Goal: Task Accomplishment & Management: Manage account settings

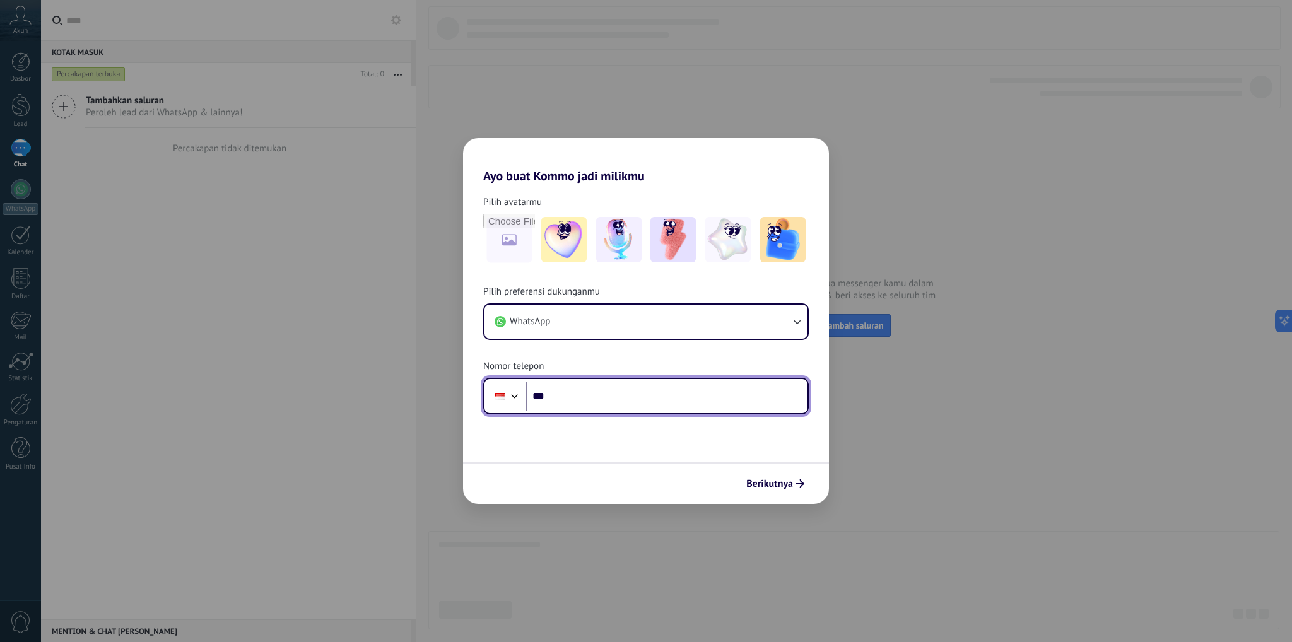
click at [641, 402] on input "***" at bounding box center [666, 396] width 281 height 29
type input "**********"
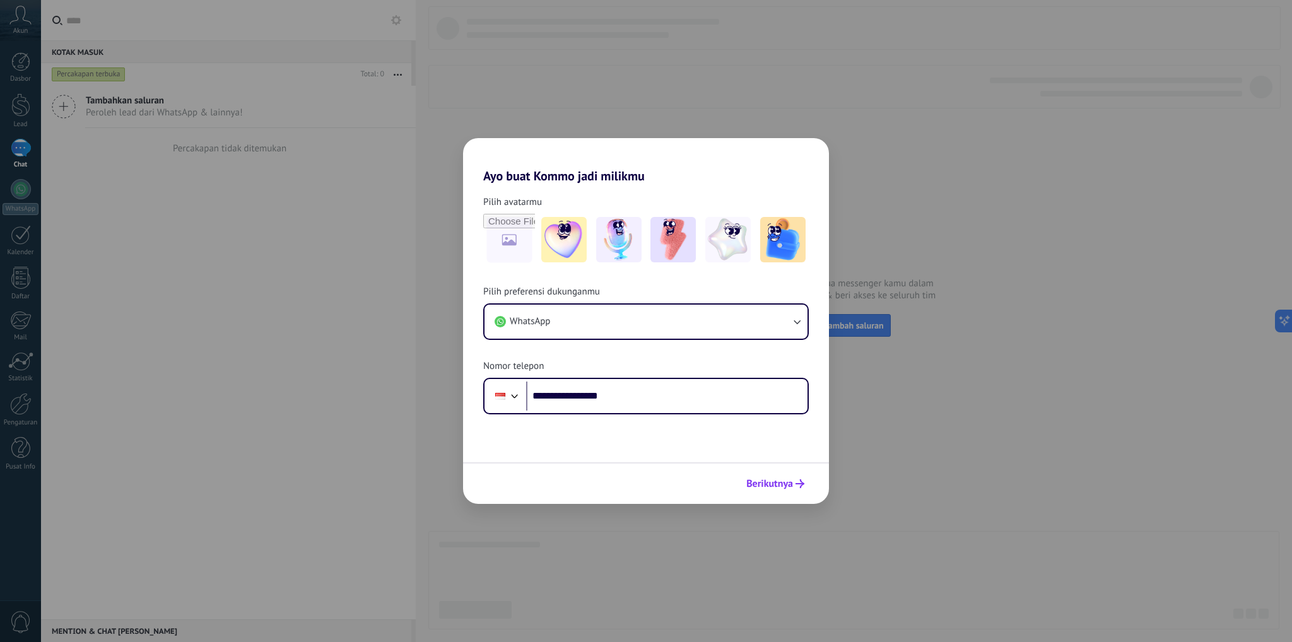
click at [788, 488] on span "Berikutnya" at bounding box center [770, 484] width 47 height 9
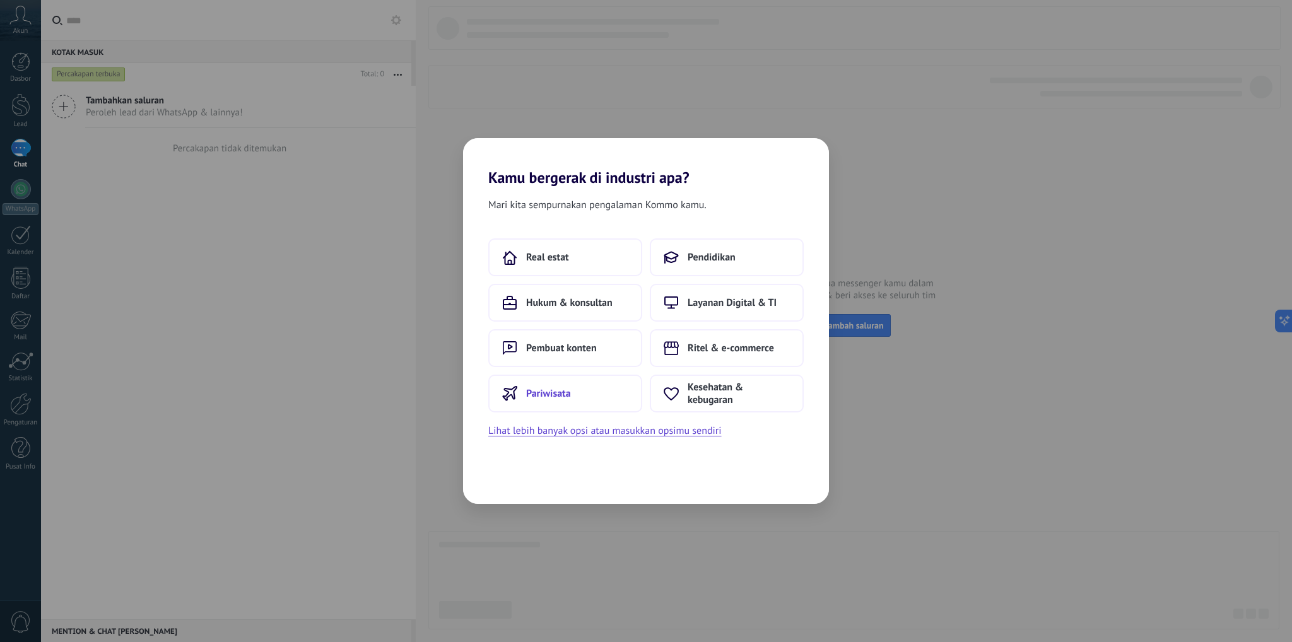
click at [606, 399] on button "Pariwisata" at bounding box center [565, 394] width 154 height 38
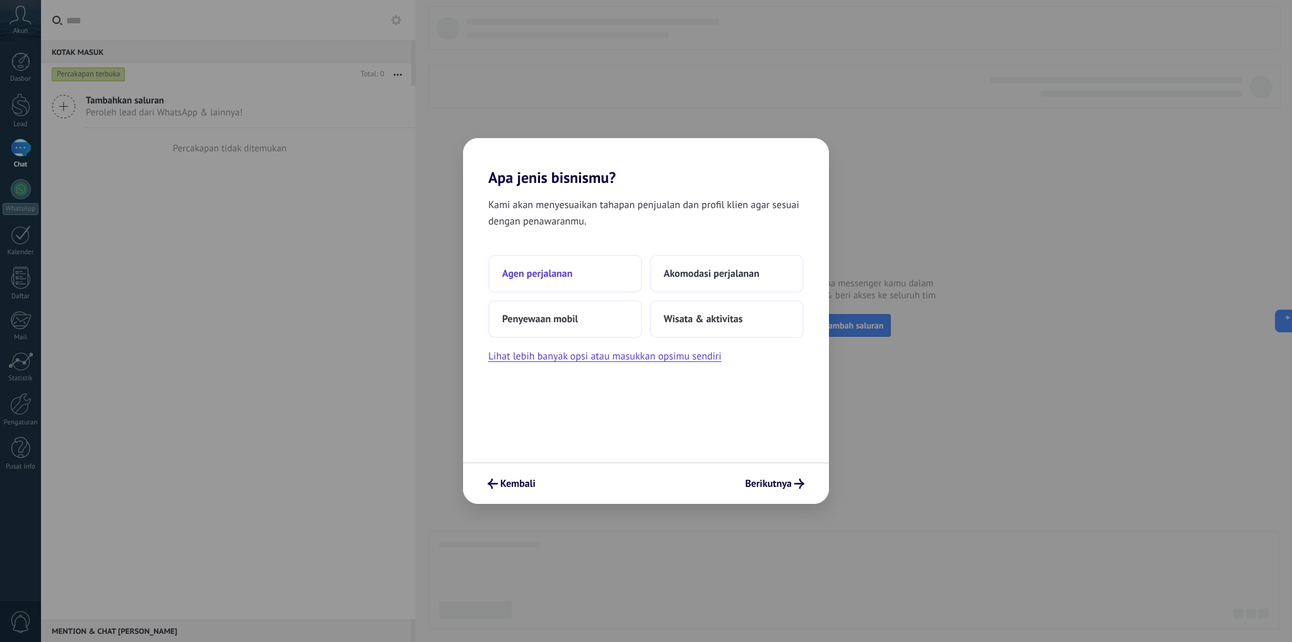
click at [602, 268] on button "Agen perjalanan" at bounding box center [565, 274] width 154 height 38
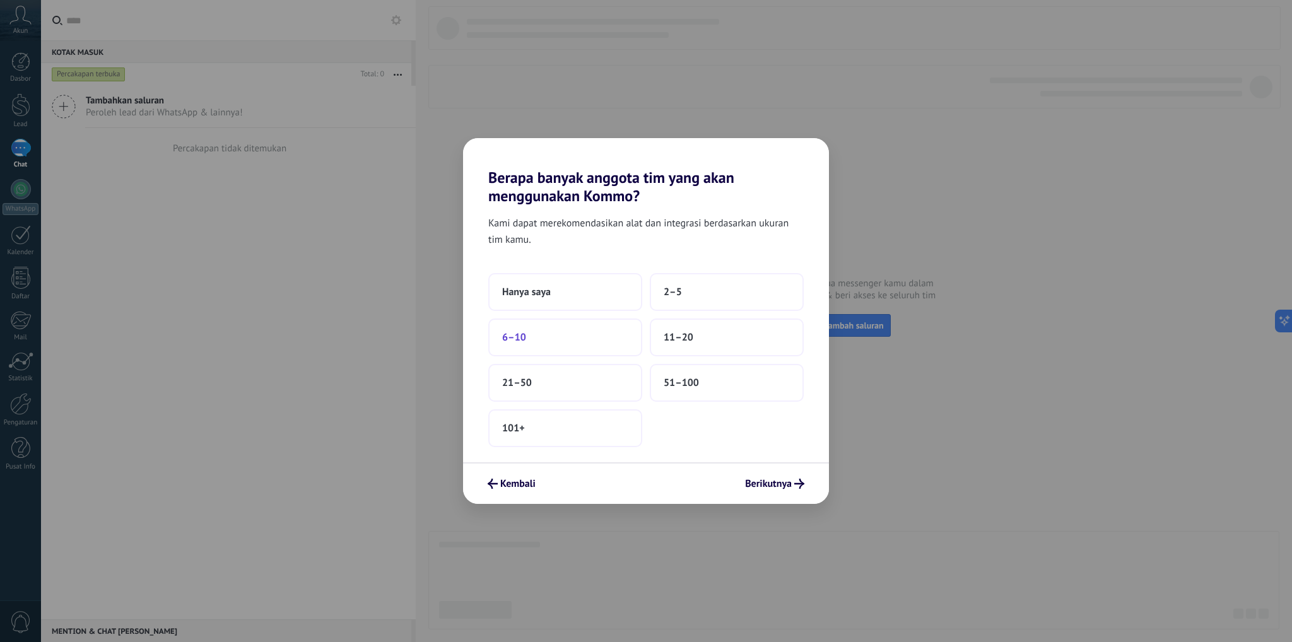
click at [527, 350] on button "6–10" at bounding box center [565, 338] width 154 height 38
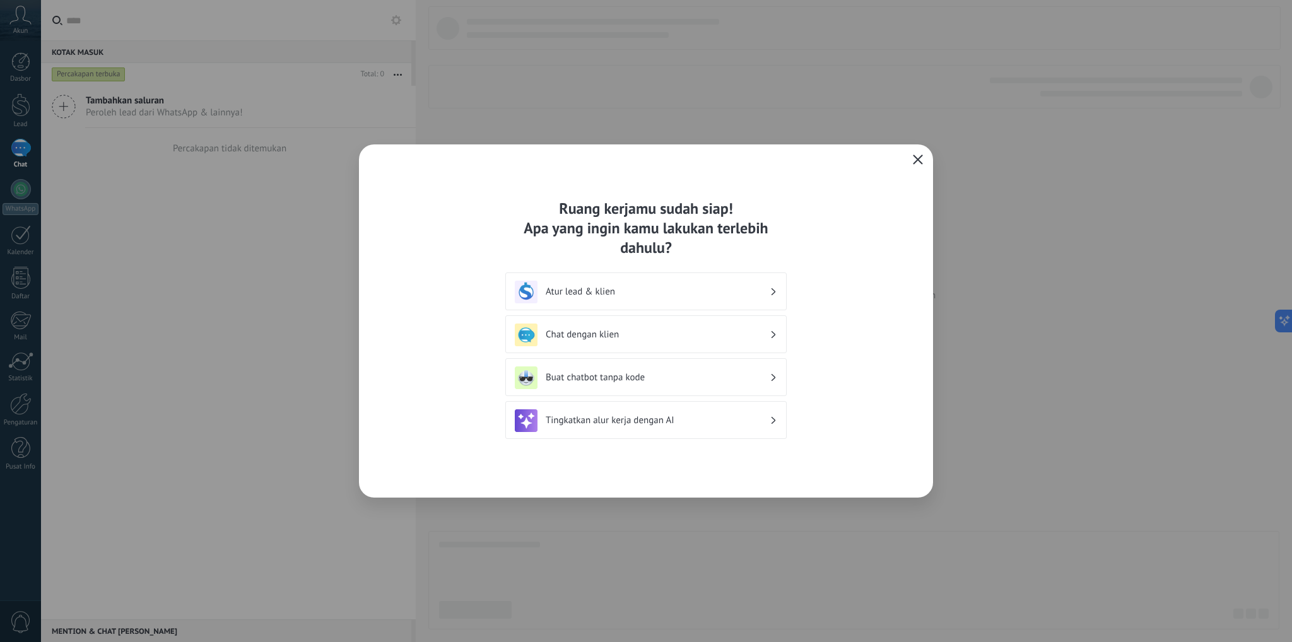
click at [738, 335] on h3 "Chat dengan klien" at bounding box center [658, 335] width 224 height 12
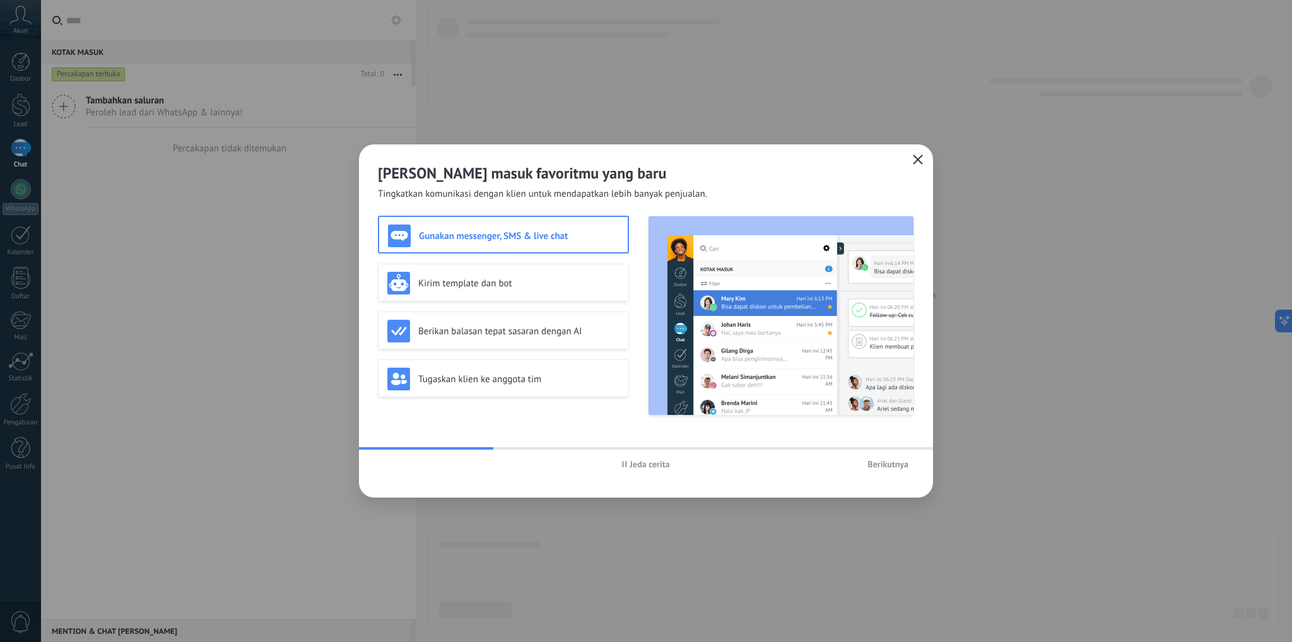
click at [892, 467] on span "Berikutnya" at bounding box center [888, 464] width 41 height 9
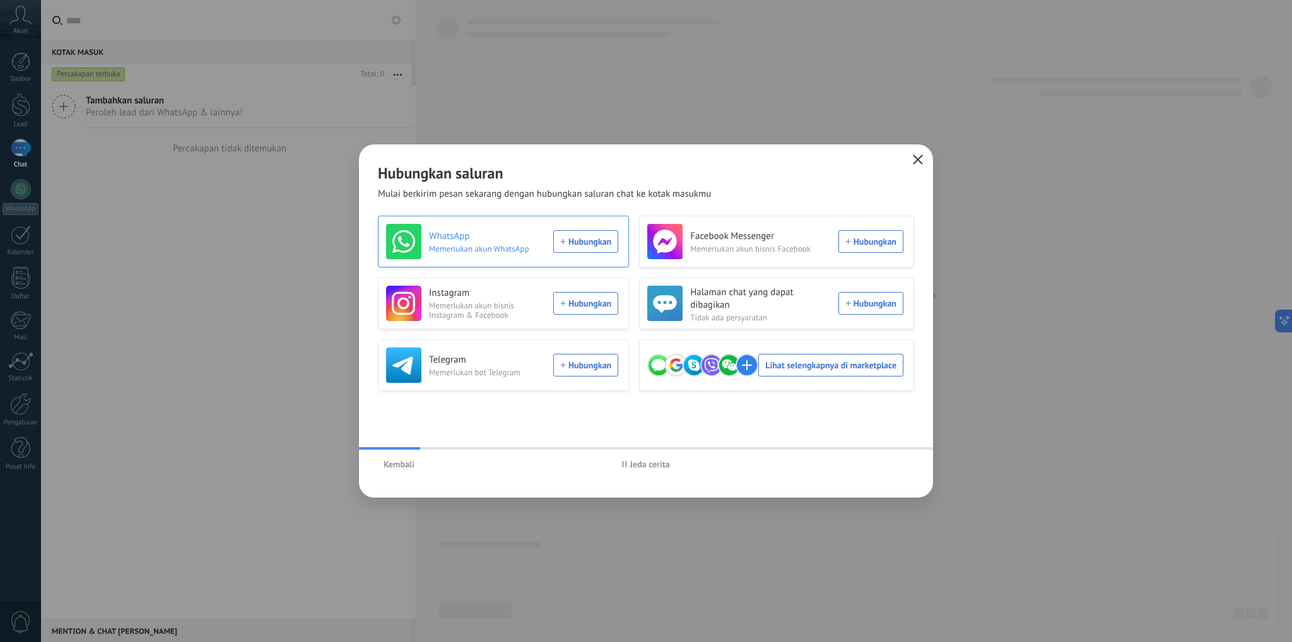
click at [569, 243] on div "WhatsApp Memerlukan akun WhatsApp Hubungkan" at bounding box center [502, 241] width 232 height 35
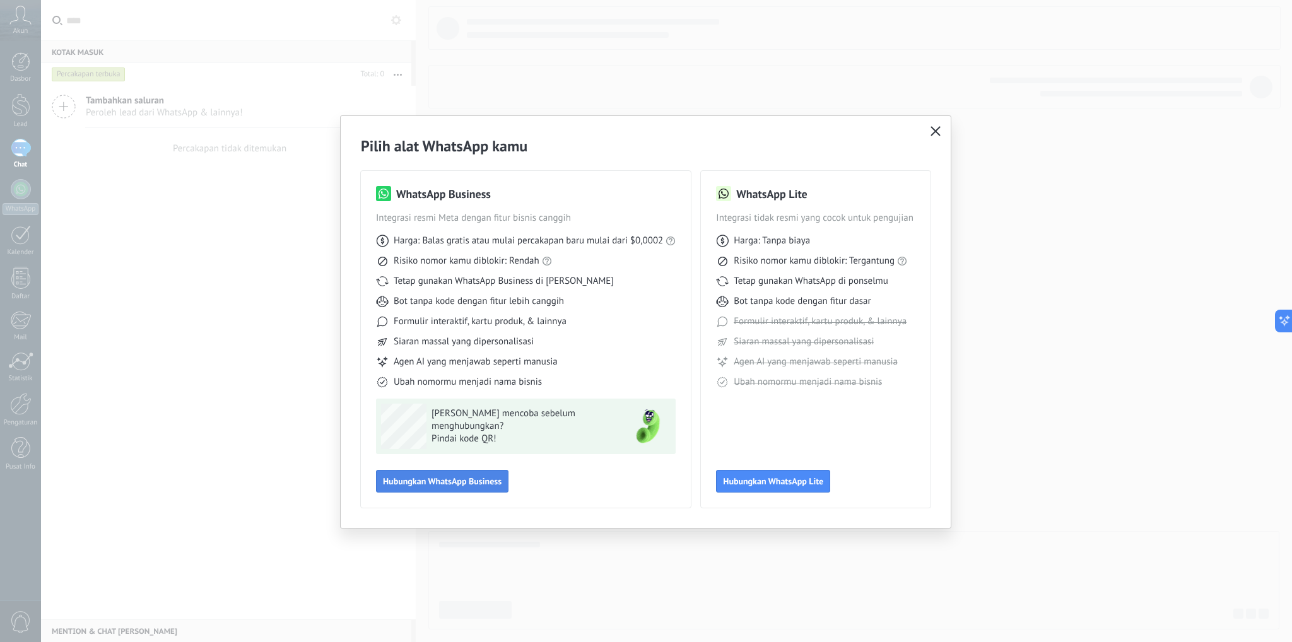
click at [474, 485] on span "Hubungkan WhatsApp Business" at bounding box center [442, 481] width 119 height 9
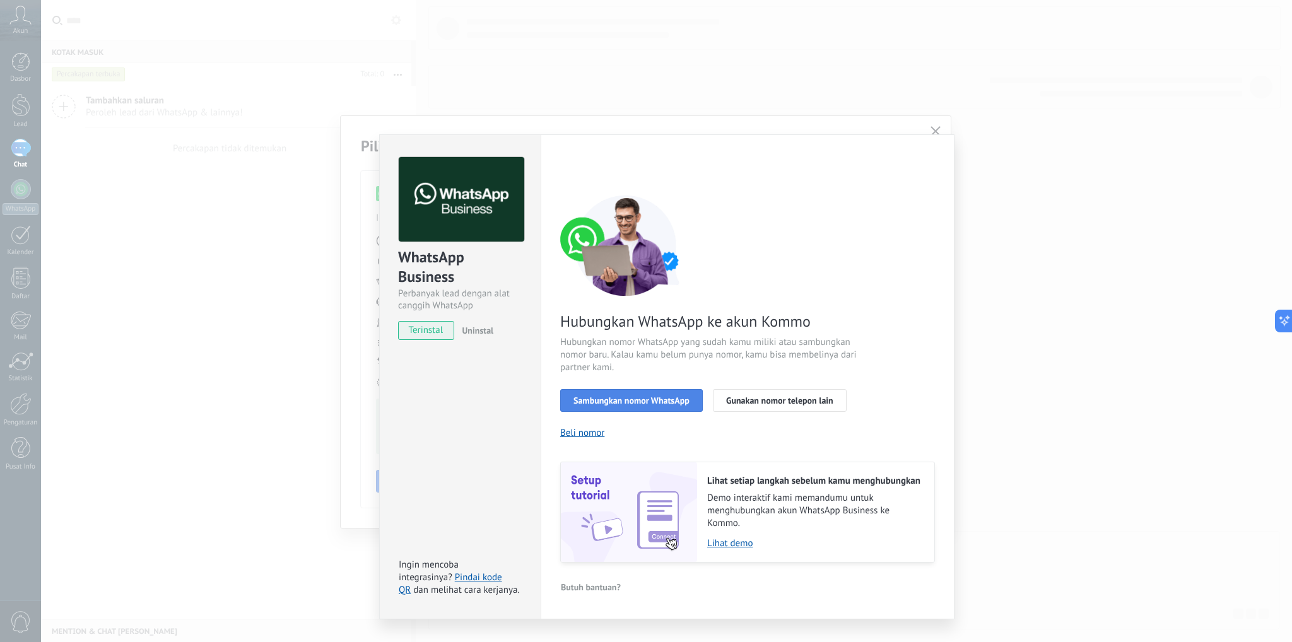
click at [618, 400] on span "Sambungkan nomor WhatsApp" at bounding box center [632, 400] width 116 height 9
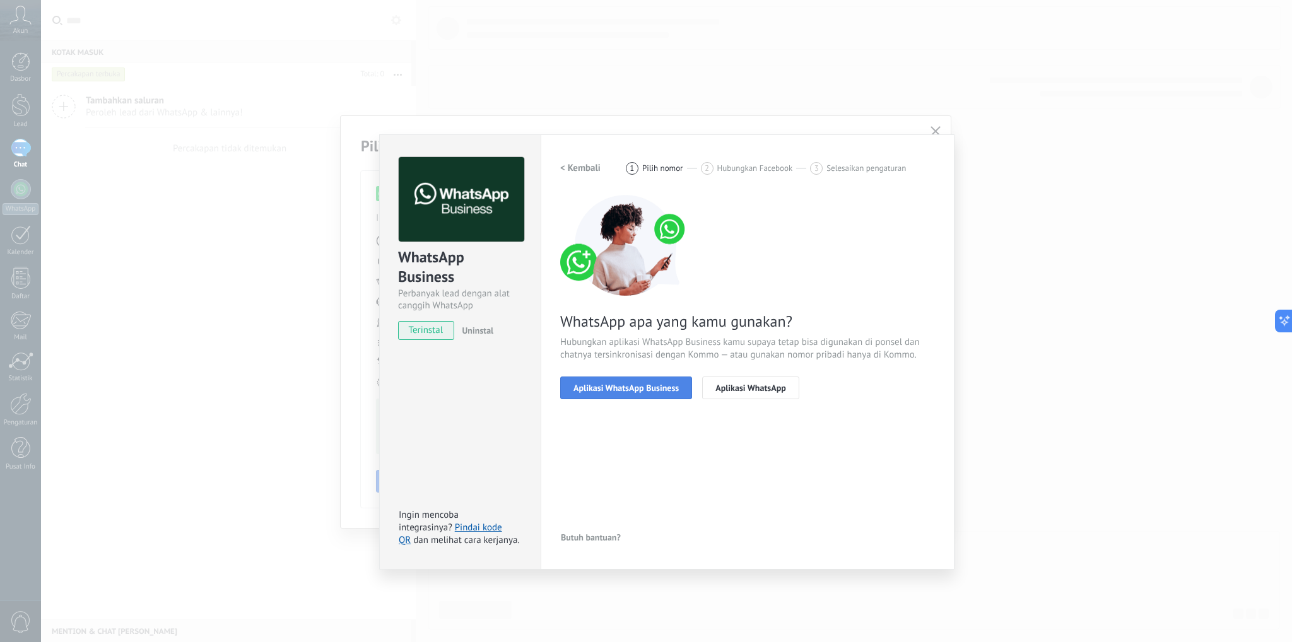
click at [633, 394] on button "Aplikasi WhatsApp Business" at bounding box center [626, 388] width 132 height 23
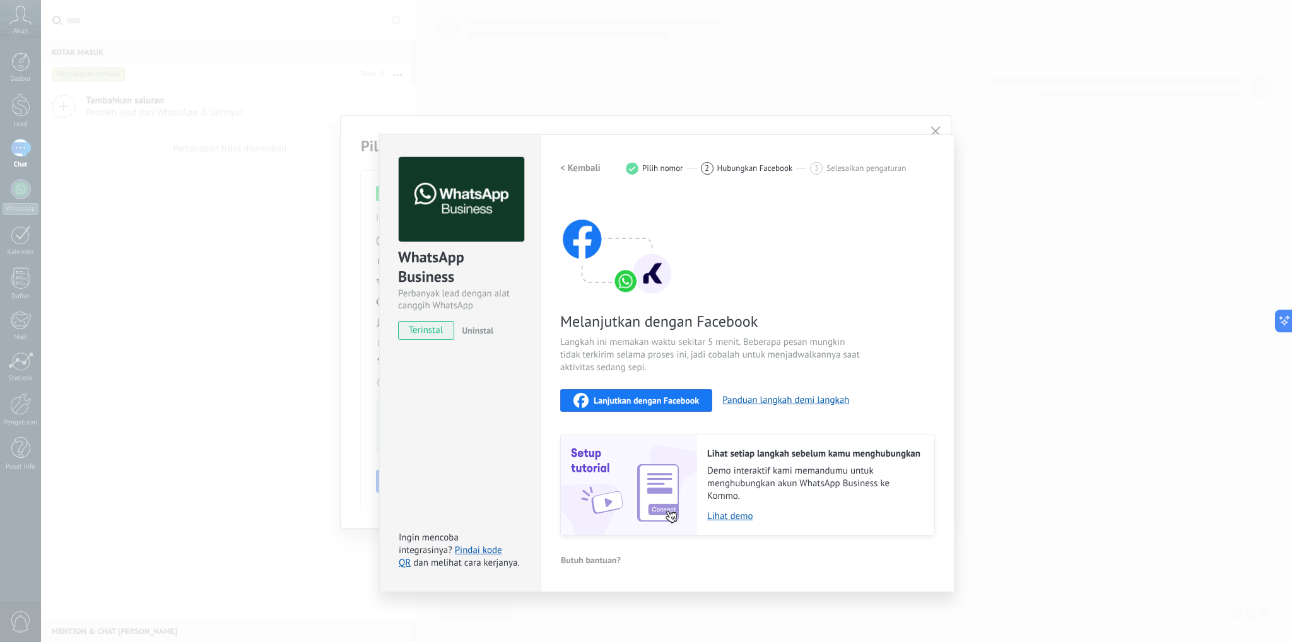
click at [652, 405] on div "Lanjutkan dengan Facebook" at bounding box center [637, 400] width 126 height 15
click at [486, 549] on link "Pindai kode QR" at bounding box center [450, 557] width 103 height 25
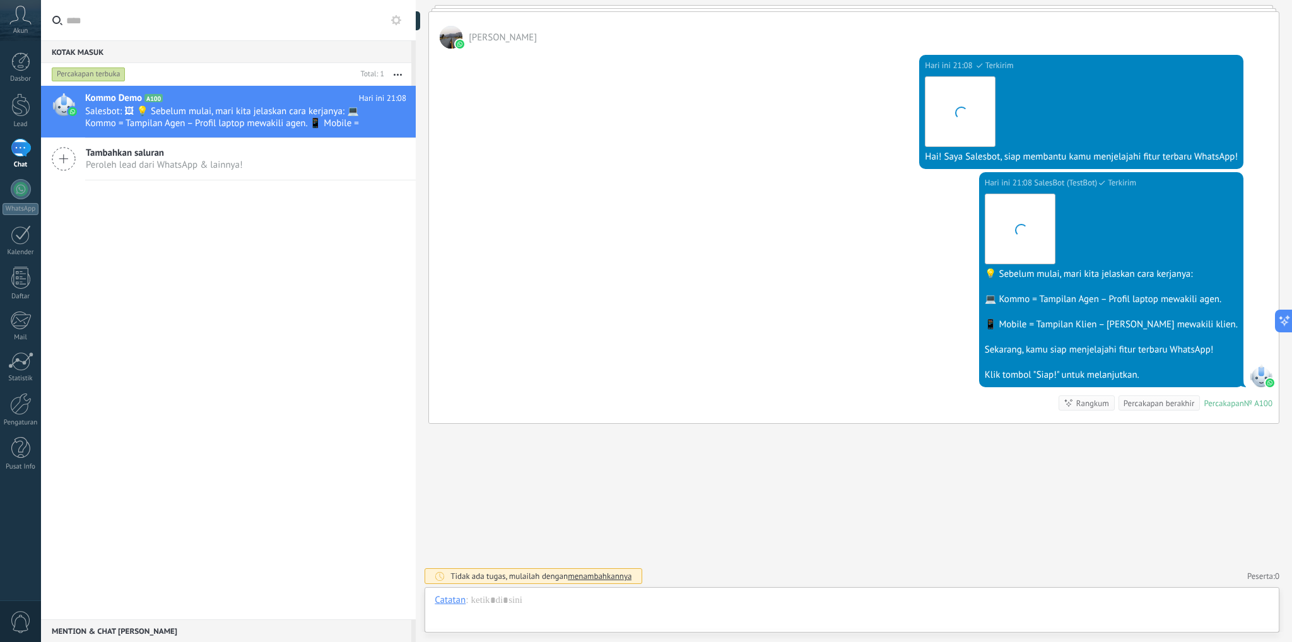
scroll to position [18, 0]
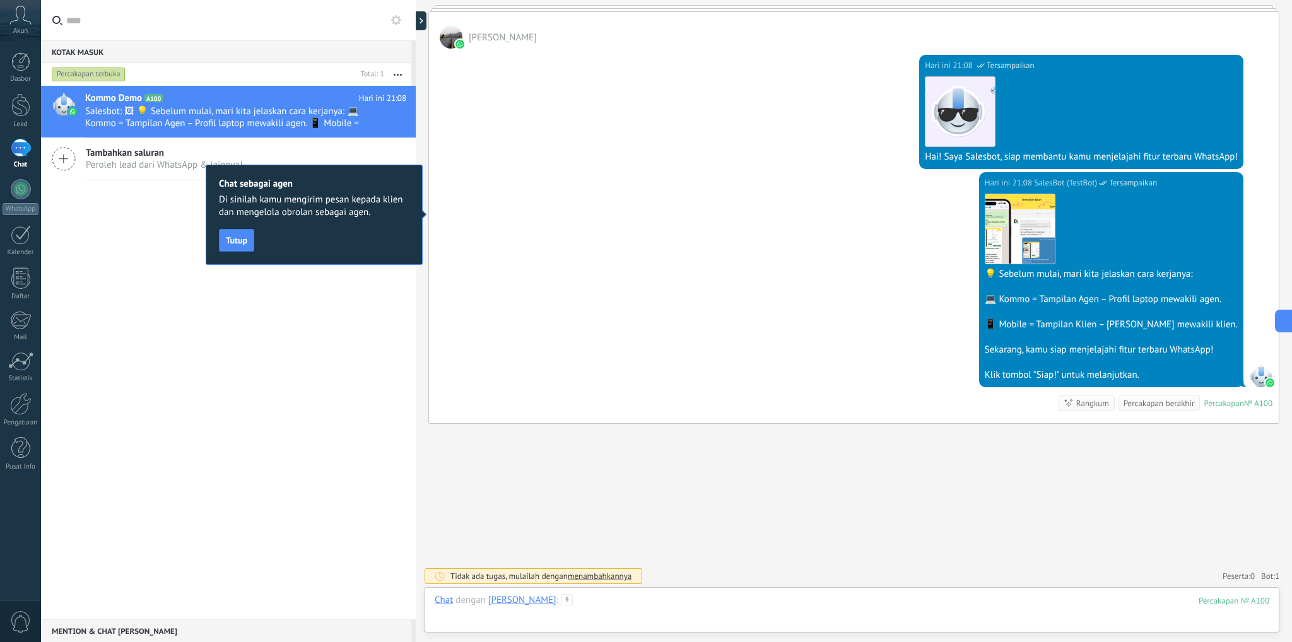
click at [675, 604] on div at bounding box center [852, 613] width 835 height 38
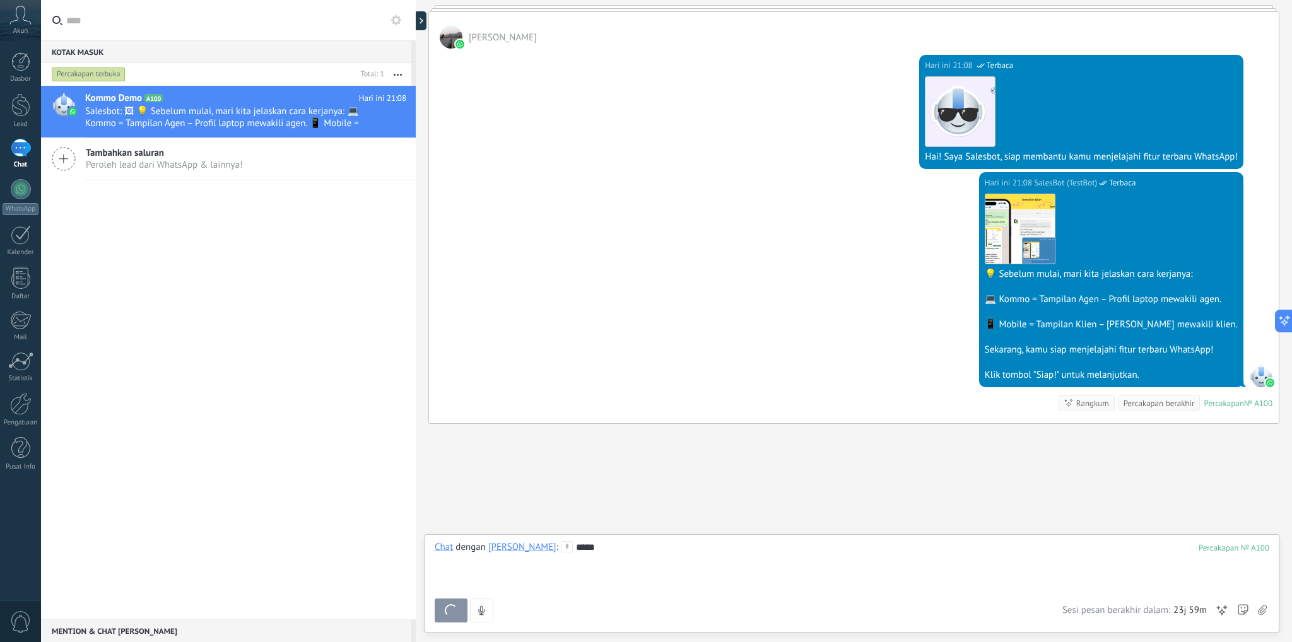
scroll to position [240, 0]
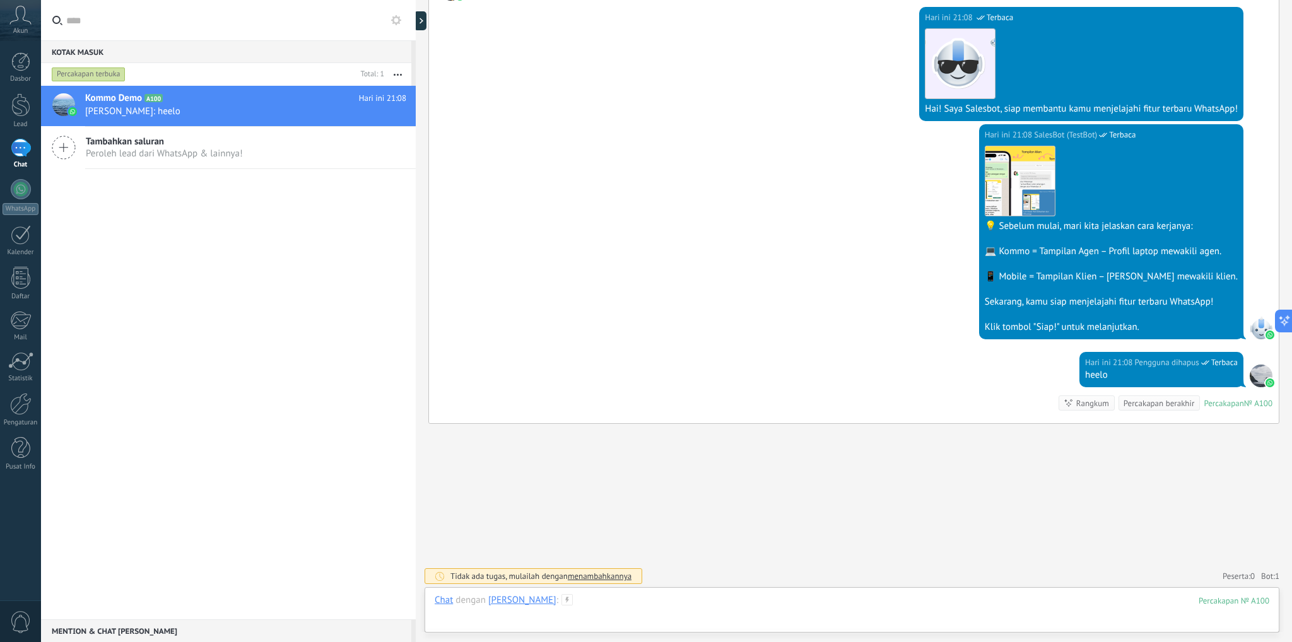
click at [644, 596] on div at bounding box center [852, 613] width 835 height 38
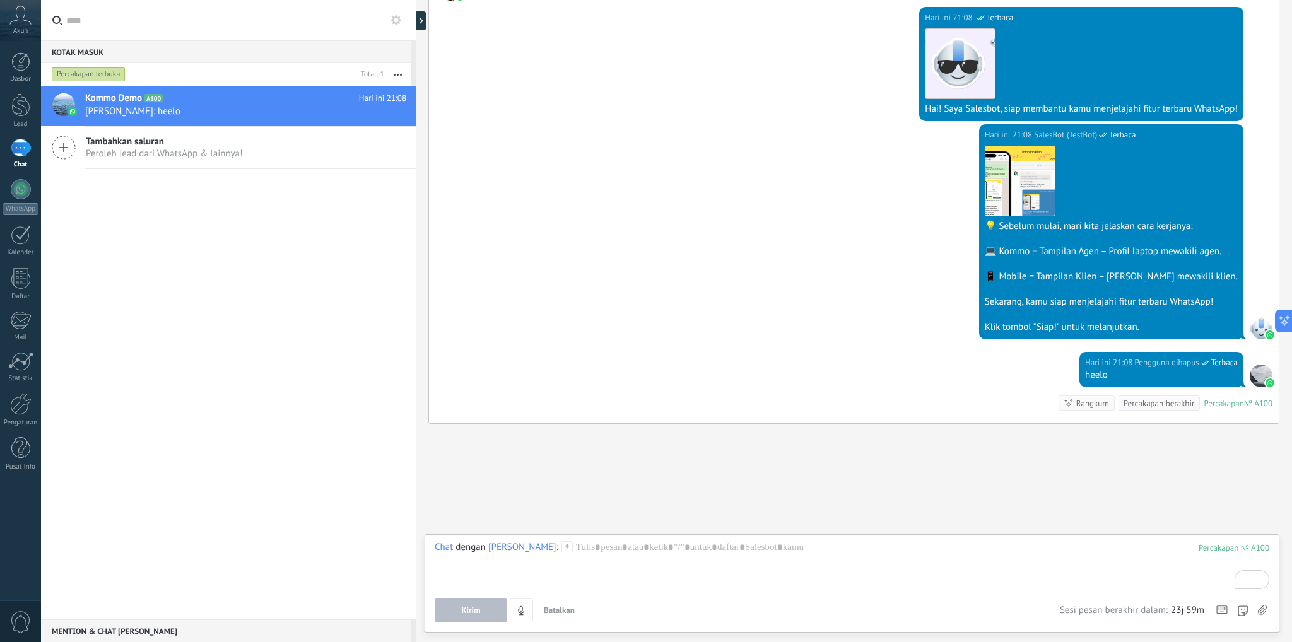
click at [1262, 611] on icon at bounding box center [1262, 610] width 9 height 11
click at [0, 0] on input "file" at bounding box center [0, 0] width 0 height 0
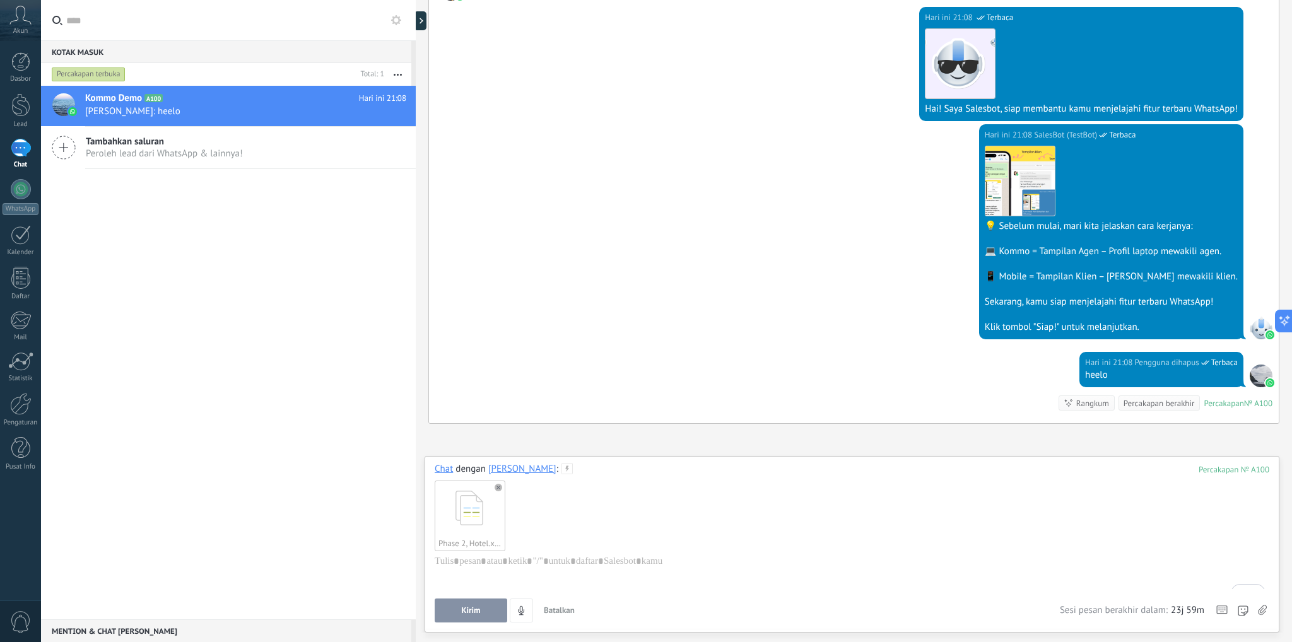
click at [465, 605] on button "Kirim" at bounding box center [471, 611] width 73 height 24
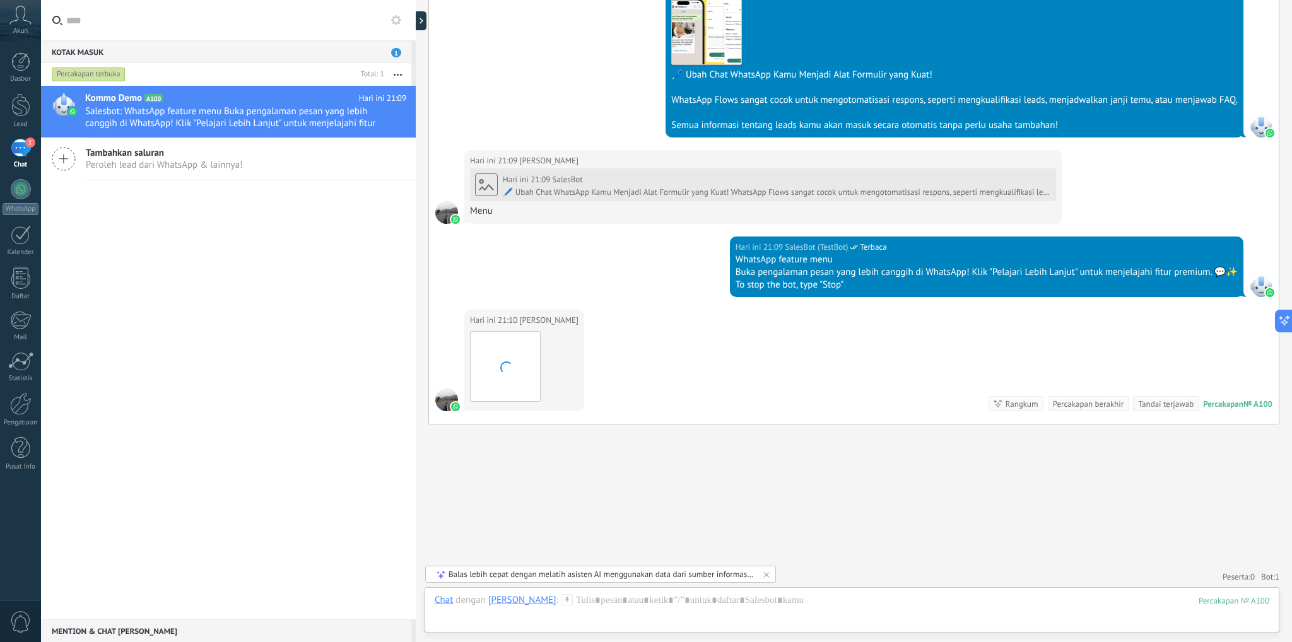
scroll to position [1196, 0]
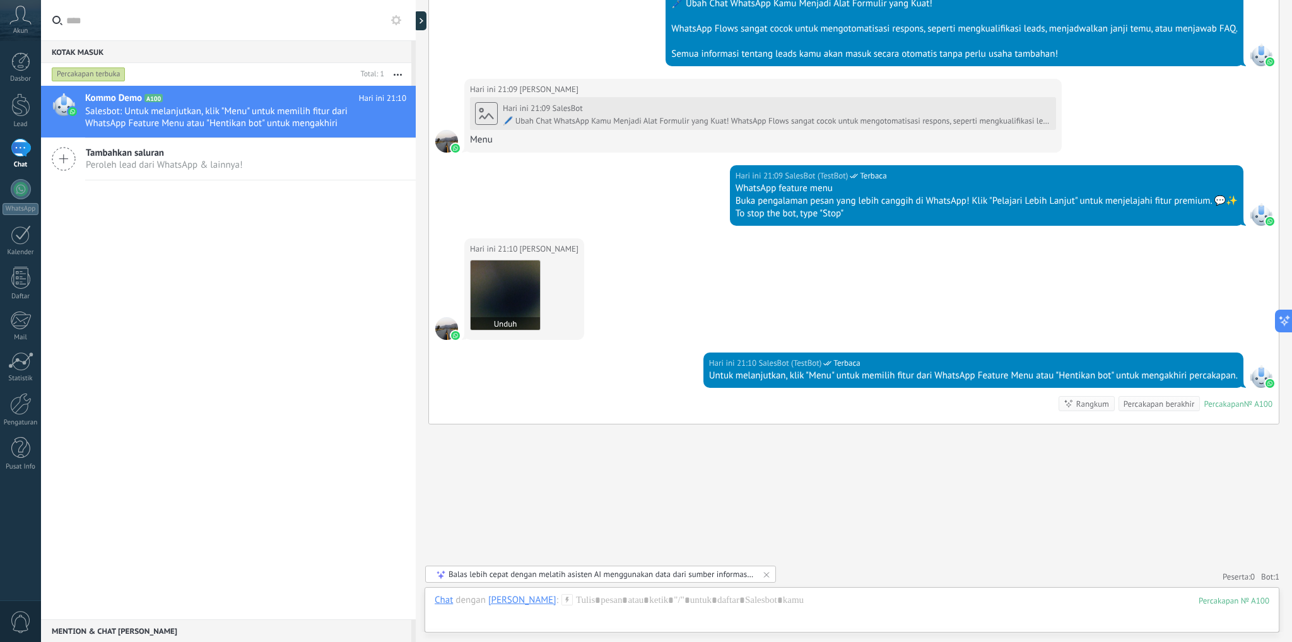
click at [511, 317] on button "Unduh" at bounding box center [505, 323] width 69 height 13
click at [755, 604] on div at bounding box center [852, 613] width 835 height 38
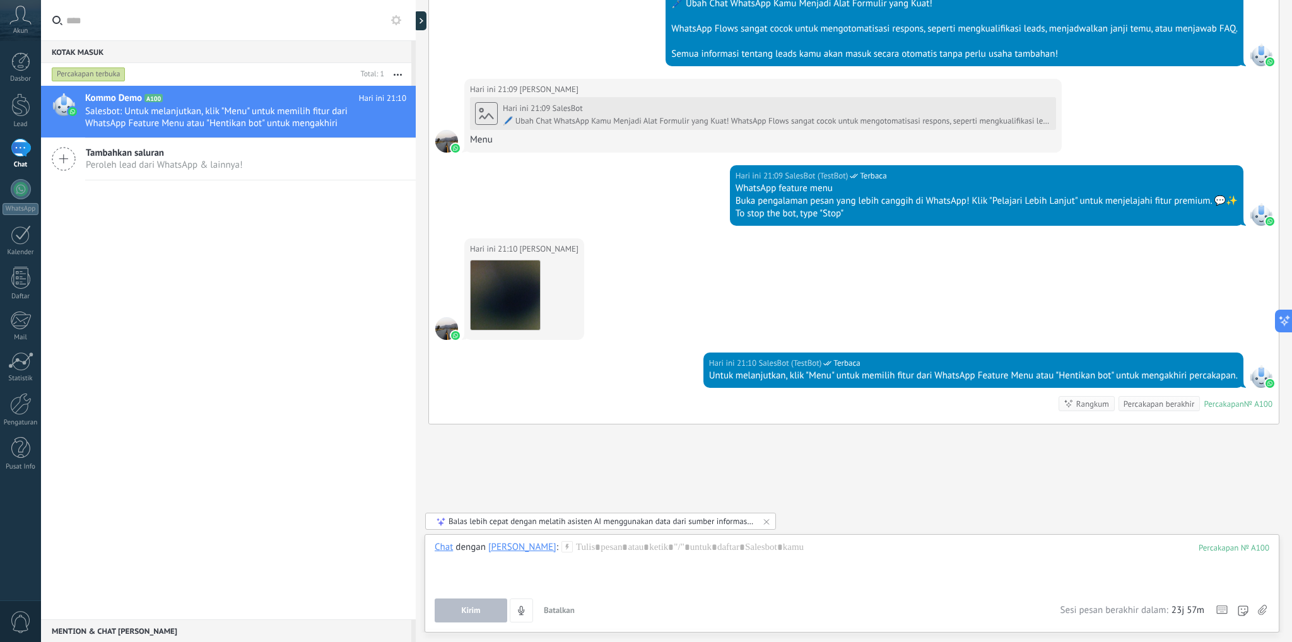
click at [1260, 606] on icon at bounding box center [1262, 610] width 9 height 11
click at [0, 0] on input "file" at bounding box center [0, 0] width 0 height 0
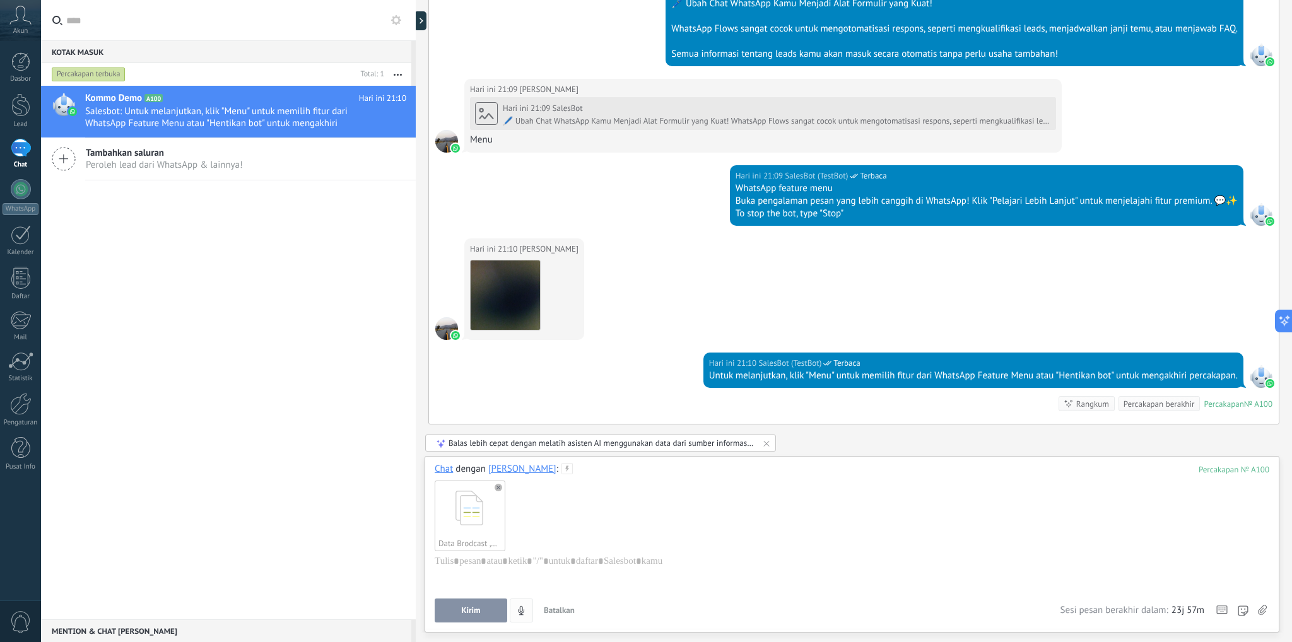
click at [477, 608] on span "Kirim" at bounding box center [470, 610] width 19 height 9
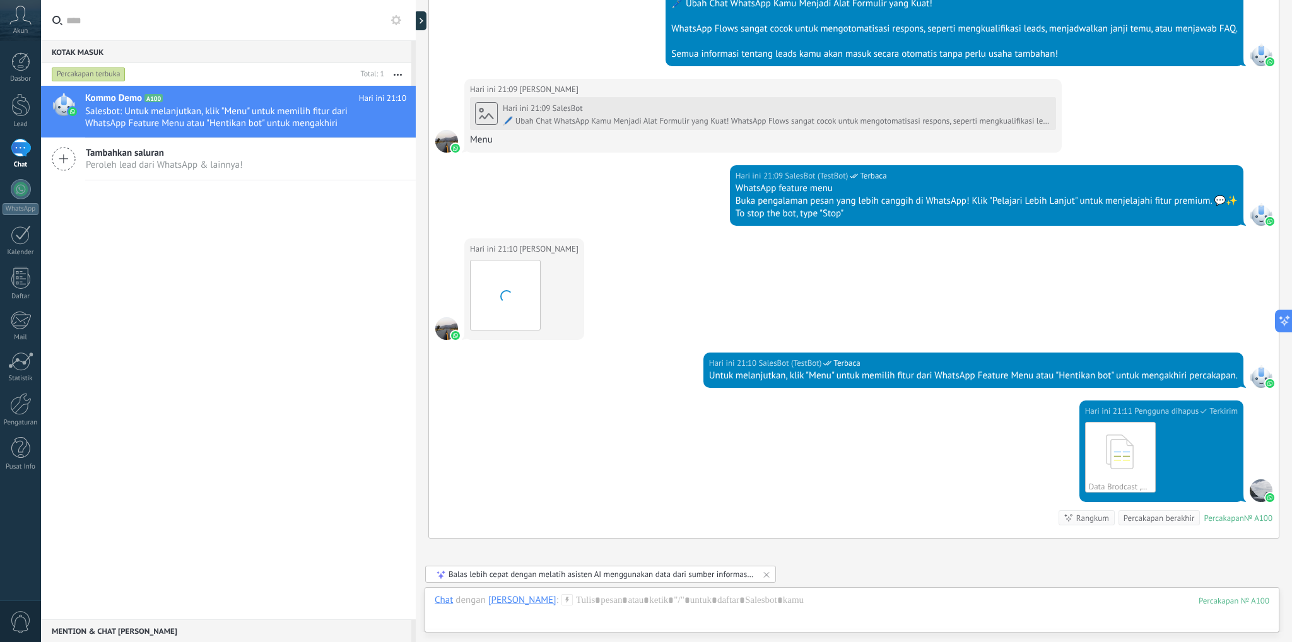
scroll to position [1311, 0]
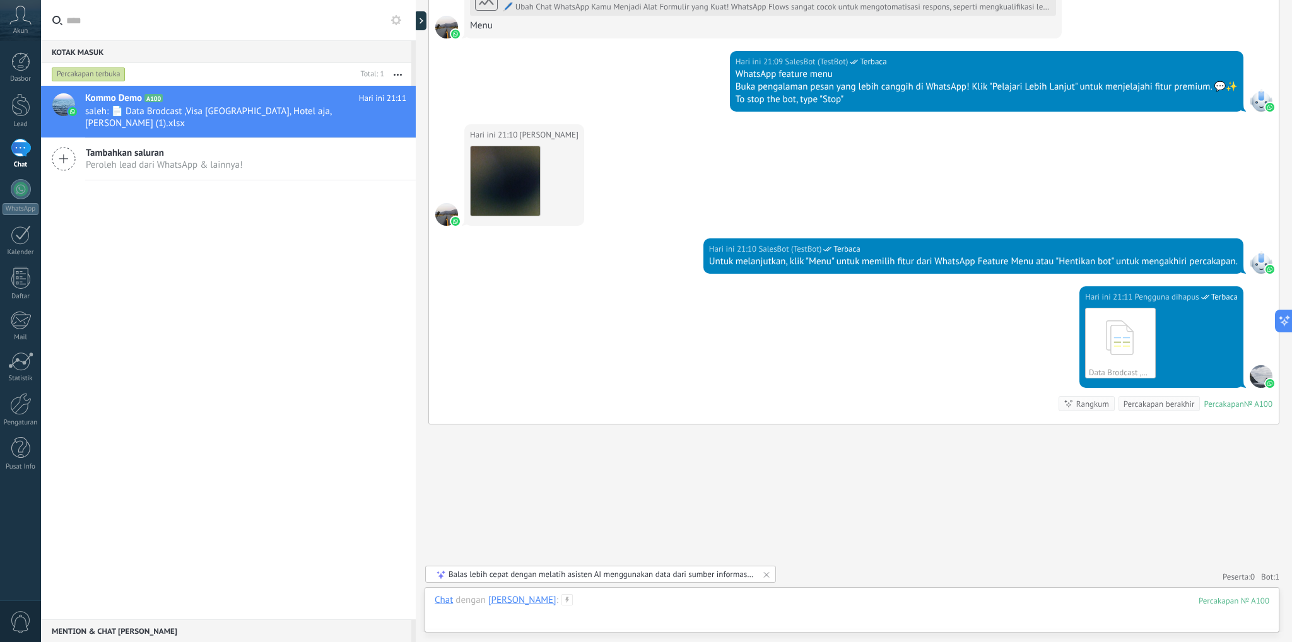
click at [797, 605] on div at bounding box center [852, 613] width 835 height 38
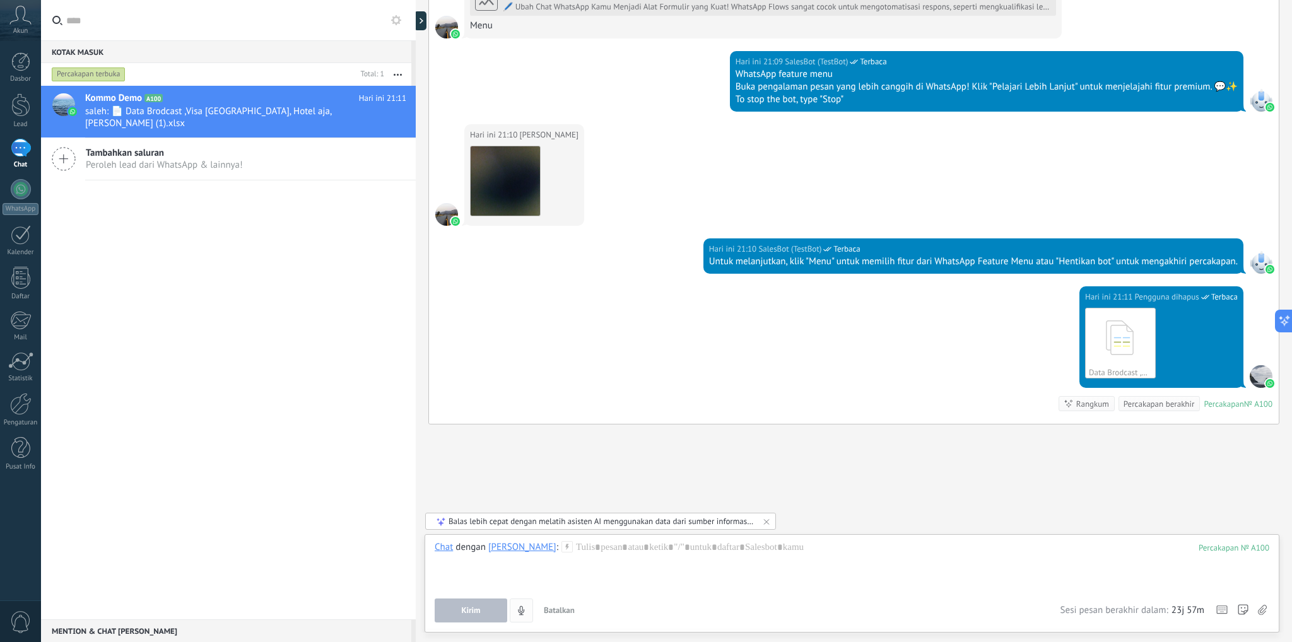
click at [528, 610] on button "4" at bounding box center [521, 611] width 23 height 24
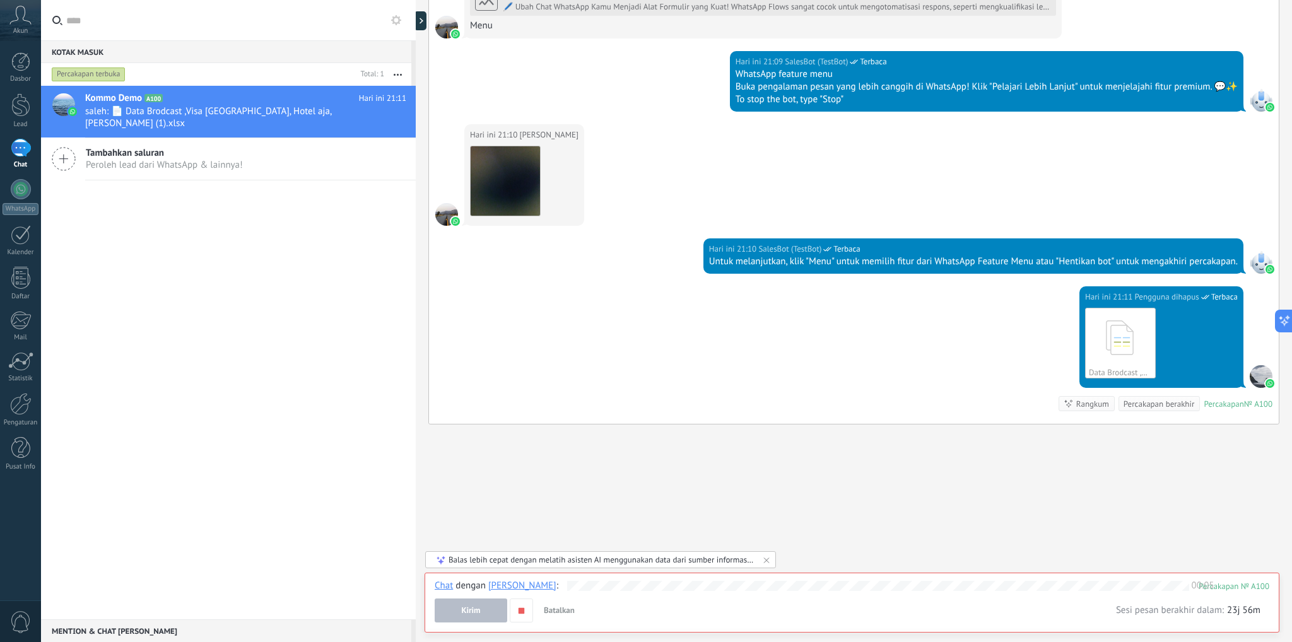
click at [493, 606] on button "Kirim" at bounding box center [471, 611] width 73 height 24
click at [523, 611] on use "button" at bounding box center [522, 611] width 6 height 6
click at [522, 607] on icon "button" at bounding box center [521, 611] width 11 height 11
click at [478, 615] on span "Kirim" at bounding box center [470, 610] width 19 height 9
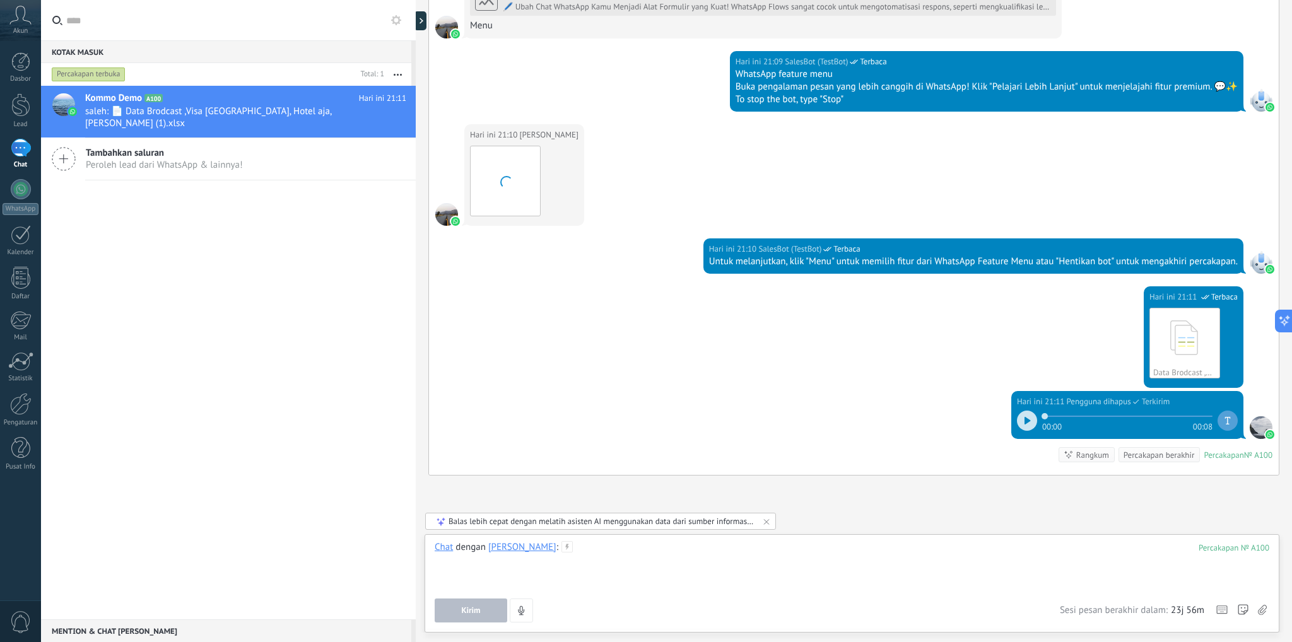
scroll to position [1362, 0]
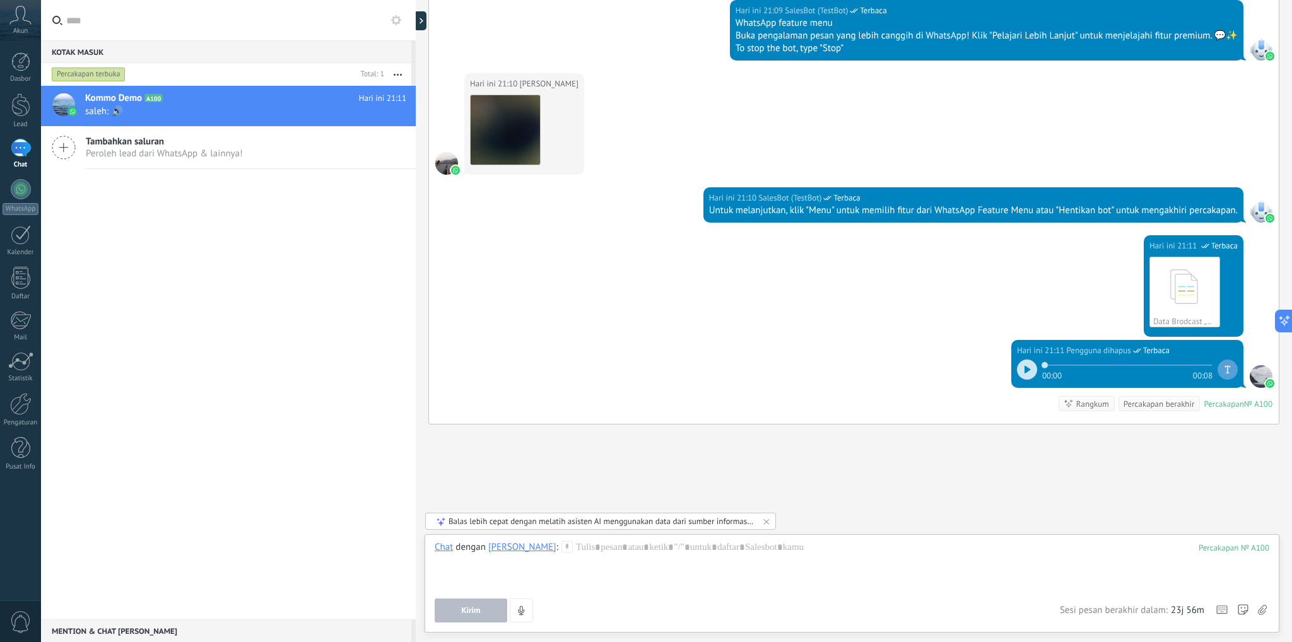
click at [764, 522] on icon at bounding box center [767, 522] width 10 height 10
click at [753, 553] on div at bounding box center [852, 565] width 835 height 48
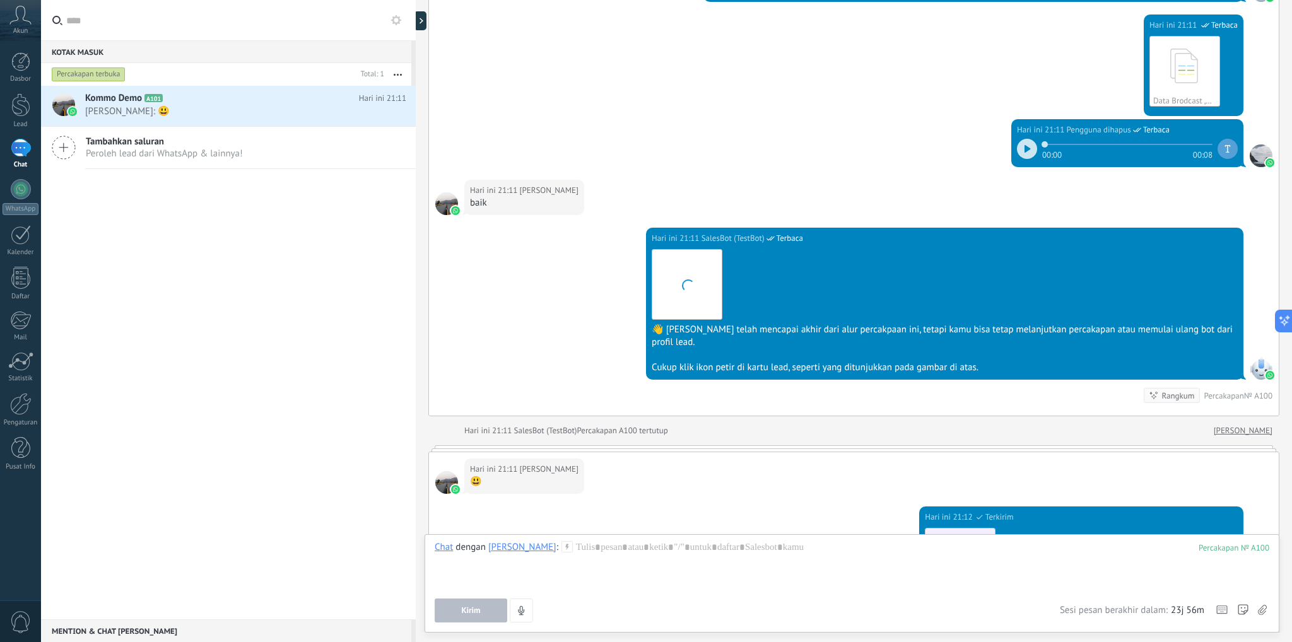
scroll to position [1956, 0]
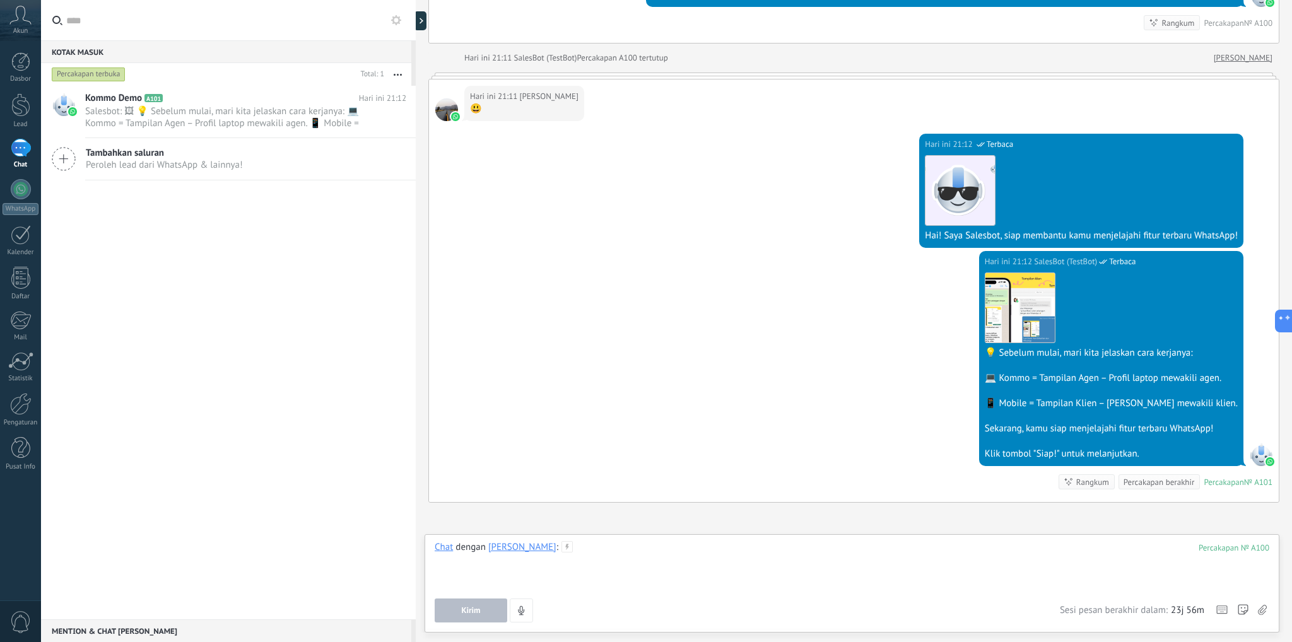
click at [669, 569] on div at bounding box center [852, 565] width 835 height 48
click at [473, 608] on span "Kirim" at bounding box center [470, 610] width 19 height 9
click at [475, 615] on span "Kirim" at bounding box center [470, 610] width 19 height 9
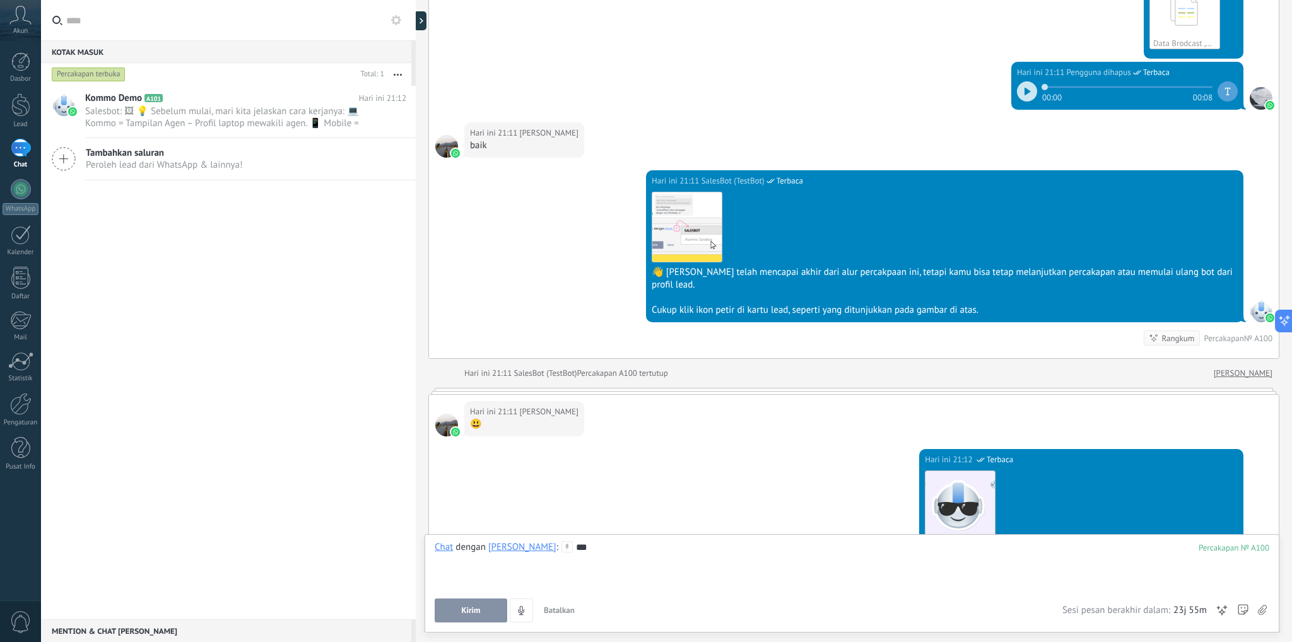
scroll to position [1703, 0]
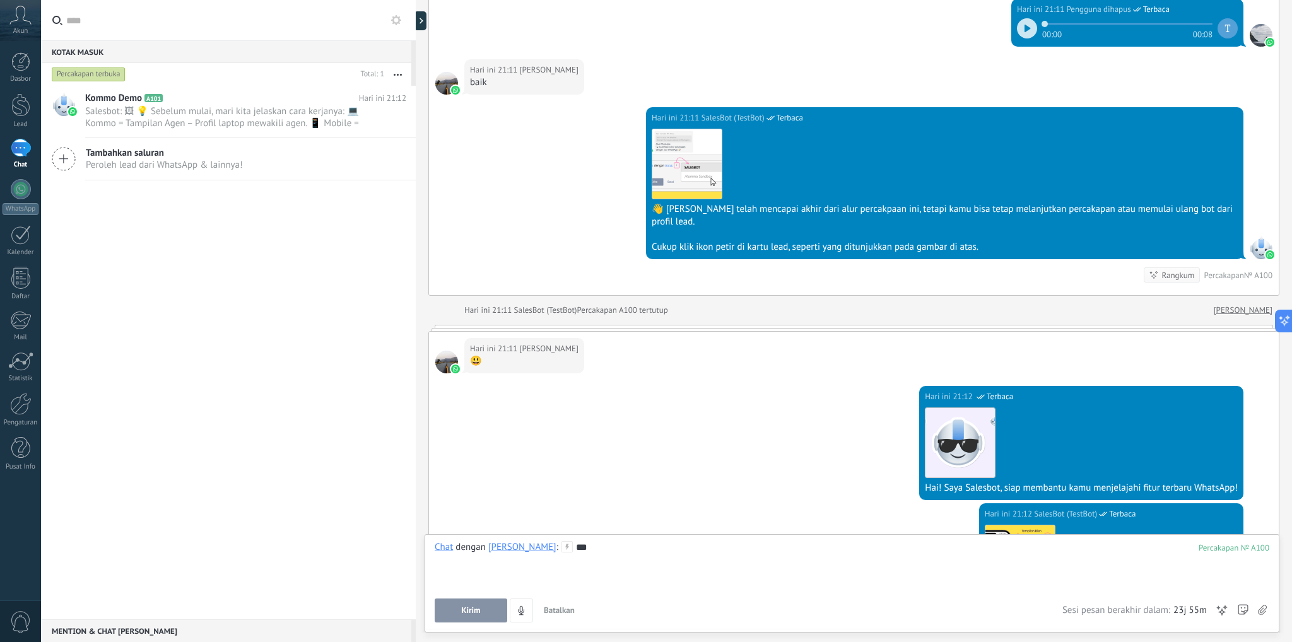
click at [584, 325] on div at bounding box center [853, 328] width 851 height 6
click at [1251, 304] on link "[PERSON_NAME]" at bounding box center [1243, 310] width 59 height 13
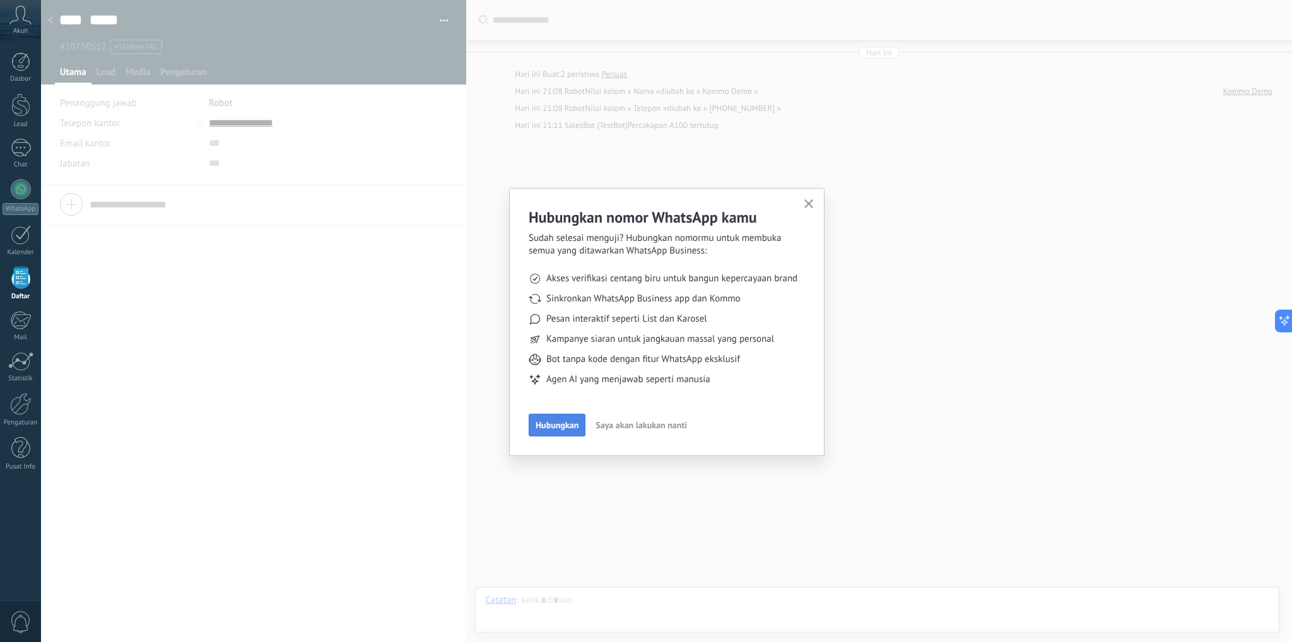
click at [570, 422] on span "Hubungkan" at bounding box center [557, 425] width 43 height 9
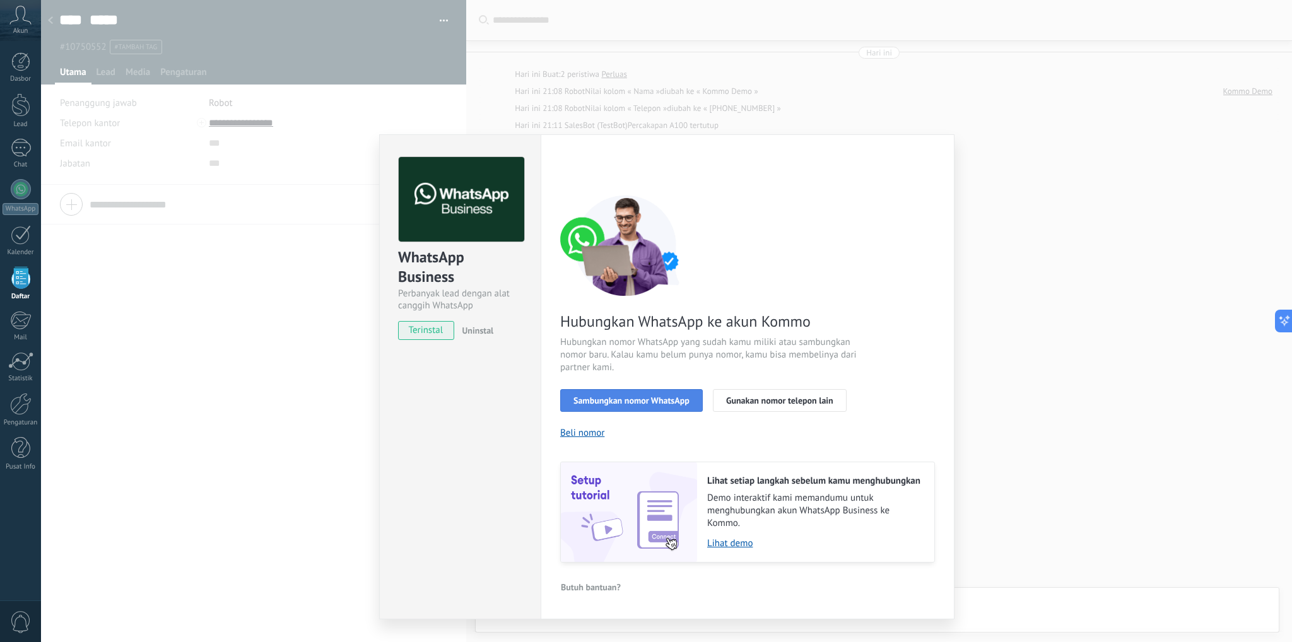
click at [635, 400] on span "Sambungkan nomor WhatsApp" at bounding box center [632, 400] width 116 height 9
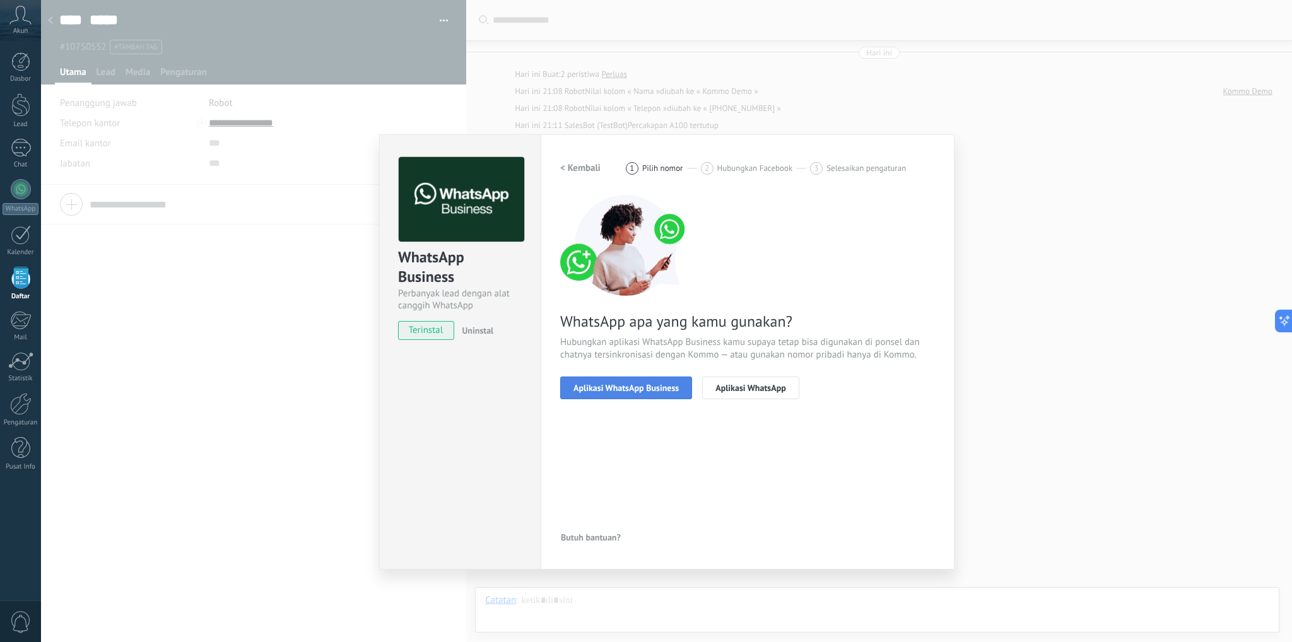
click at [612, 389] on span "Aplikasi WhatsApp Business" at bounding box center [626, 388] width 105 height 9
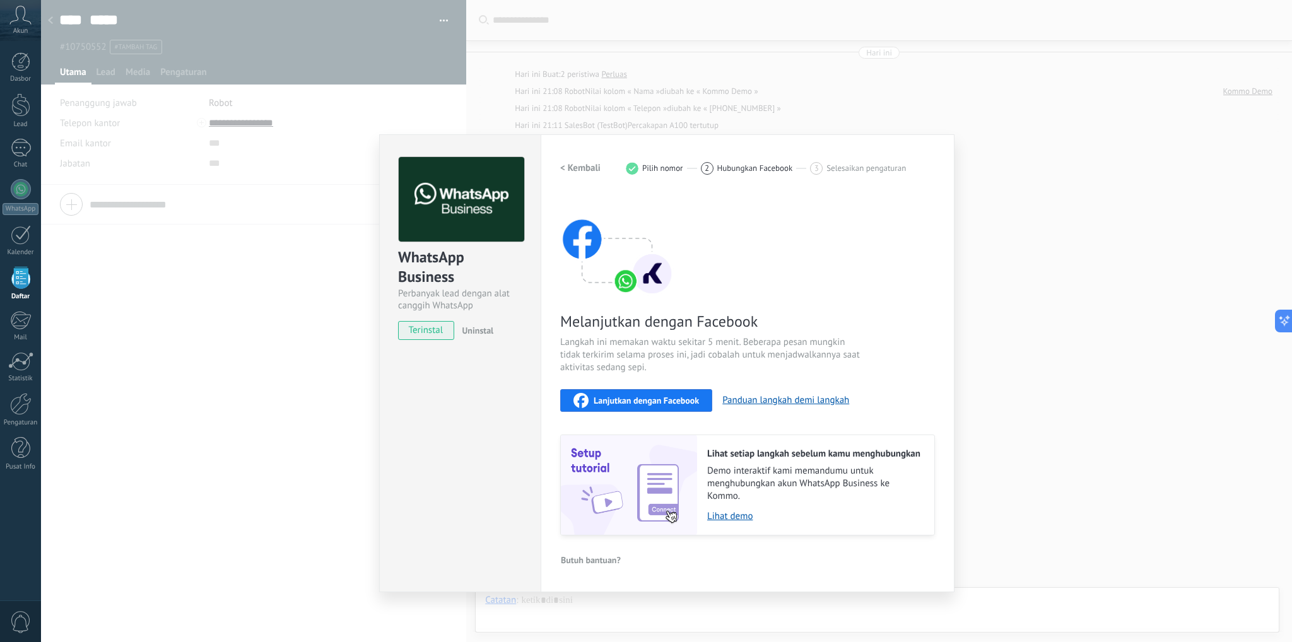
click at [635, 404] on span "Lanjutkan dengan Facebook" at bounding box center [646, 400] width 105 height 9
click at [772, 129] on div "WhatsApp Business Perbanyak lead dengan alat canggih WhatsApp terinstal Uninsta…" at bounding box center [666, 321] width 1251 height 642
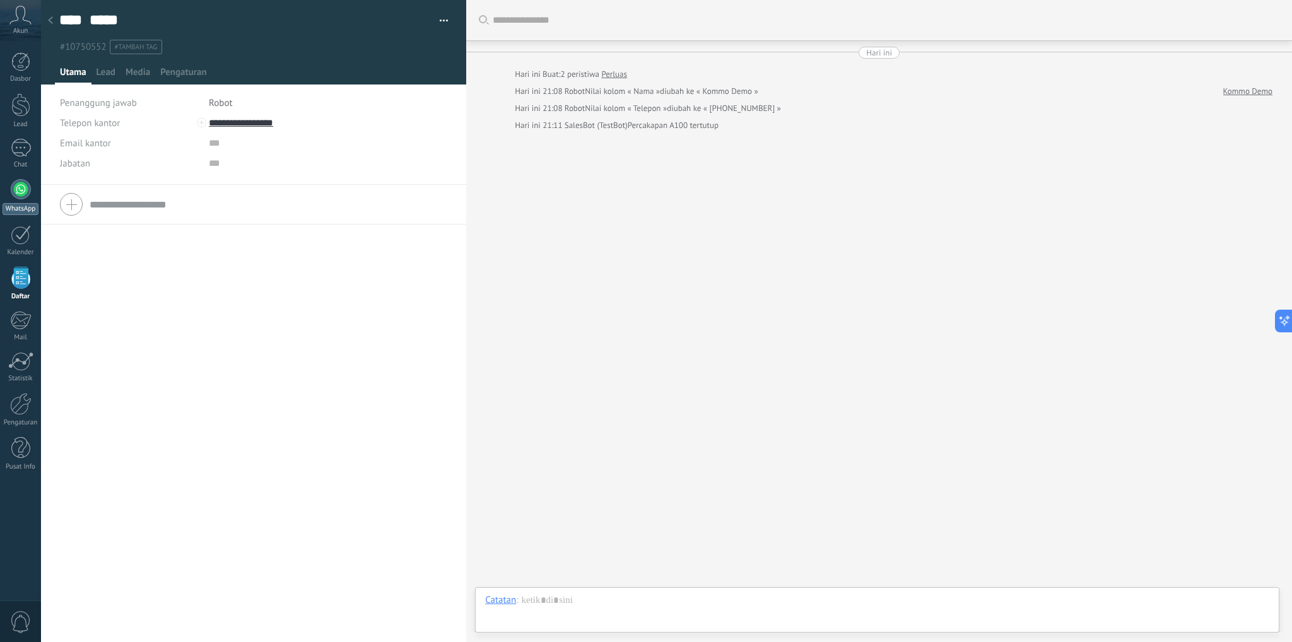
click at [25, 195] on div at bounding box center [21, 189] width 20 height 20
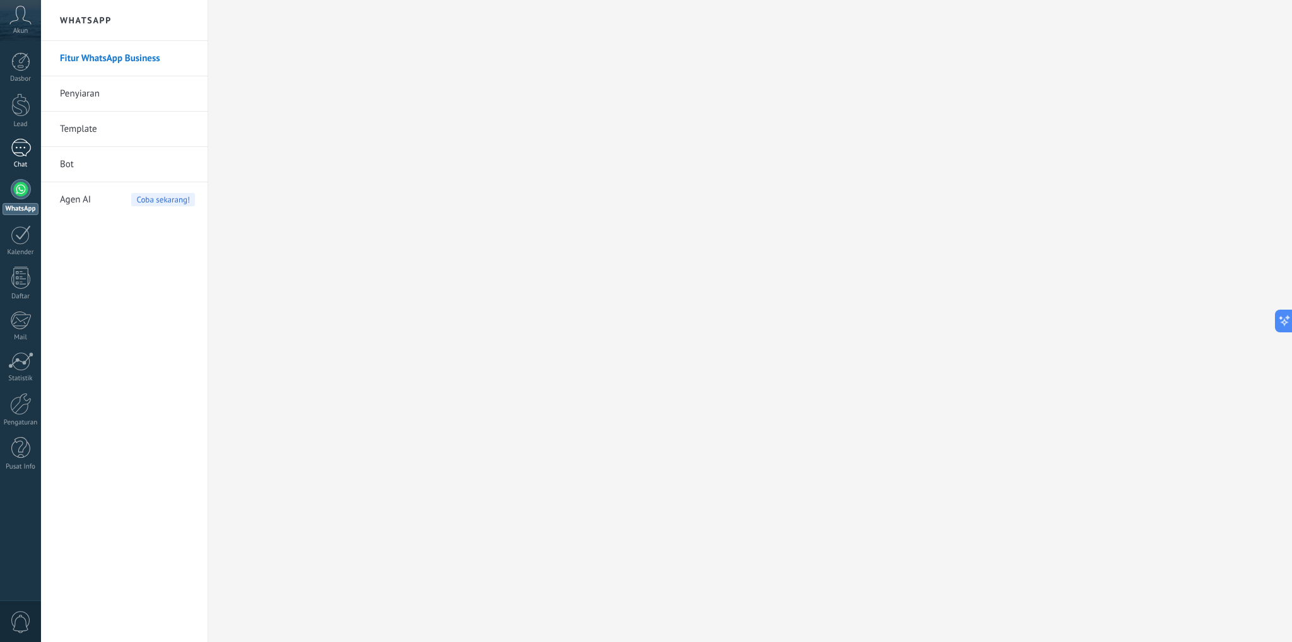
click at [30, 145] on link "1 Chat" at bounding box center [20, 154] width 41 height 30
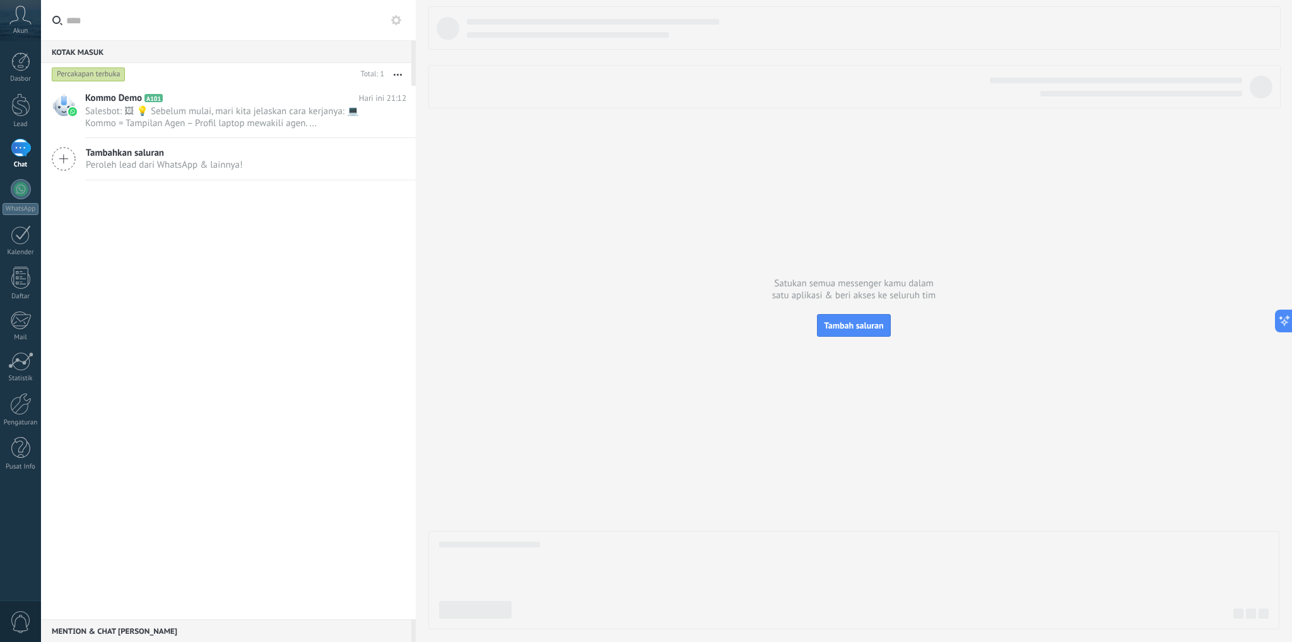
click at [213, 160] on span "Peroleh lead dari WhatsApp & lainnya!" at bounding box center [164, 165] width 157 height 12
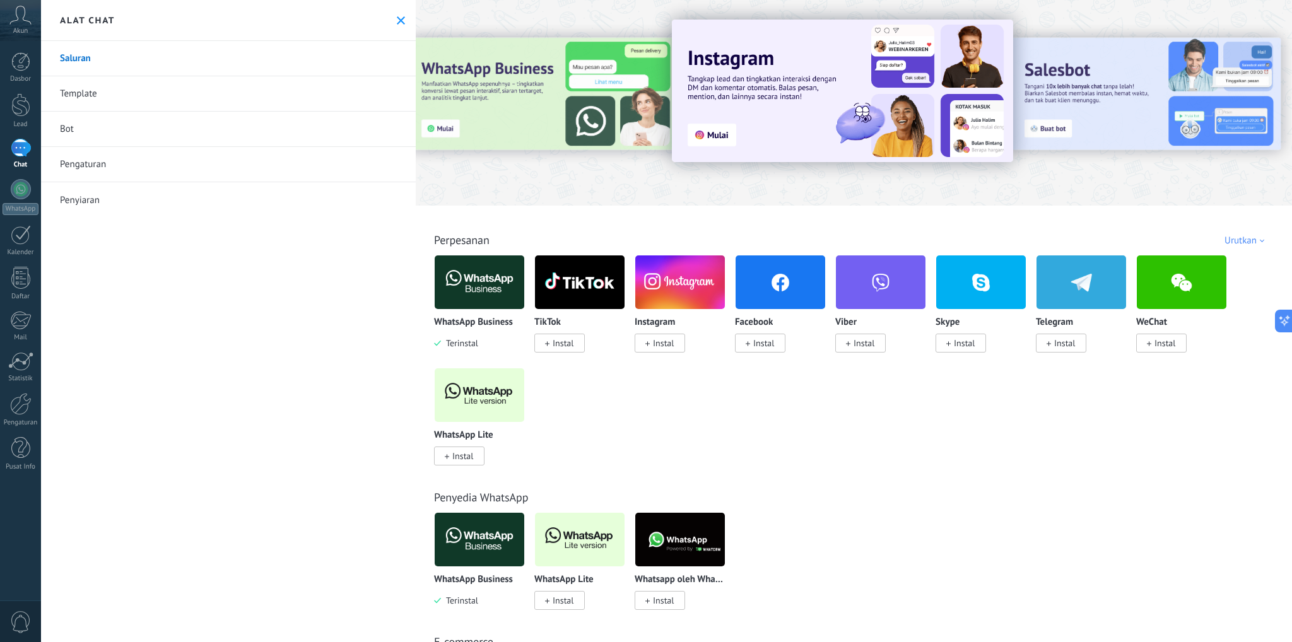
click at [469, 452] on span "Instal" at bounding box center [462, 456] width 21 height 11
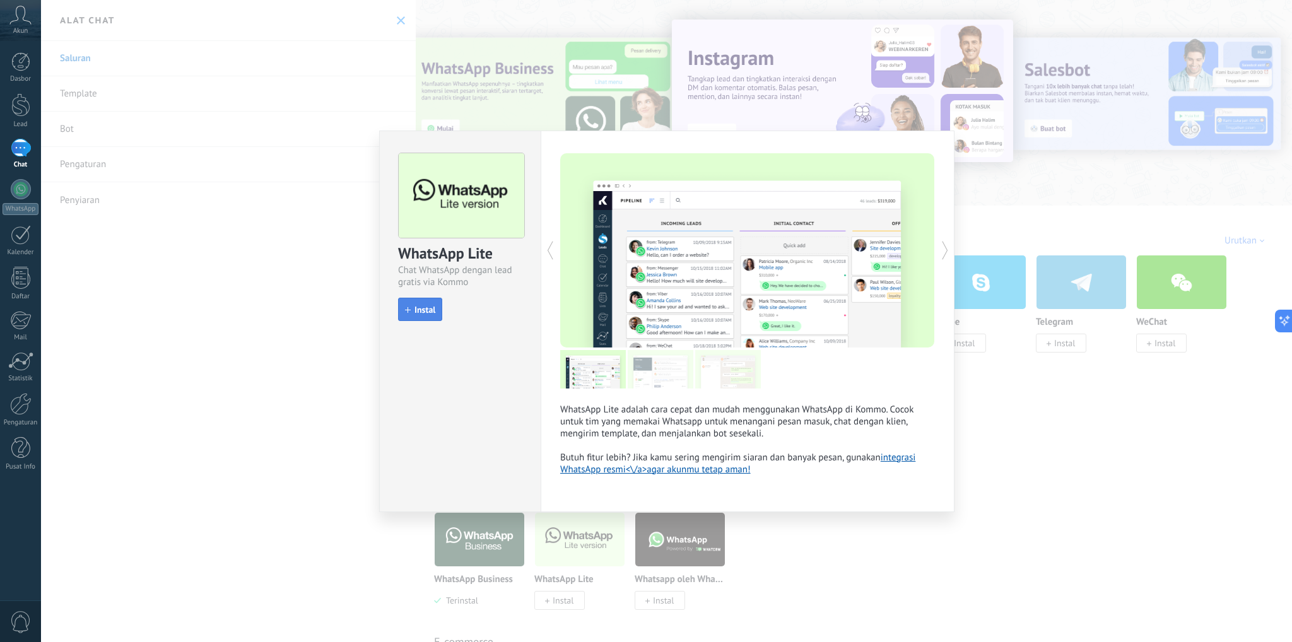
click at [427, 298] on div "Instal" at bounding box center [420, 310] width 44 height 24
click at [422, 307] on span "Instal" at bounding box center [425, 309] width 21 height 9
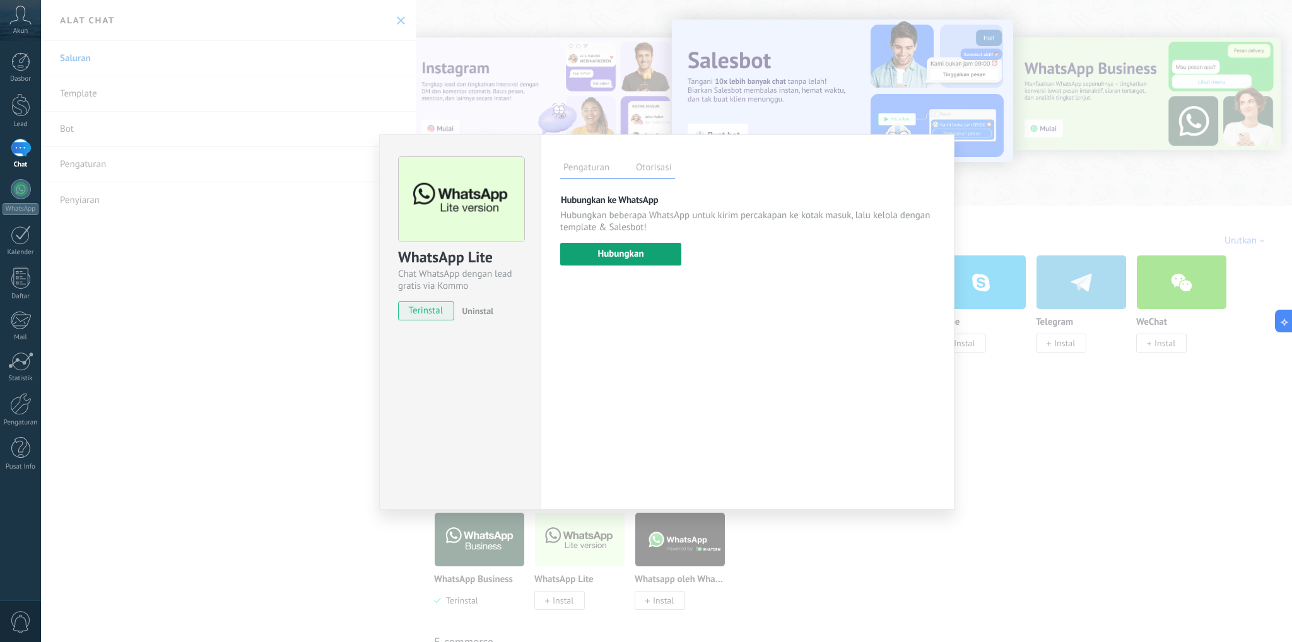
click at [649, 254] on button "Hubungkan" at bounding box center [620, 254] width 121 height 23
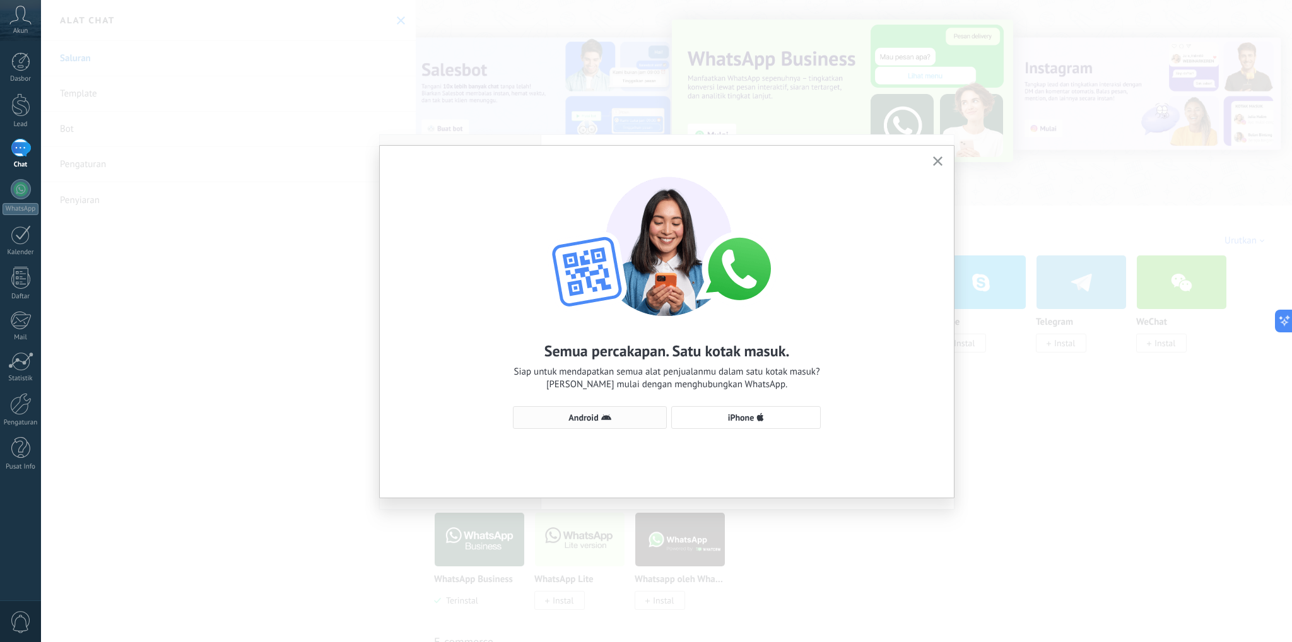
click at [616, 422] on button "Android" at bounding box center [590, 417] width 154 height 23
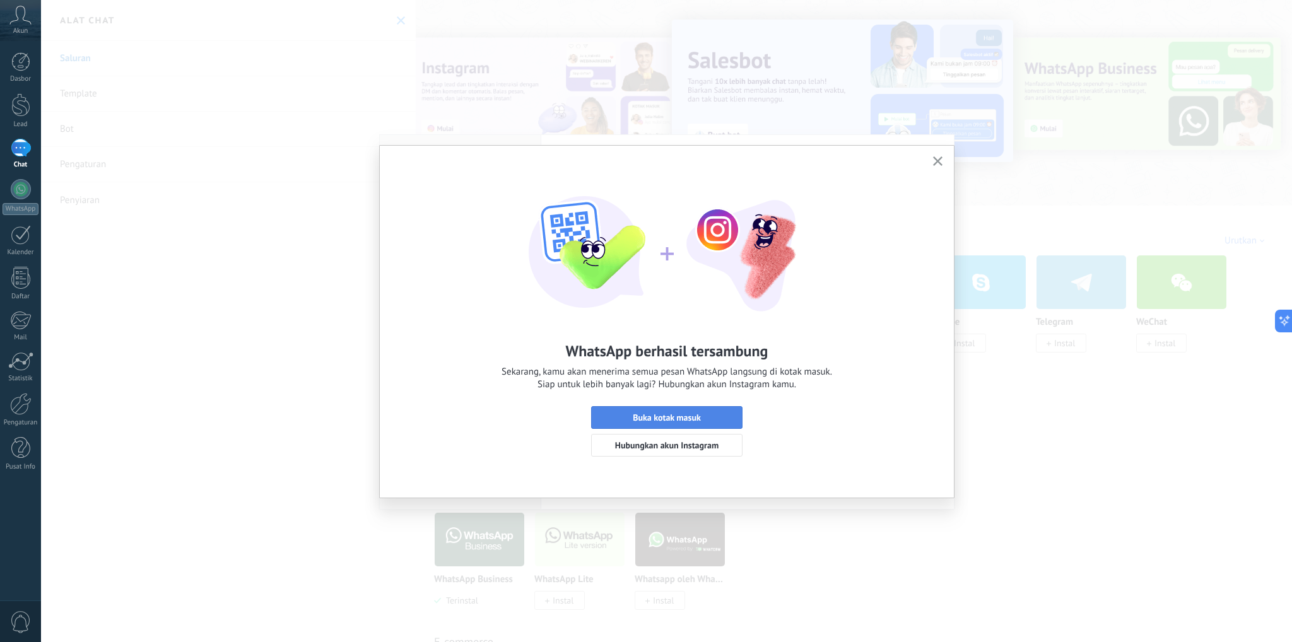
click at [685, 417] on span "Buka kotak masuk" at bounding box center [667, 417] width 68 height 9
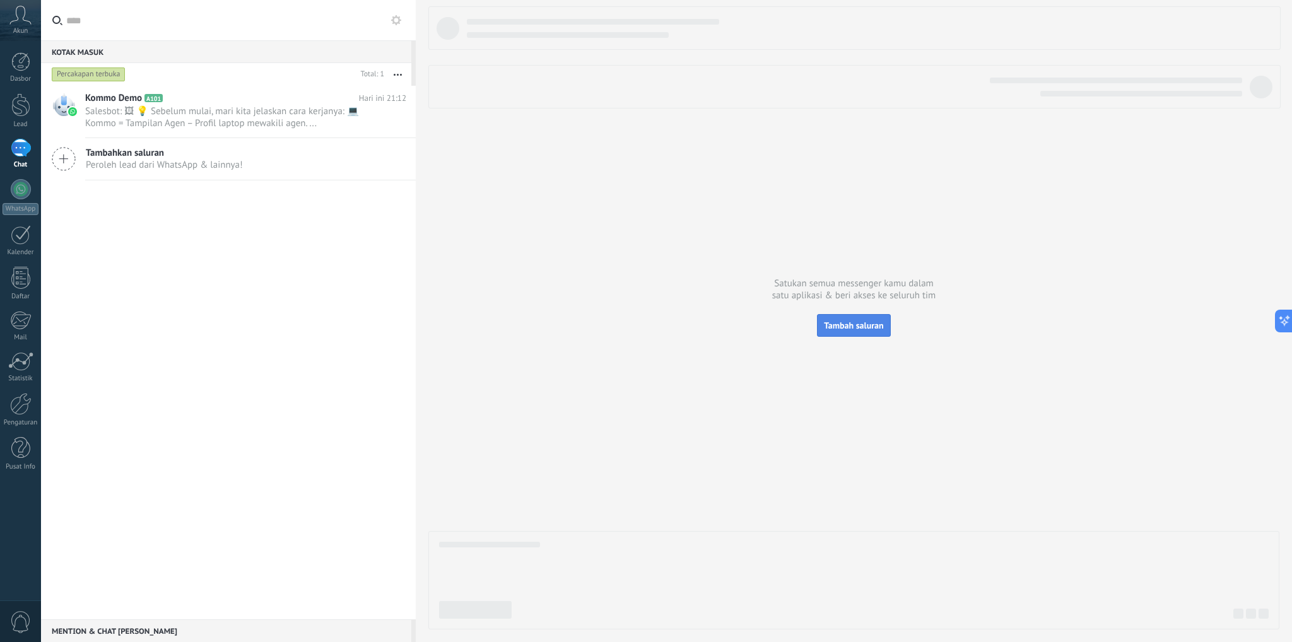
click at [885, 327] on button "Tambah saluran" at bounding box center [853, 325] width 73 height 23
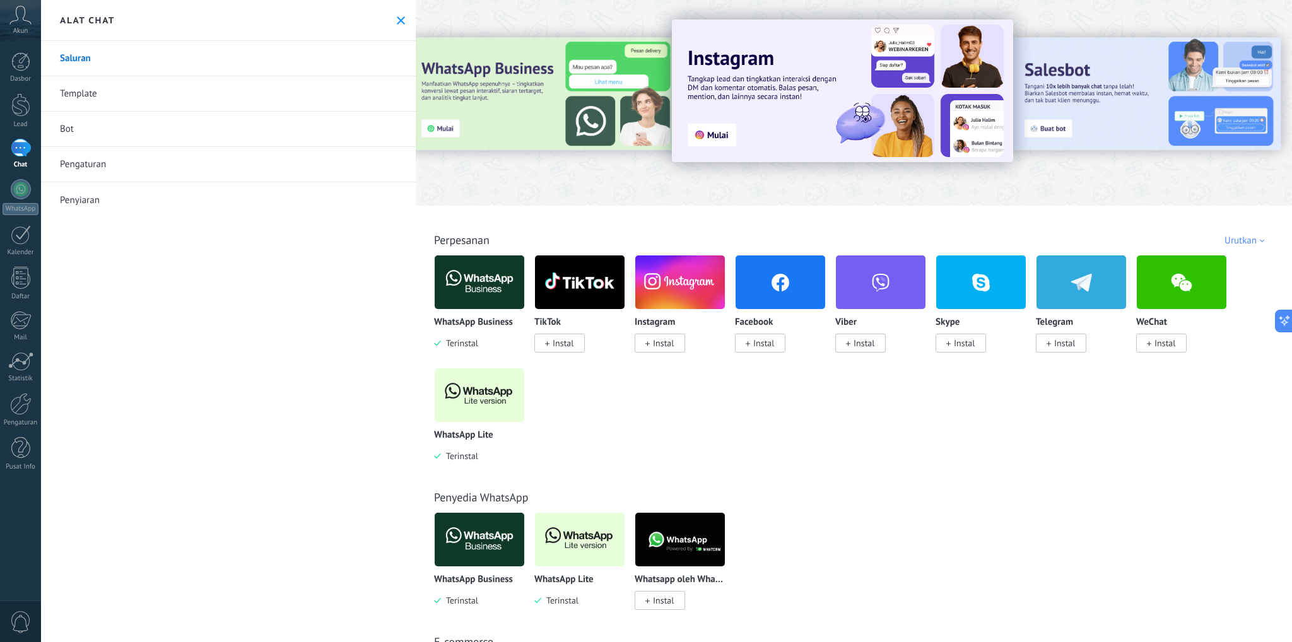
click at [399, 28] on div "Alat chat" at bounding box center [228, 20] width 375 height 41
click at [397, 20] on use at bounding box center [401, 20] width 8 height 8
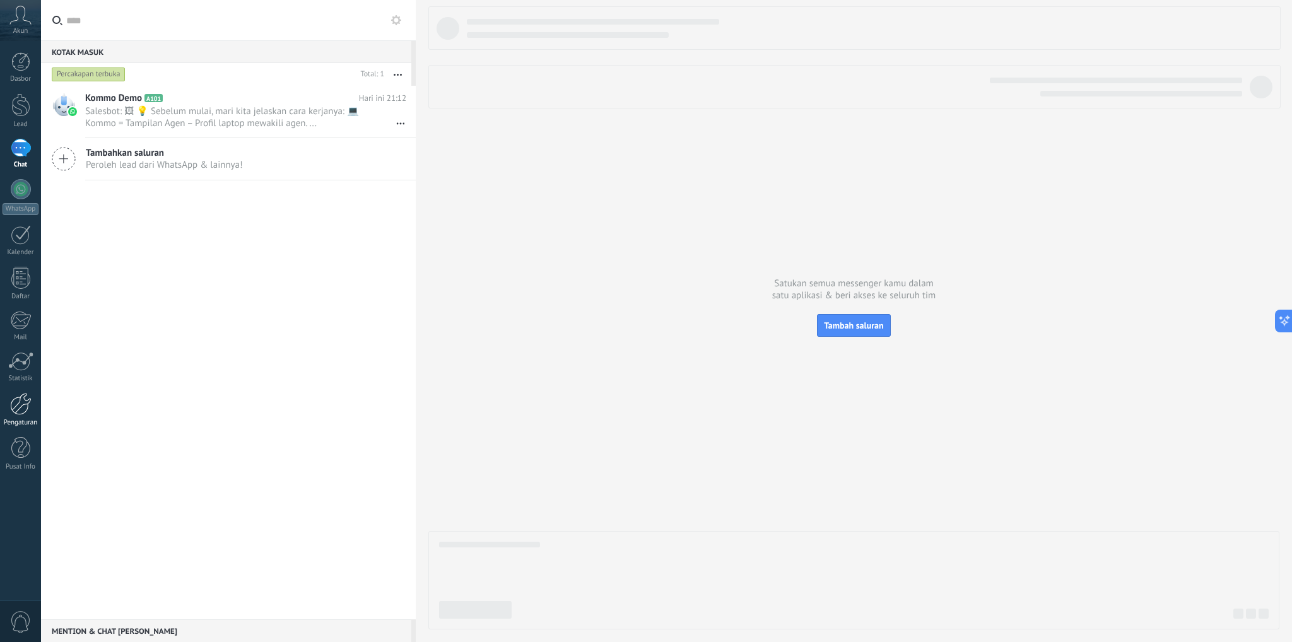
click at [20, 403] on div at bounding box center [20, 404] width 21 height 22
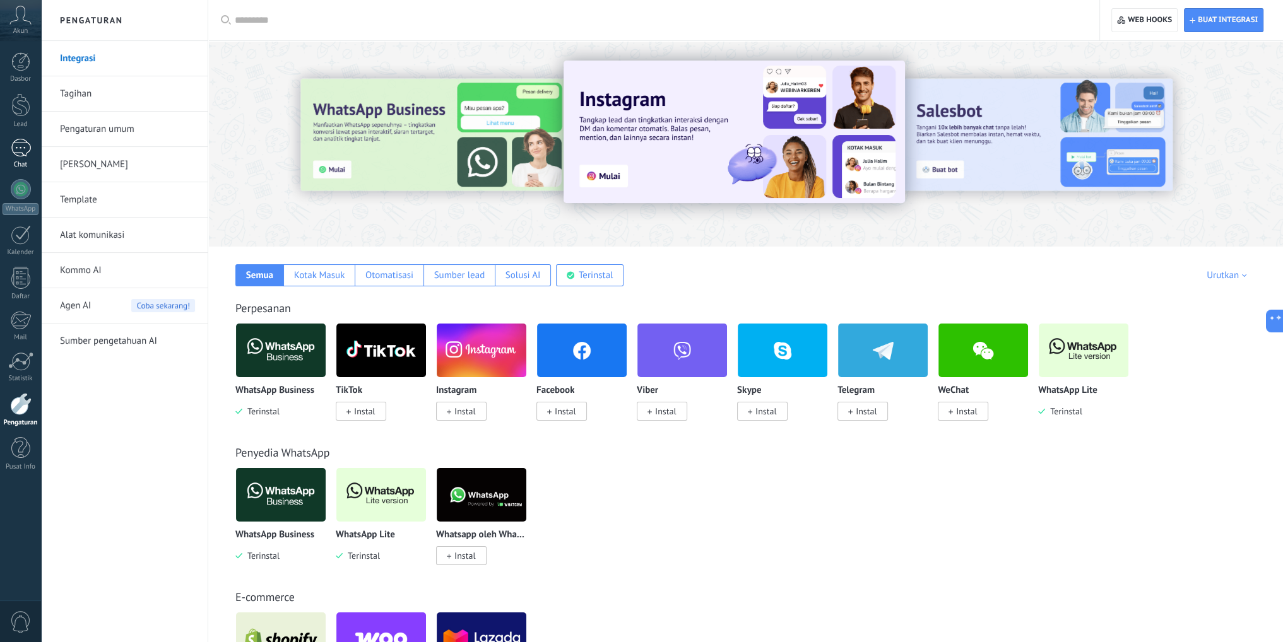
click at [13, 161] on div "Chat" at bounding box center [21, 165] width 37 height 8
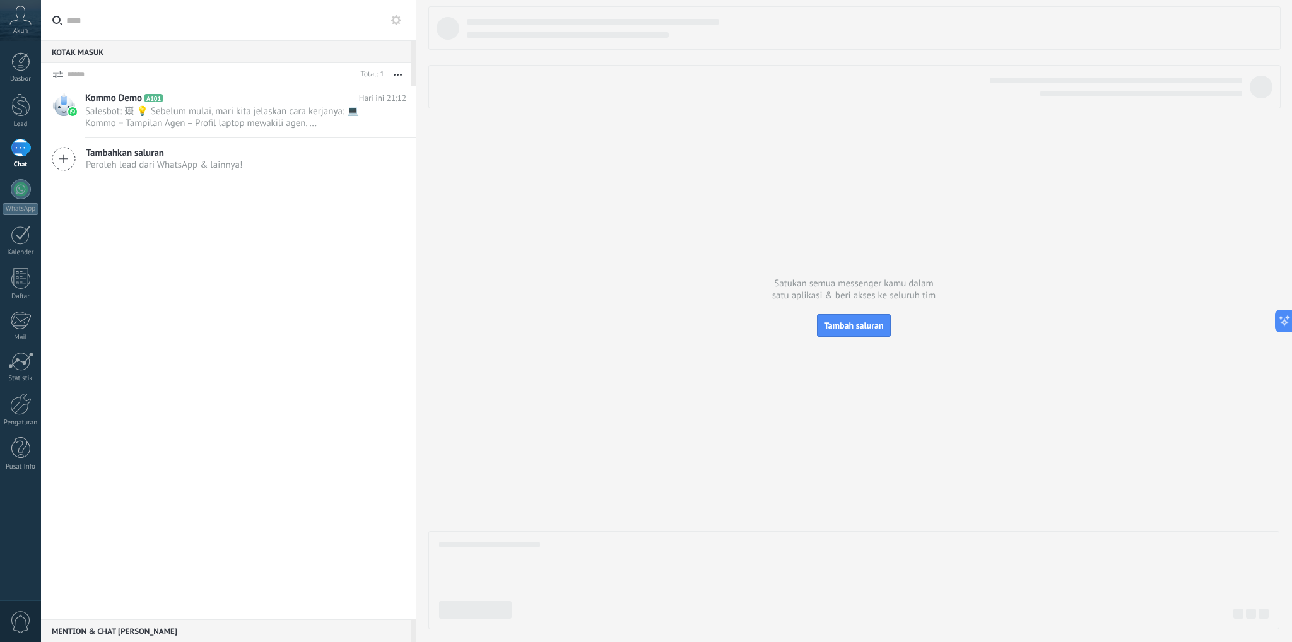
click at [251, 273] on div "Kommo Demo A101 Hari ini 21:12 Salesbot: 🖼 💡 Sebelum mulai, mari kita jelaskan …" at bounding box center [228, 353] width 375 height 534
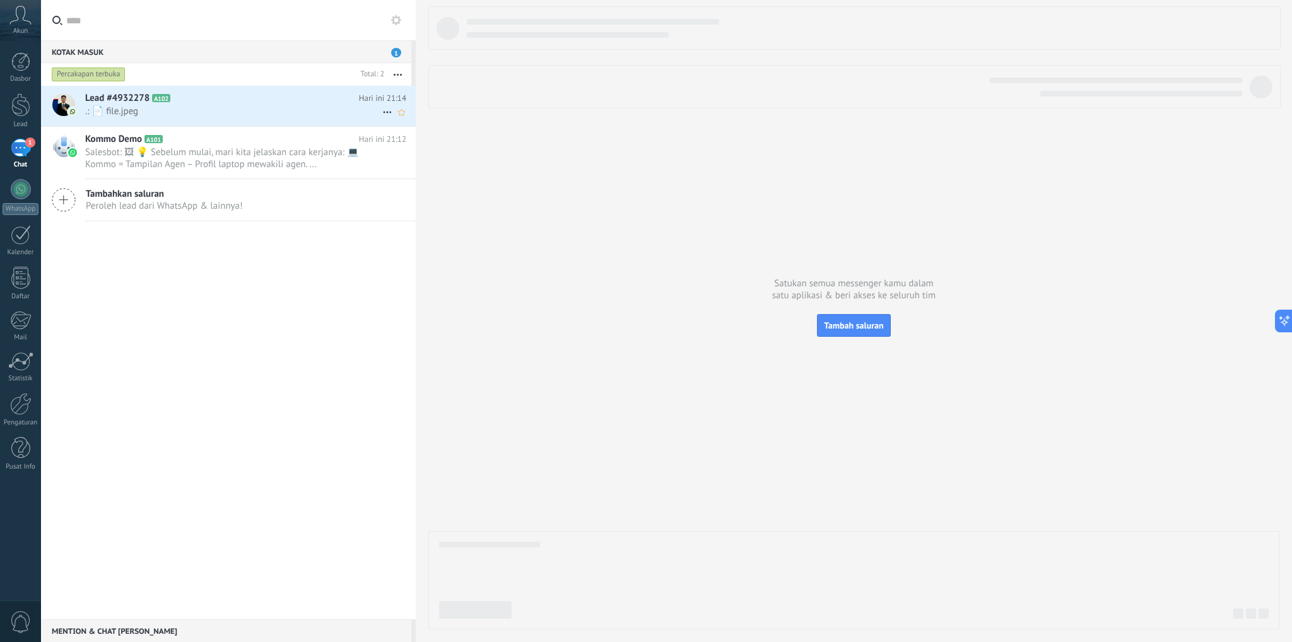
click at [199, 109] on span ".: 📄 file.jpeg" at bounding box center [233, 111] width 297 height 12
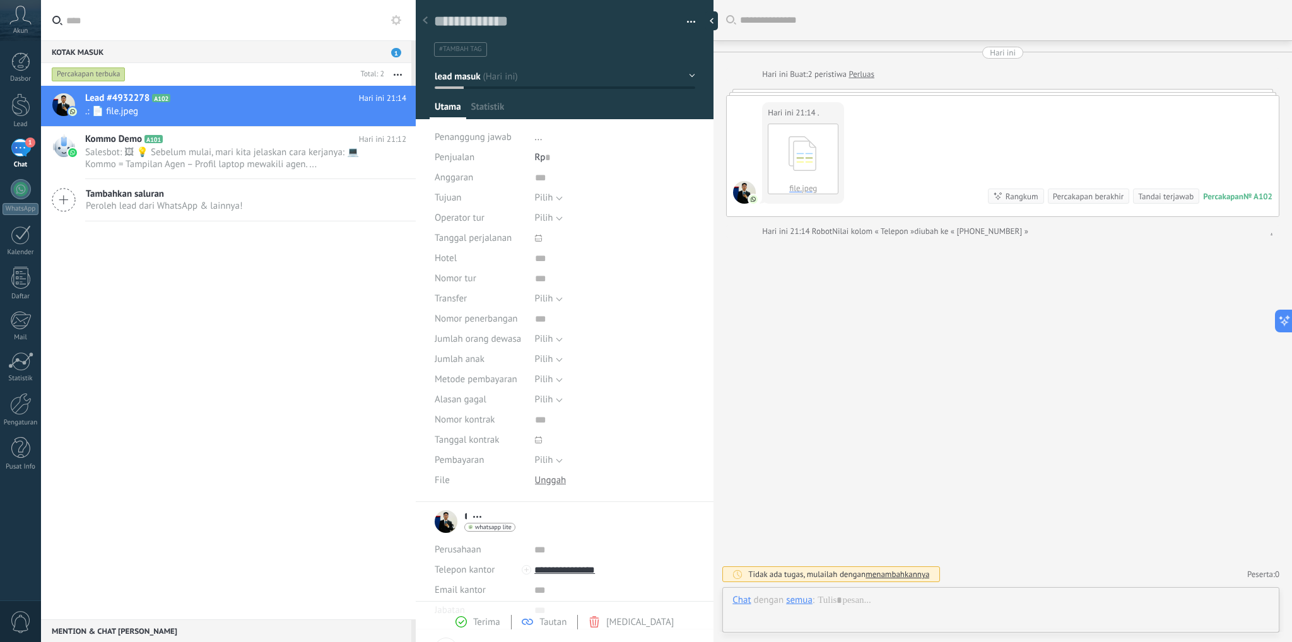
scroll to position [18, 0]
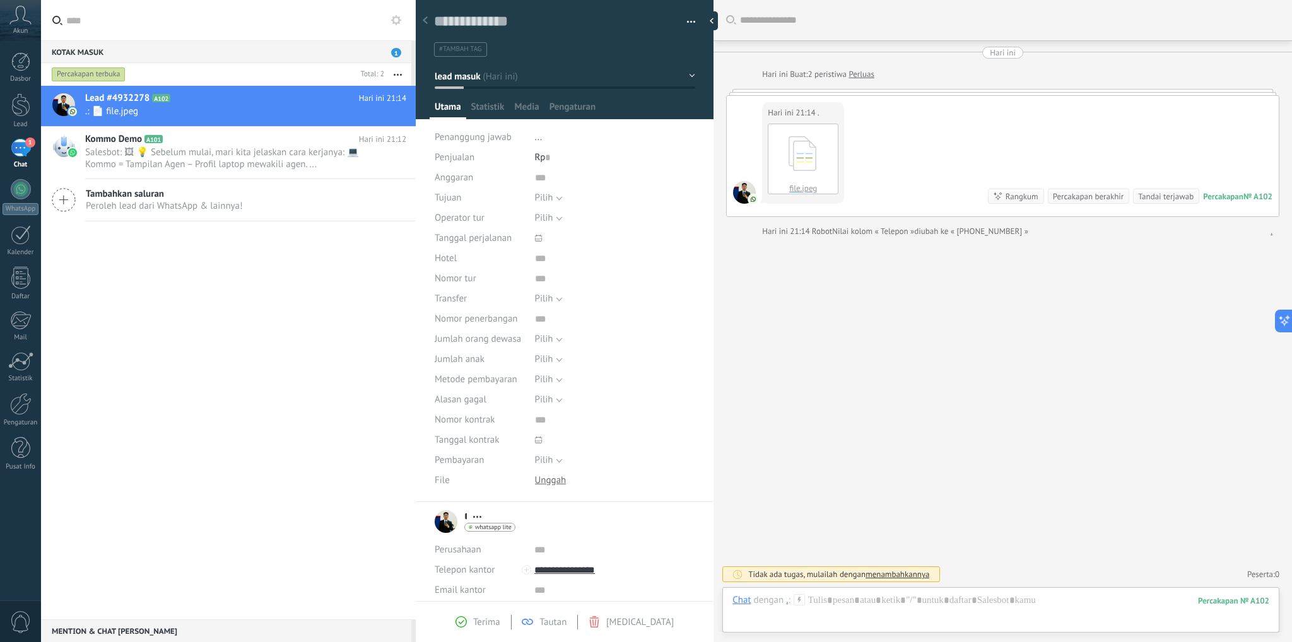
click at [859, 377] on div "Cari Muat lebih Hari ini Hari ini Buat: 2 peristiwa Perluas Hari ini 21:14 . fi…" at bounding box center [1003, 321] width 579 height 642
click at [689, 72] on button "lead masuk" at bounding box center [565, 76] width 261 height 23
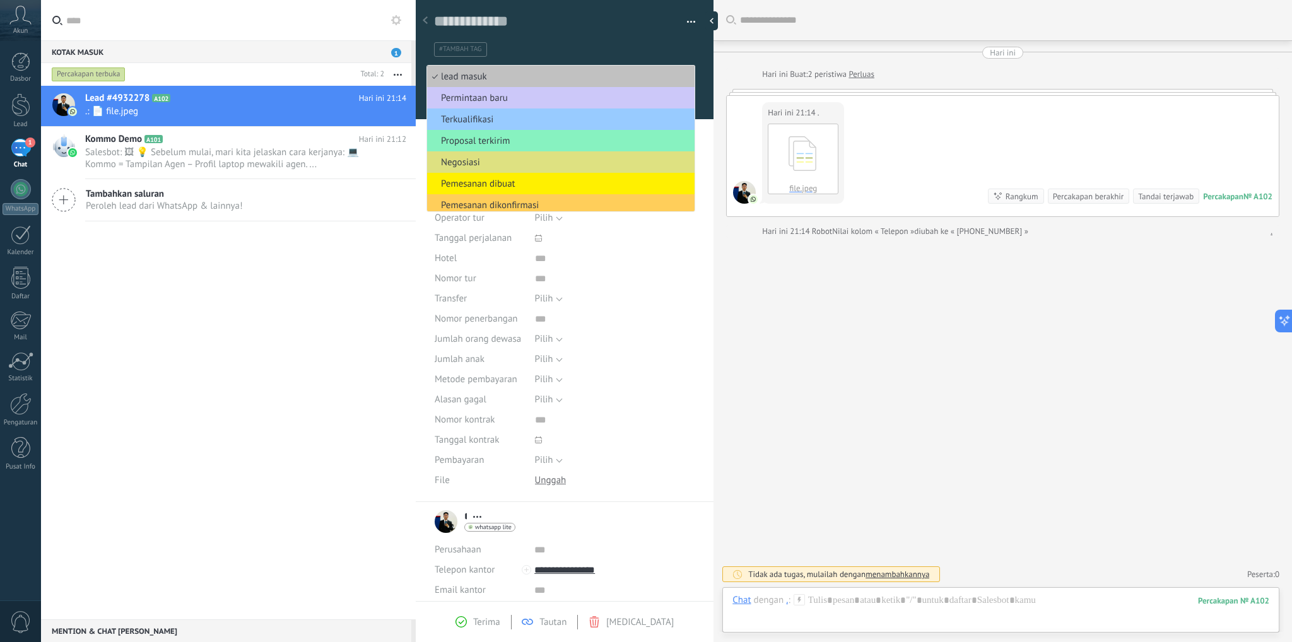
click at [655, 44] on ul "#tambah tag" at bounding box center [562, 49] width 259 height 17
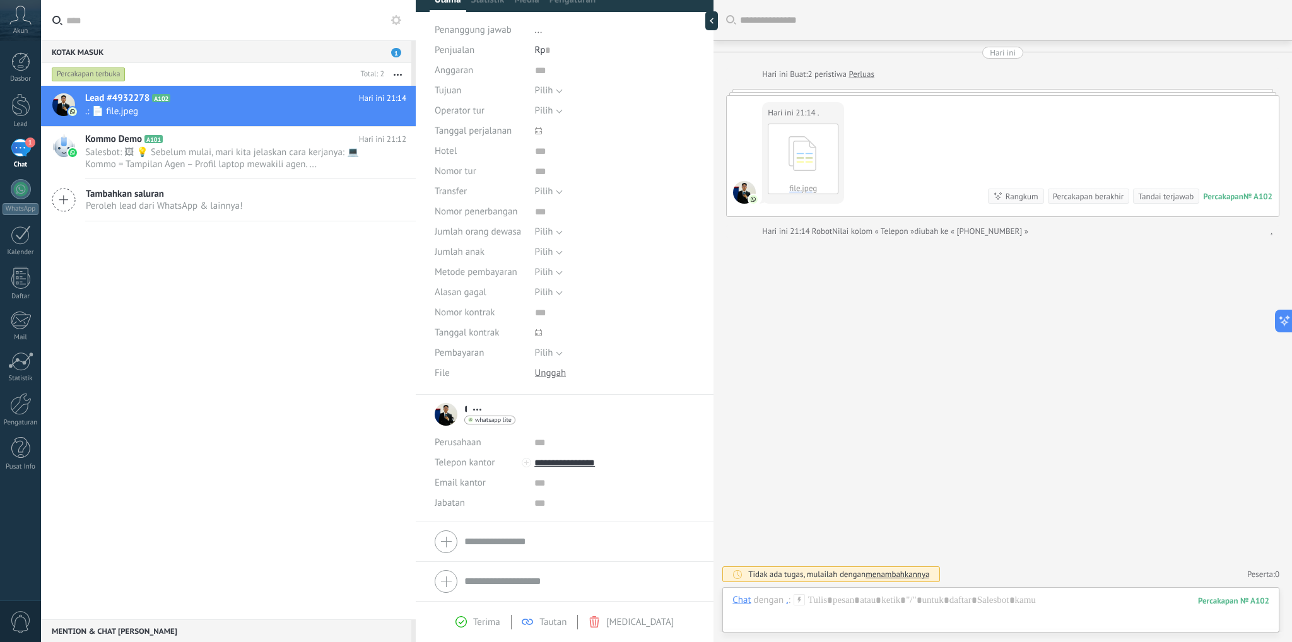
scroll to position [0, 0]
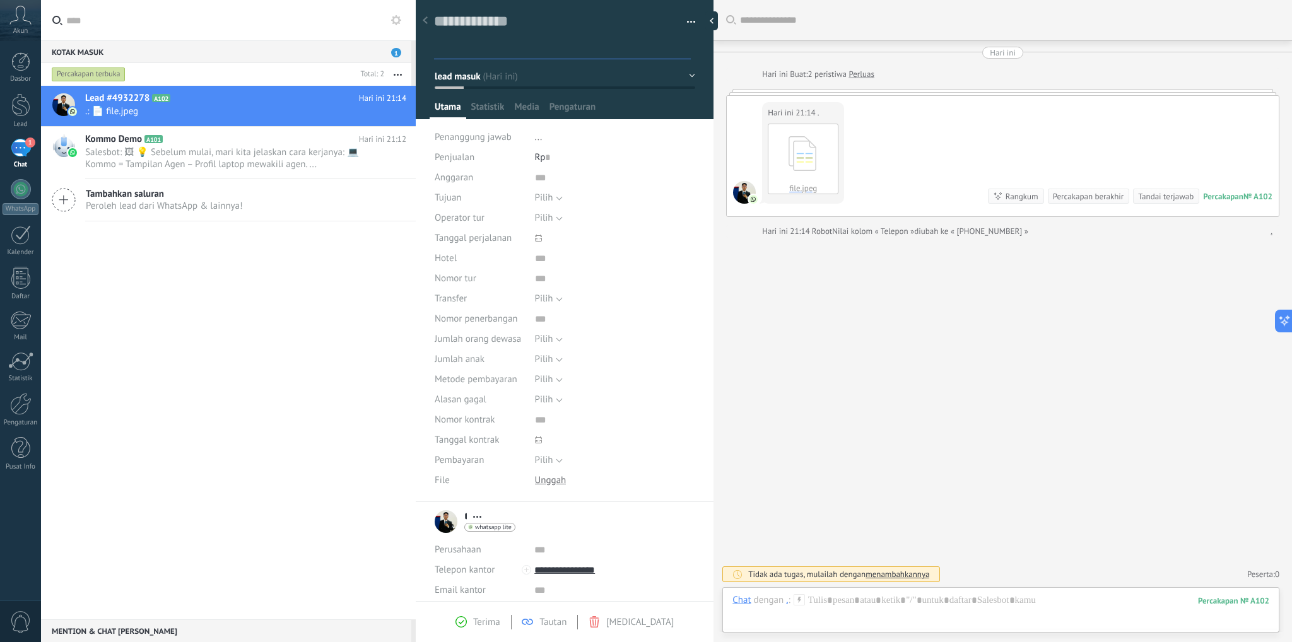
click at [427, 17] on icon at bounding box center [425, 20] width 5 height 8
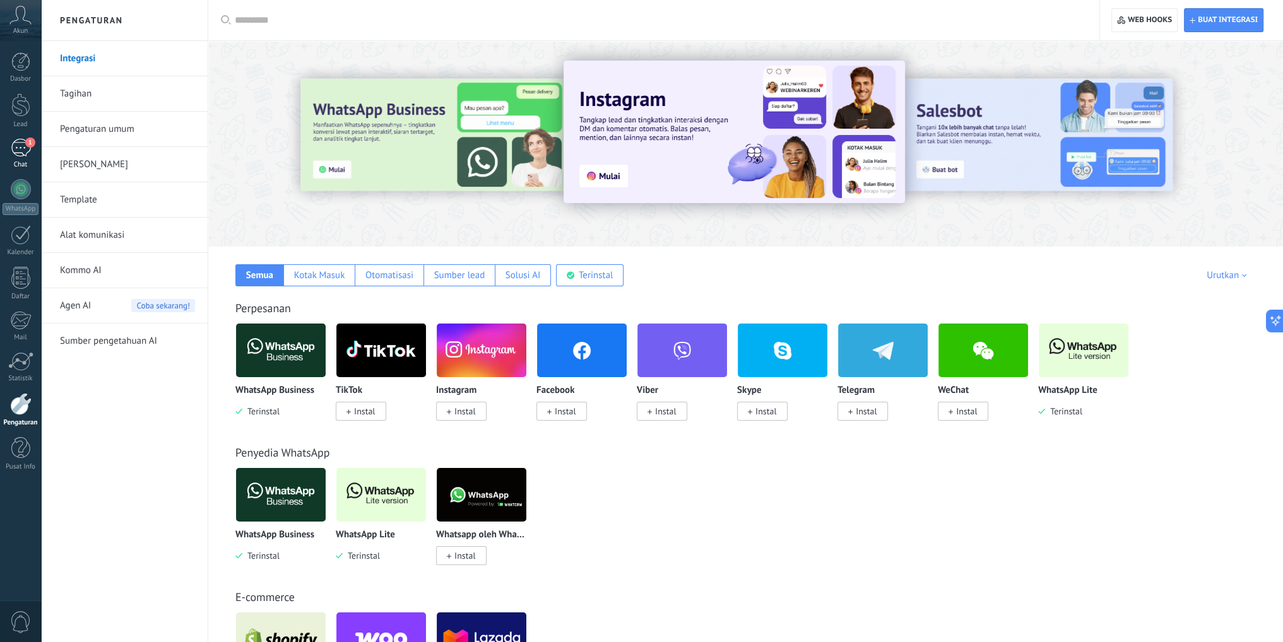
click at [17, 151] on div "1" at bounding box center [21, 148] width 20 height 18
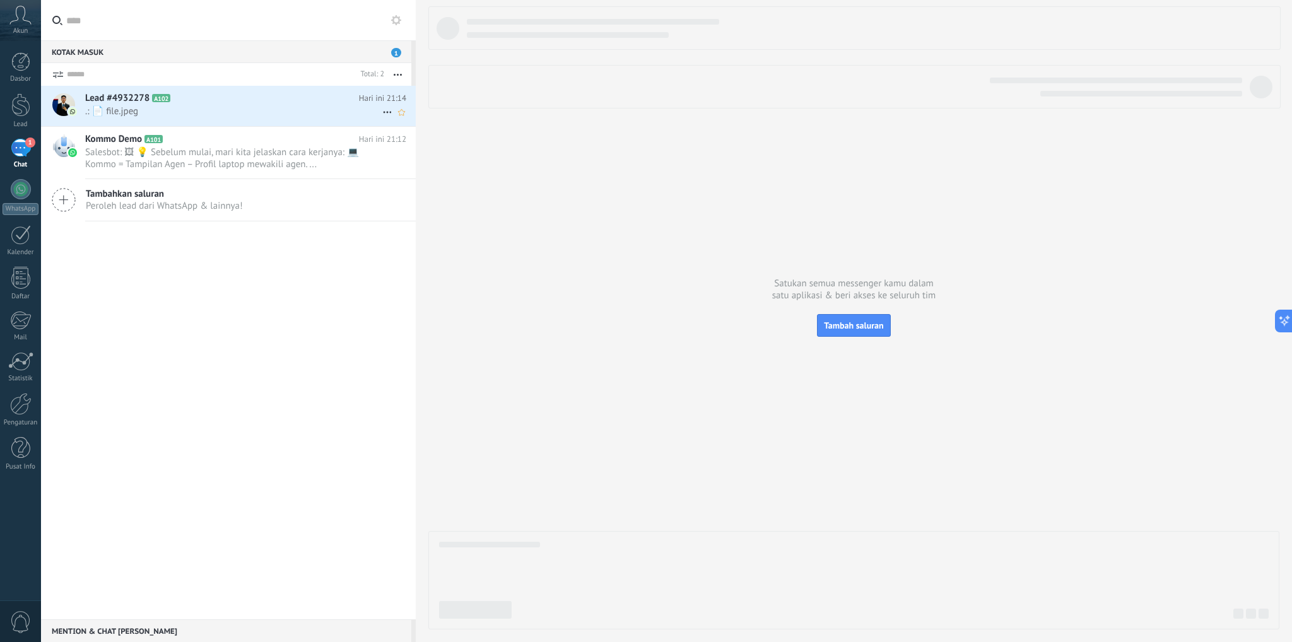
click at [214, 110] on span ".: 📄 file.jpeg" at bounding box center [233, 111] width 297 height 12
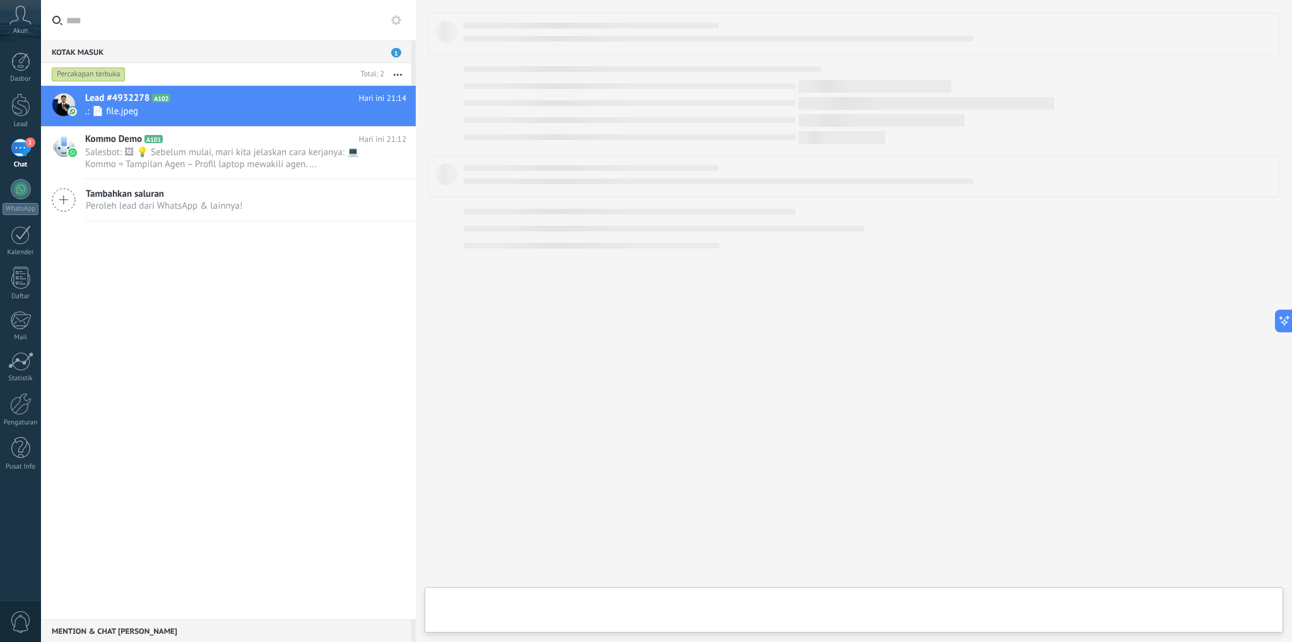
scroll to position [18, 0]
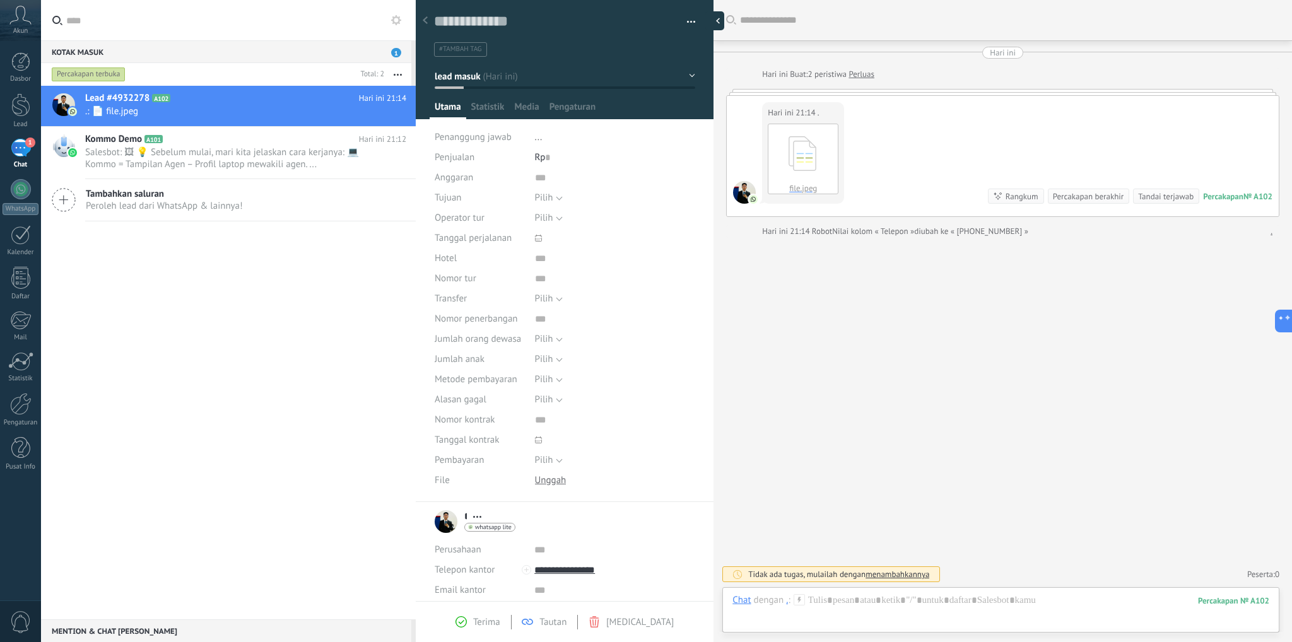
click at [709, 18] on div at bounding box center [714, 20] width 19 height 19
type textarea "**********"
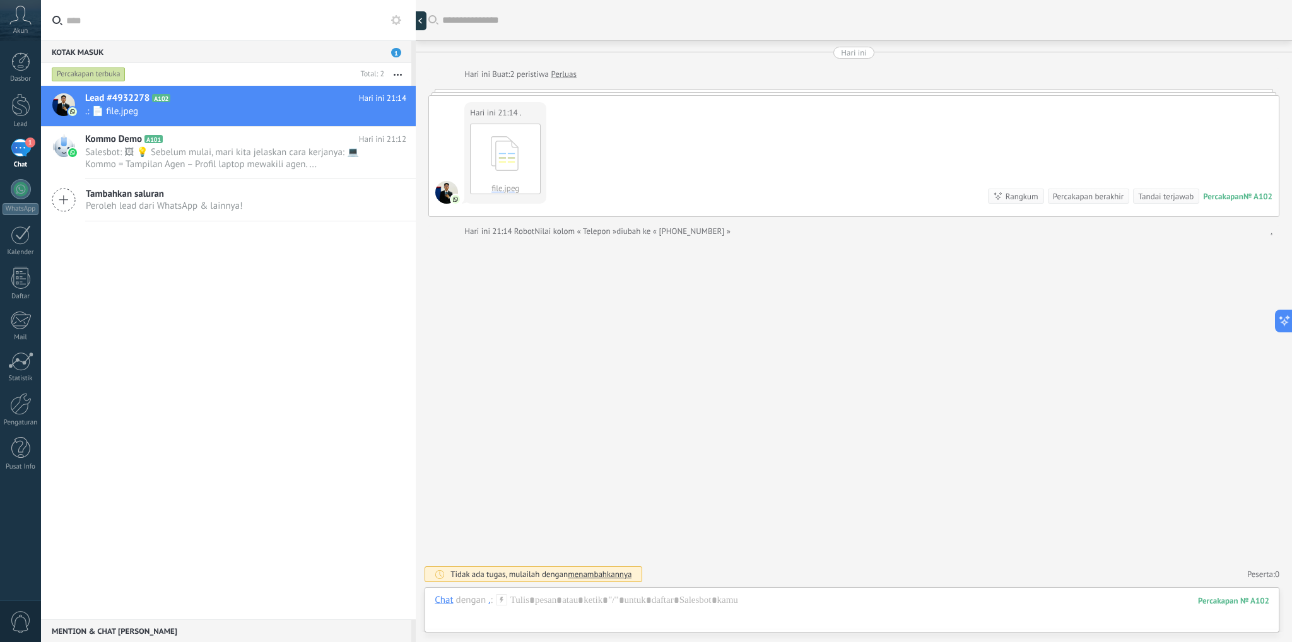
scroll to position [12, 0]
click at [629, 596] on div at bounding box center [852, 613] width 835 height 38
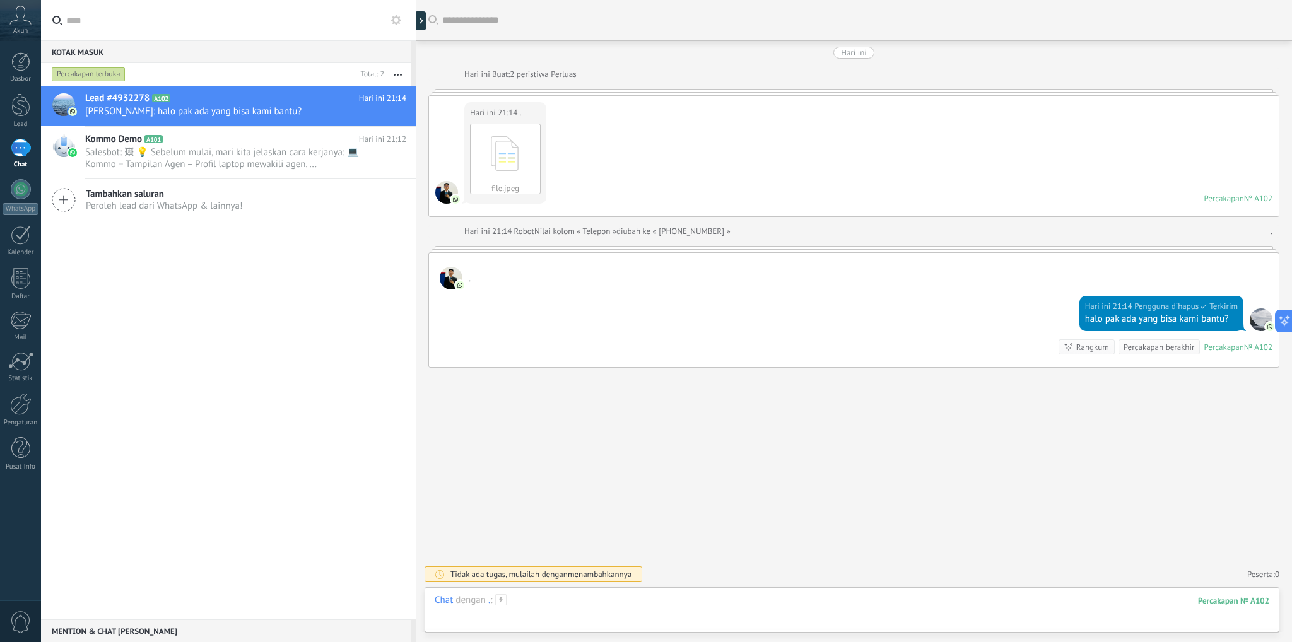
click at [707, 603] on div at bounding box center [852, 613] width 835 height 38
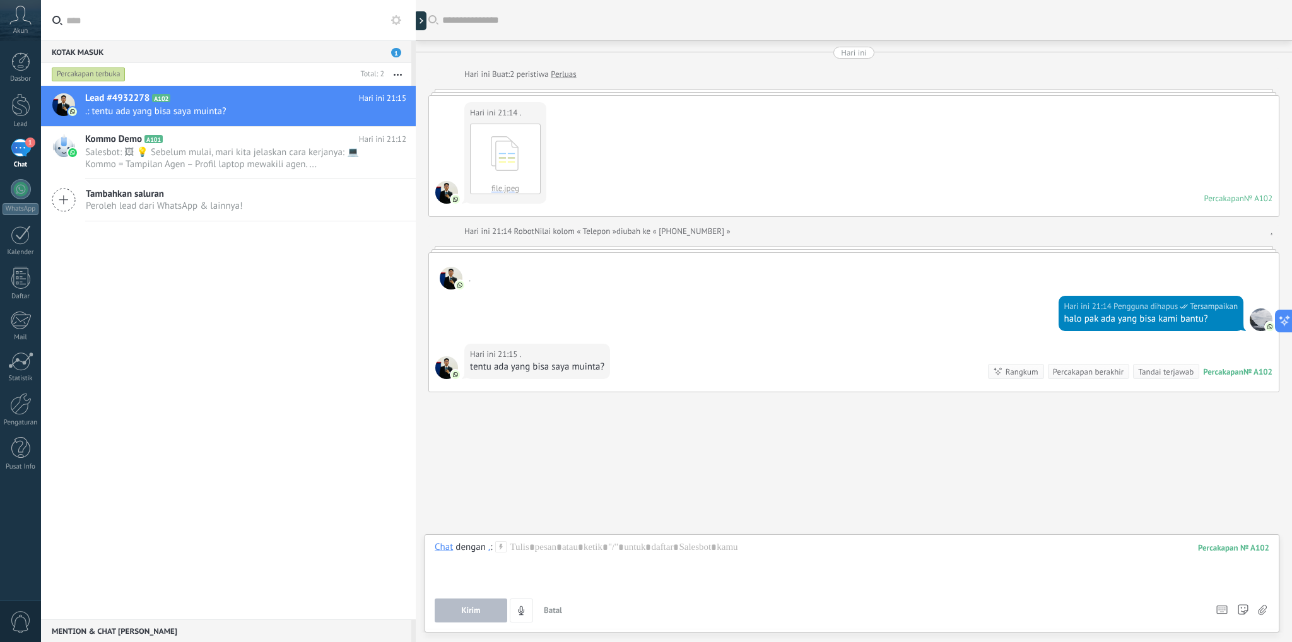
click at [556, 359] on div "Hari ini 21:15 ." at bounding box center [537, 354] width 134 height 13
click at [577, 358] on div "Hari ini 21:15 ." at bounding box center [537, 354] width 134 height 13
drag, startPoint x: 602, startPoint y: 360, endPoint x: 626, endPoint y: 369, distance: 25.6
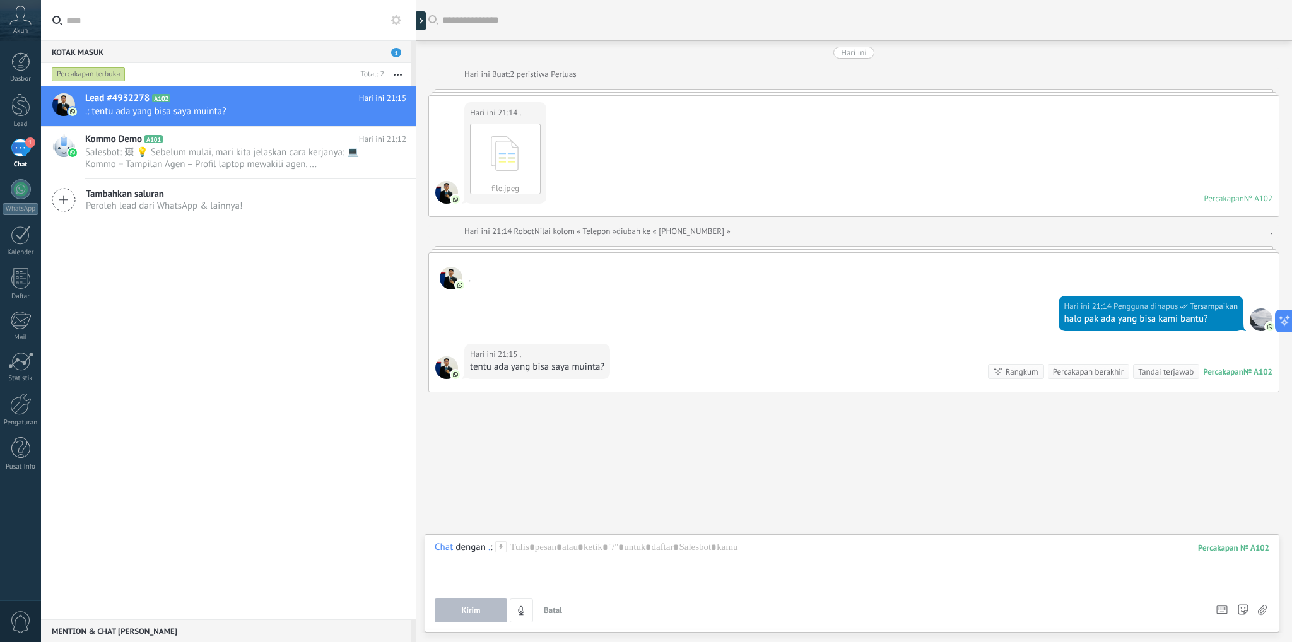
click at [626, 369] on div "Hari ini 21:15 . tentu ada yang bisa saya muinta? Percakapan № A102 Percakapan …" at bounding box center [854, 368] width 850 height 48
click at [476, 355] on div "Balas Teruskan Salin tautan" at bounding box center [514, 390] width 88 height 95
click at [510, 367] on div "Balas" at bounding box center [514, 373] width 86 height 23
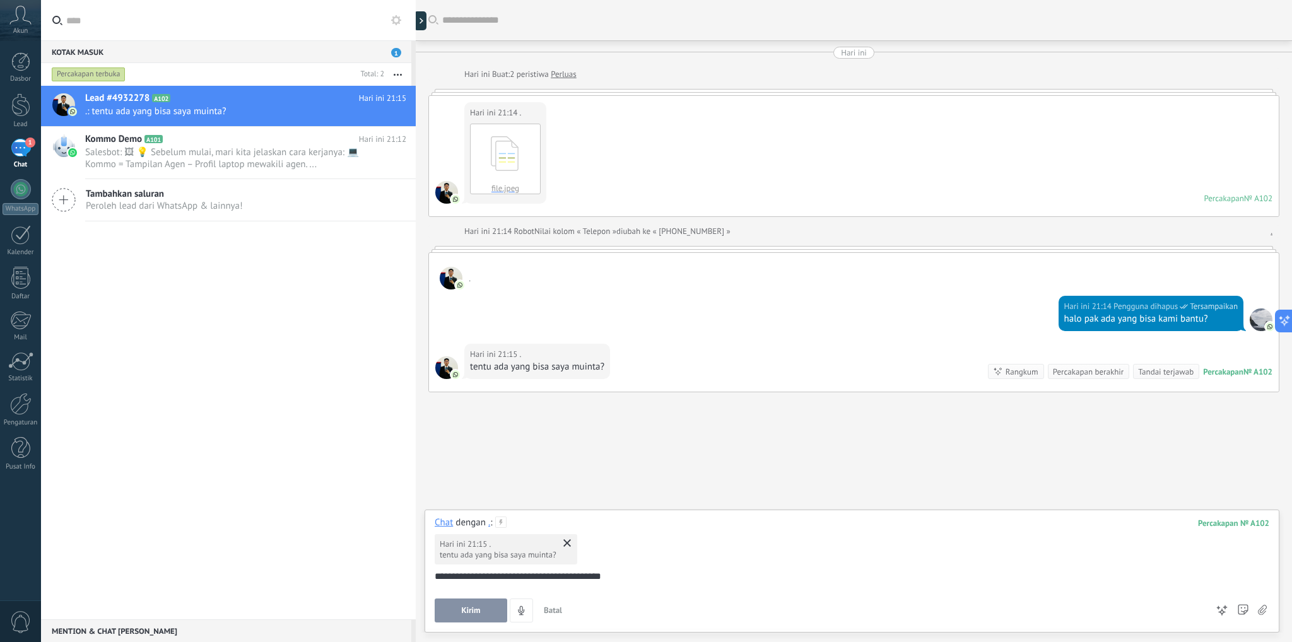
click at [483, 611] on button "Kirim" at bounding box center [471, 611] width 73 height 24
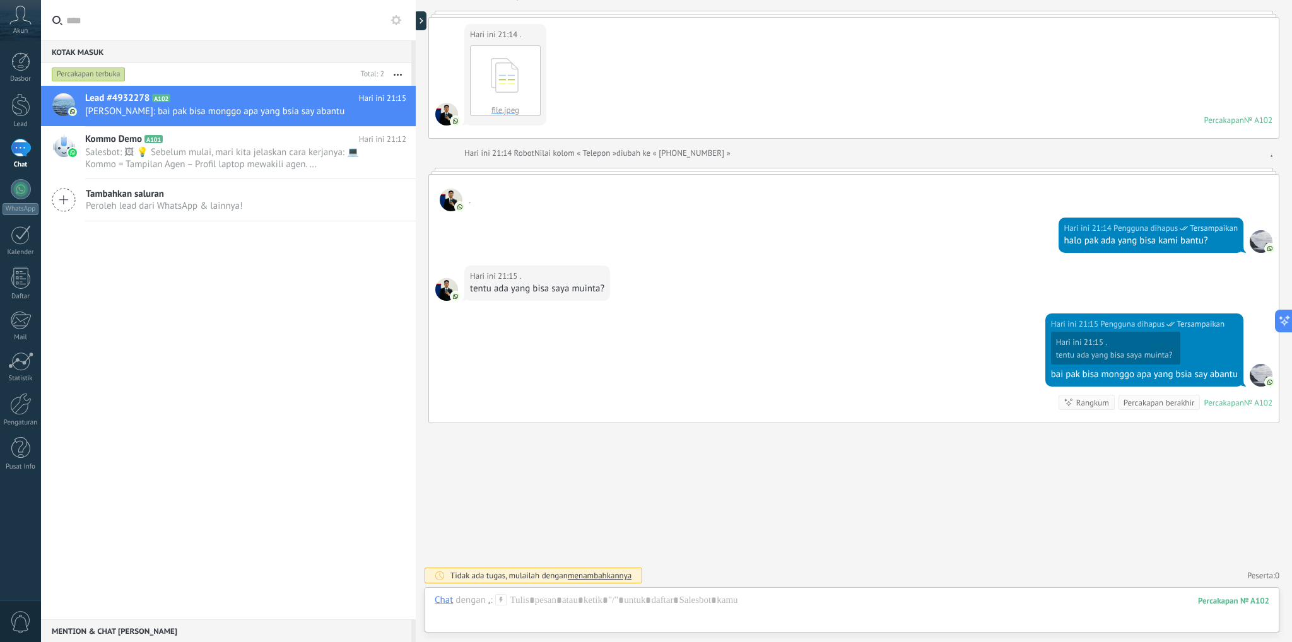
click at [1194, 319] on span "Tersampaikan" at bounding box center [1201, 324] width 48 height 13
click at [1132, 322] on span "Pengguna dihapus" at bounding box center [1133, 324] width 64 height 13
click at [1201, 324] on span "Tersampaikan" at bounding box center [1201, 324] width 48 height 13
click at [923, 379] on div "Hari ini 21:15 Pengguna dihapus Tersampaikan Hari ini 21:15 . tentu ada yang bi…" at bounding box center [854, 368] width 850 height 109
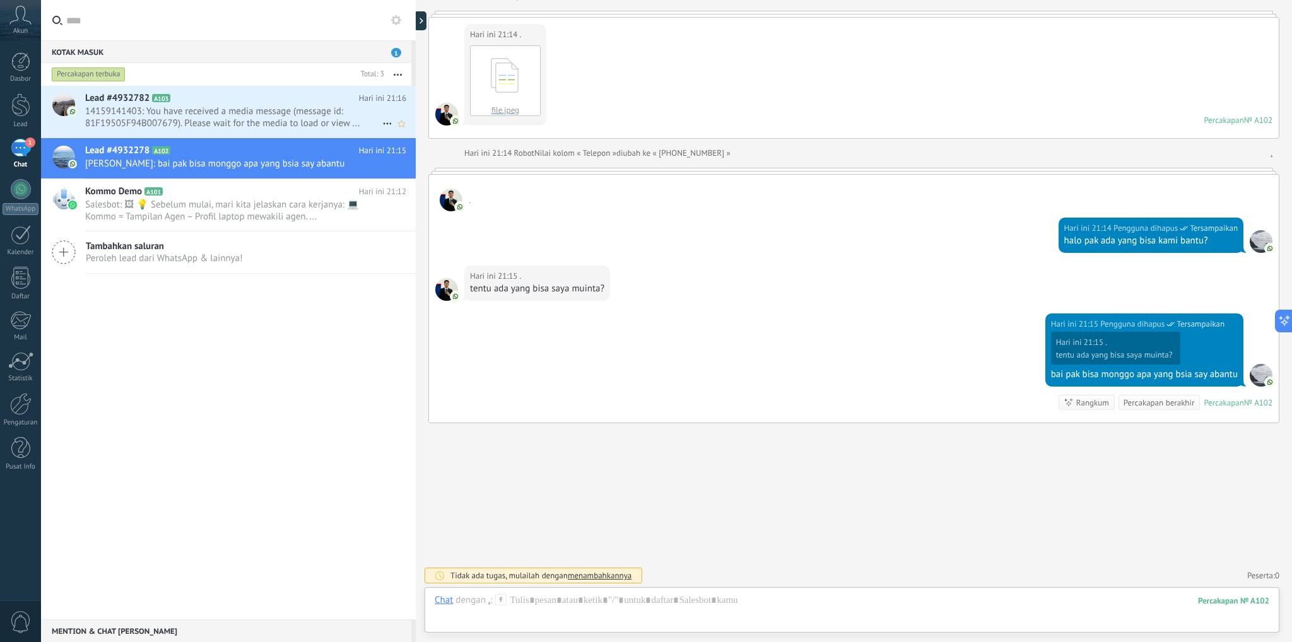
click at [204, 124] on span "14159141403: You have received a media message (message id: 81F19505F94B007679)…" at bounding box center [233, 117] width 297 height 24
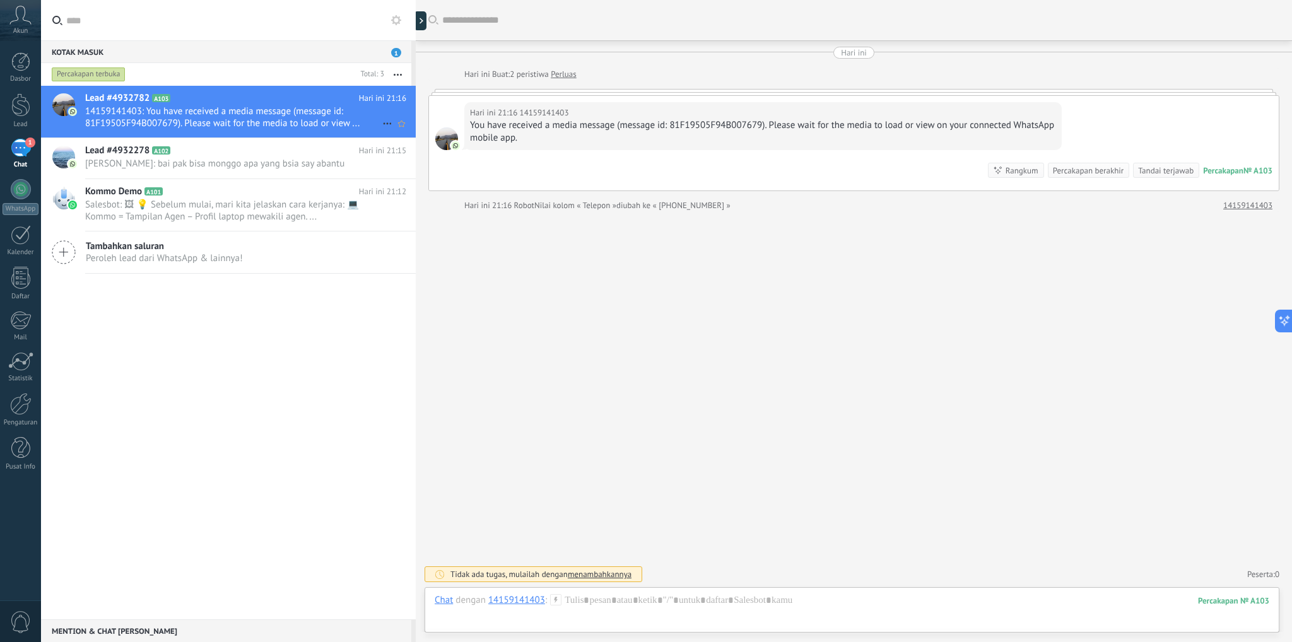
click at [353, 129] on span "14159141403: You have received a media message (message id: 81F19505F94B007679)…" at bounding box center [233, 117] width 297 height 24
click at [215, 109] on span "14159141403: You have received a media message (message id: 81F19505F94B007679)…" at bounding box center [233, 117] width 297 height 24
click at [422, 28] on div at bounding box center [423, 20] width 19 height 19
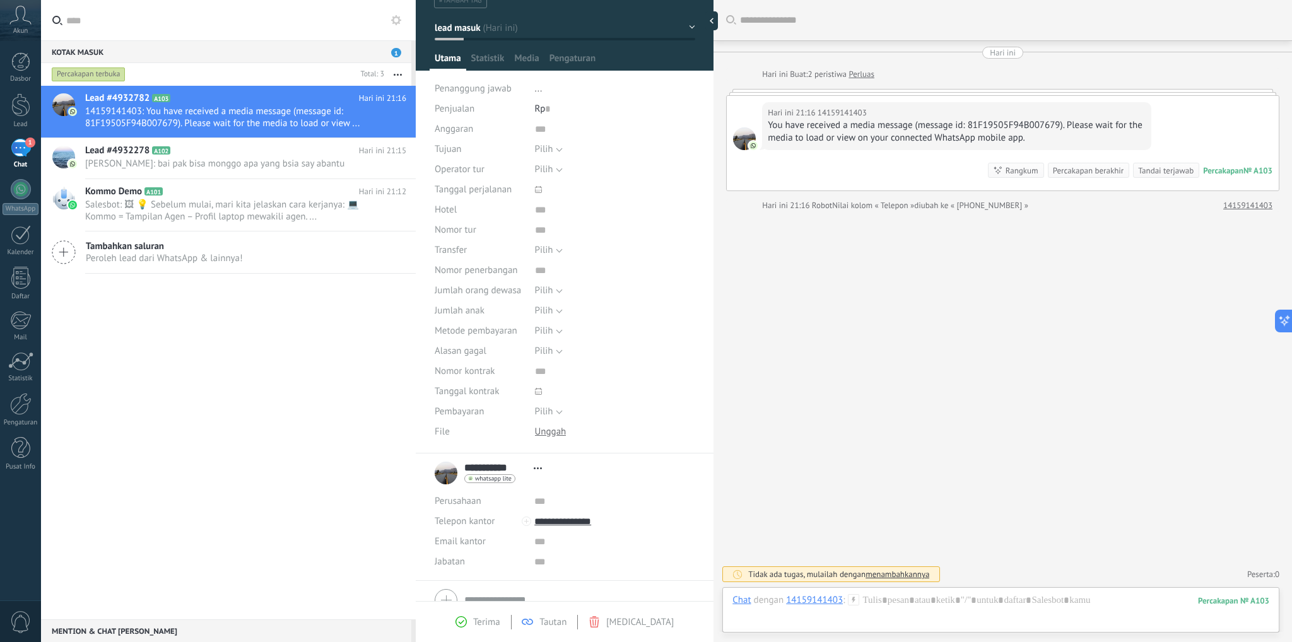
scroll to position [107, 0]
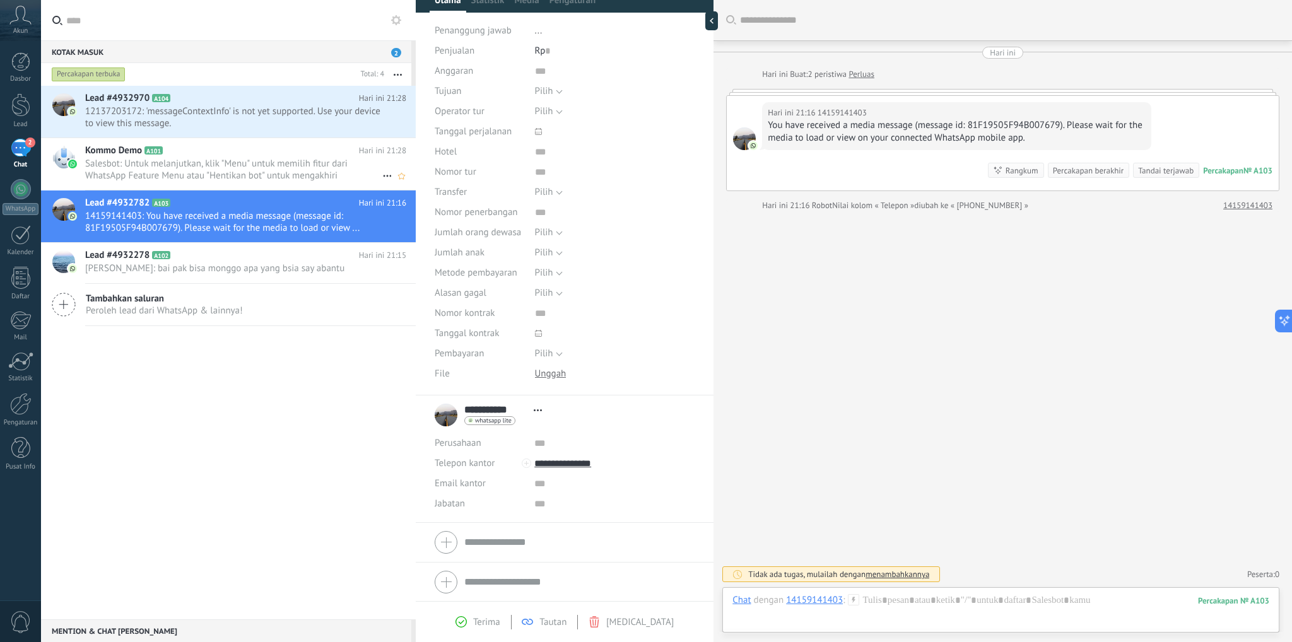
click at [235, 166] on span "Salesbot: Untuk melanjutkan, klik "Menu" untuk memilih fitur dari WhatsApp Feat…" at bounding box center [233, 170] width 297 height 24
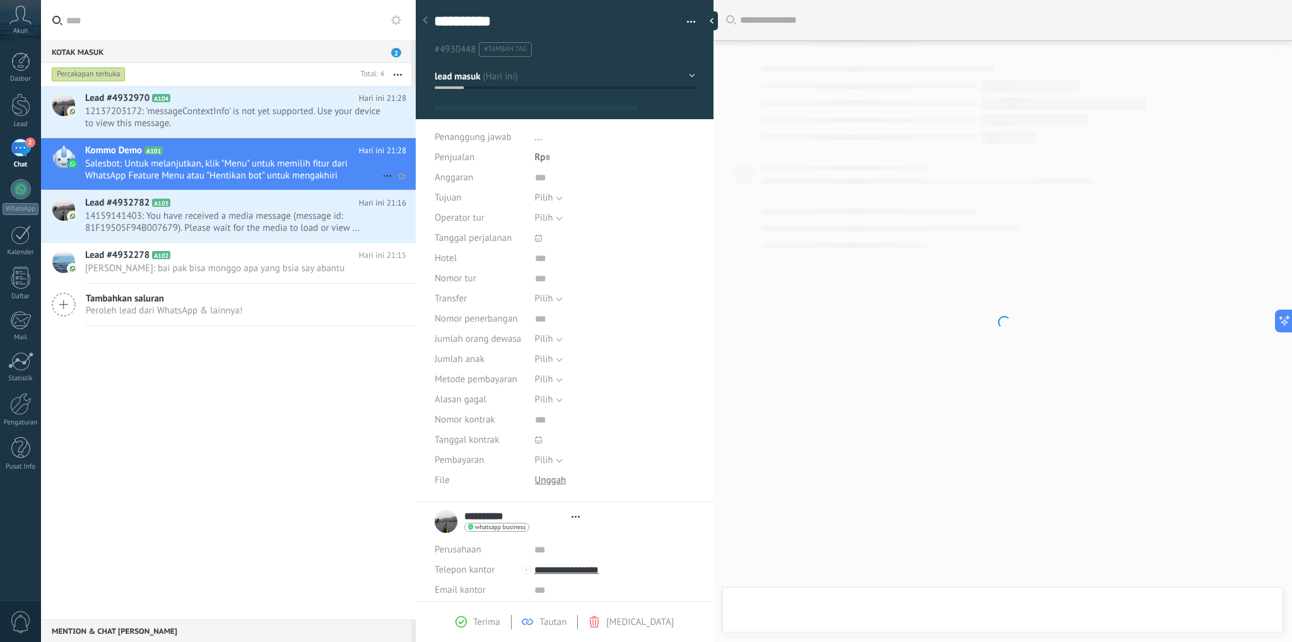
scroll to position [18, 0]
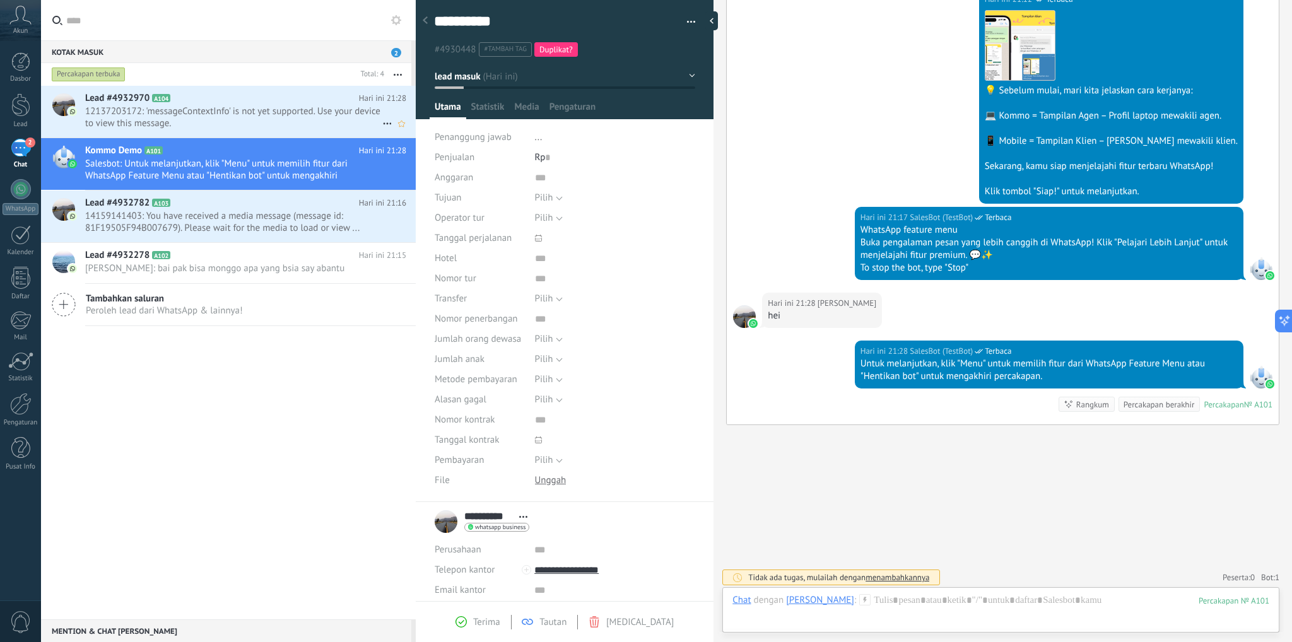
click at [247, 125] on span "12137203172: 'messageContextInfo' is not yet supported. Use your device to view…" at bounding box center [233, 117] width 297 height 24
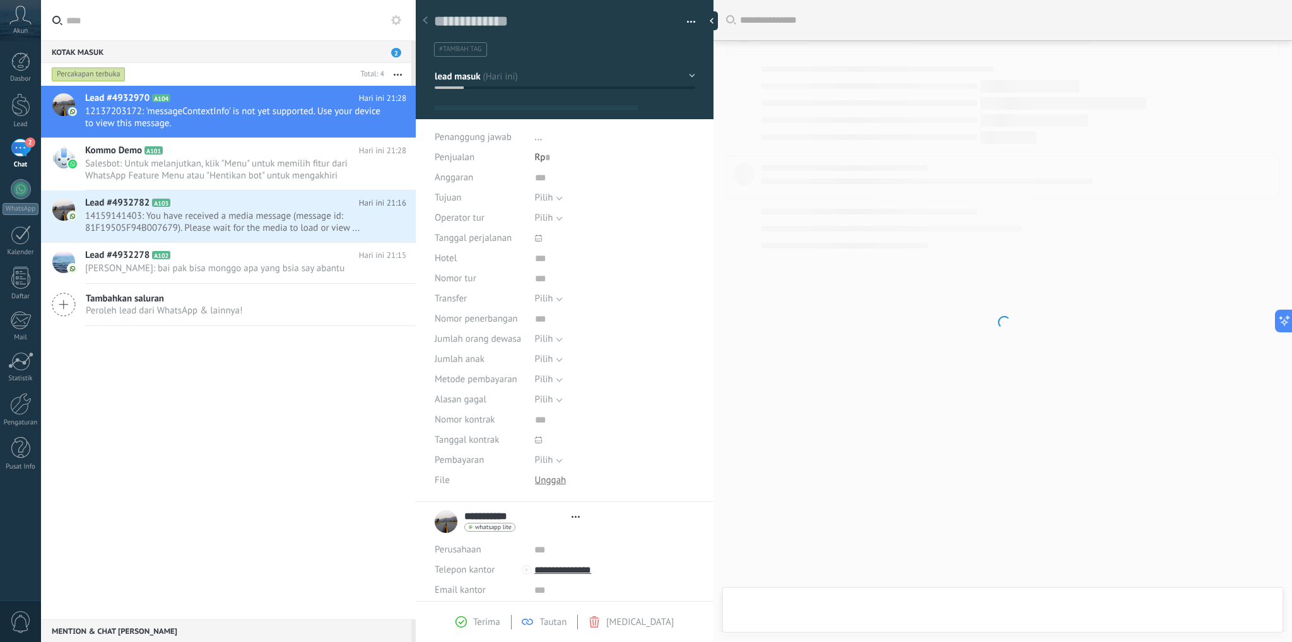
type textarea "**********"
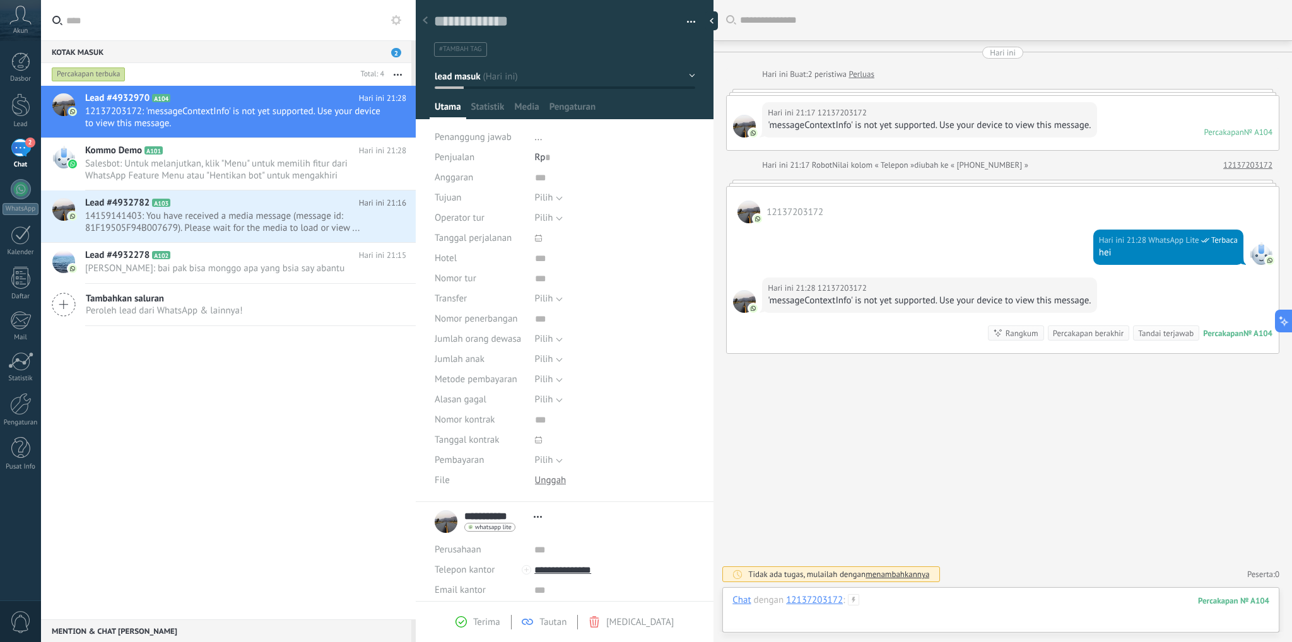
click at [918, 597] on div at bounding box center [1001, 613] width 537 height 38
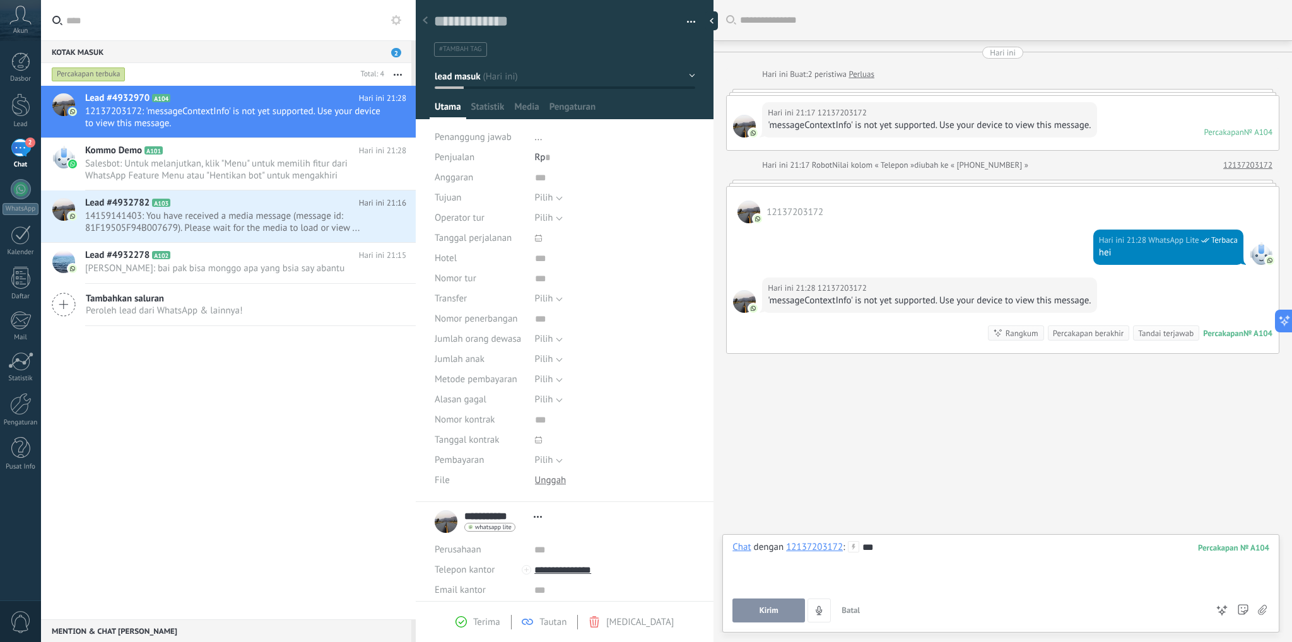
click at [783, 614] on button "Kirim" at bounding box center [769, 611] width 73 height 24
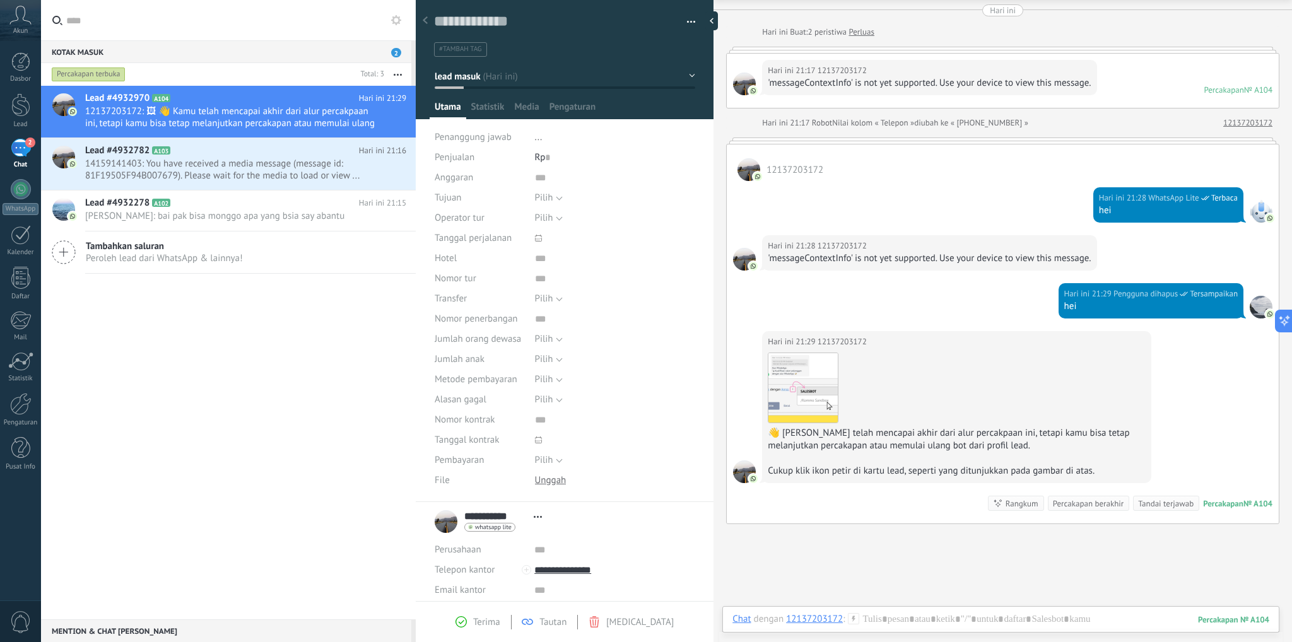
scroll to position [63, 0]
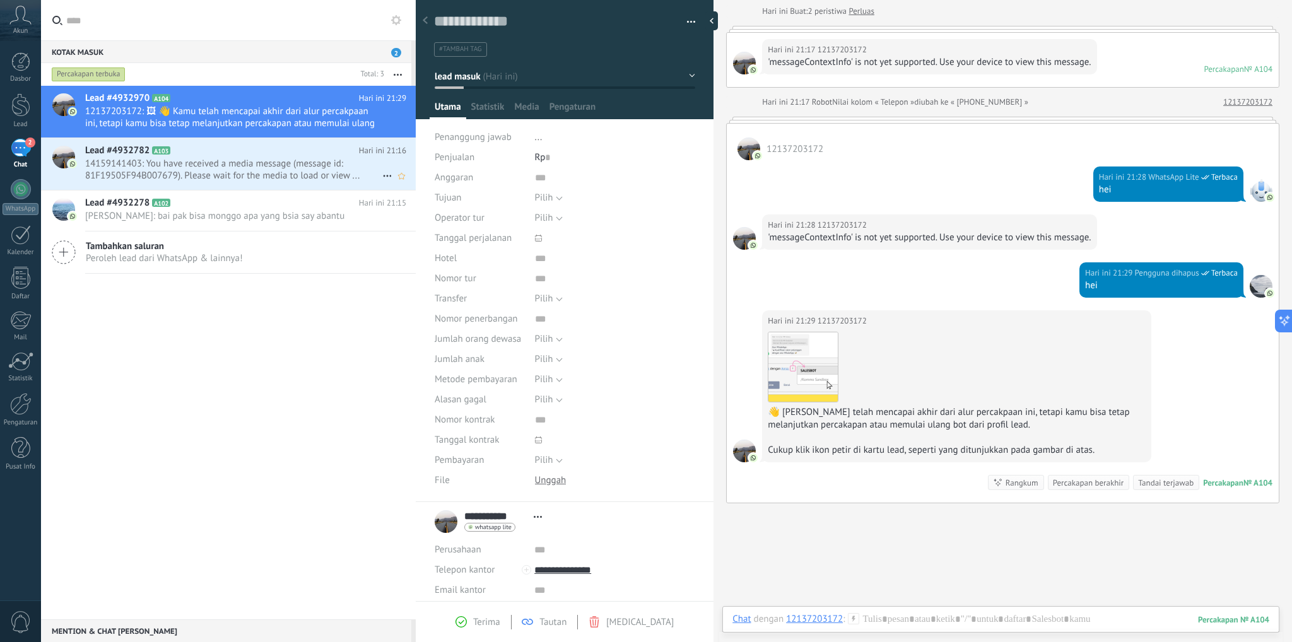
click at [227, 168] on span "14159141403: You have received a media message (message id: 81F19505F94B007679)…" at bounding box center [233, 170] width 297 height 24
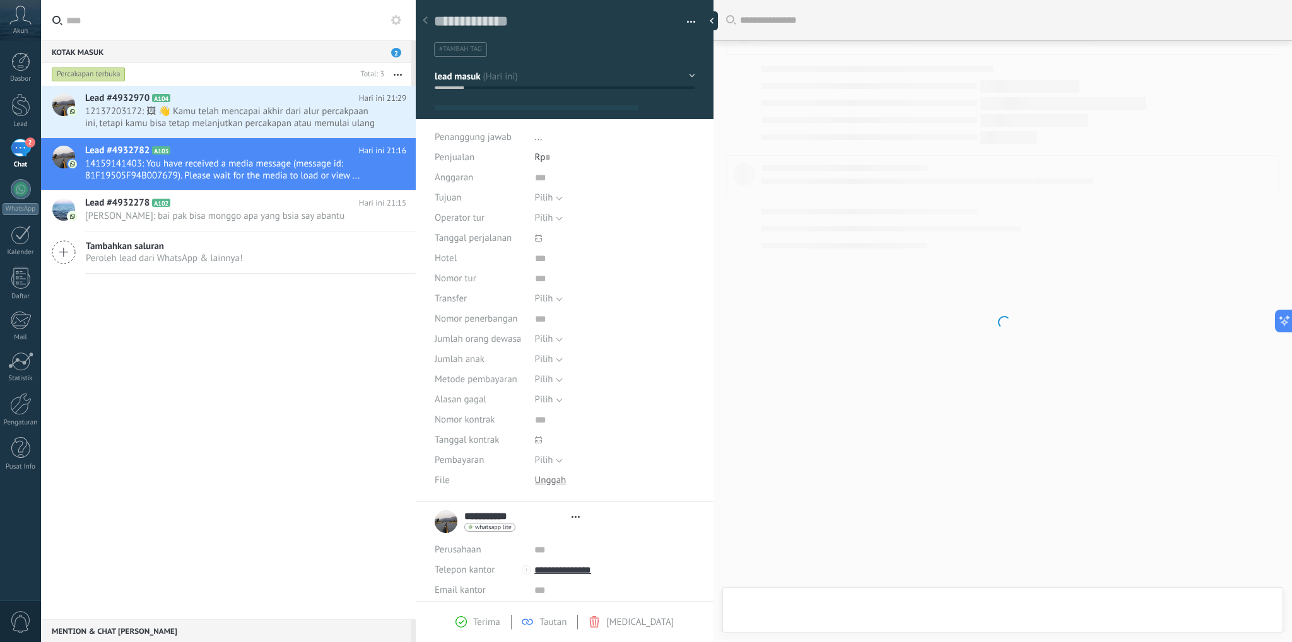
type textarea "**********"
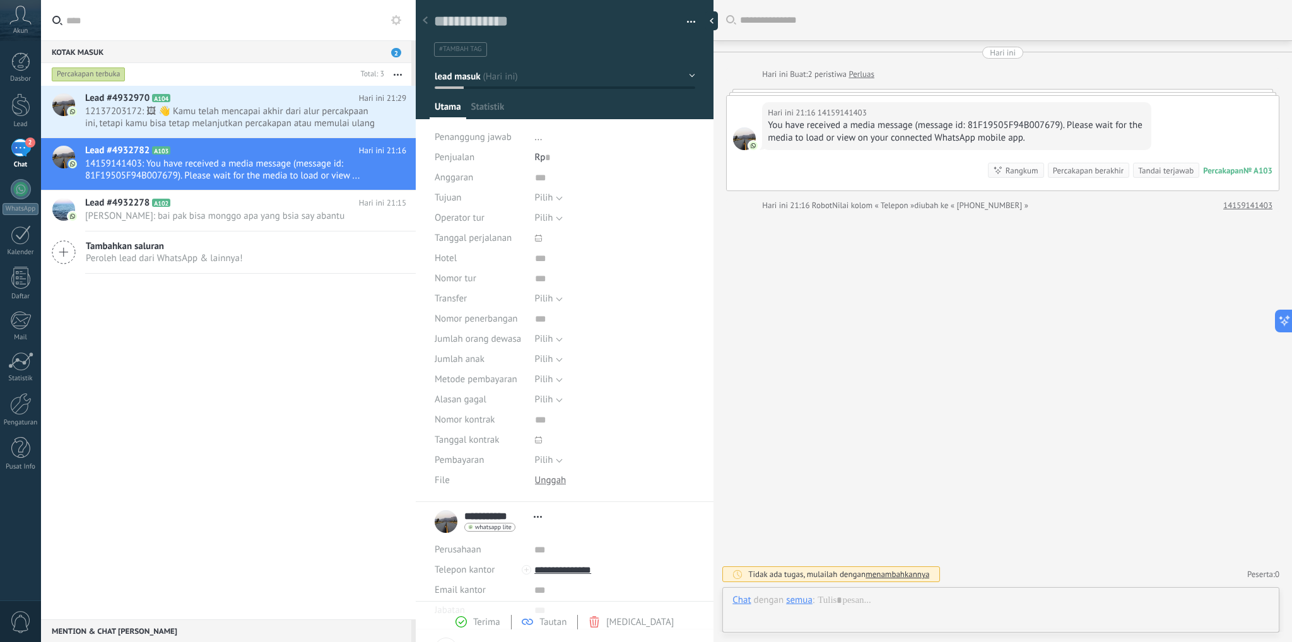
scroll to position [18, 0]
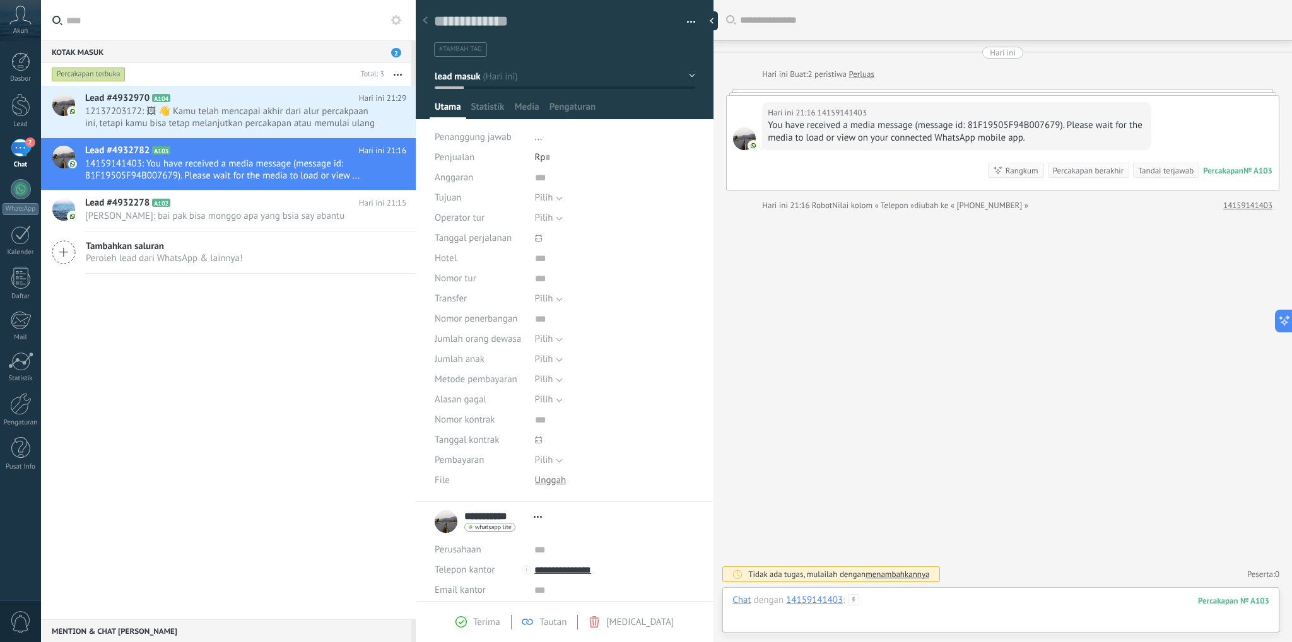
click at [1028, 608] on div at bounding box center [1001, 613] width 537 height 38
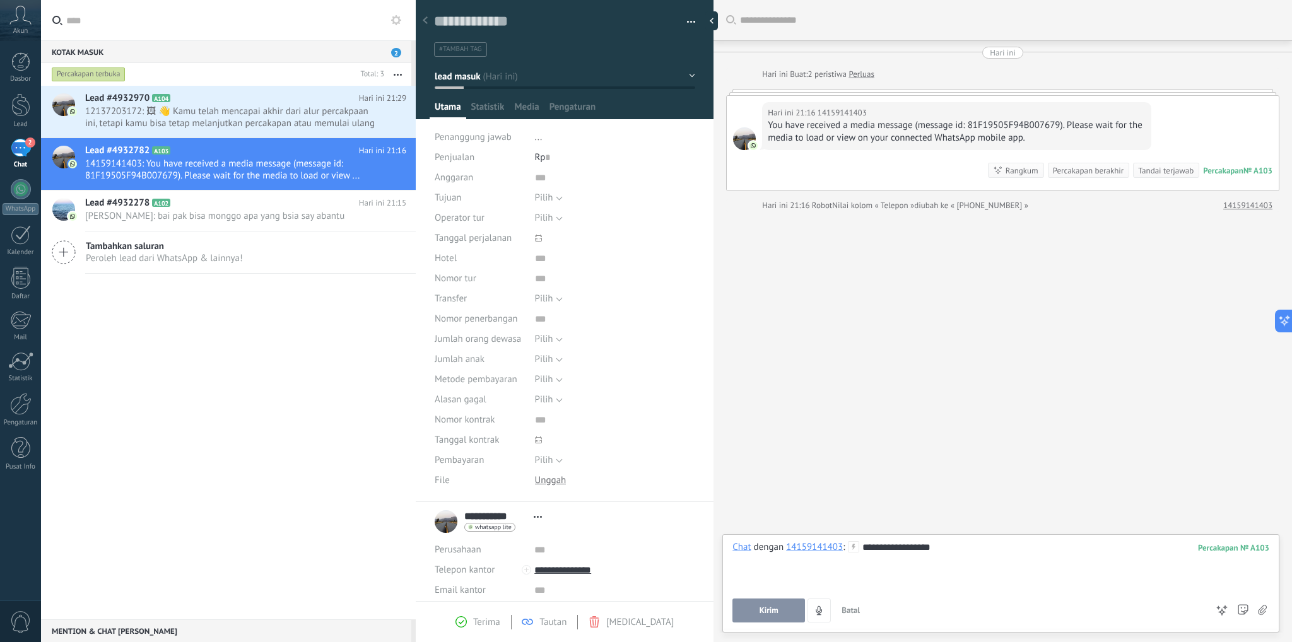
click at [767, 612] on span "Kirim" at bounding box center [769, 610] width 19 height 9
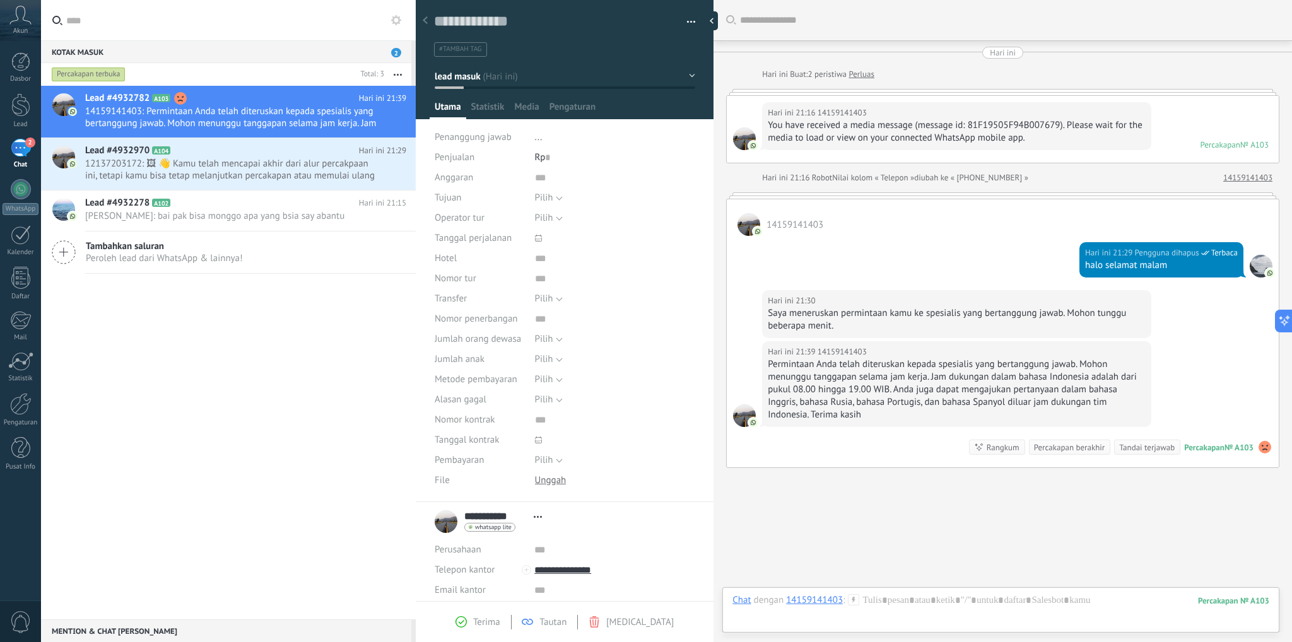
scroll to position [45, 0]
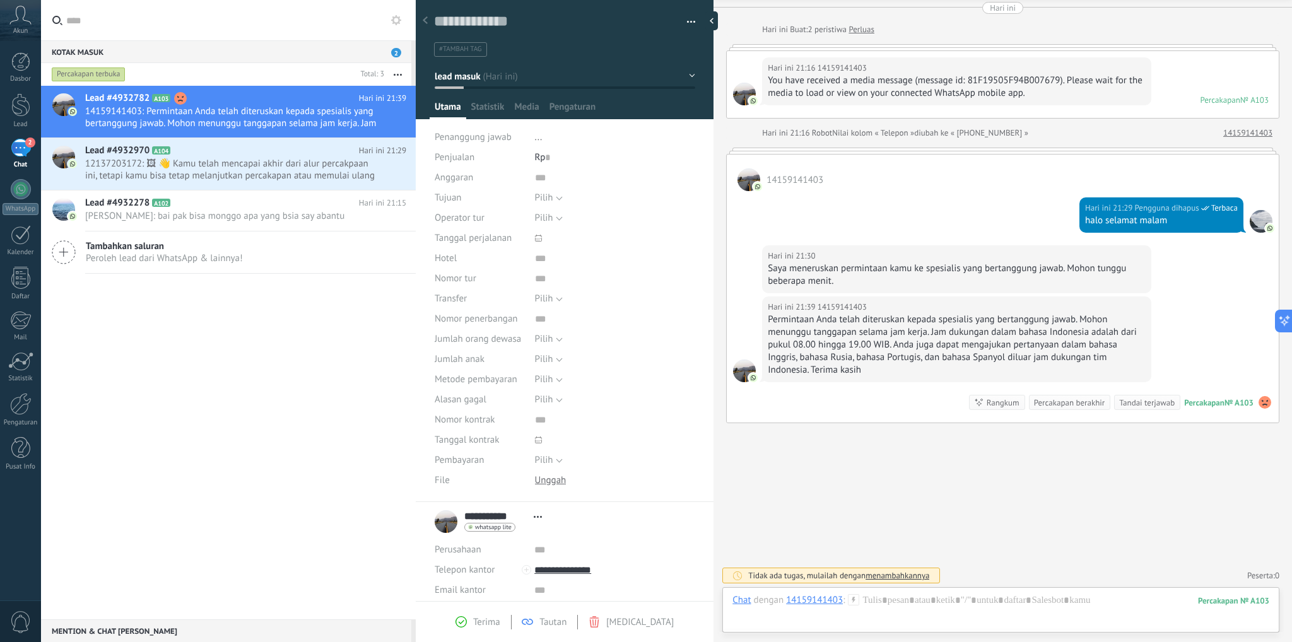
click at [290, 359] on div "Lead #4932782 A103 Hari ini 21:39 14159141403: Permintaan Anda telah diteruskan…" at bounding box center [228, 353] width 375 height 534
click at [401, 54] on div "Kotak masuk 2" at bounding box center [226, 51] width 370 height 23
click at [199, 51] on div "Kotak masuk 2" at bounding box center [226, 51] width 370 height 23
click at [221, 174] on span "12137203172: 🖼 👋 Kamu telah mencapai akhir dari alur percakpaan ini, tetapi kam…" at bounding box center [233, 170] width 297 height 24
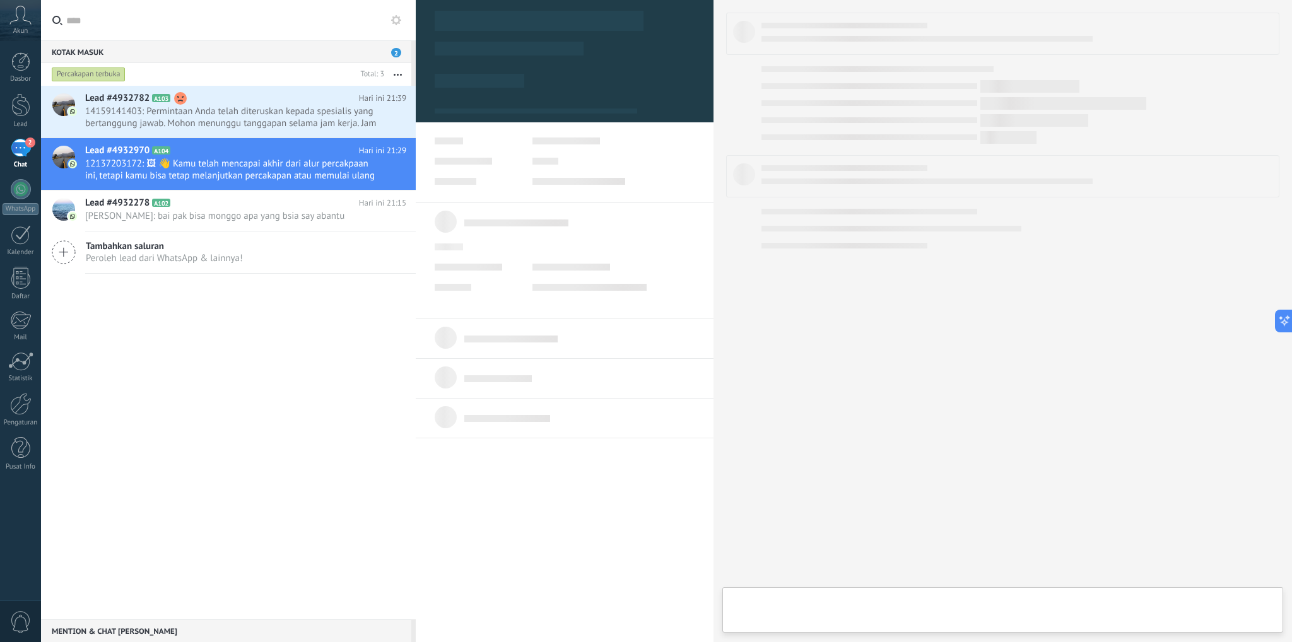
drag, startPoint x: 279, startPoint y: 329, endPoint x: 275, endPoint y: 310, distance: 19.4
click at [279, 329] on div "Lead #4932782 A103 Hari ini 21:39 14159141403: Permintaan Anda telah diteruskan…" at bounding box center [228, 353] width 375 height 534
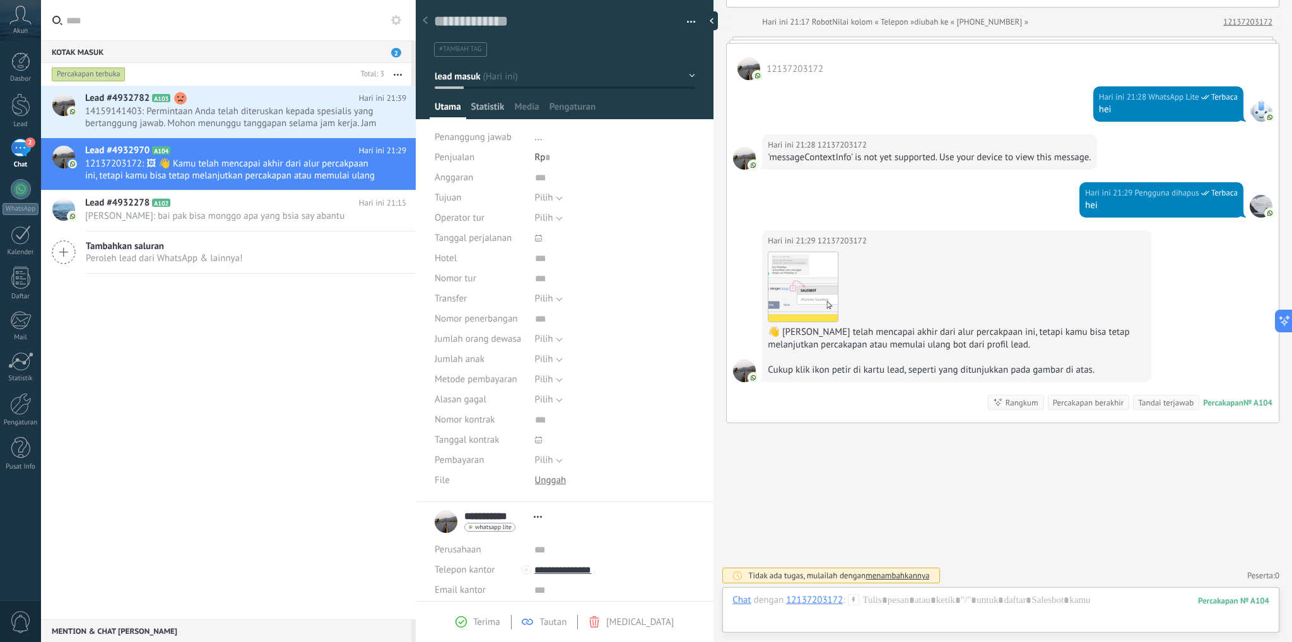
click at [490, 109] on span "Statistik" at bounding box center [487, 110] width 33 height 18
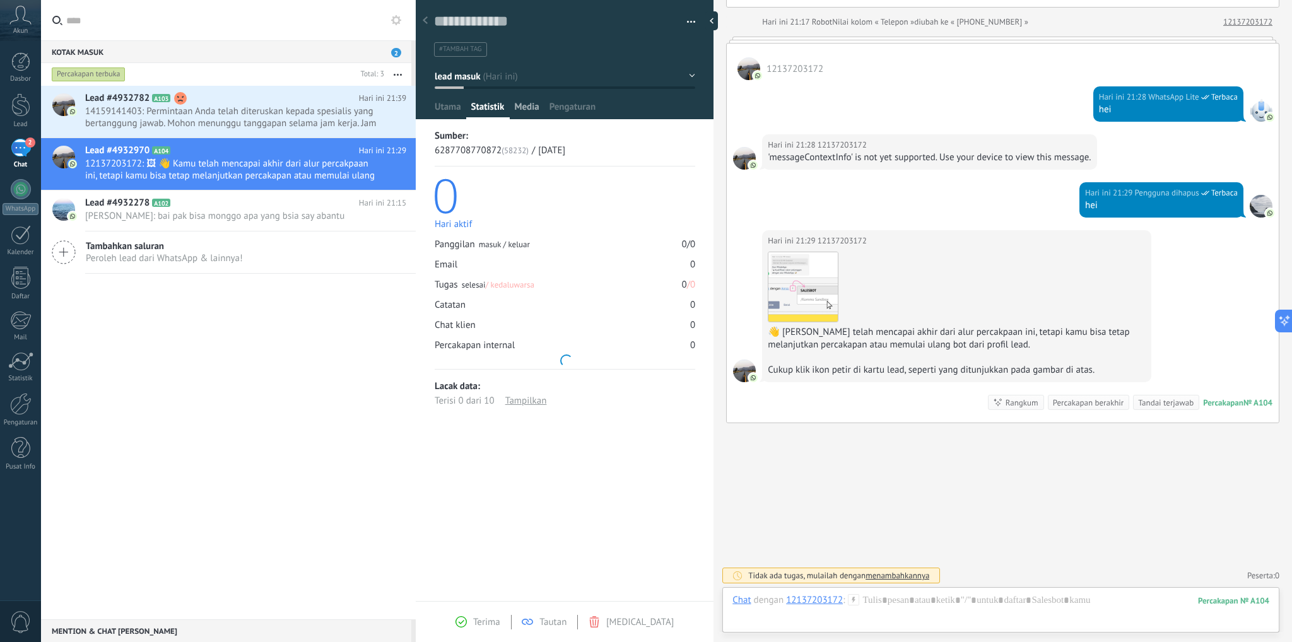
click at [526, 109] on span "Media" at bounding box center [526, 110] width 25 height 18
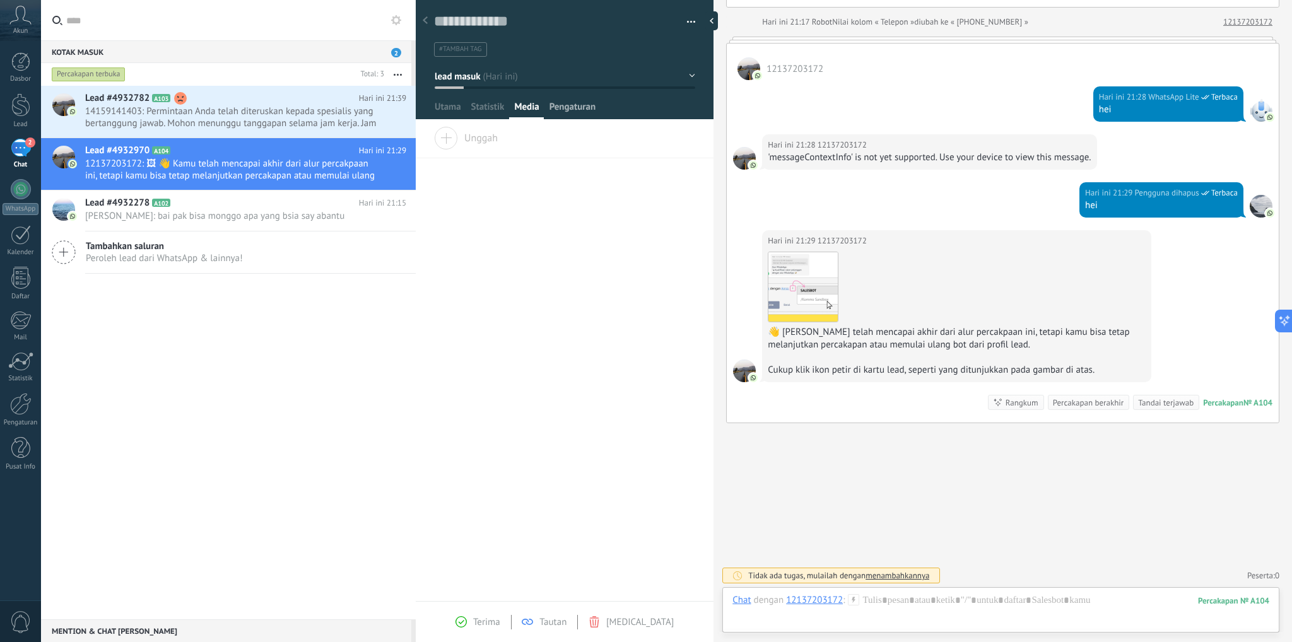
click at [561, 107] on span "Pengaturan" at bounding box center [573, 110] width 47 height 18
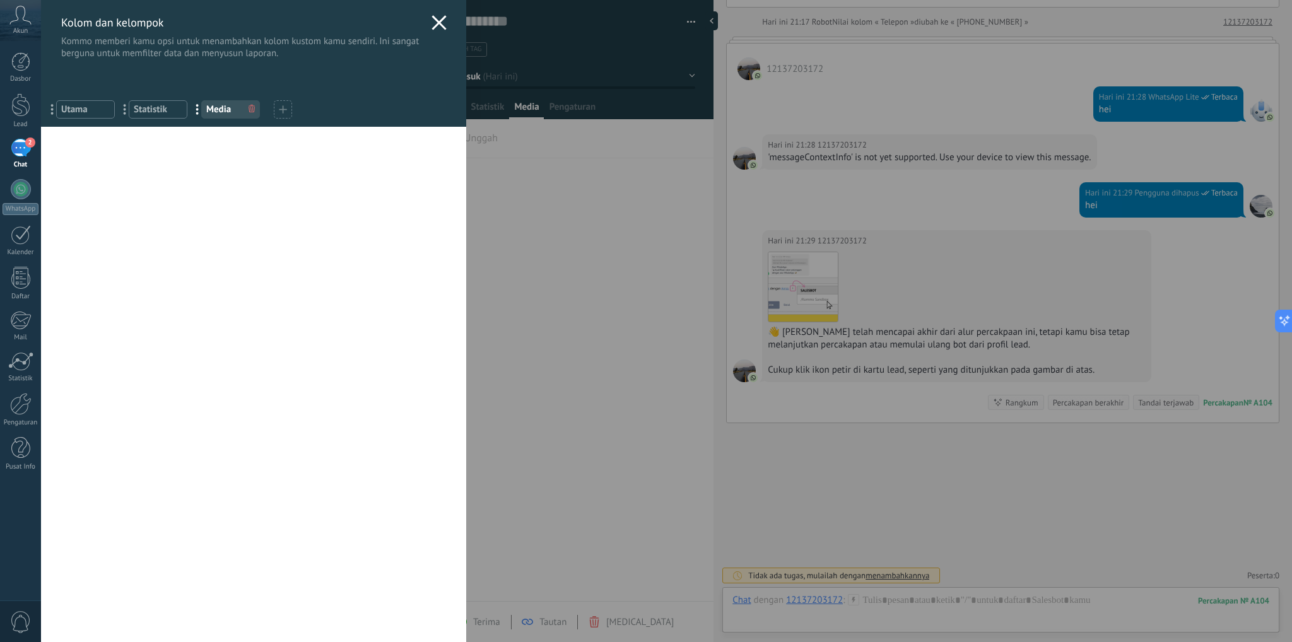
click at [437, 28] on icon at bounding box center [439, 22] width 15 height 15
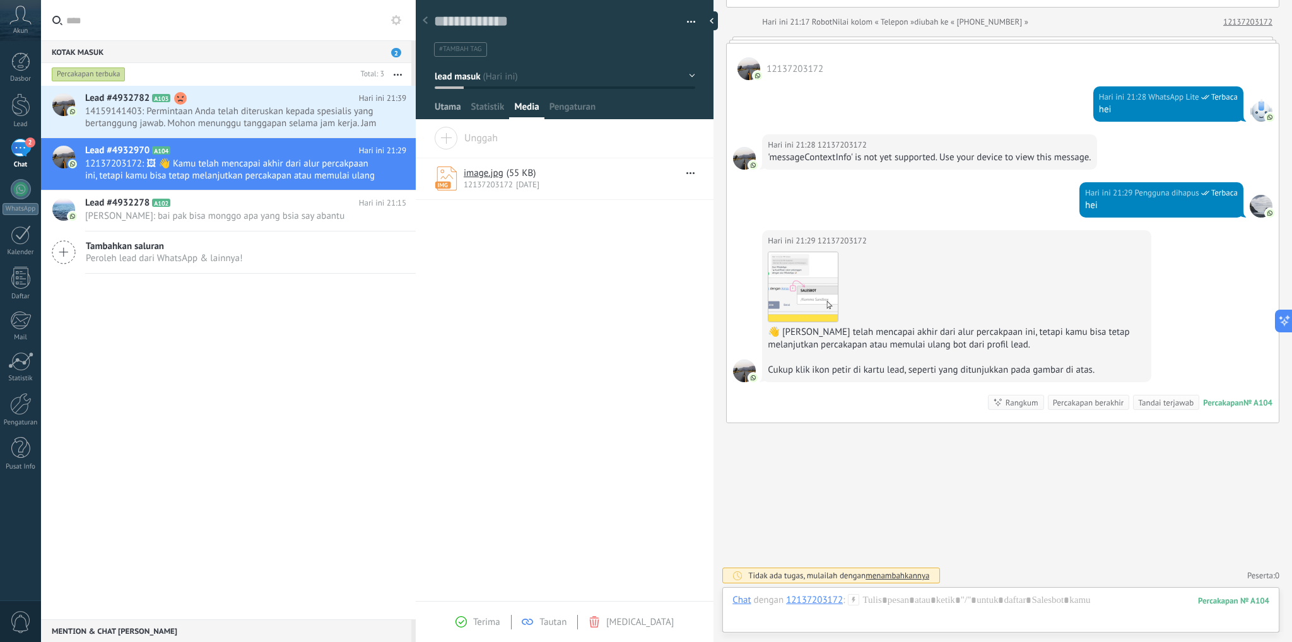
click at [456, 112] on span "Utama" at bounding box center [448, 110] width 27 height 18
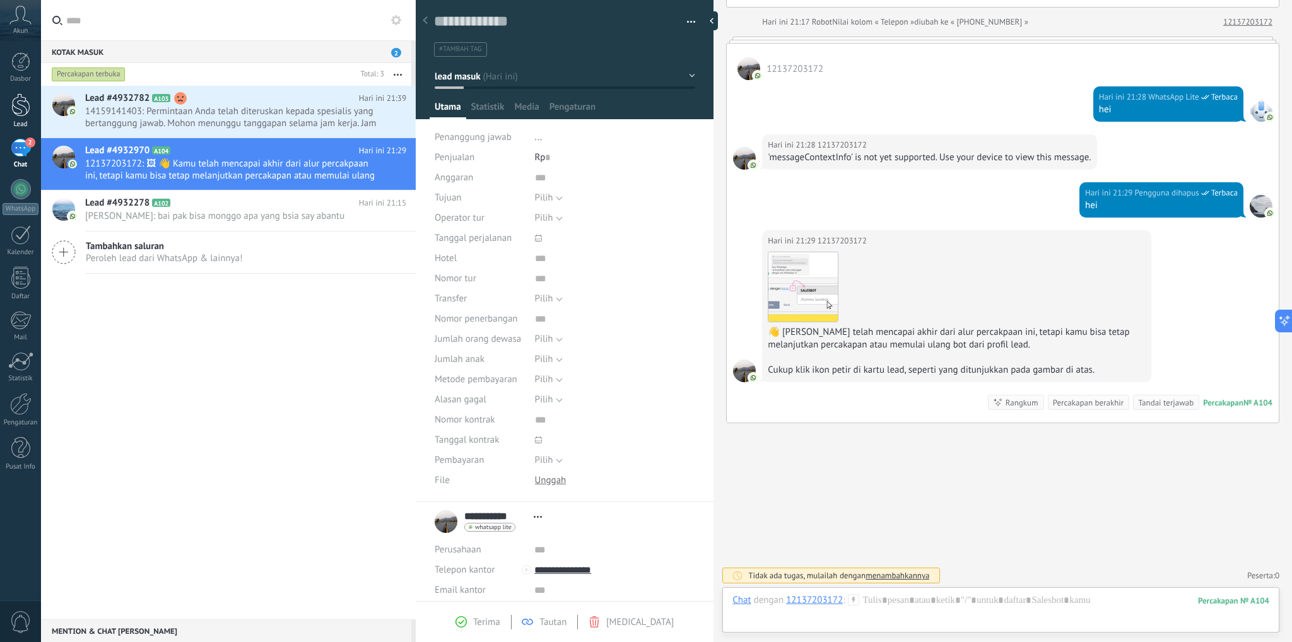
click at [18, 102] on div at bounding box center [20, 104] width 19 height 23
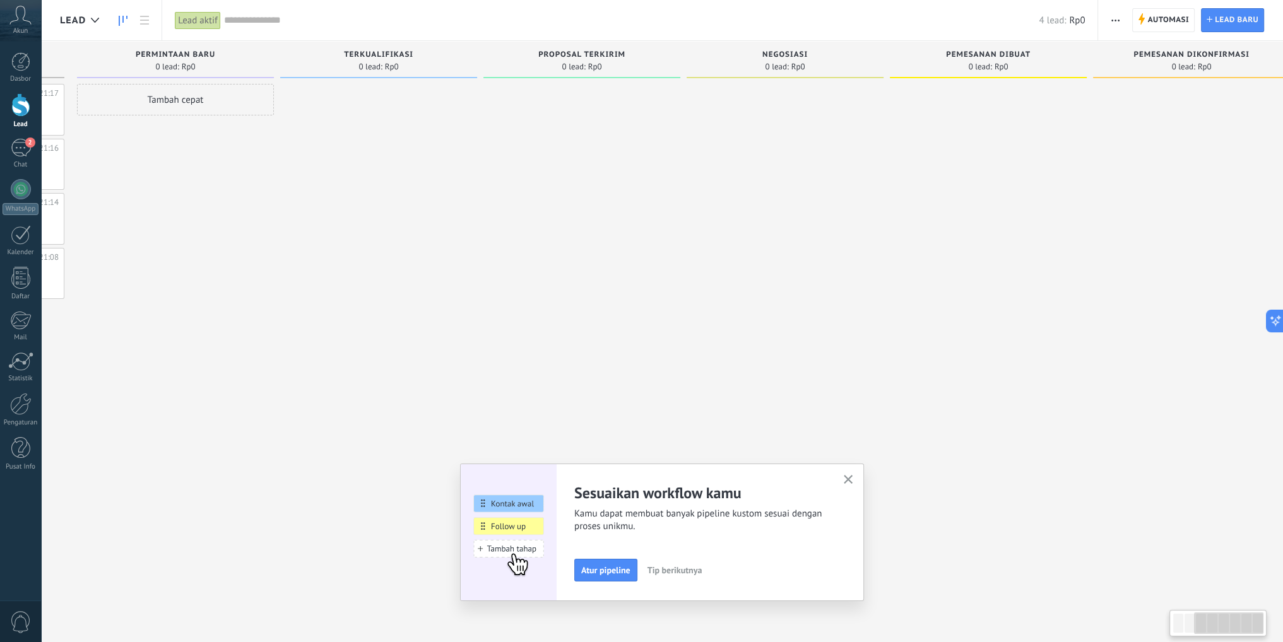
drag, startPoint x: 784, startPoint y: 285, endPoint x: 263, endPoint y: 285, distance: 520.6
click at [483, 285] on div at bounding box center [581, 323] width 197 height 478
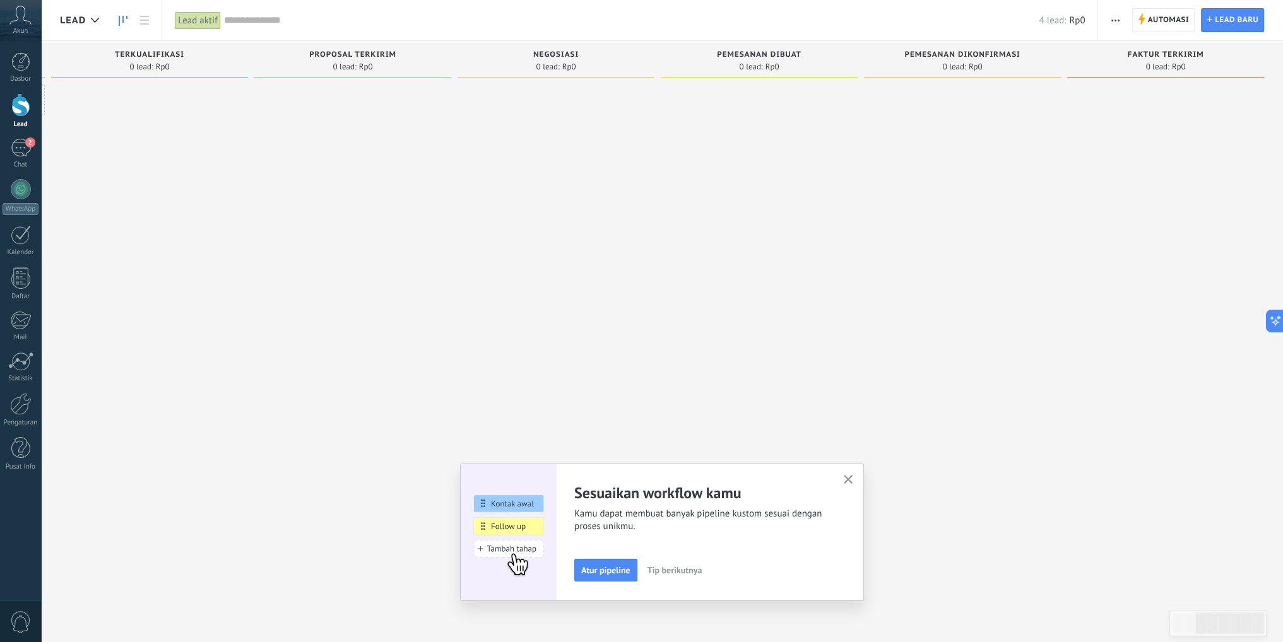
drag, startPoint x: 1056, startPoint y: 240, endPoint x: 389, endPoint y: 240, distance: 667.6
click at [389, 240] on div "lead masuk Permintaan: 4 0 0 0 4 0 0 0 4 dari: 6287708770872 Hari ini 21:17 121…" at bounding box center [460, 301] width 1644 height 521
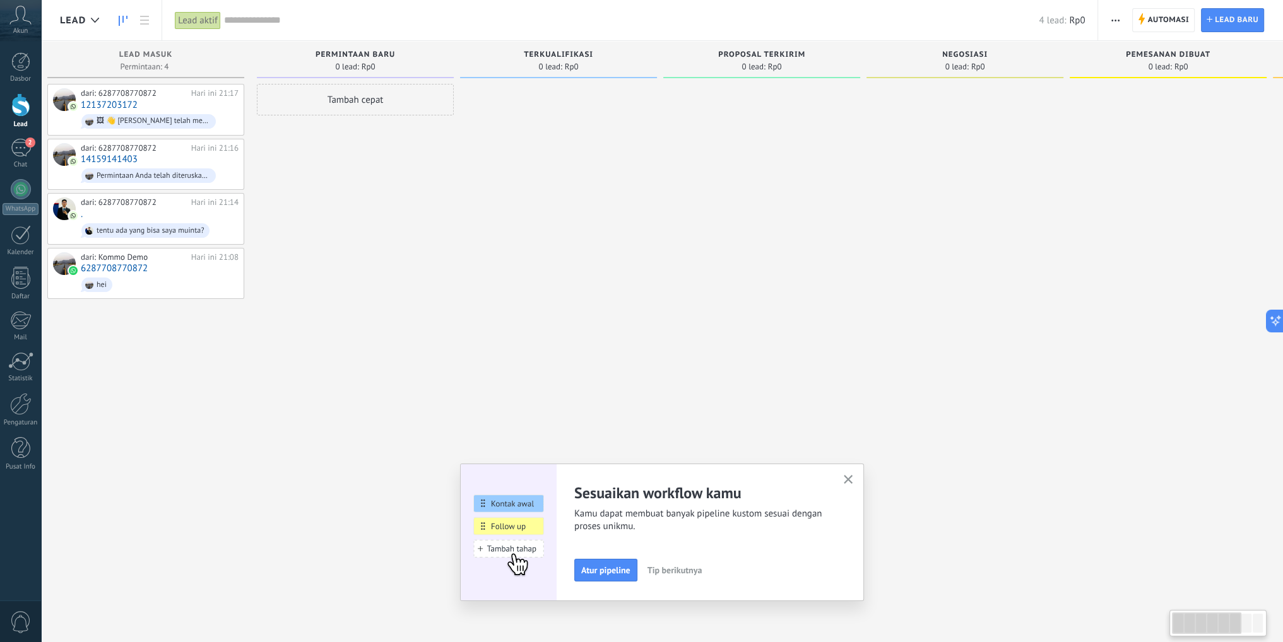
scroll to position [0, 0]
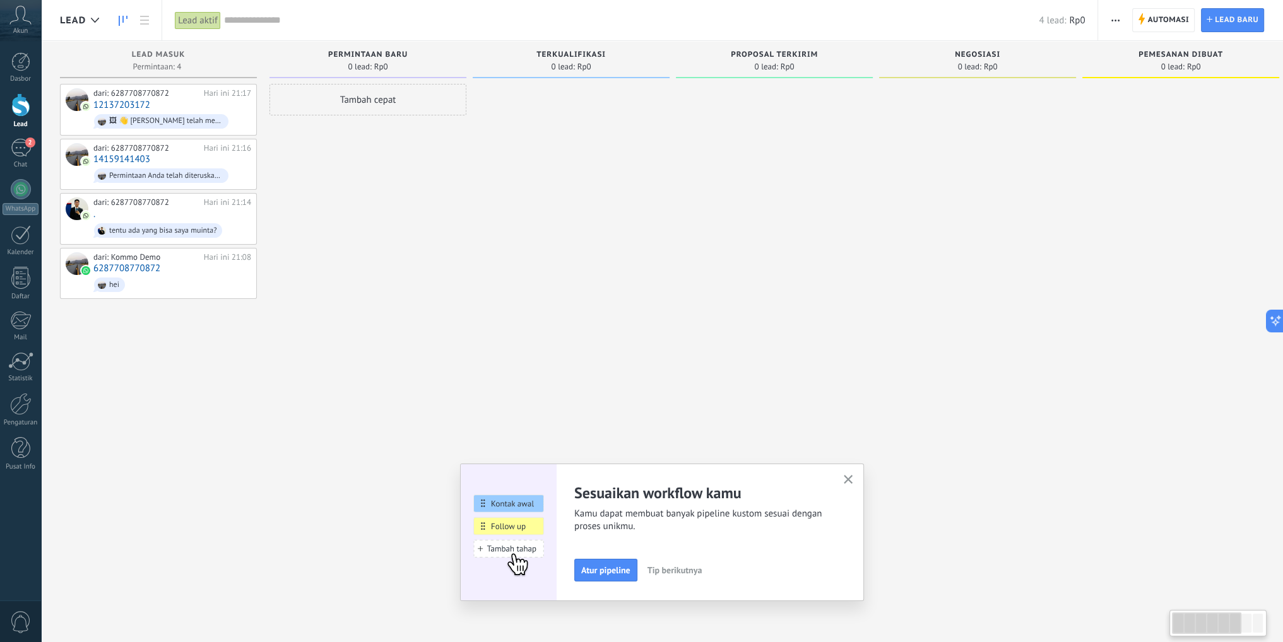
drag, startPoint x: 370, startPoint y: 238, endPoint x: 1142, endPoint y: 238, distance: 771.1
click at [1142, 238] on div "lead masuk Permintaan: 4 0 0 0 4 0 0 0 4 dari: 6287708770872 Hari ini 21:17 121…" at bounding box center [882, 301] width 1644 height 521
drag, startPoint x: 811, startPoint y: 263, endPoint x: 1098, endPoint y: 243, distance: 287.8
click at [1098, 243] on div "lead masuk Permintaan: 4 0 0 0 4 0 0 0 4 dari: 6287708770872 Hari ini 21:17 121…" at bounding box center [882, 301] width 1644 height 521
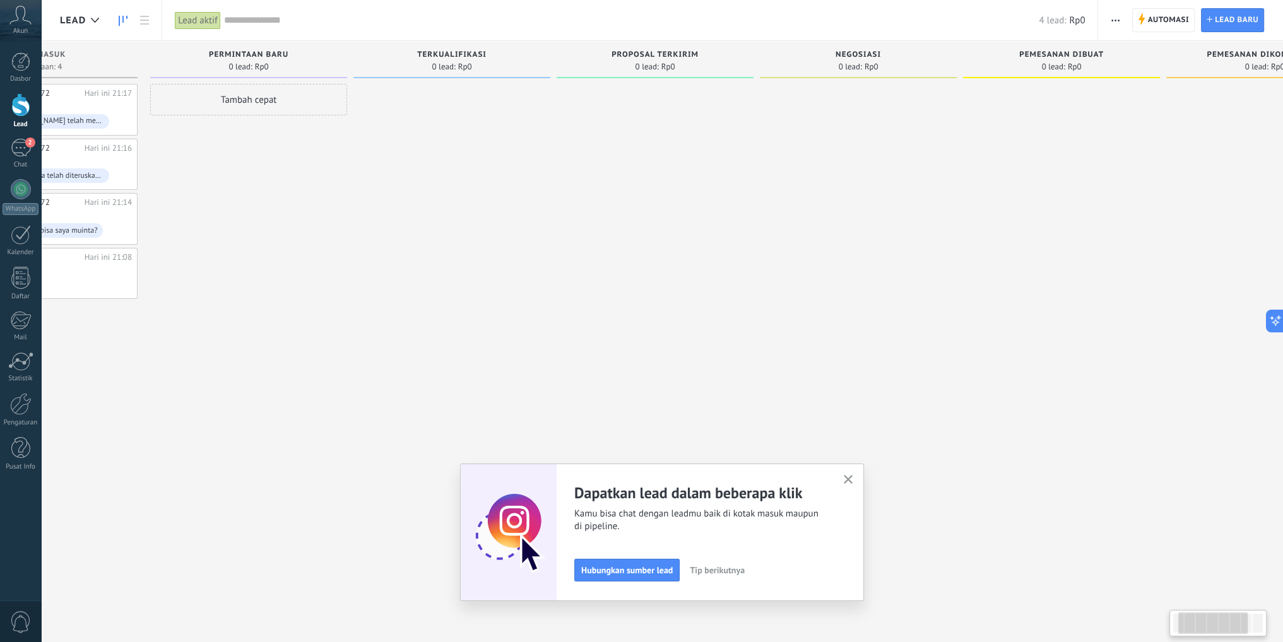
scroll to position [0, 120]
drag, startPoint x: 1143, startPoint y: 243, endPoint x: 1027, endPoint y: 240, distance: 115.5
click at [1027, 240] on div at bounding box center [1060, 323] width 197 height 478
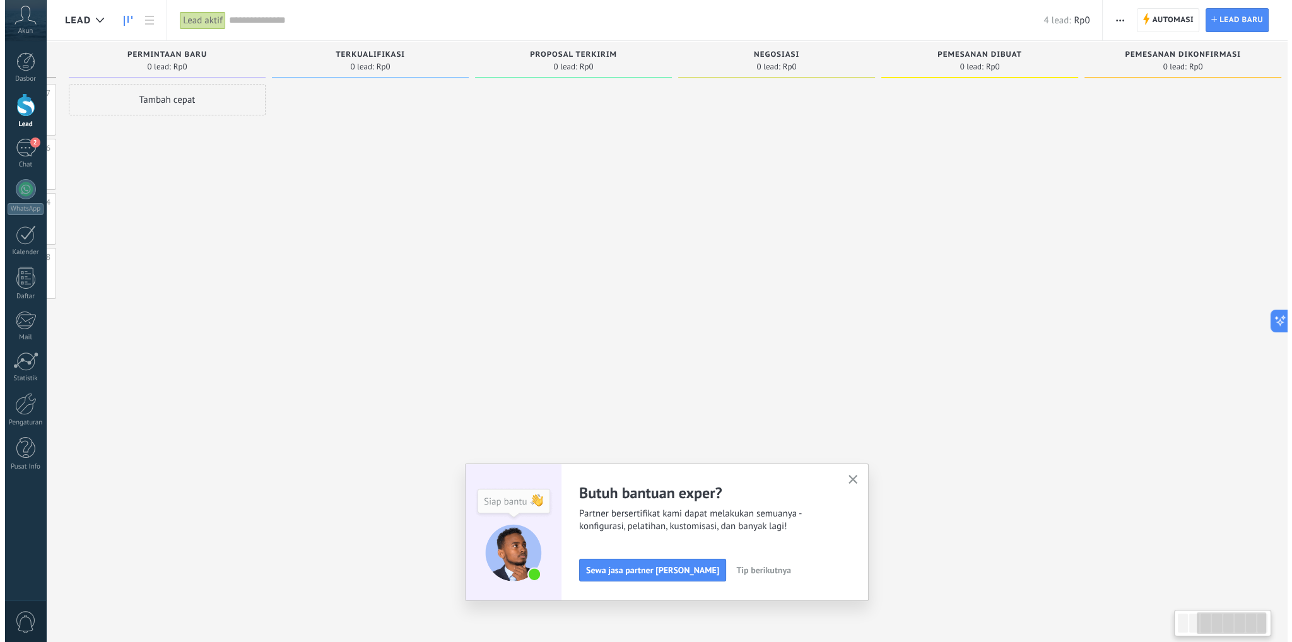
scroll to position [0, 0]
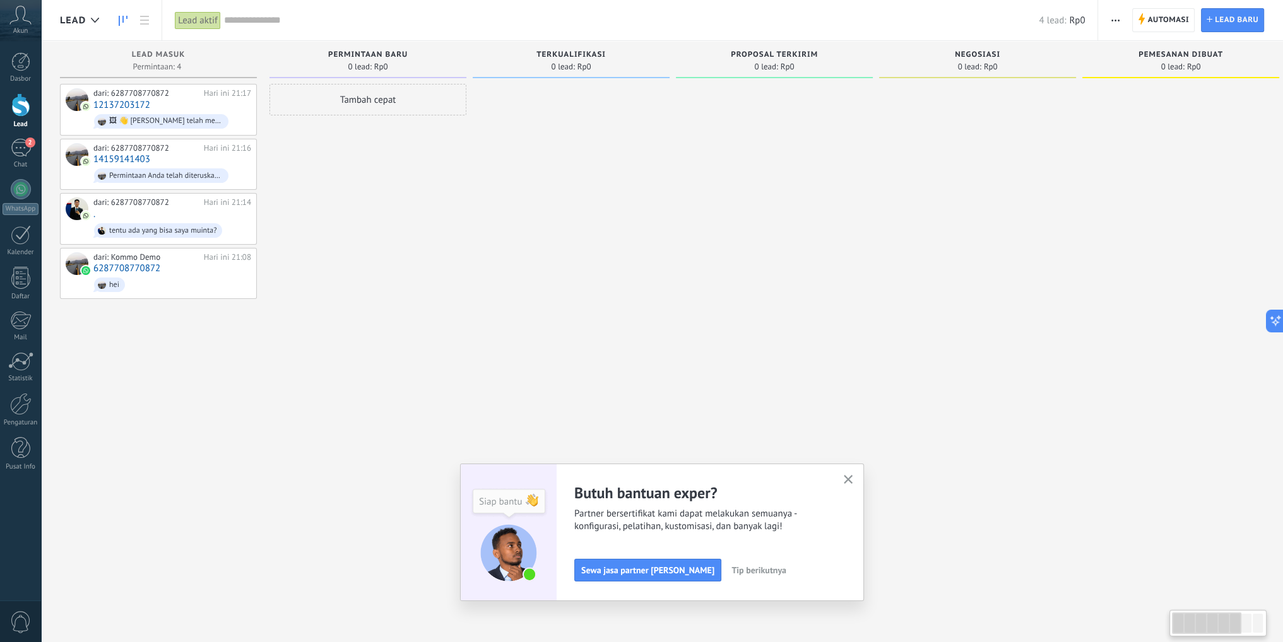
drag, startPoint x: 839, startPoint y: 210, endPoint x: 1191, endPoint y: 232, distance: 353.4
click at [1208, 225] on div "lead masuk Permintaan: 4 0 0 0 4 0 0 0 4 dari: 6287708770872 Hari ini 21:17 121…" at bounding box center [882, 301] width 1644 height 521
click at [853, 480] on icon "button" at bounding box center [848, 479] width 9 height 9
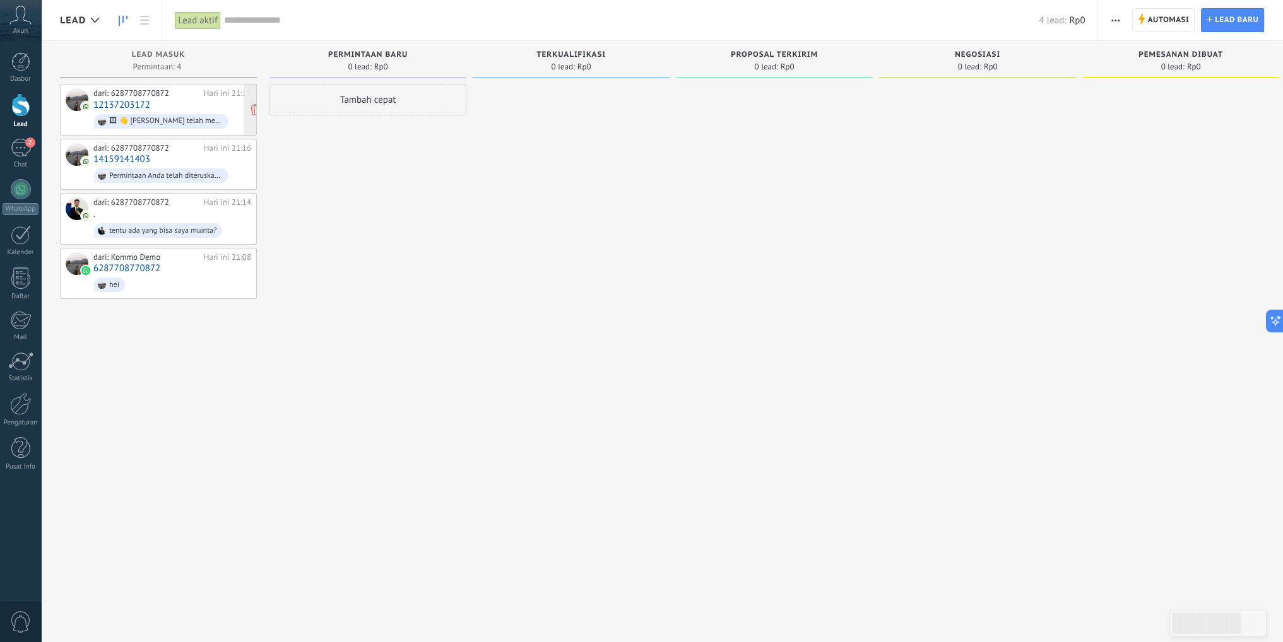
click at [187, 100] on div "dari: 6287708770872 Hari ini 21:17 12137203172 🖼 👋 [PERSON_NAME] telah mencapai…" at bounding box center [172, 109] width 158 height 43
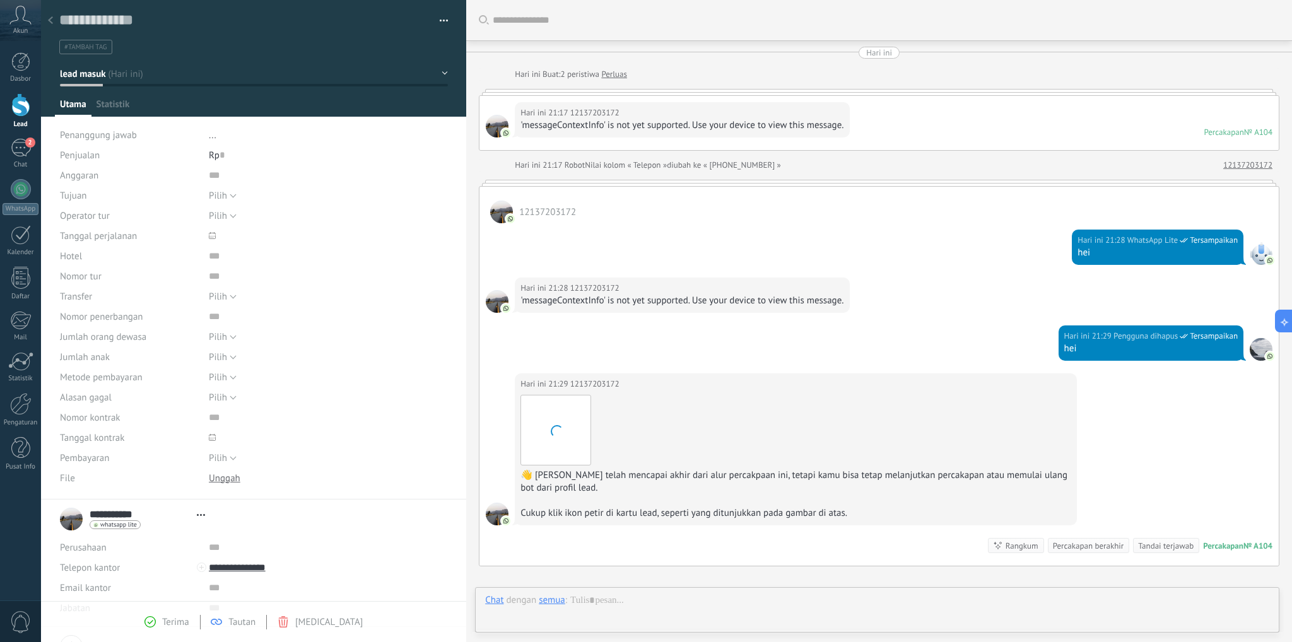
scroll to position [143, 0]
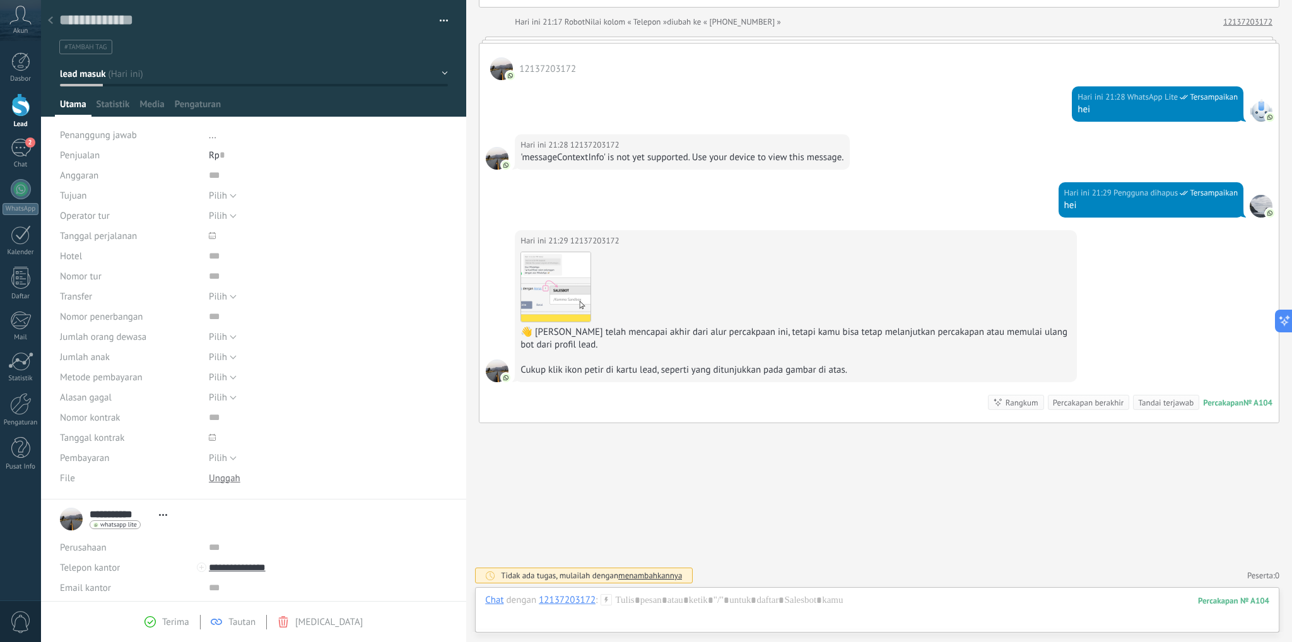
click at [47, 23] on div at bounding box center [51, 21] width 18 height 25
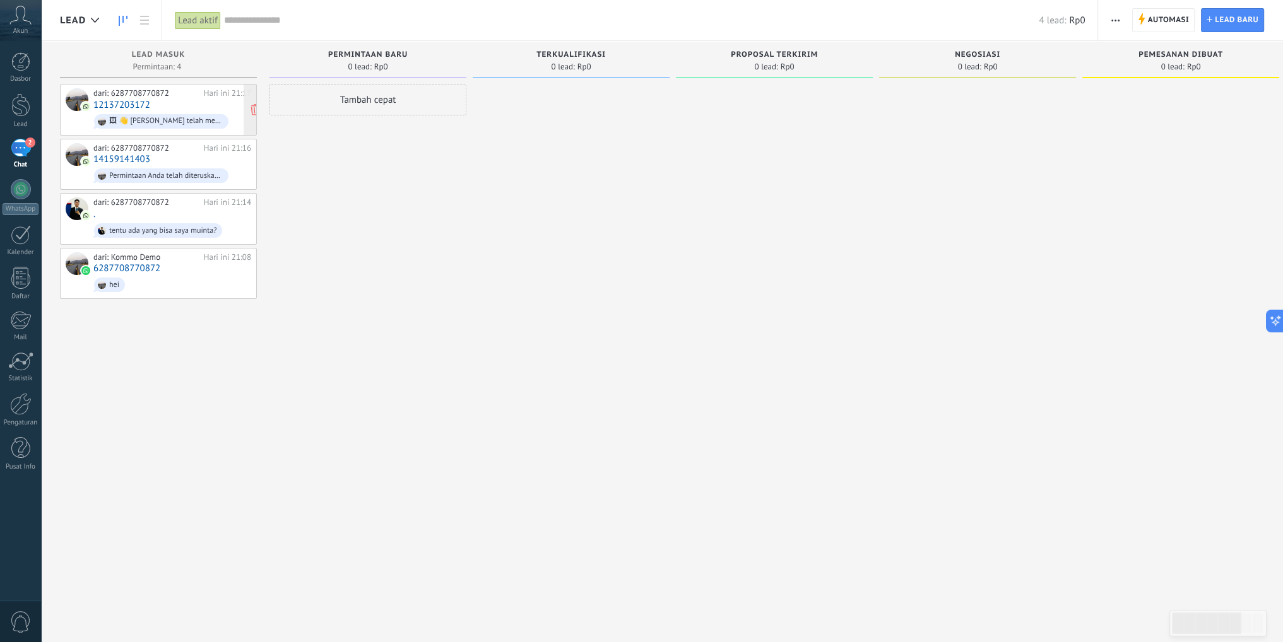
click at [153, 99] on div "dari: 6287708770872 Hari ini 21:17 12137203172 🖼 👋 [PERSON_NAME] telah mencapai…" at bounding box center [172, 109] width 158 height 43
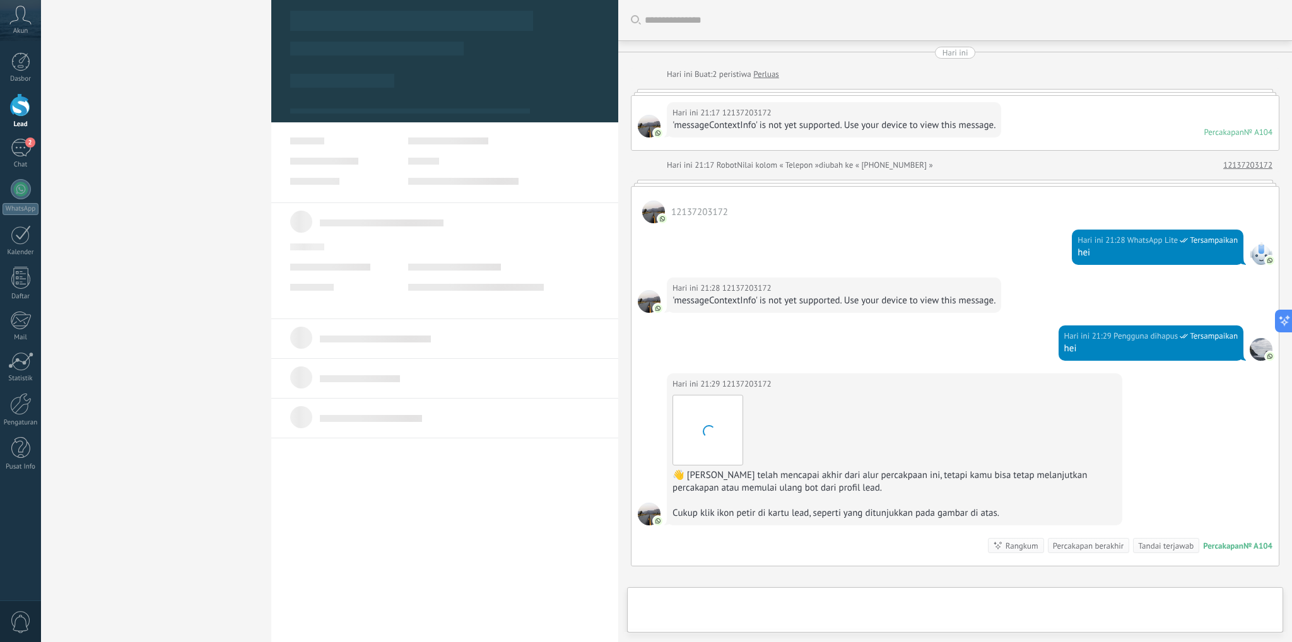
scroll to position [143, 0]
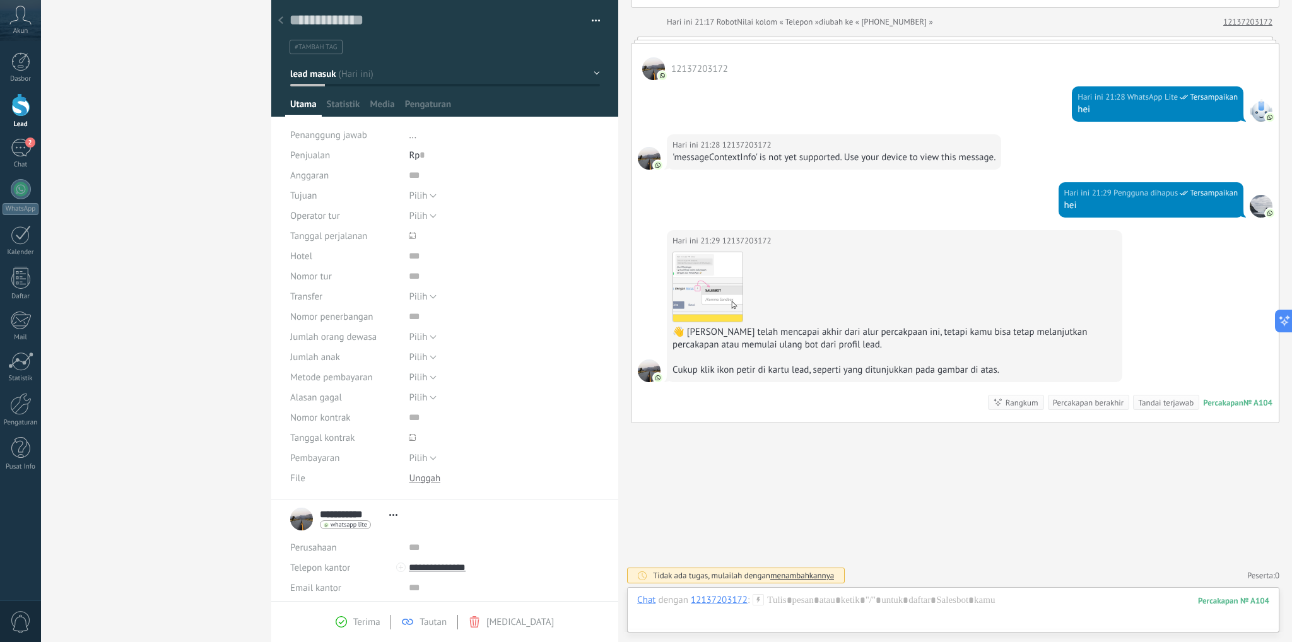
click at [280, 20] on use at bounding box center [280, 20] width 5 height 8
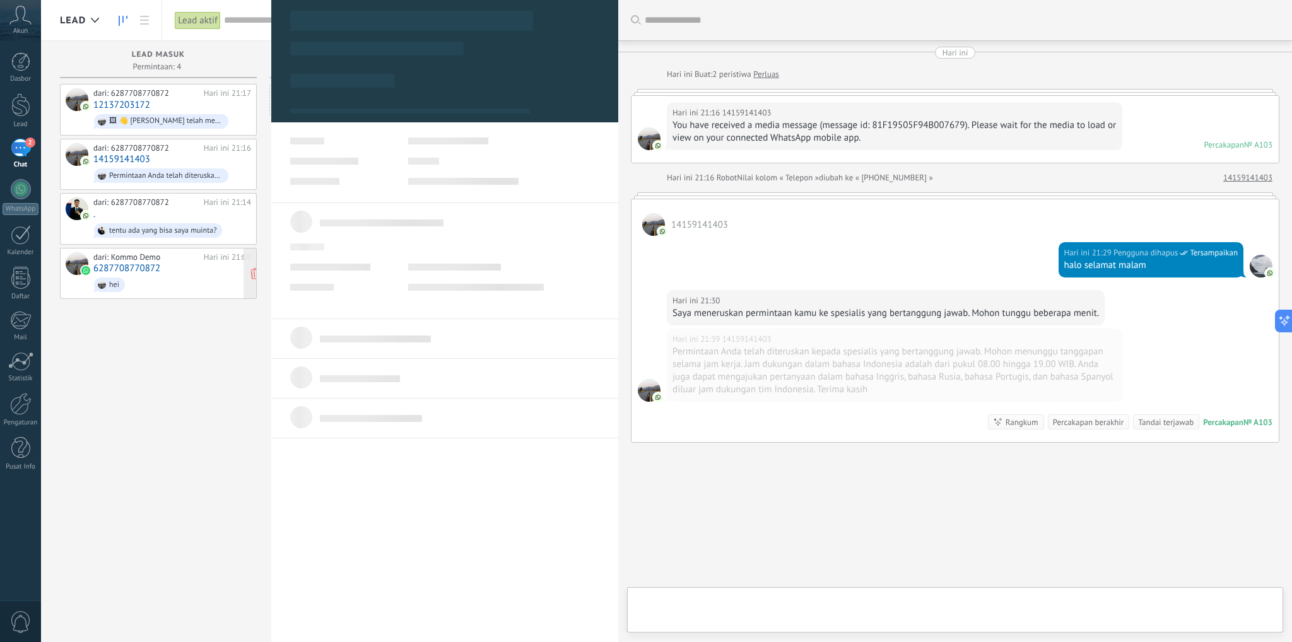
scroll to position [20, 0]
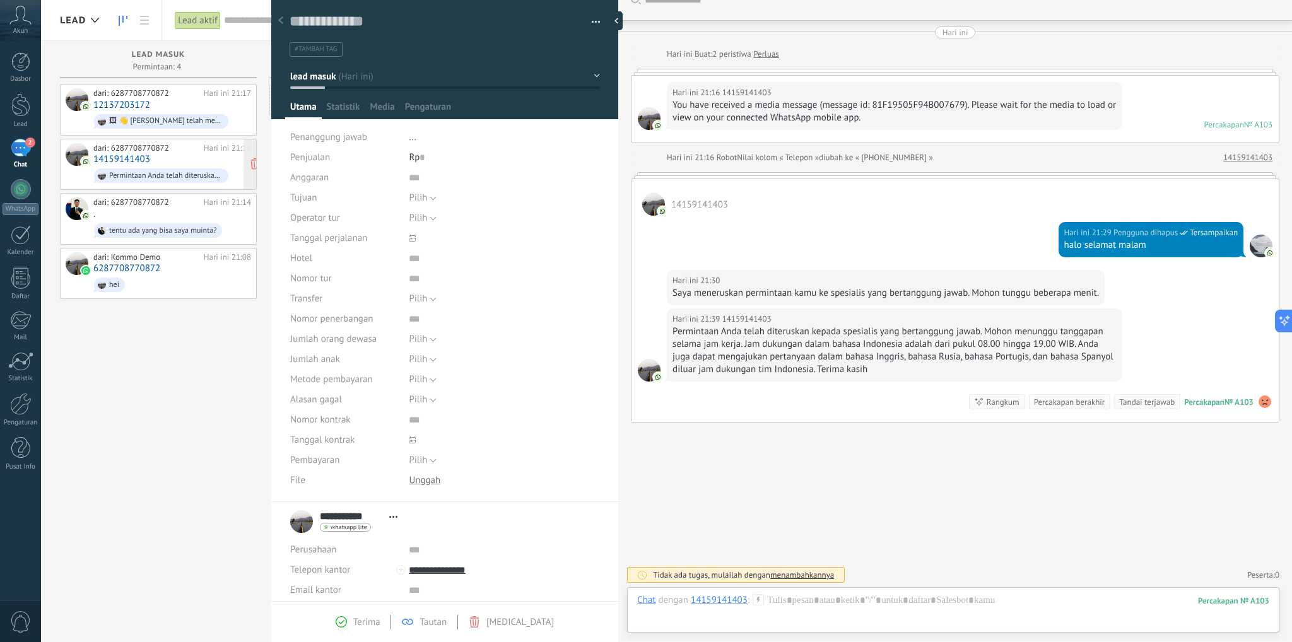
click at [178, 157] on div "dari: 6287708770872 Hari ini 21:16 14159141403 Permintaan Anda telah diteruskan…" at bounding box center [172, 164] width 158 height 43
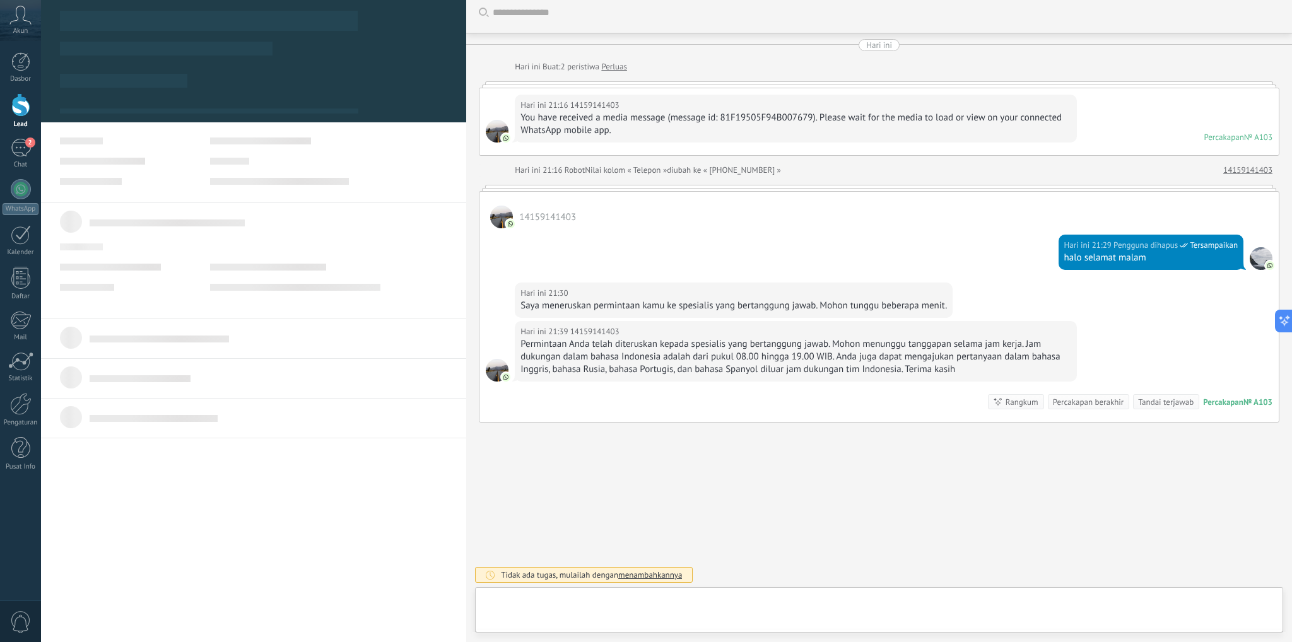
scroll to position [18, 0]
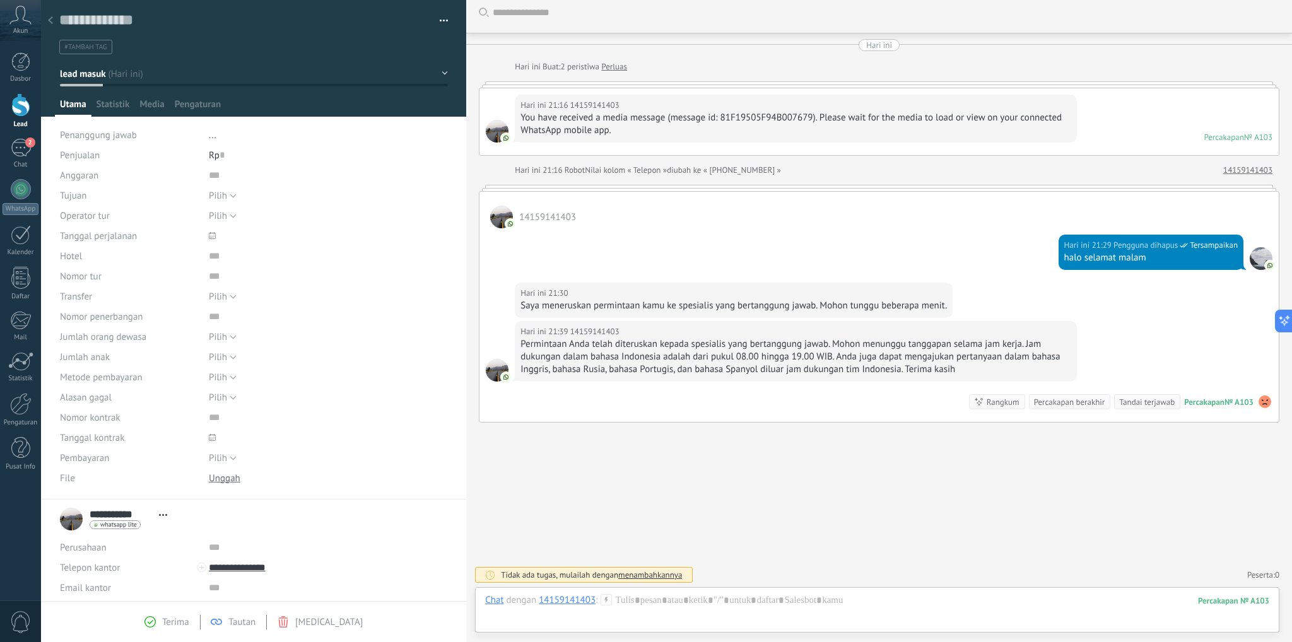
click at [50, 18] on icon at bounding box center [50, 20] width 5 height 8
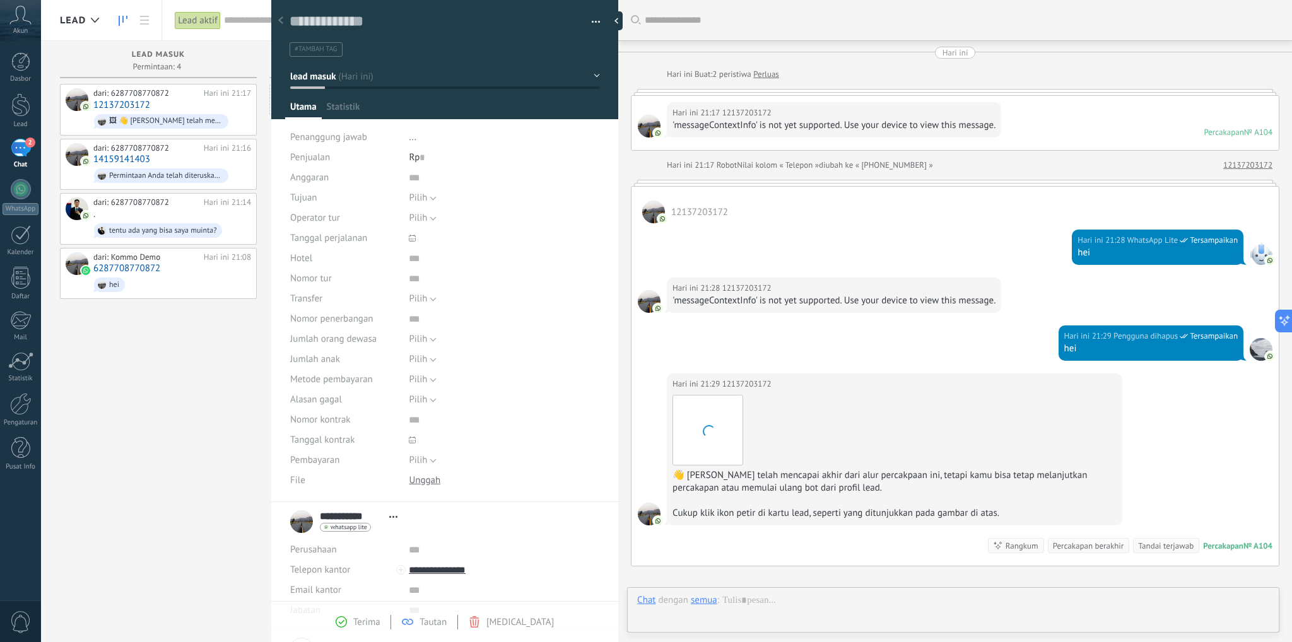
scroll to position [143, 0]
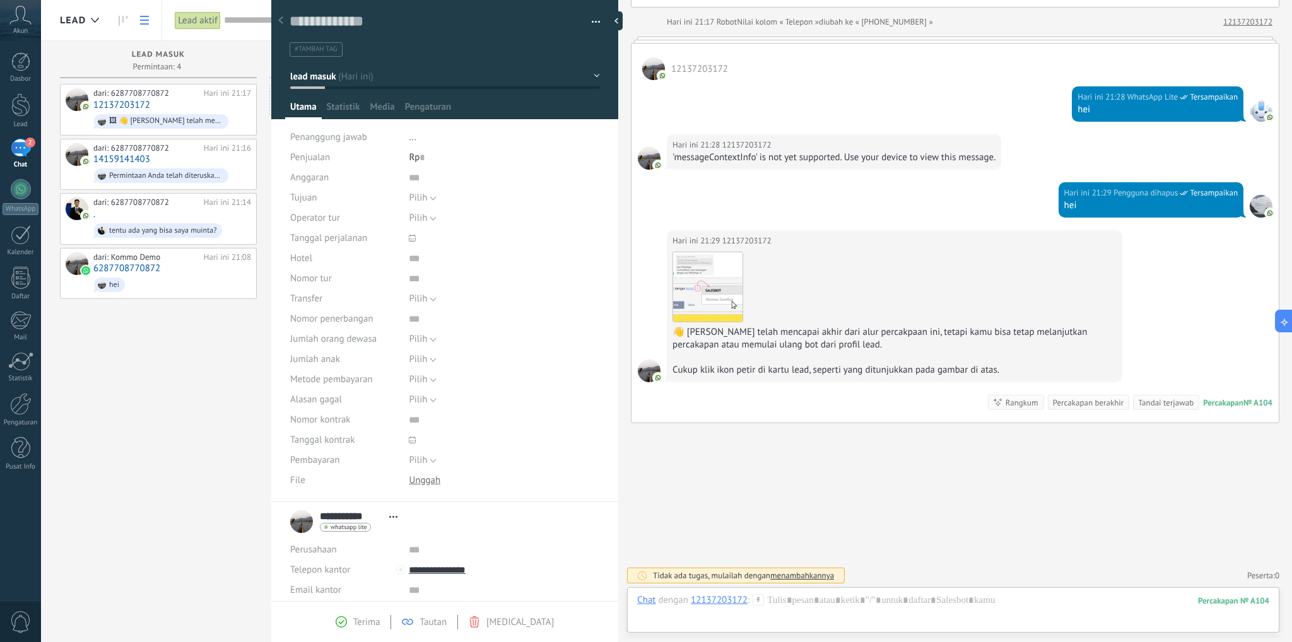
click at [144, 25] on link at bounding box center [144, 20] width 21 height 25
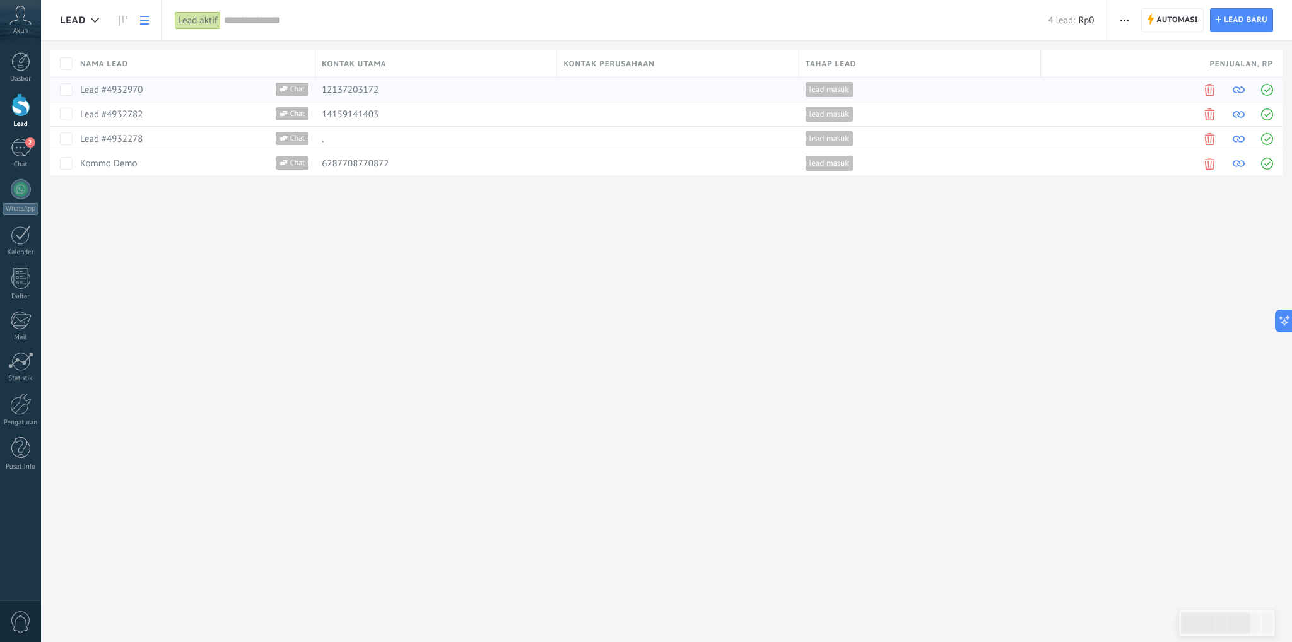
click at [242, 95] on div "Lead #4932970" at bounding box center [187, 89] width 215 height 11
click at [292, 94] on span "Chat" at bounding box center [298, 89] width 21 height 13
click at [947, 89] on div "lead masuk" at bounding box center [917, 90] width 235 height 24
click at [1240, 92] on span at bounding box center [1239, 90] width 12 height 12
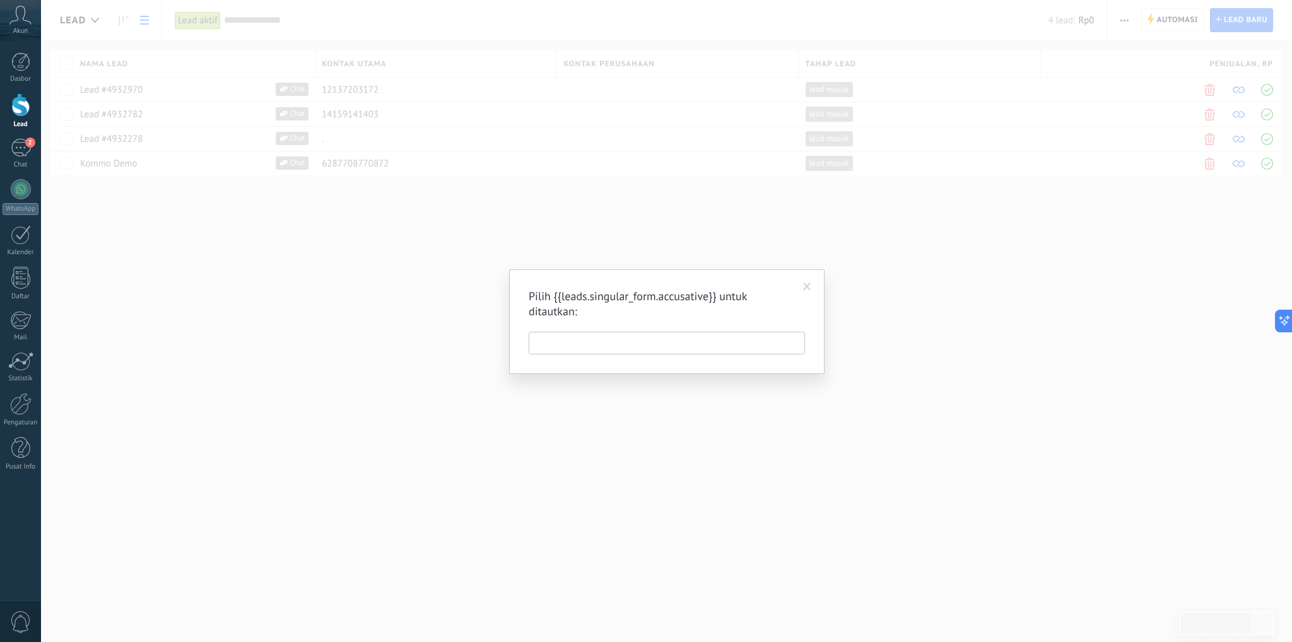
click at [804, 288] on span at bounding box center [807, 287] width 8 height 9
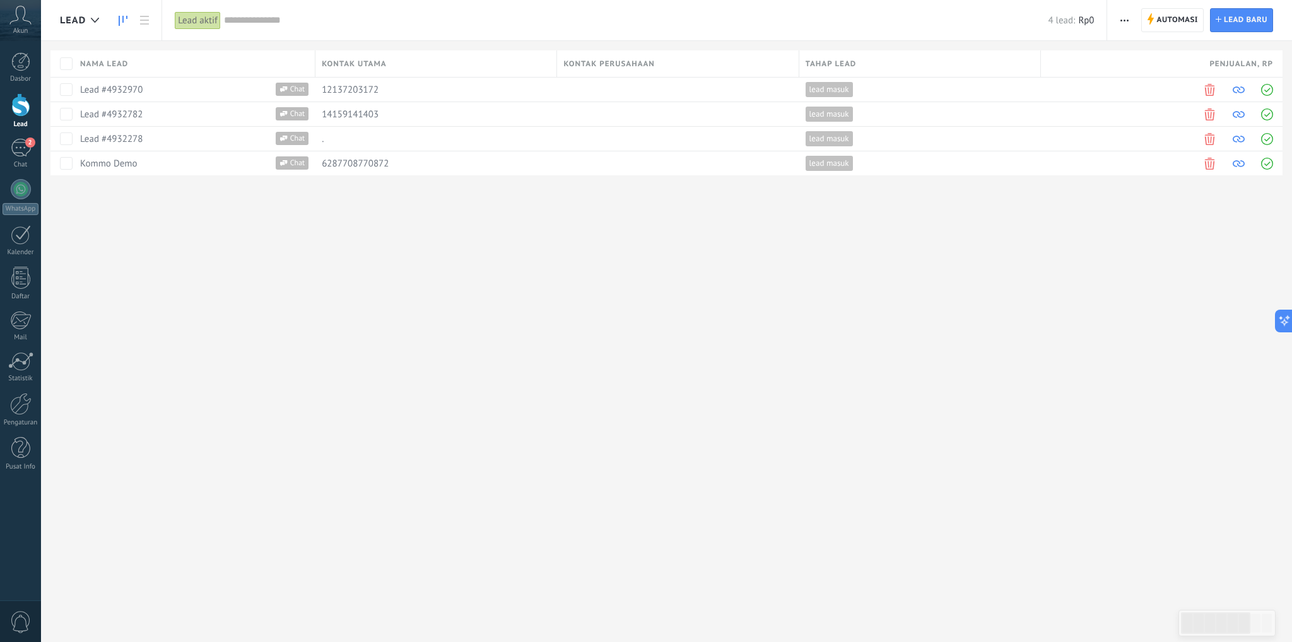
click at [123, 21] on use at bounding box center [123, 21] width 9 height 10
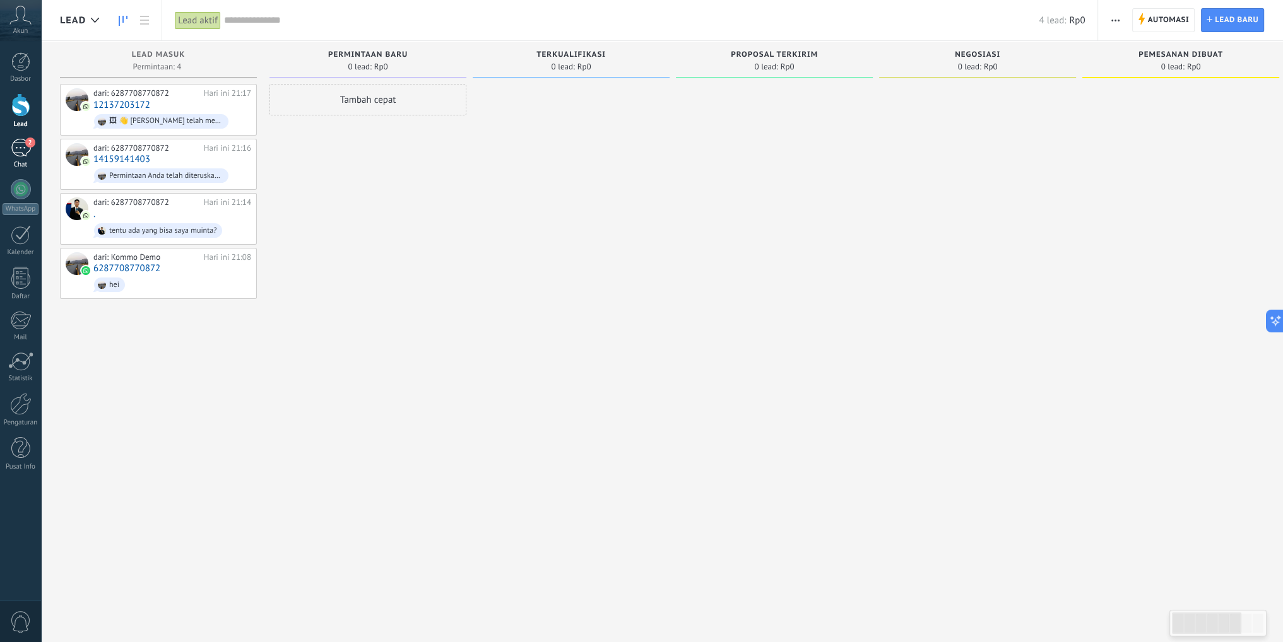
click at [19, 149] on div "2" at bounding box center [21, 148] width 20 height 18
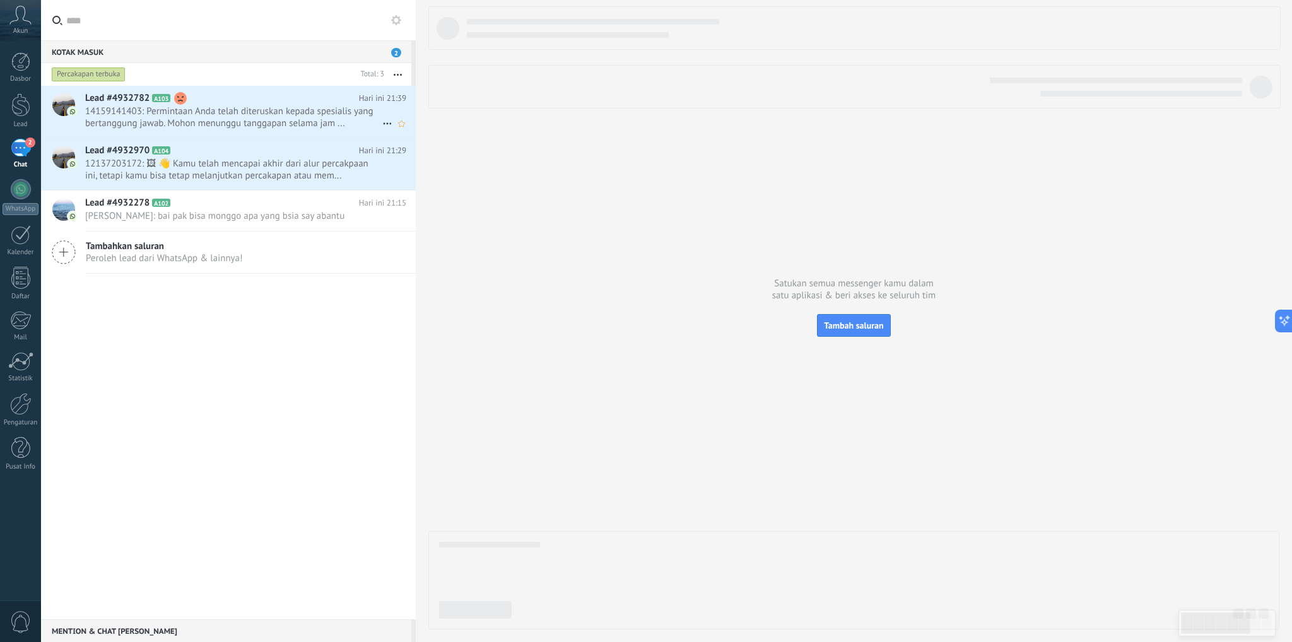
click at [265, 116] on span "14159141403: Permintaan Anda telah diteruskan kepada spesialis yang bertanggung…" at bounding box center [233, 117] width 297 height 24
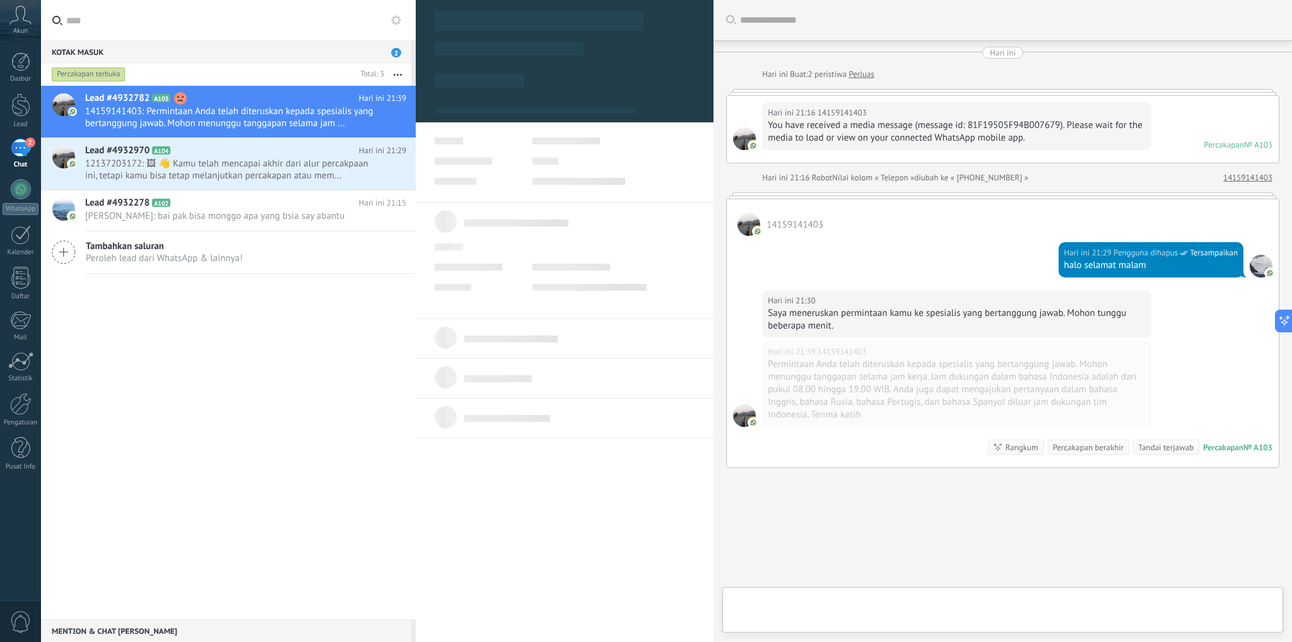
type textarea "**********"
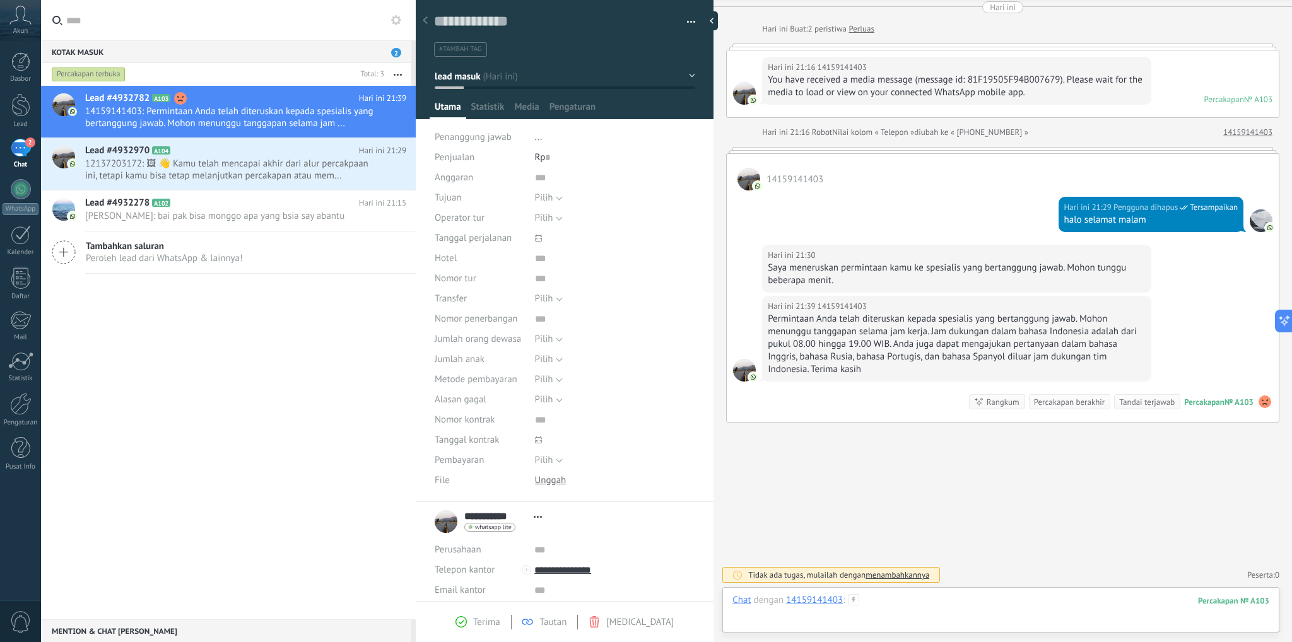
click at [1002, 608] on div at bounding box center [1001, 613] width 537 height 38
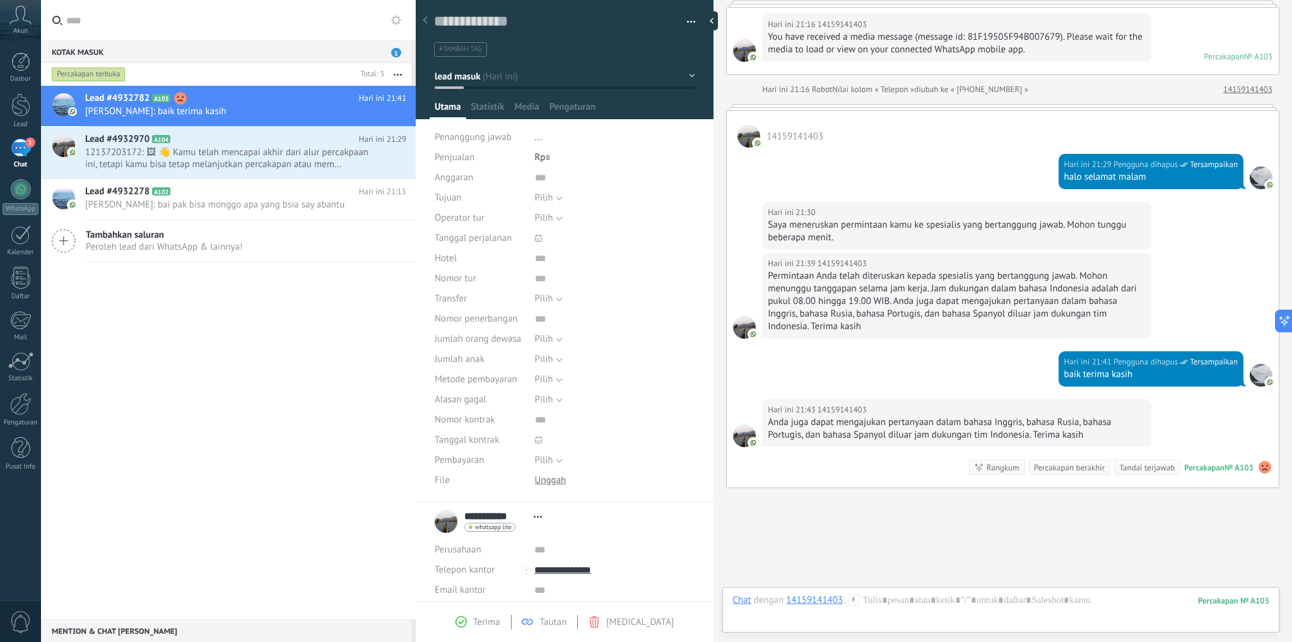
scroll to position [154, 0]
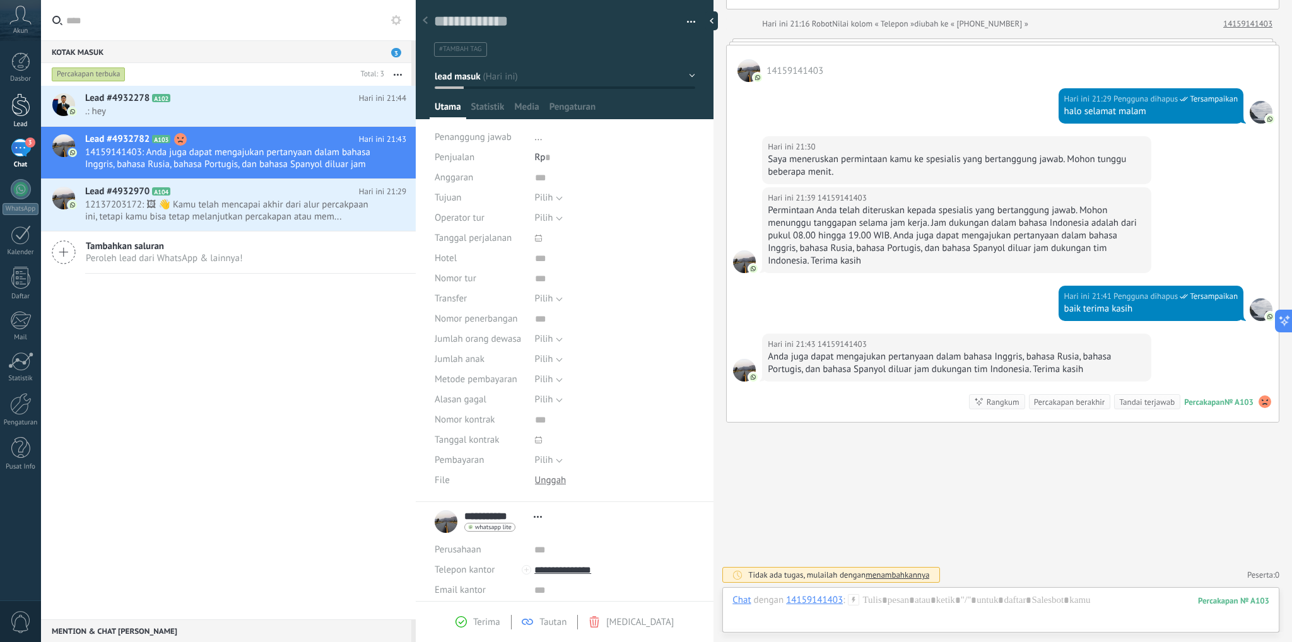
click at [11, 122] on div "Lead" at bounding box center [21, 125] width 37 height 8
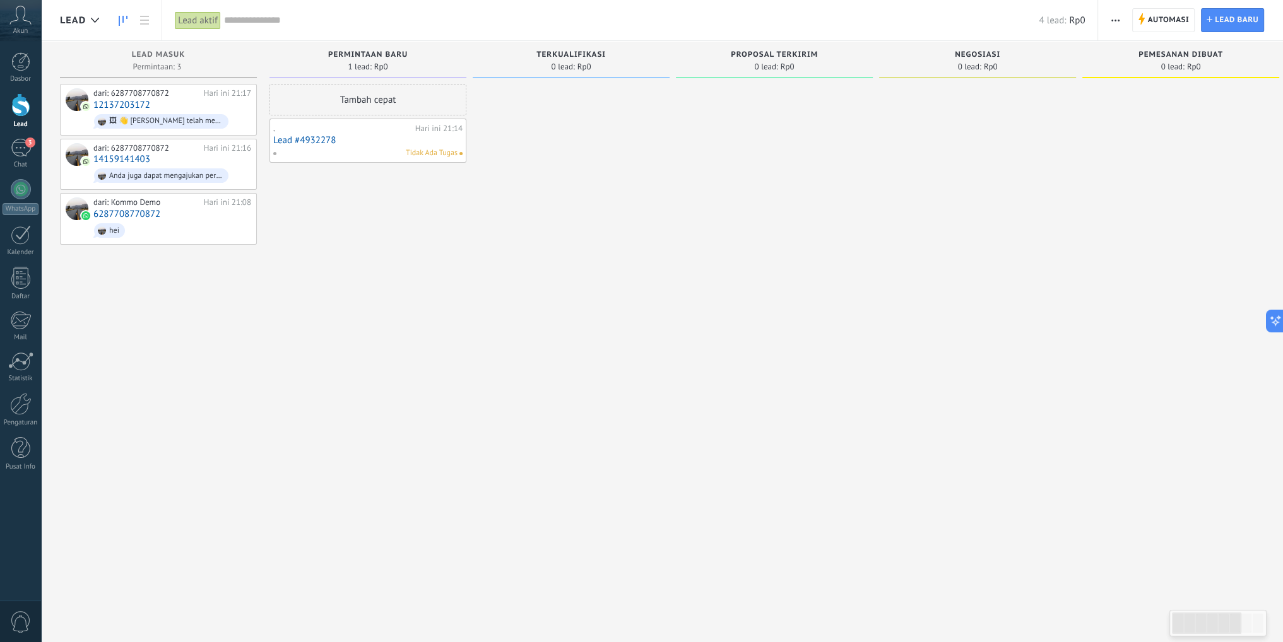
click at [351, 142] on link "Lead #4932278" at bounding box center [367, 140] width 189 height 11
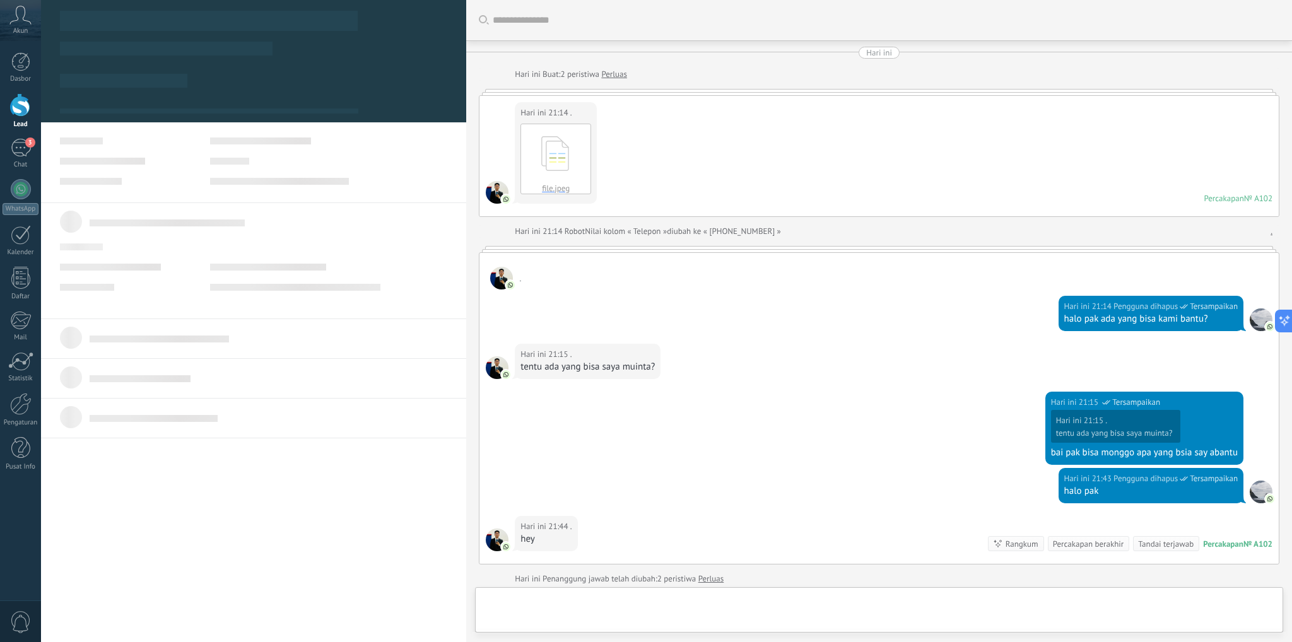
type textarea "**********"
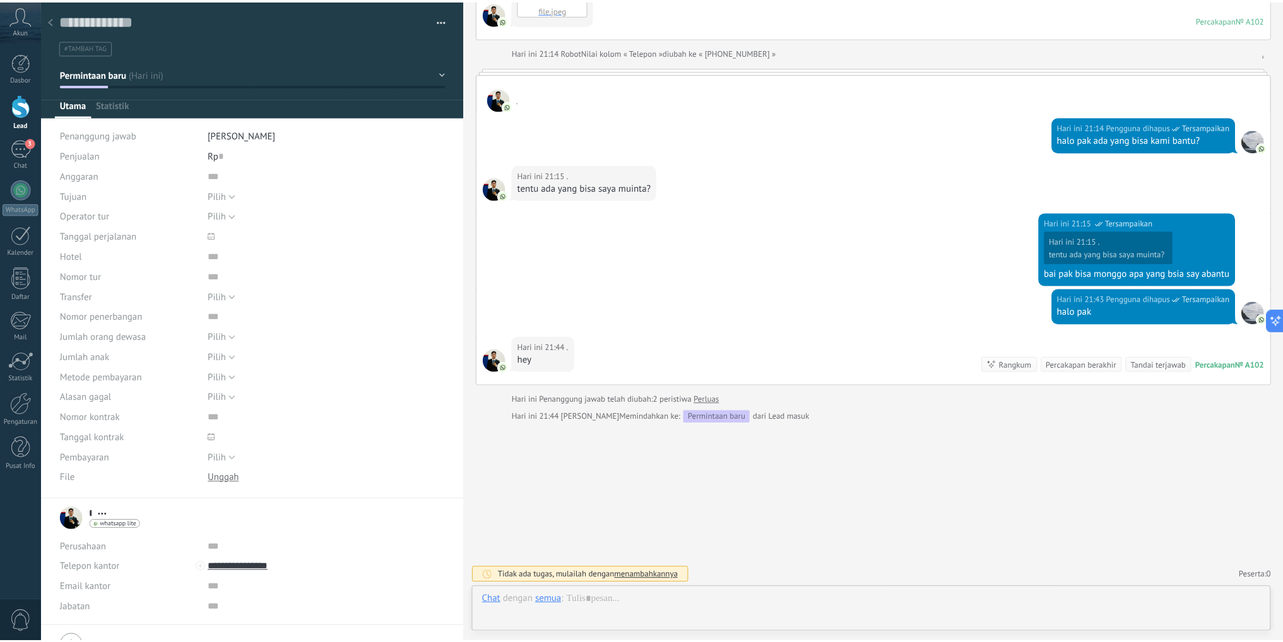
scroll to position [18, 0]
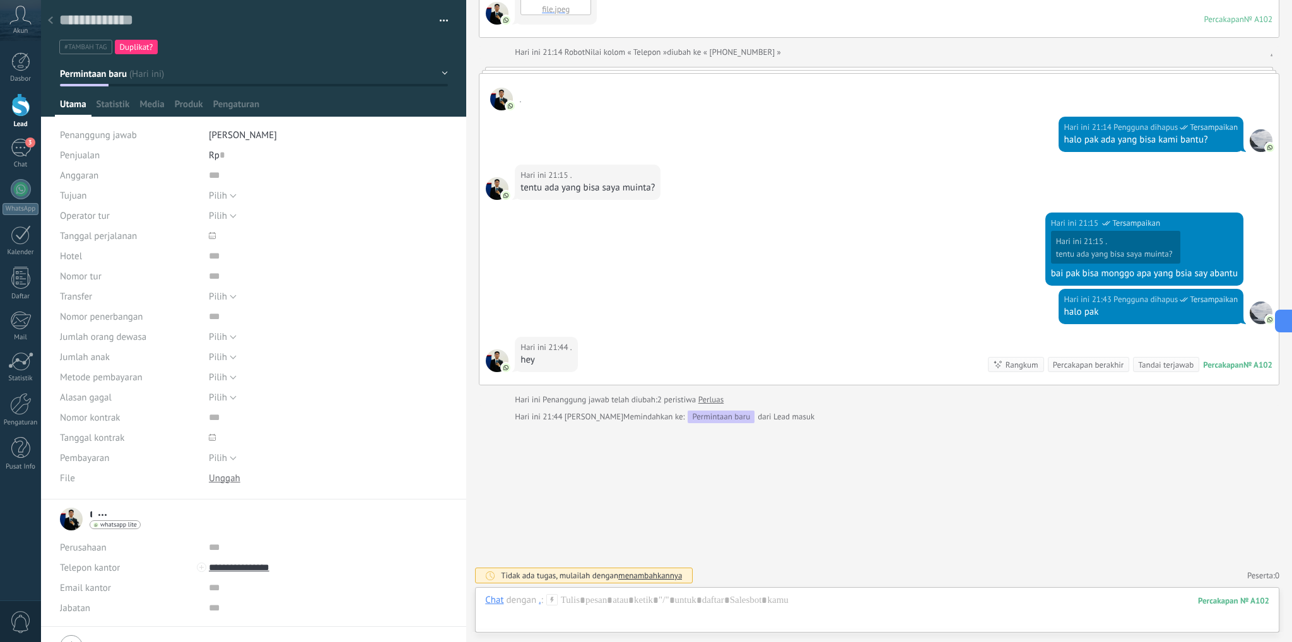
click at [54, 20] on div at bounding box center [51, 21] width 18 height 25
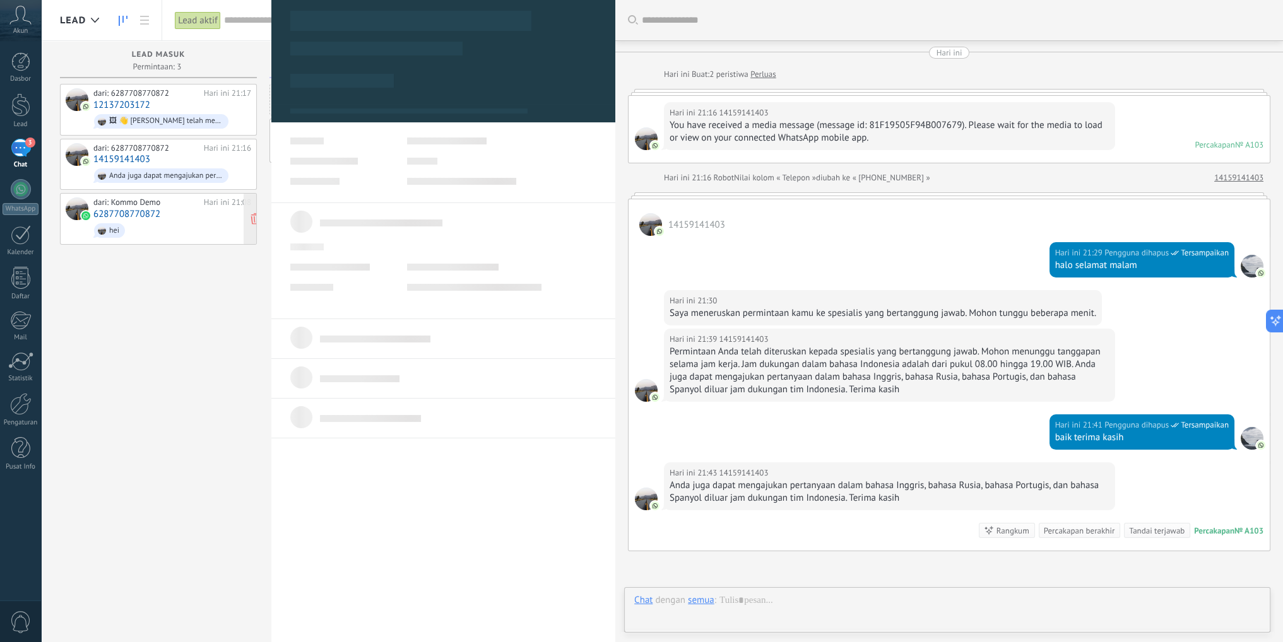
scroll to position [129, 0]
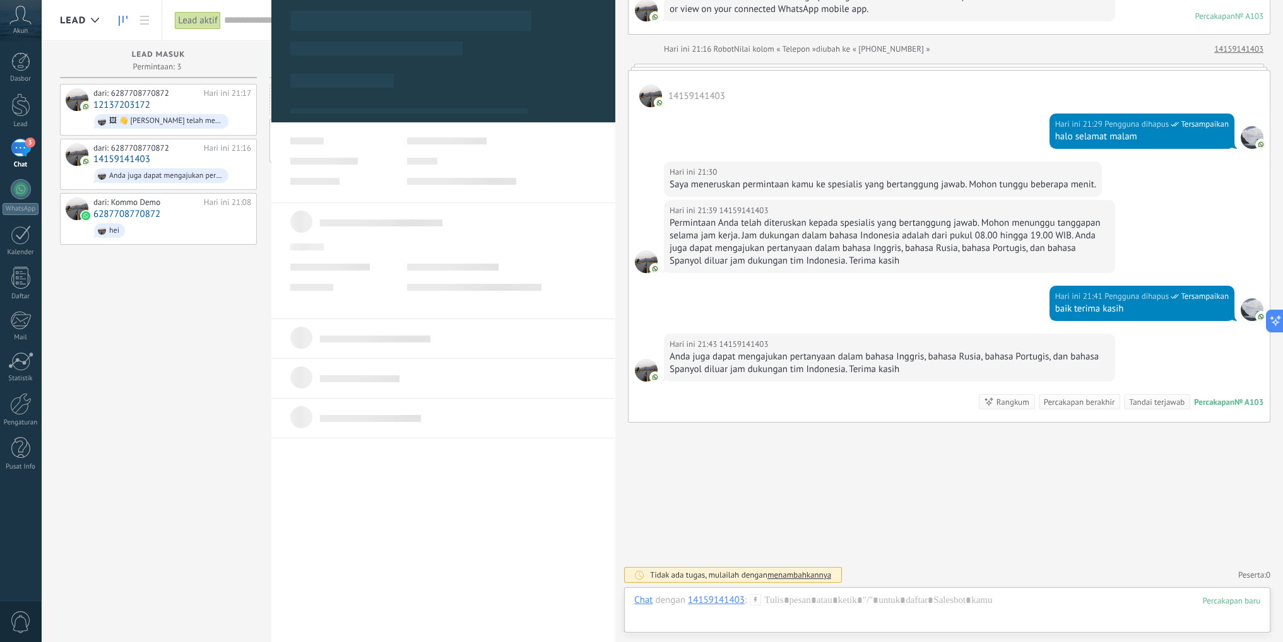
click at [179, 381] on div "dari: 6287708770872 Hari ini 21:17 12137203172 🖼 👋 [PERSON_NAME] telah mencapai…" at bounding box center [158, 323] width 197 height 478
click at [213, 333] on div "dari: 6287708770872 Hari ini 21:17 12137203172 🖼 👋 [PERSON_NAME] telah mencapai…" at bounding box center [158, 323] width 197 height 478
click at [151, 290] on div "dari: 6287708770872 Hari ini 21:17 12137203172 🖼 👋 [PERSON_NAME] telah mencapai…" at bounding box center [158, 323] width 197 height 478
drag, startPoint x: 177, startPoint y: 105, endPoint x: 167, endPoint y: 124, distance: 21.7
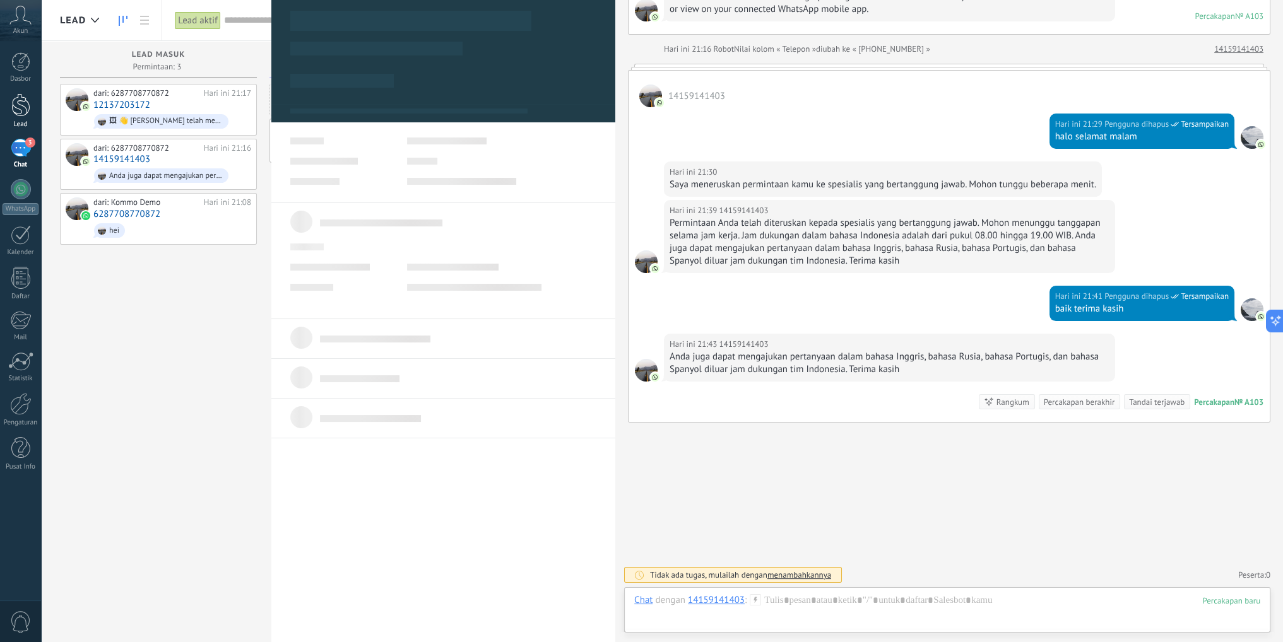
click at [14, 121] on div "Lead" at bounding box center [21, 125] width 37 height 8
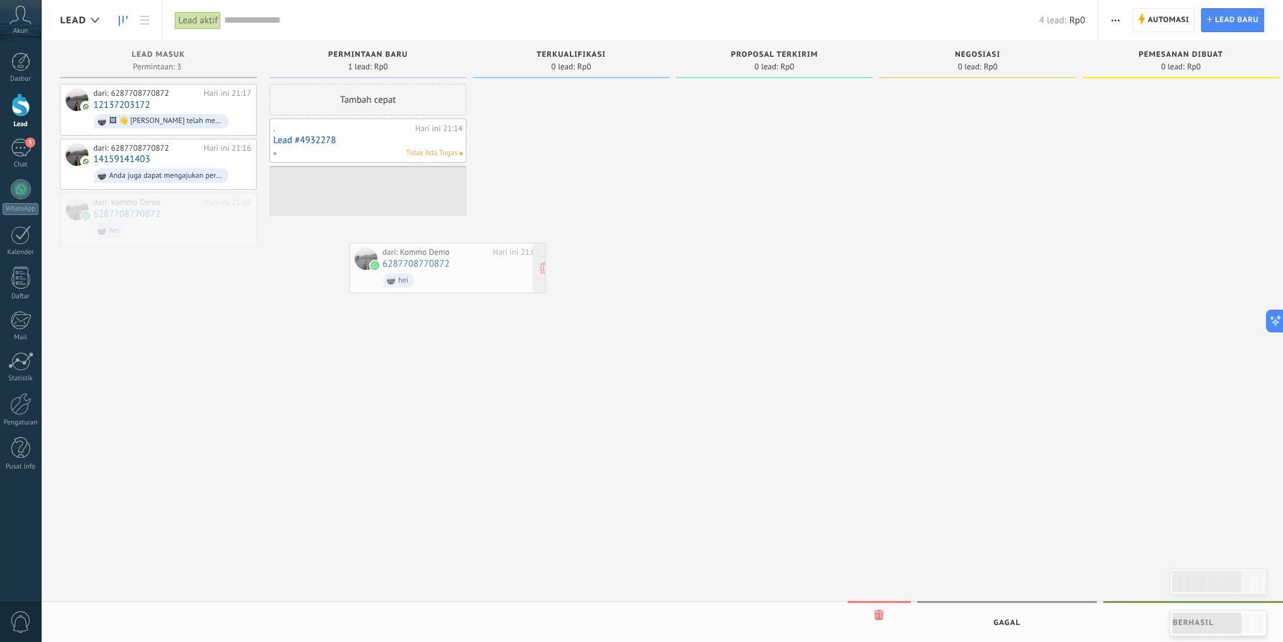
drag, startPoint x: 133, startPoint y: 221, endPoint x: 411, endPoint y: 256, distance: 281.1
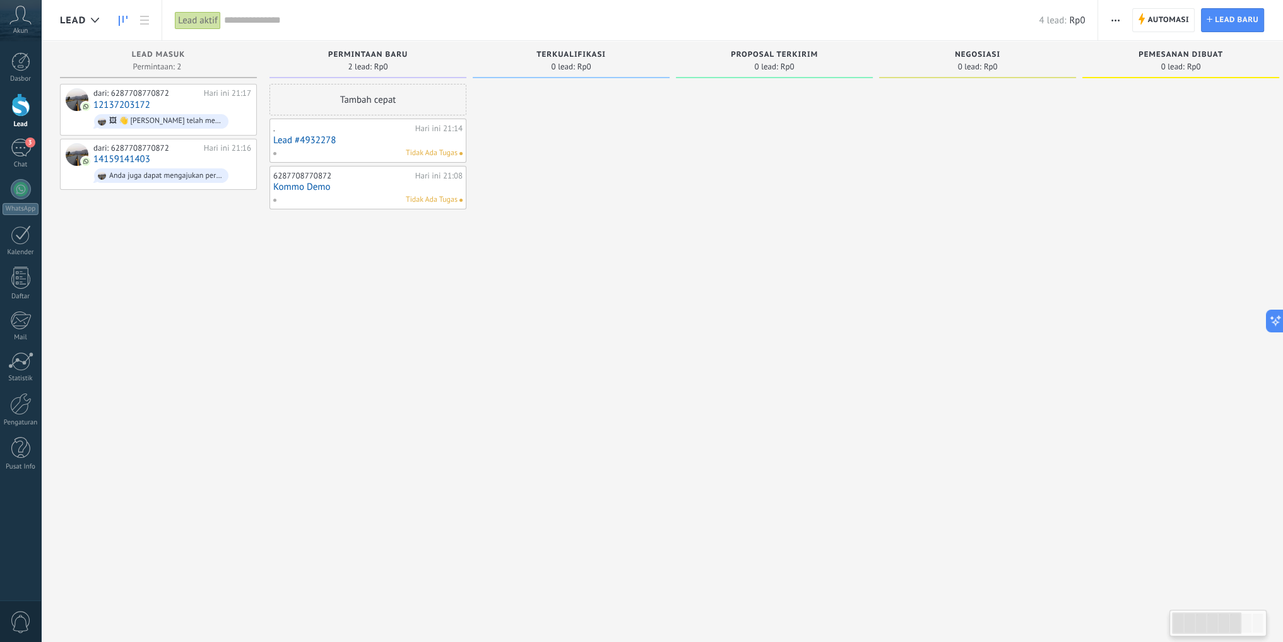
click at [514, 301] on div at bounding box center [571, 323] width 197 height 478
click at [324, 143] on link "Lead #4932278" at bounding box center [367, 140] width 189 height 11
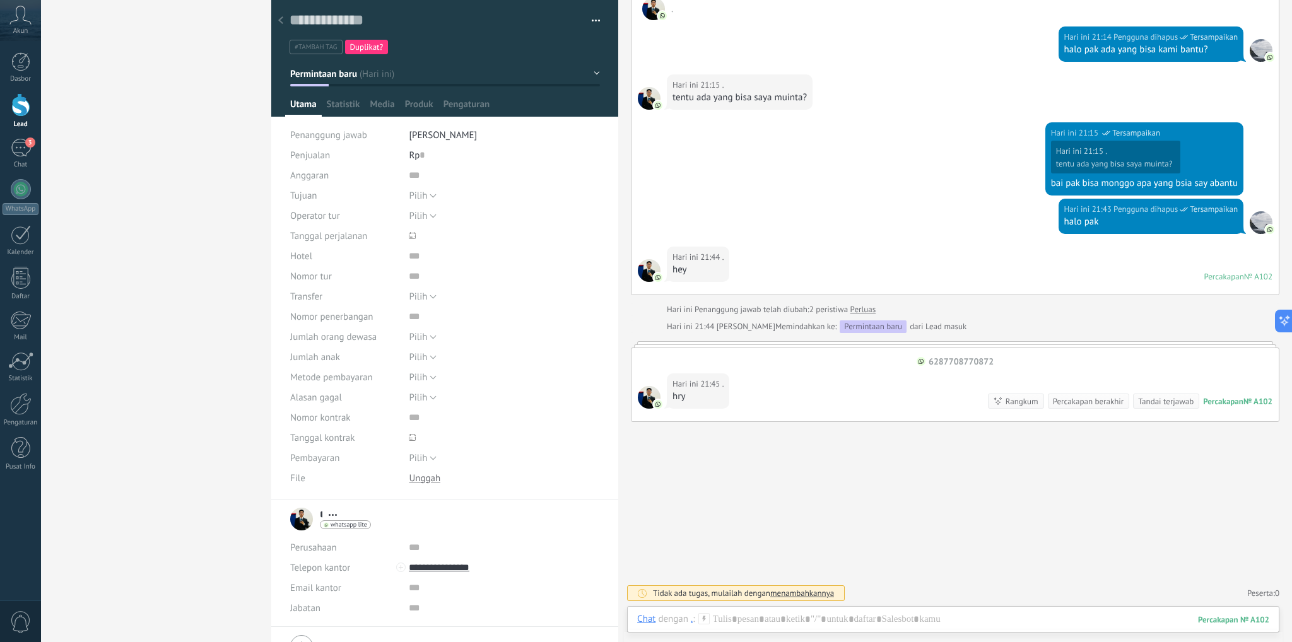
scroll to position [302, 0]
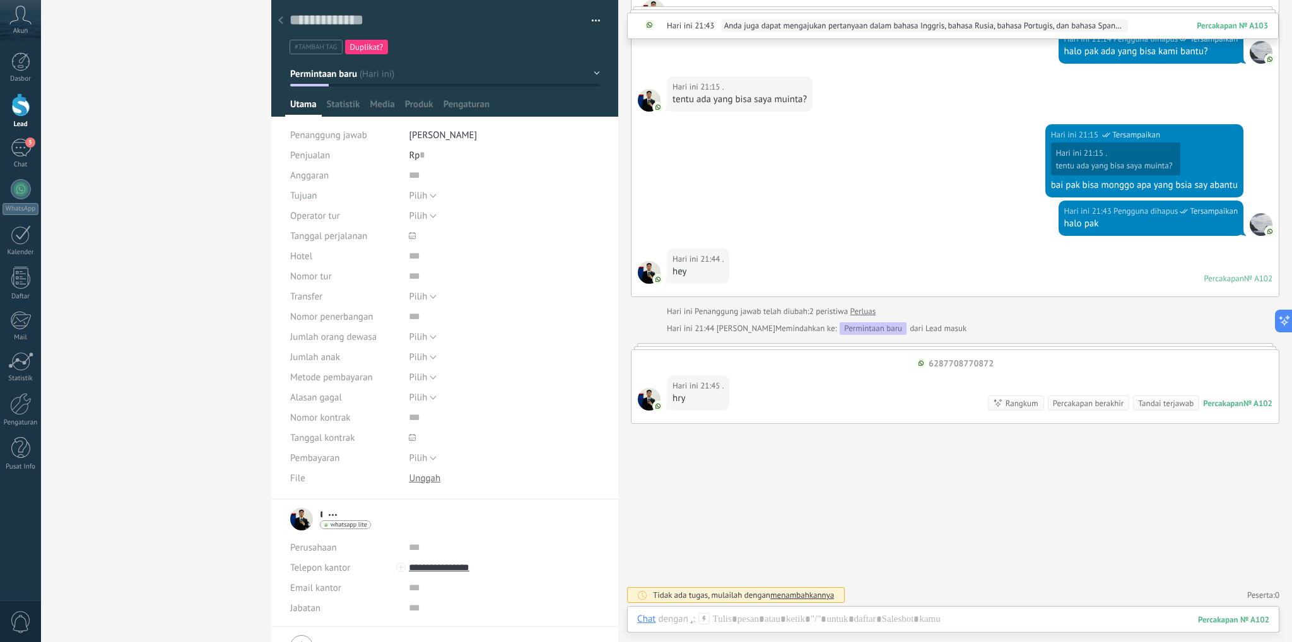
click at [281, 20] on icon at bounding box center [280, 20] width 5 height 8
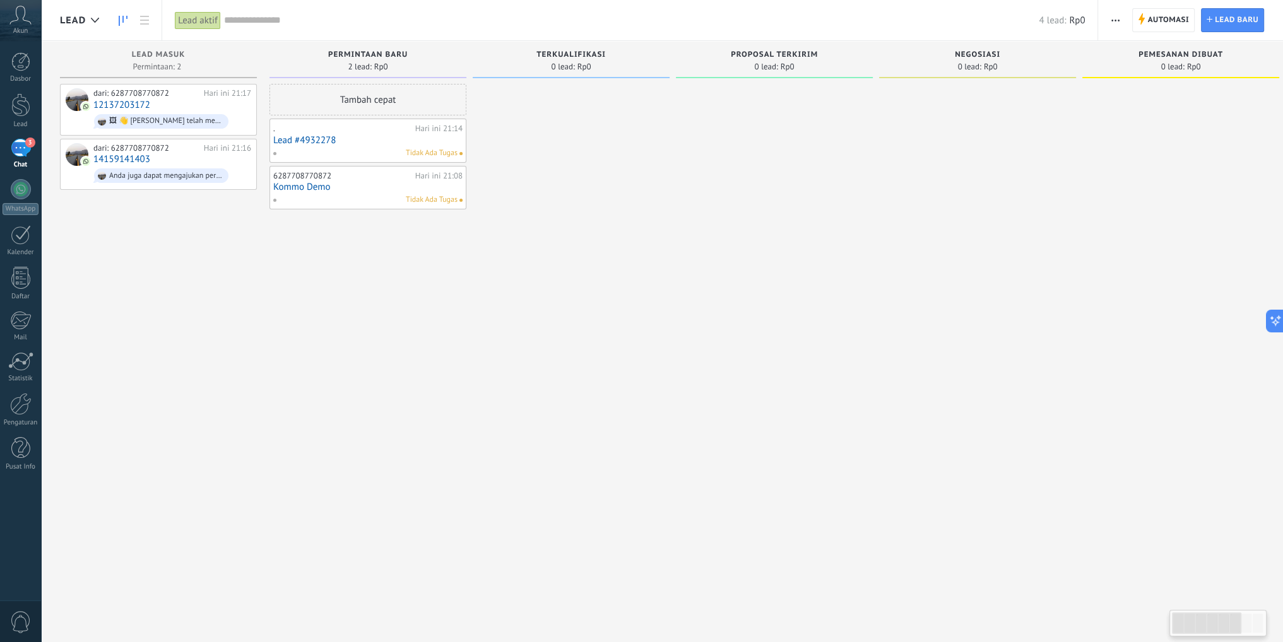
click at [22, 150] on div "3" at bounding box center [21, 148] width 20 height 18
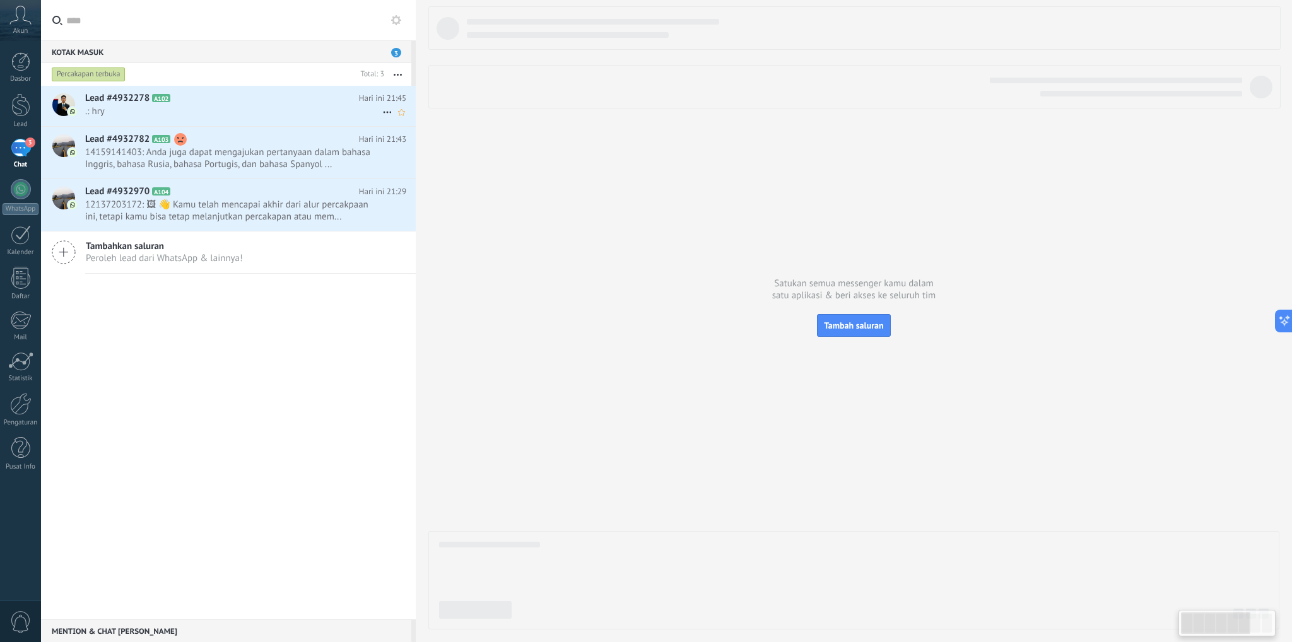
click at [218, 114] on span ".: hry" at bounding box center [233, 111] width 297 height 12
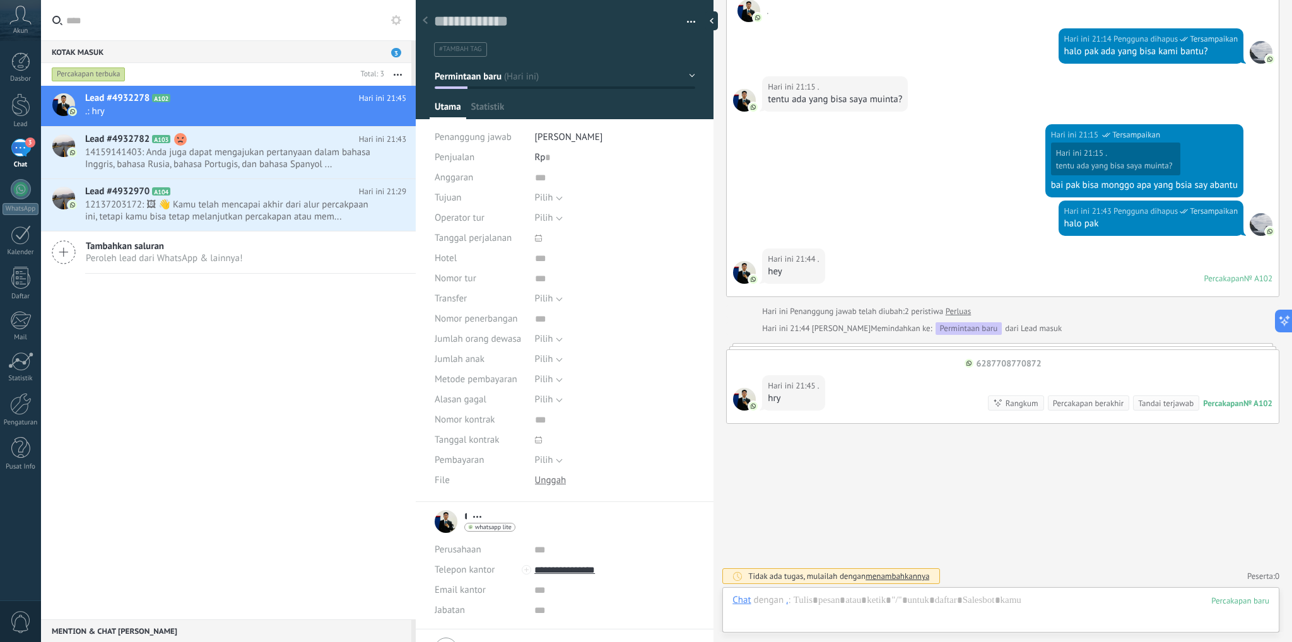
scroll to position [302, 0]
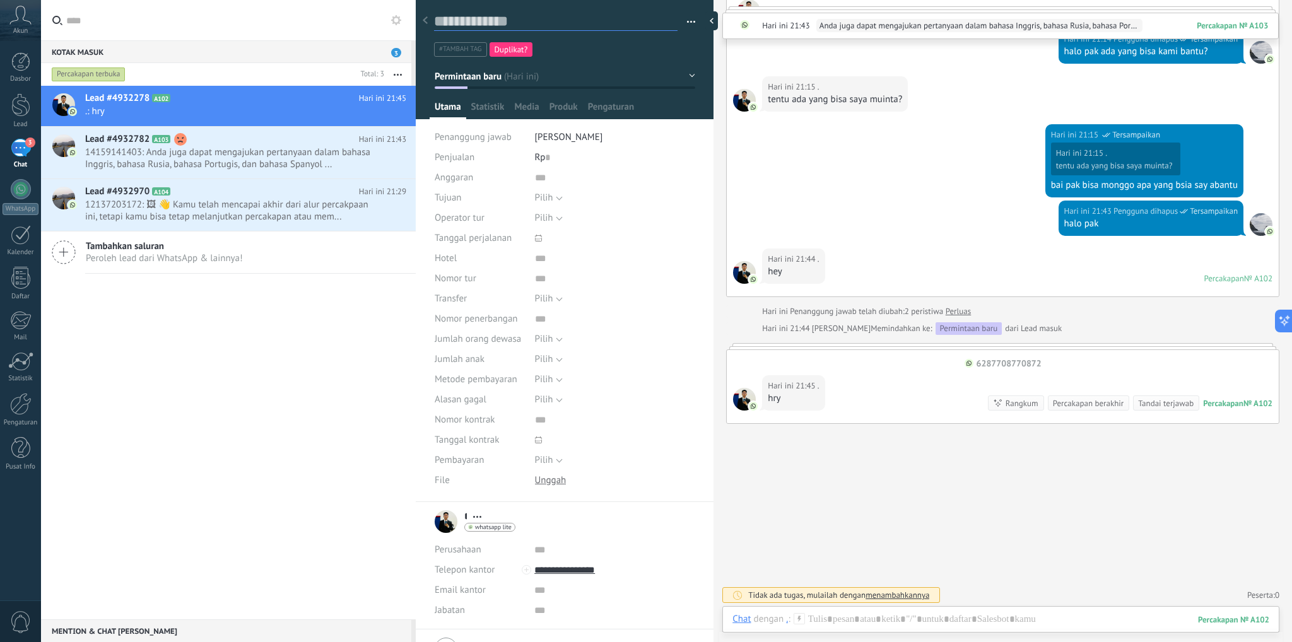
click at [521, 21] on textarea at bounding box center [556, 21] width 244 height 19
type textarea "*"
type textarea "**"
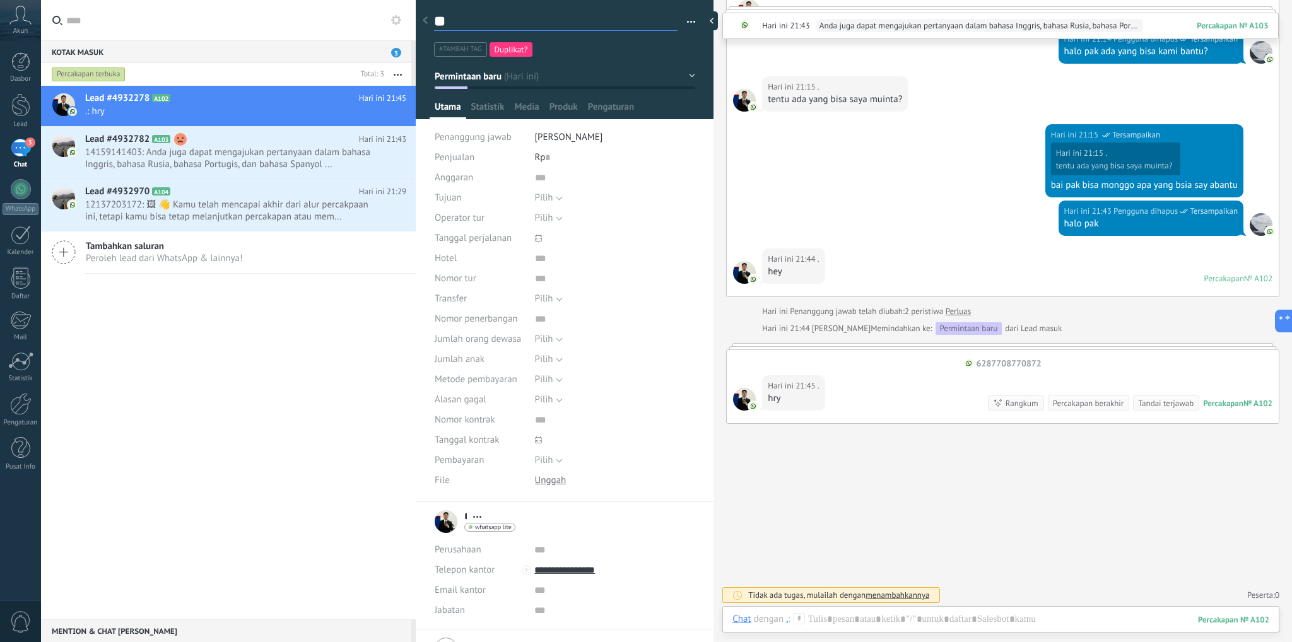
type textarea "***"
type textarea "****"
type textarea "*****"
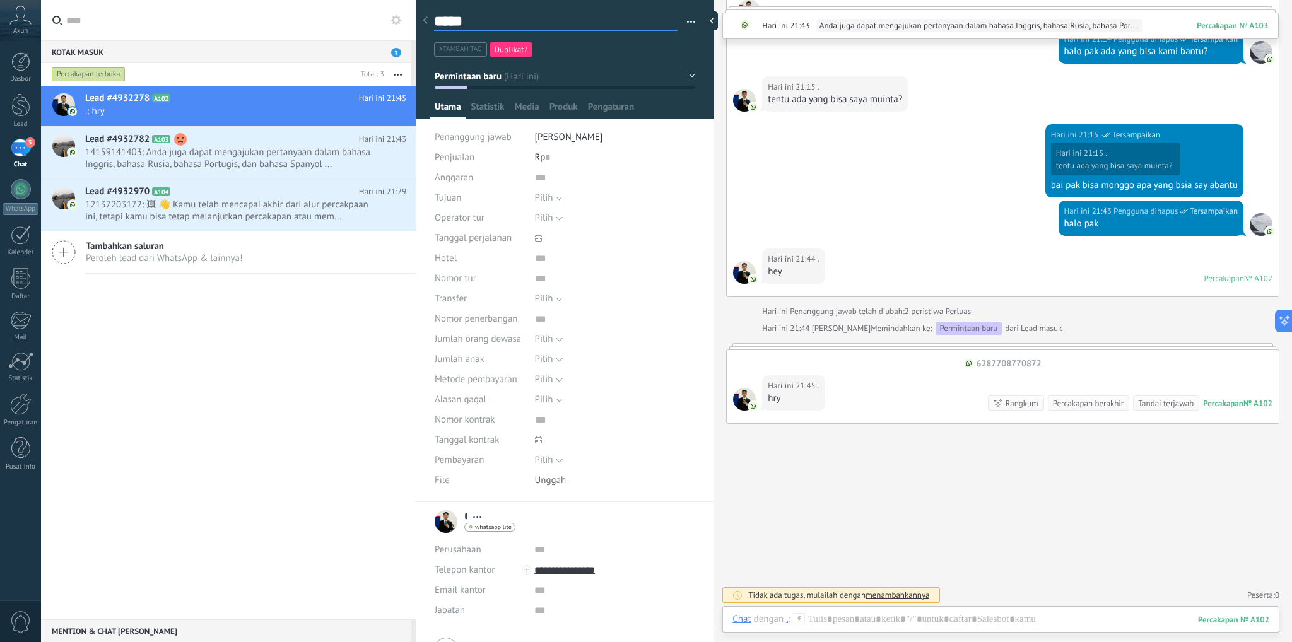
scroll to position [18, 0]
type textarea "*****"
click at [692, 52] on div "#tambah tag Duplikat?" at bounding box center [565, 44] width 262 height 23
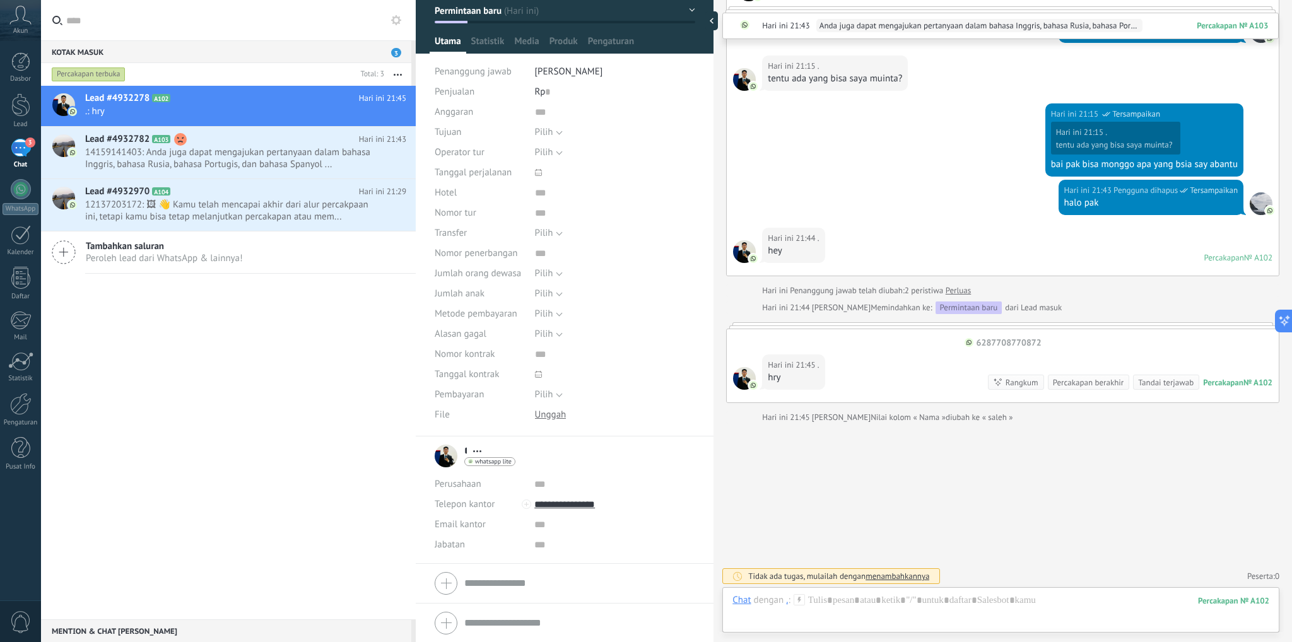
scroll to position [0, 0]
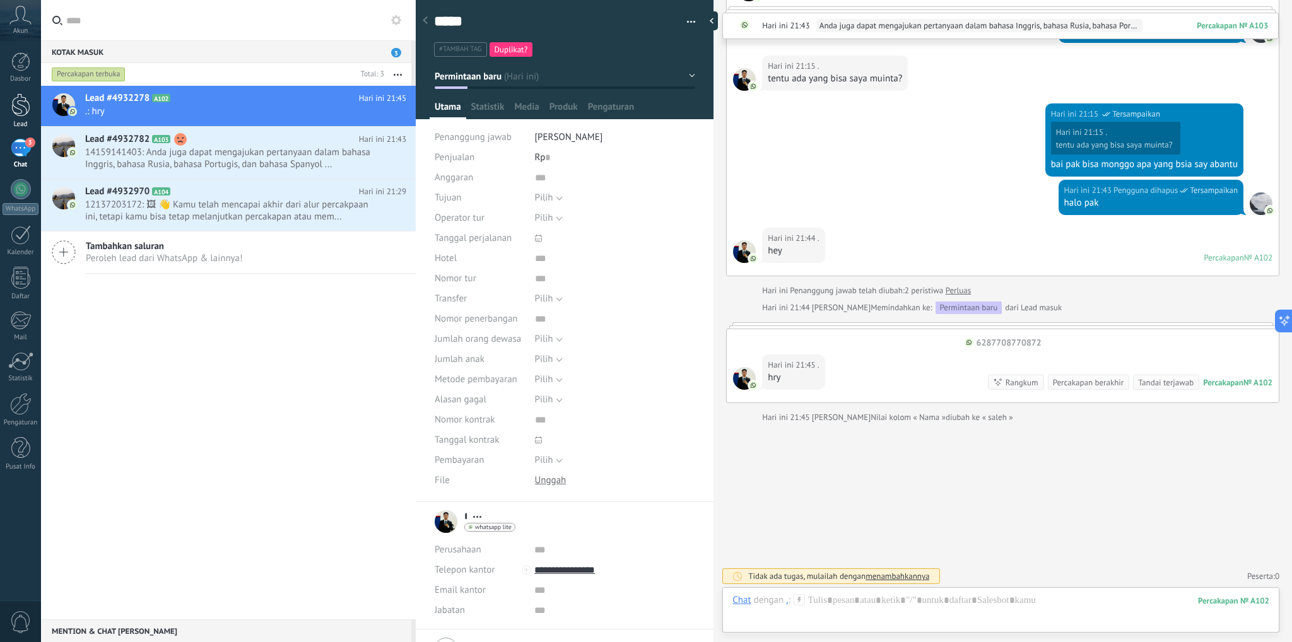
click at [18, 107] on div at bounding box center [20, 104] width 19 height 23
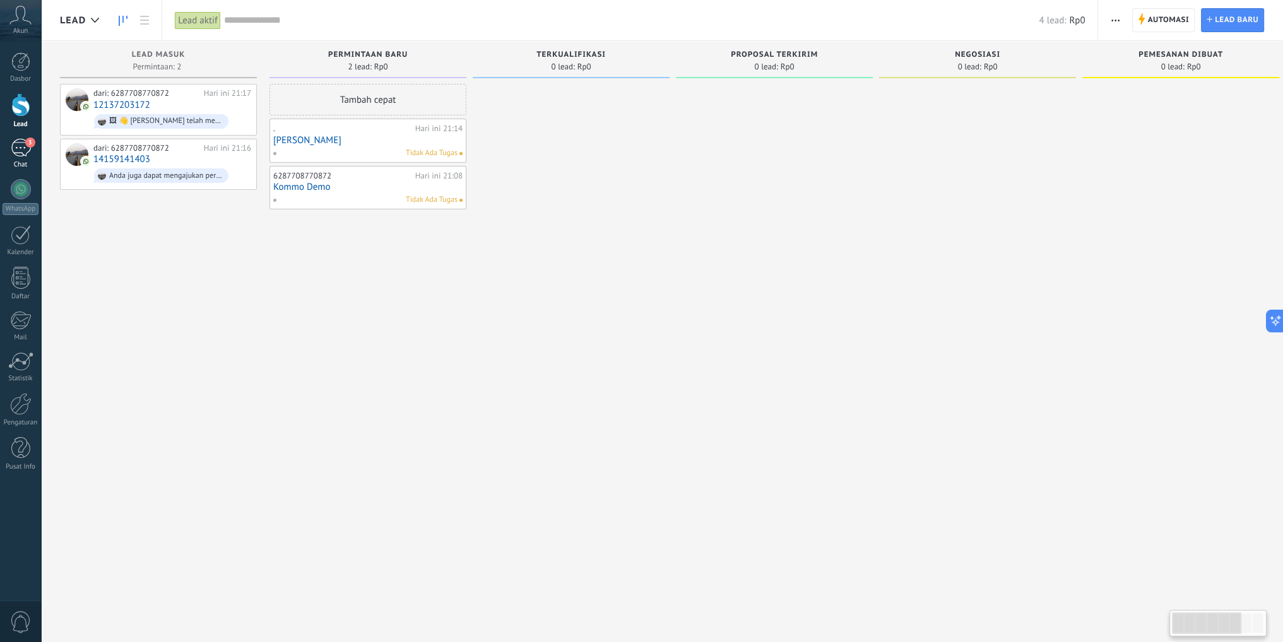
click at [25, 149] on div "3" at bounding box center [21, 148] width 20 height 18
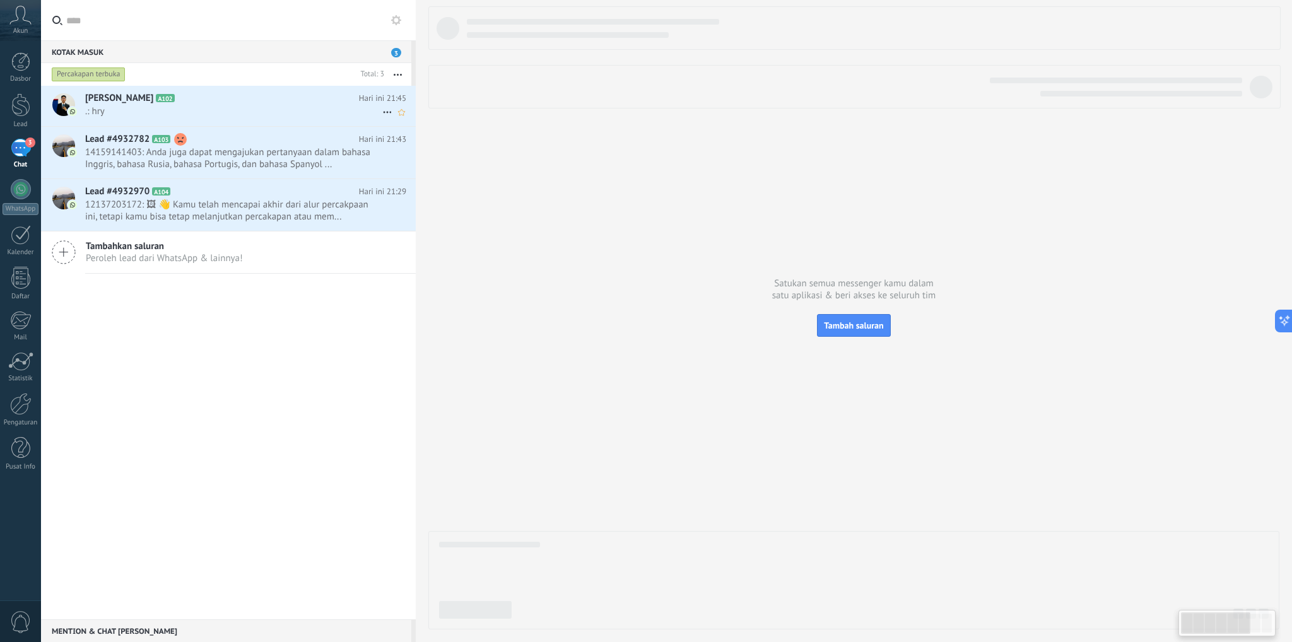
click at [158, 112] on span ".: hry" at bounding box center [233, 111] width 297 height 12
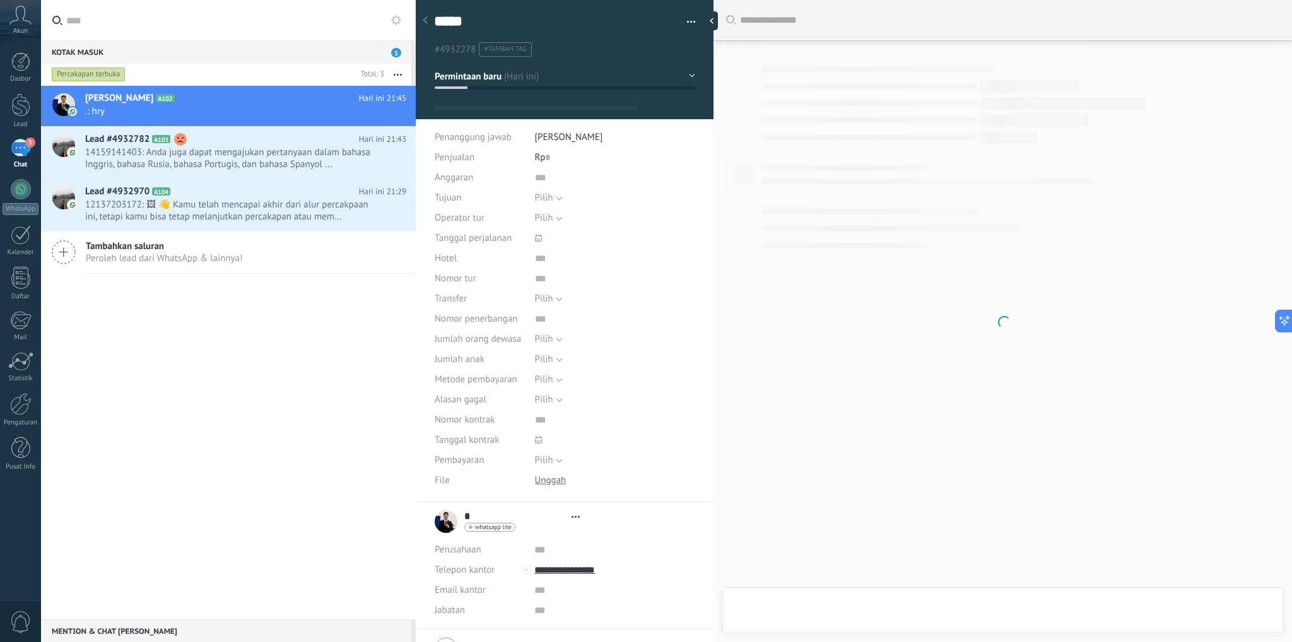
type textarea "*****"
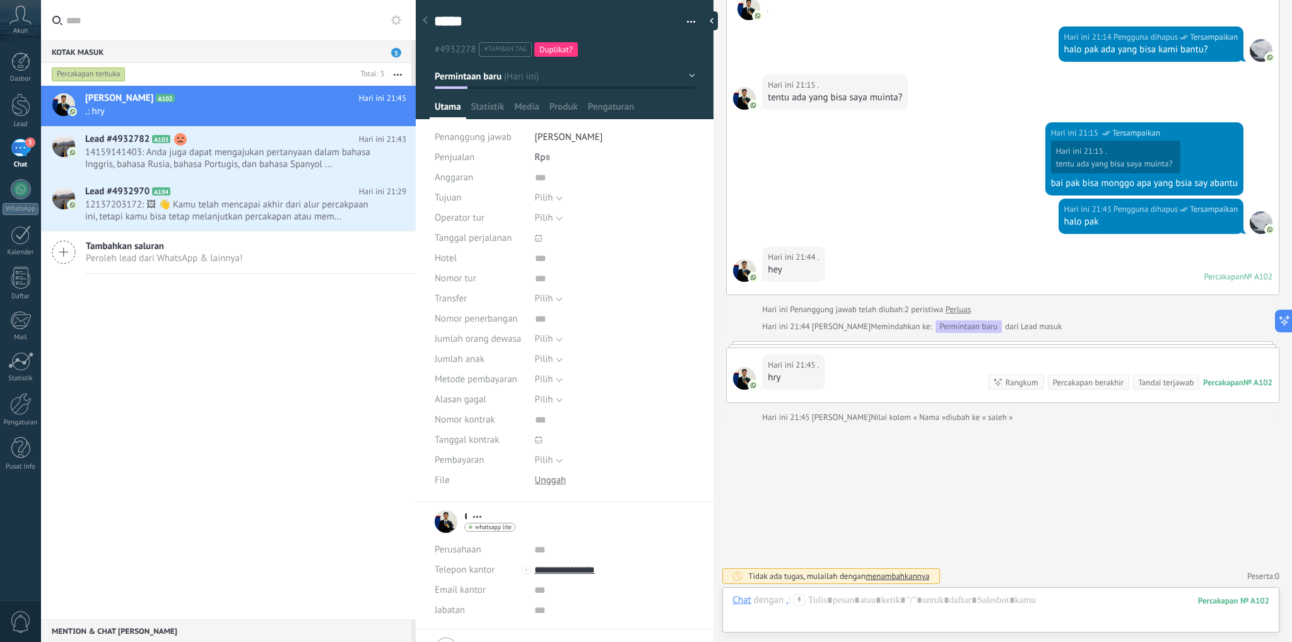
scroll to position [66, 0]
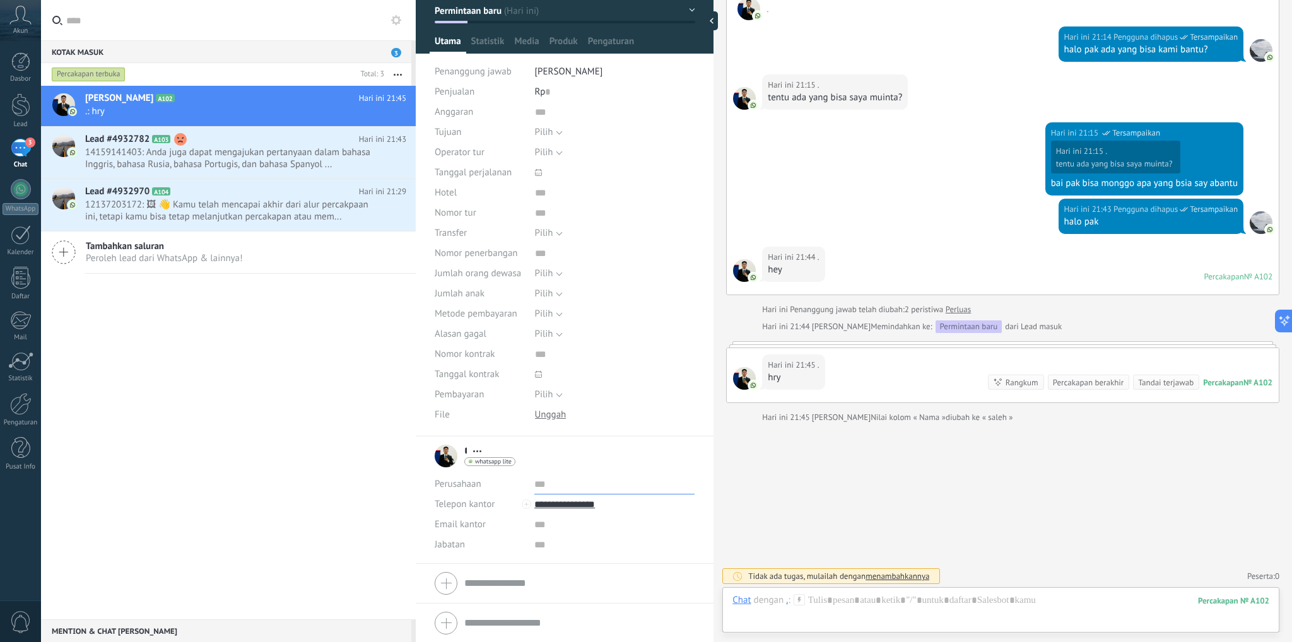
click at [551, 483] on input "text" at bounding box center [614, 485] width 160 height 20
click at [670, 291] on div "Pilih 1 2 3 4 5 6 7 8 9 10 Pilih" at bounding box center [615, 294] width 161 height 20
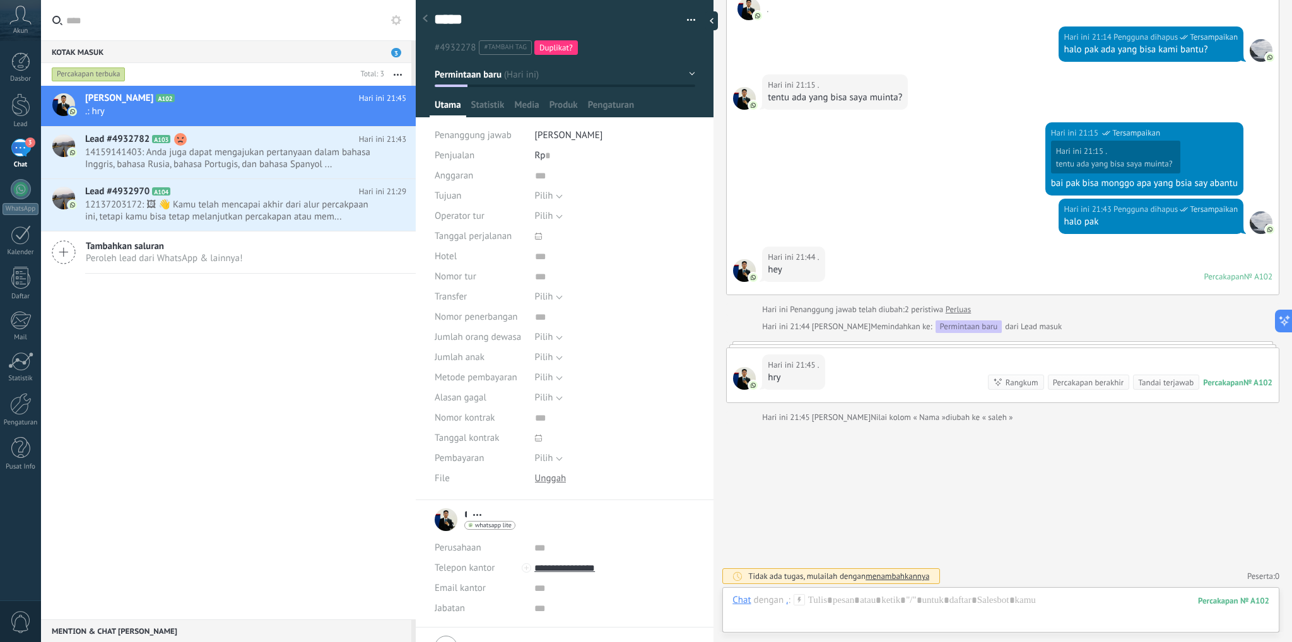
scroll to position [0, 0]
click at [530, 105] on span "Media" at bounding box center [526, 110] width 25 height 18
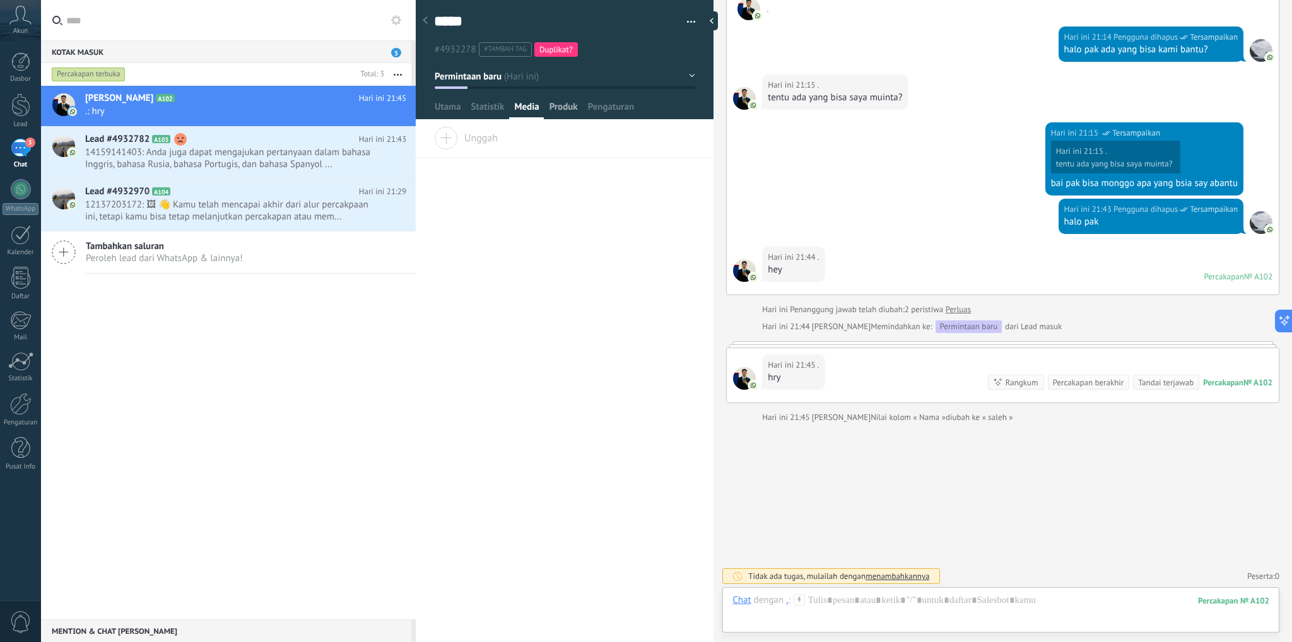
click at [574, 110] on span "Produk" at bounding box center [564, 110] width 28 height 18
click at [608, 109] on span "Pengaturan" at bounding box center [611, 110] width 47 height 18
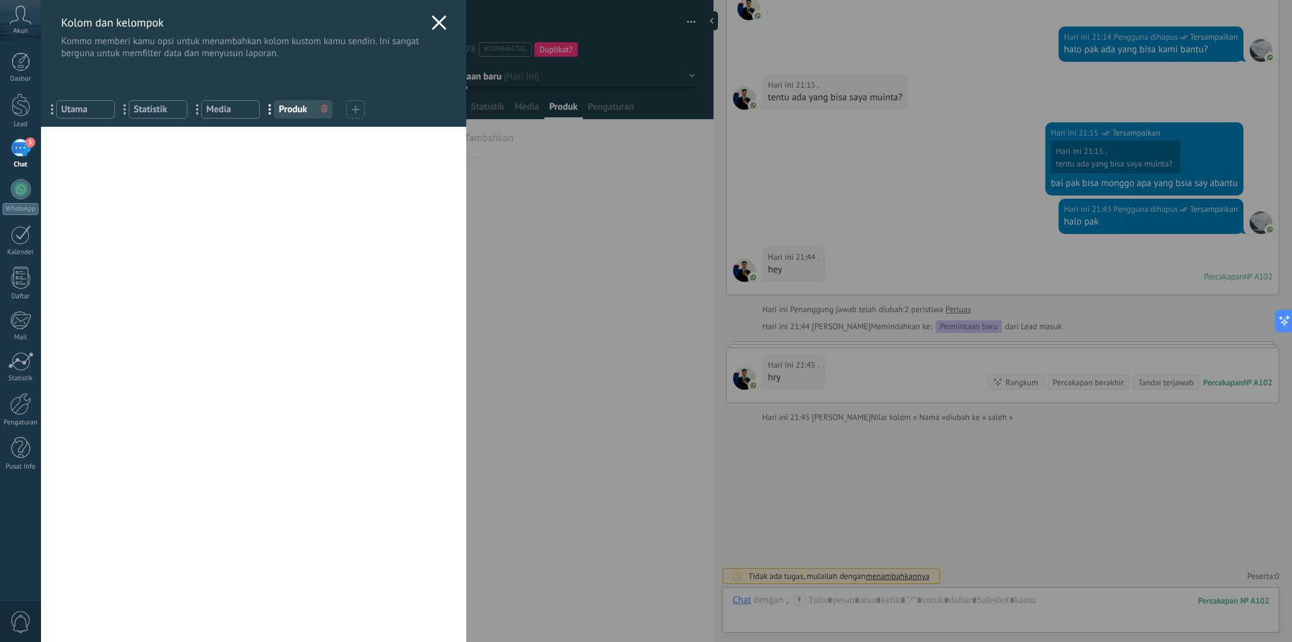
click at [444, 27] on div "Kolom dan kelompok Kommo memberi kamu opsi untuk menambahkan kolom kustom kamu …" at bounding box center [253, 29] width 425 height 59
click at [432, 20] on icon at bounding box center [439, 22] width 15 height 15
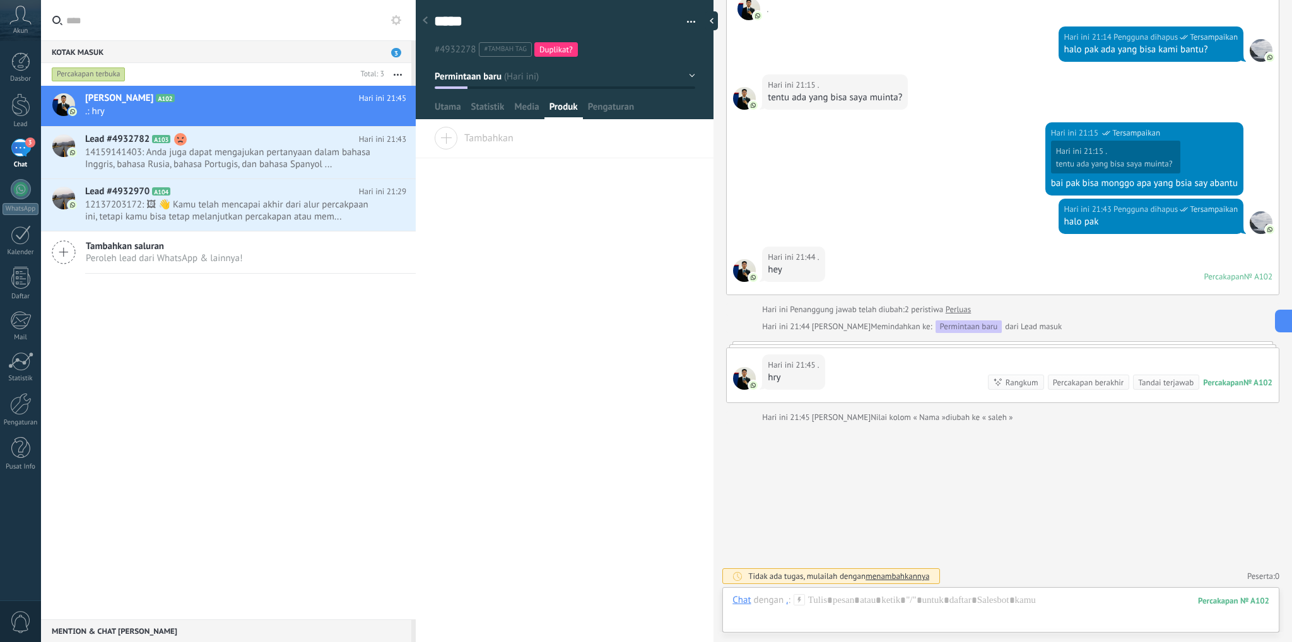
click at [487, 141] on span "Tambahkan" at bounding box center [474, 136] width 80 height 18
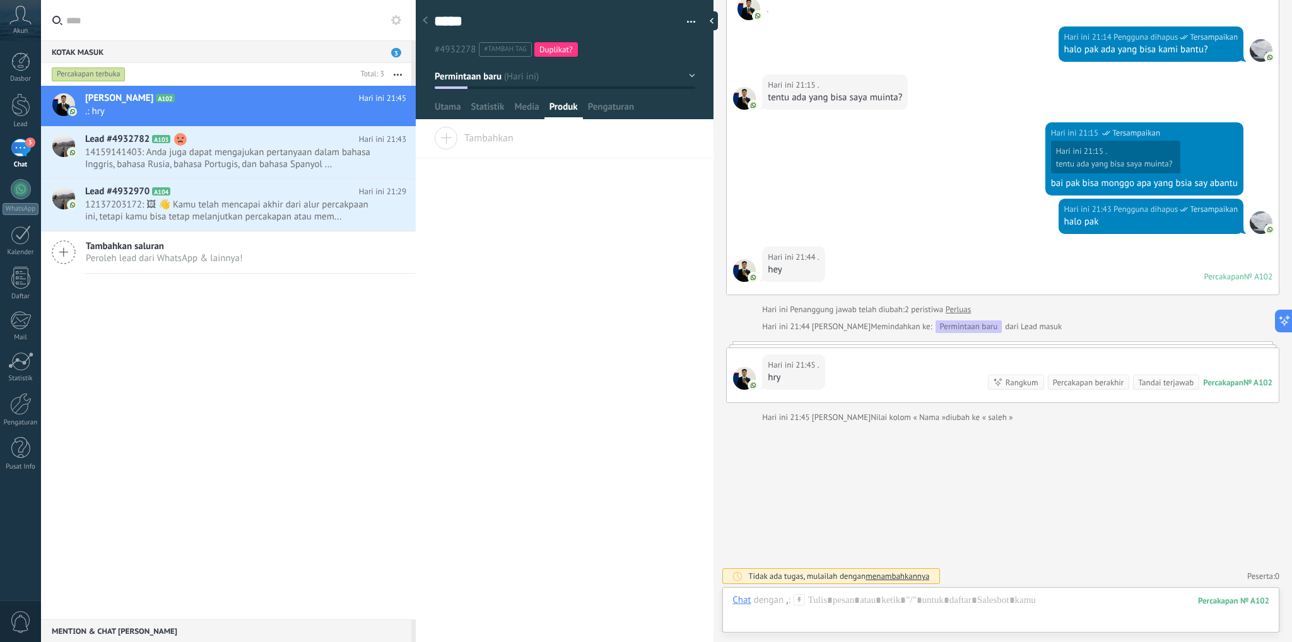
click at [522, 223] on div "* . * . Nama belakang Buka detail Salin nama" at bounding box center [565, 385] width 298 height 516
click at [944, 605] on div at bounding box center [1001, 613] width 537 height 38
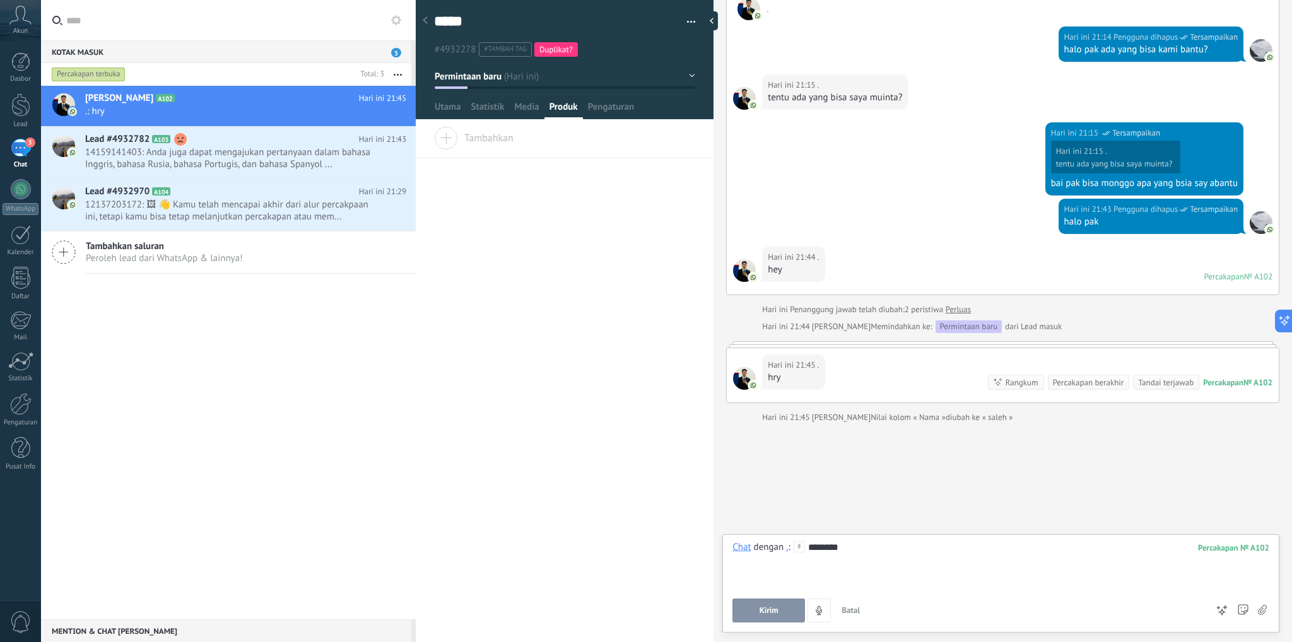
click at [782, 604] on button "Kirim" at bounding box center [769, 611] width 73 height 24
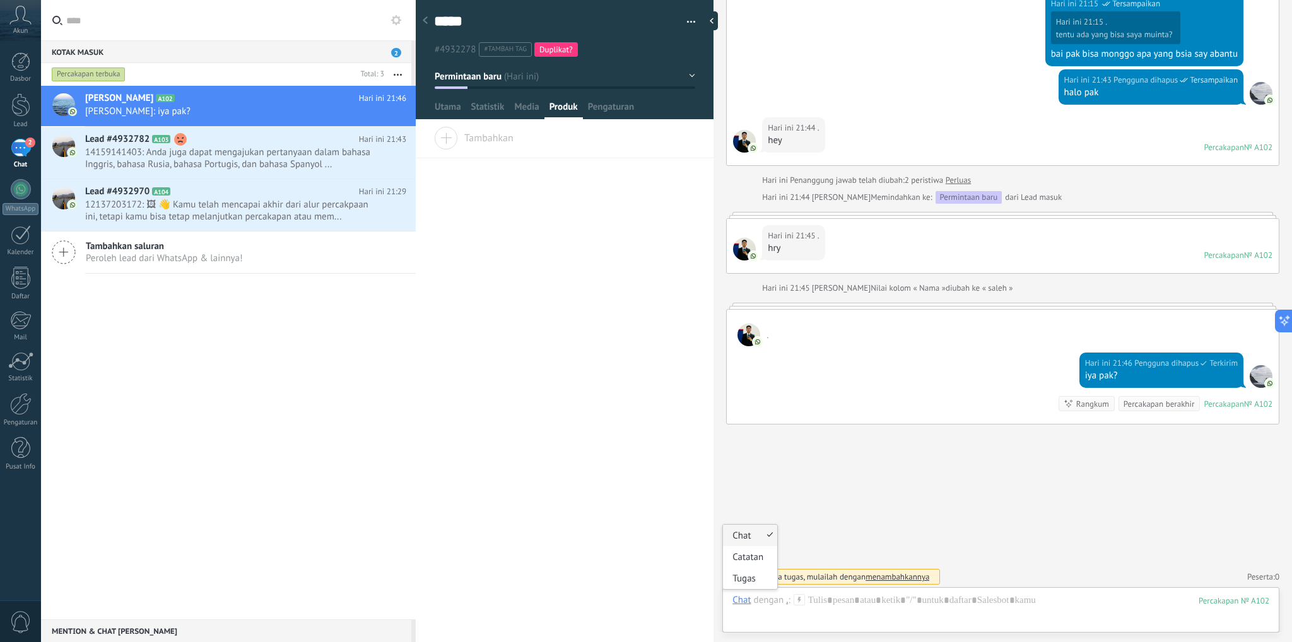
click at [741, 602] on div "Chat" at bounding box center [742, 599] width 18 height 11
click at [851, 601] on div at bounding box center [1001, 613] width 537 height 38
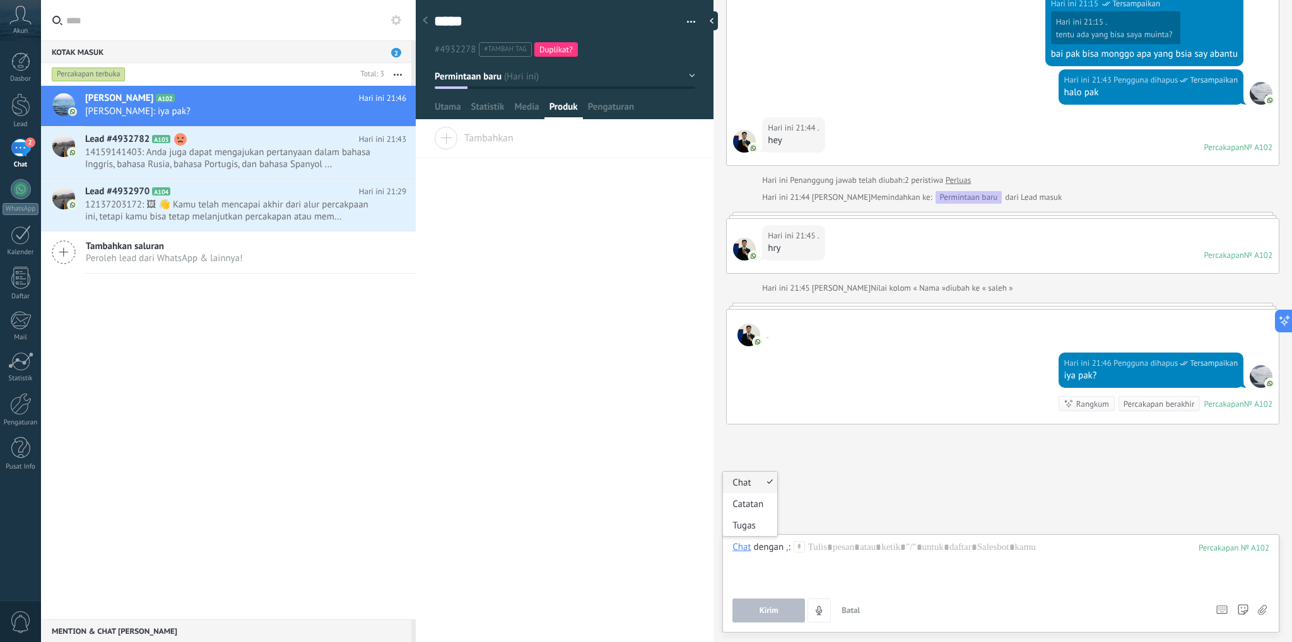
click at [745, 543] on div "Chat" at bounding box center [742, 546] width 18 height 11
click at [748, 531] on div "Tugas" at bounding box center [750, 525] width 54 height 21
click at [743, 553] on div "Tugas" at bounding box center [744, 551] width 23 height 11
click at [757, 516] on div "Catatan" at bounding box center [750, 509] width 54 height 21
click at [749, 543] on div "Catatan" at bounding box center [748, 546] width 31 height 11
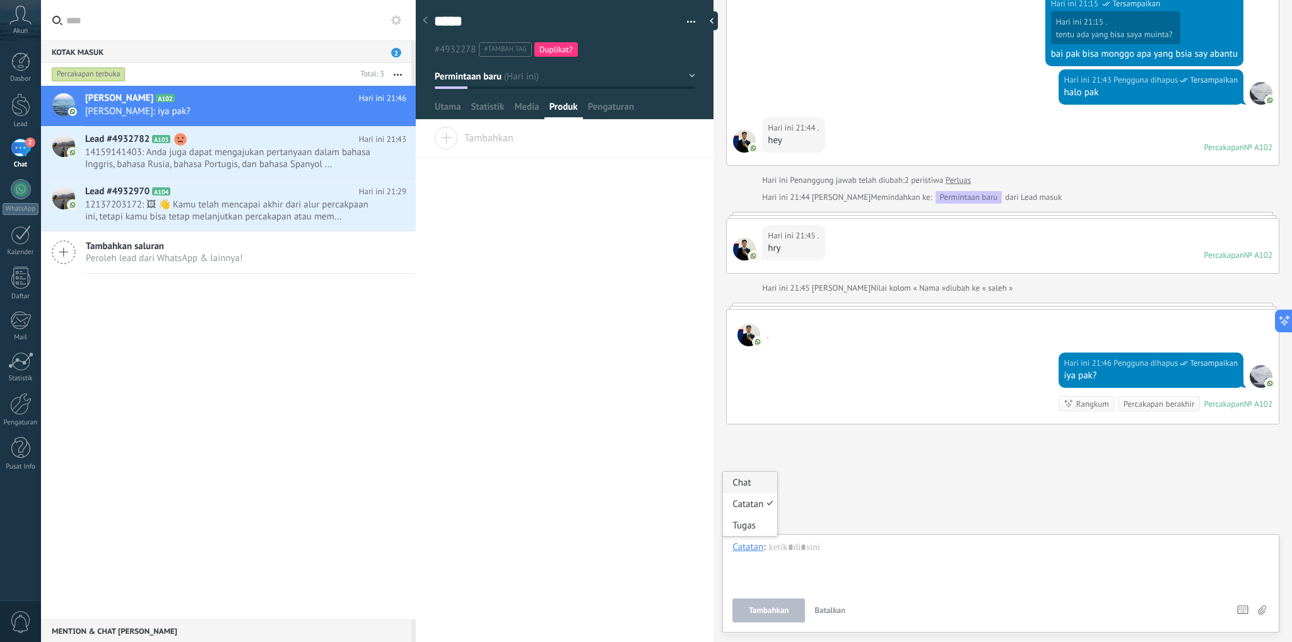
click at [750, 490] on div "Chat" at bounding box center [750, 482] width 54 height 21
click at [897, 560] on div at bounding box center [1001, 565] width 537 height 48
click at [168, 146] on span "14159141403: Anda juga dapat mengajukan pertanyaan dalam bahasa Inggris, bahasa…" at bounding box center [233, 158] width 297 height 24
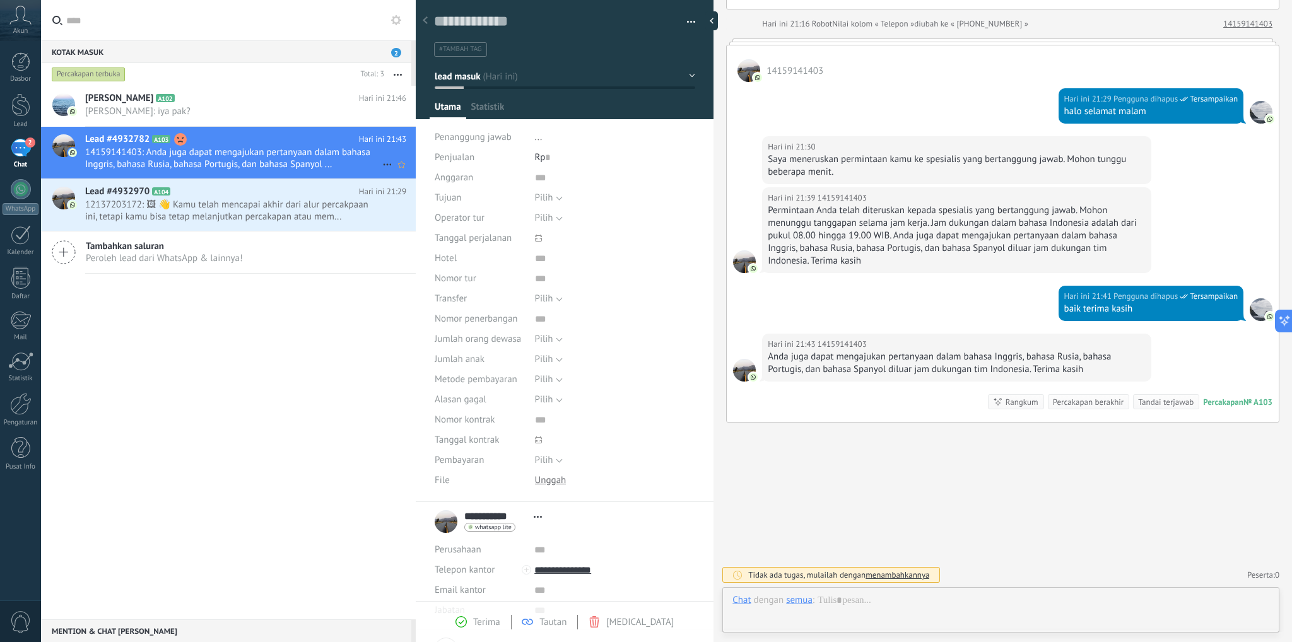
scroll to position [18, 0]
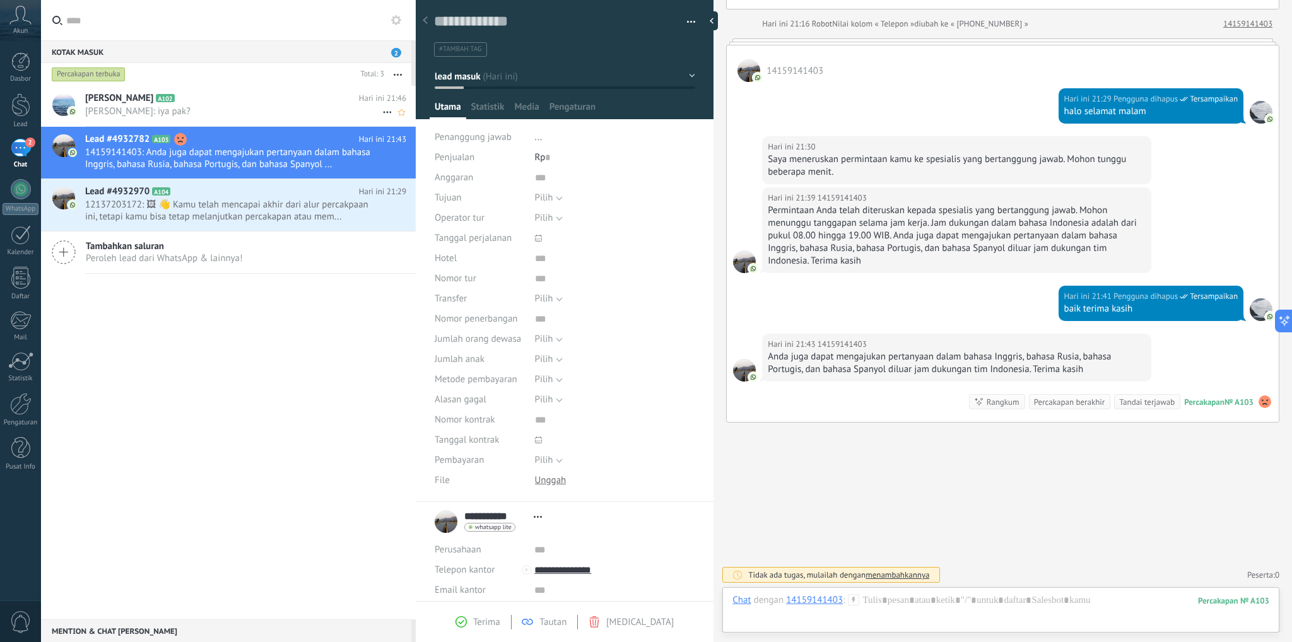
click at [191, 118] on div "saleh A102 Hari ini 21:46 saleh: iya pak?" at bounding box center [250, 106] width 331 height 40
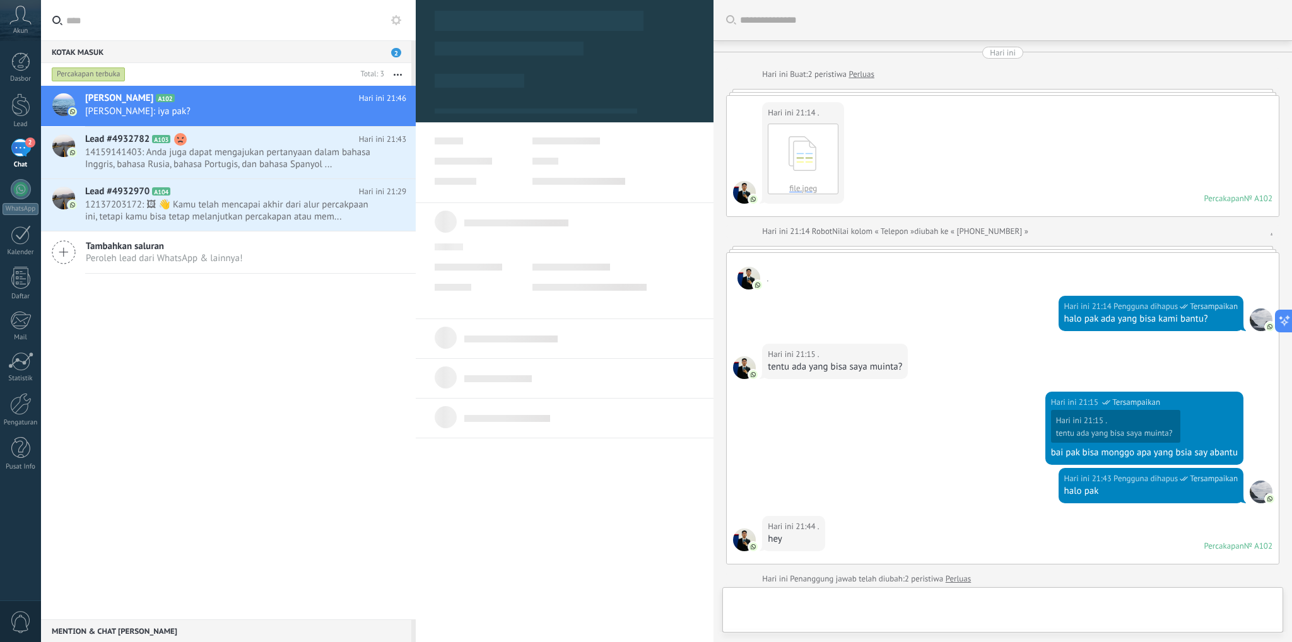
type textarea "*****"
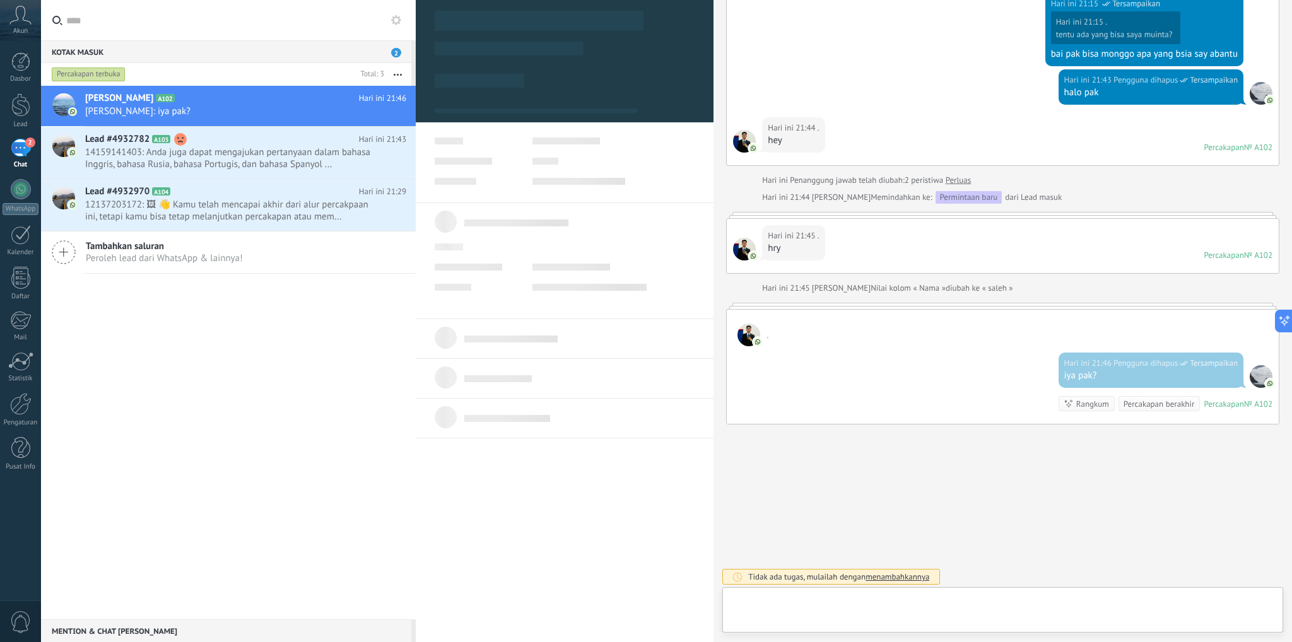
scroll to position [18, 0]
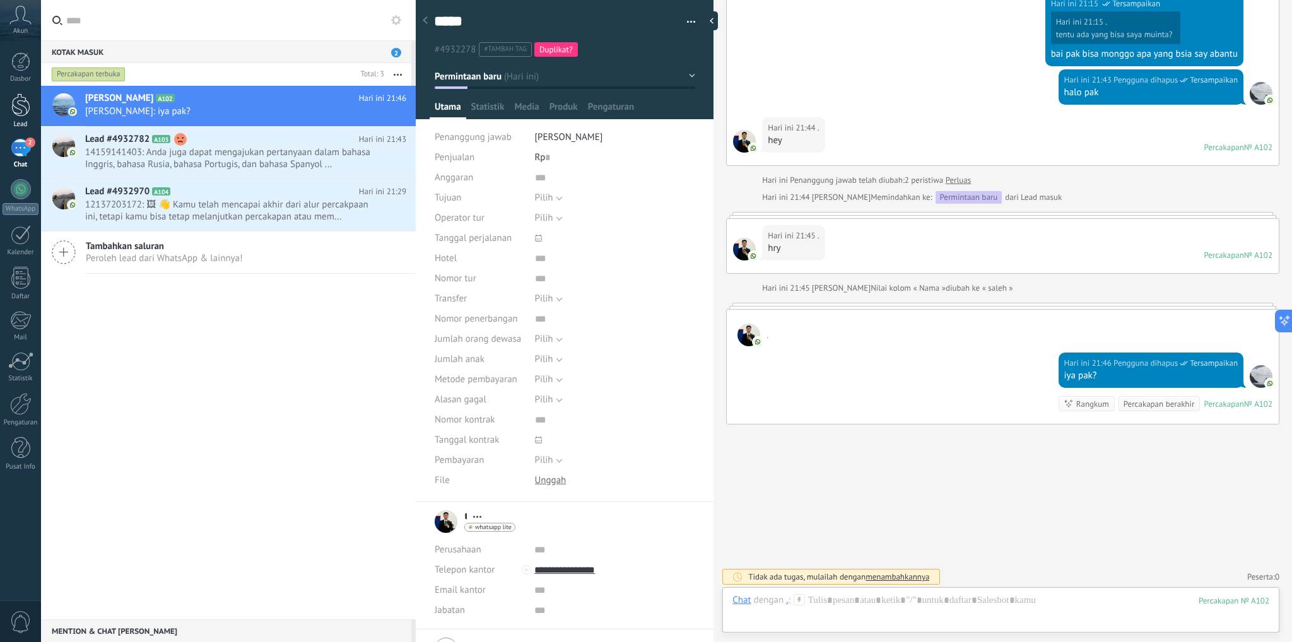
click at [20, 107] on div at bounding box center [20, 104] width 19 height 23
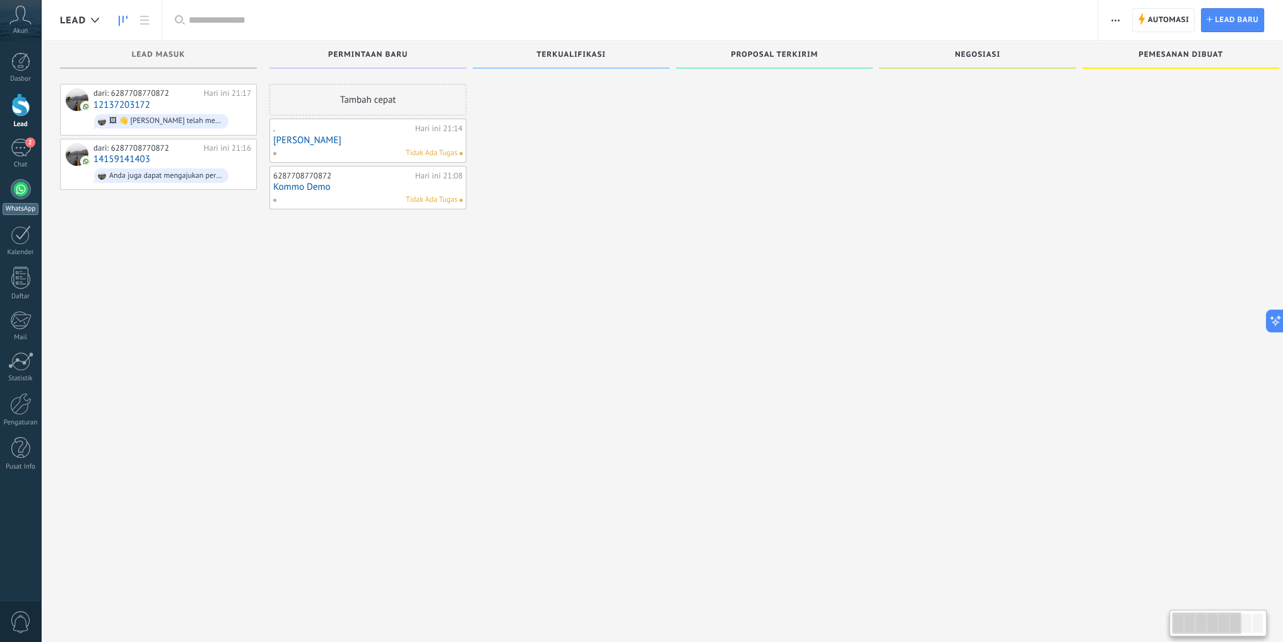
click at [20, 193] on div at bounding box center [21, 189] width 20 height 20
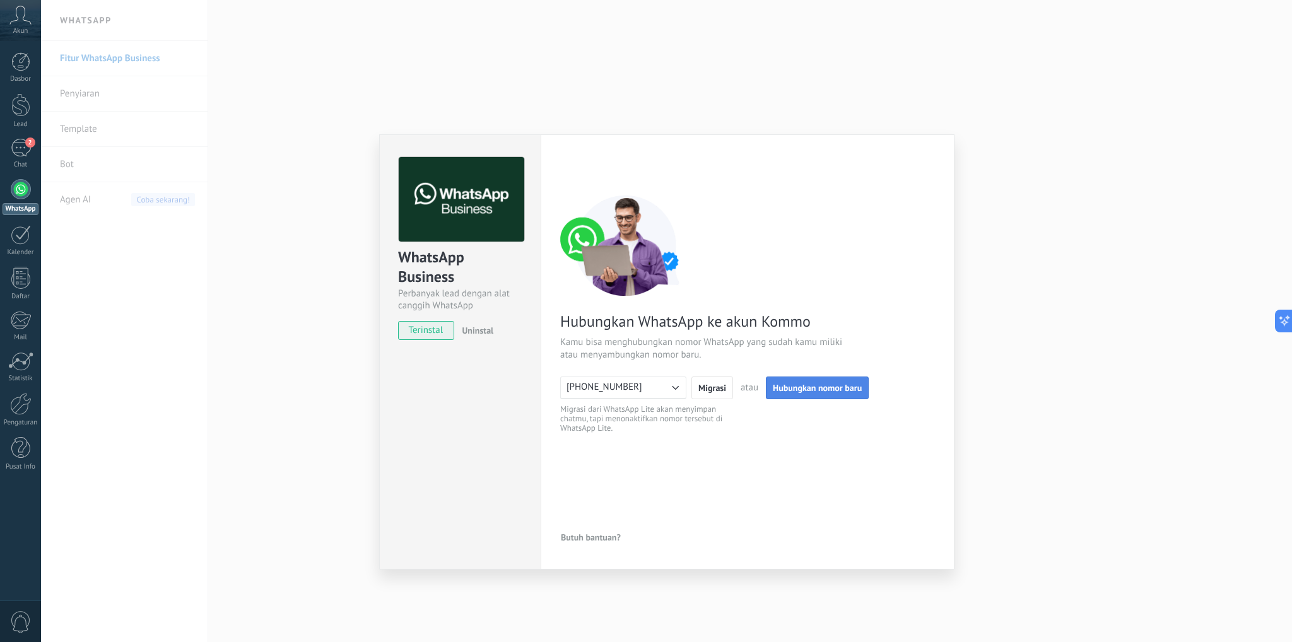
click at [806, 392] on span "Hubungkan nomor baru" at bounding box center [817, 388] width 89 height 9
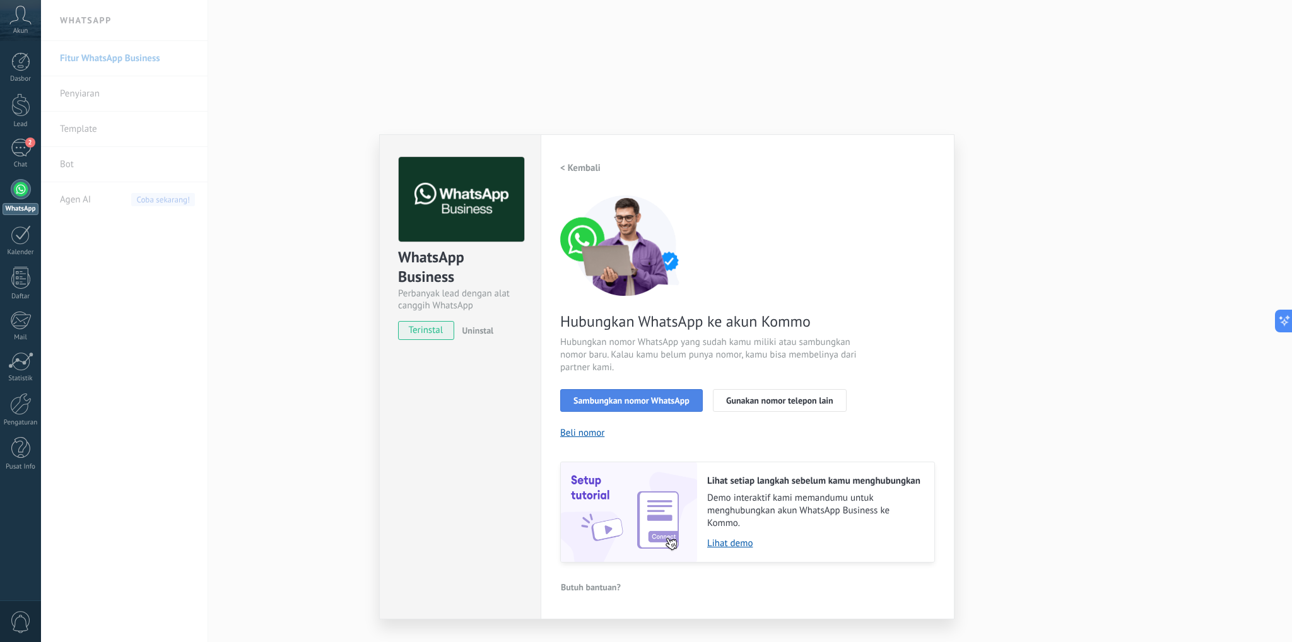
click at [618, 407] on button "Sambungkan nomor WhatsApp" at bounding box center [631, 400] width 143 height 23
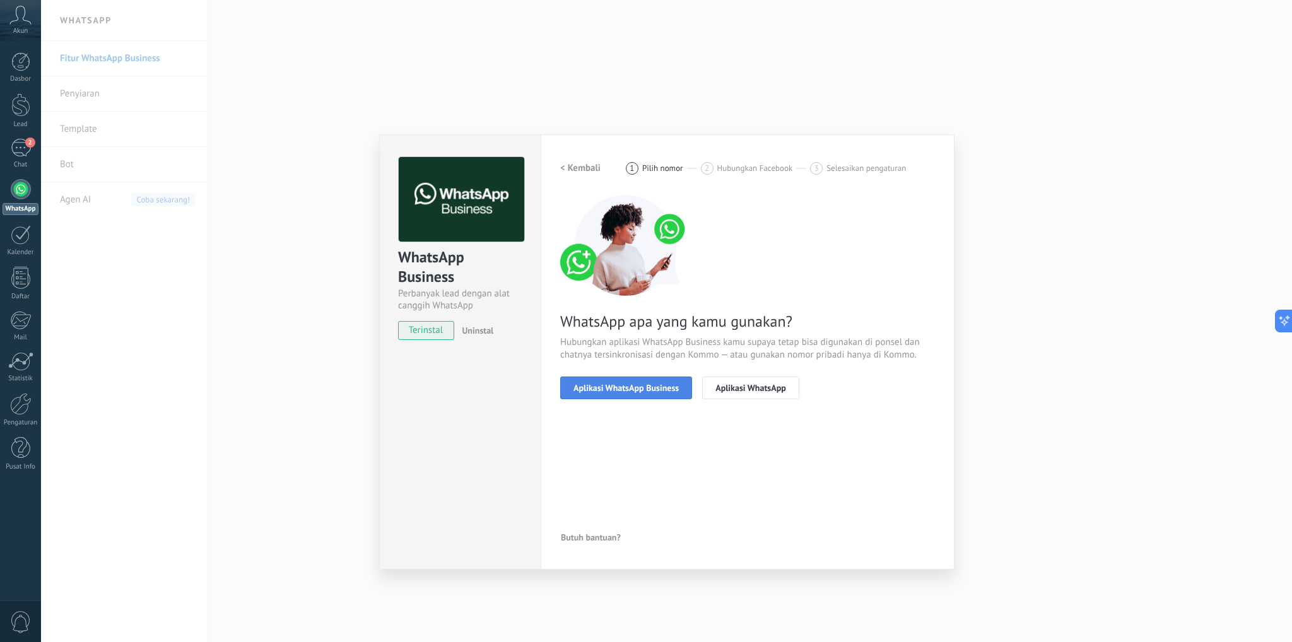
click at [661, 395] on button "Aplikasi WhatsApp Business" at bounding box center [626, 388] width 132 height 23
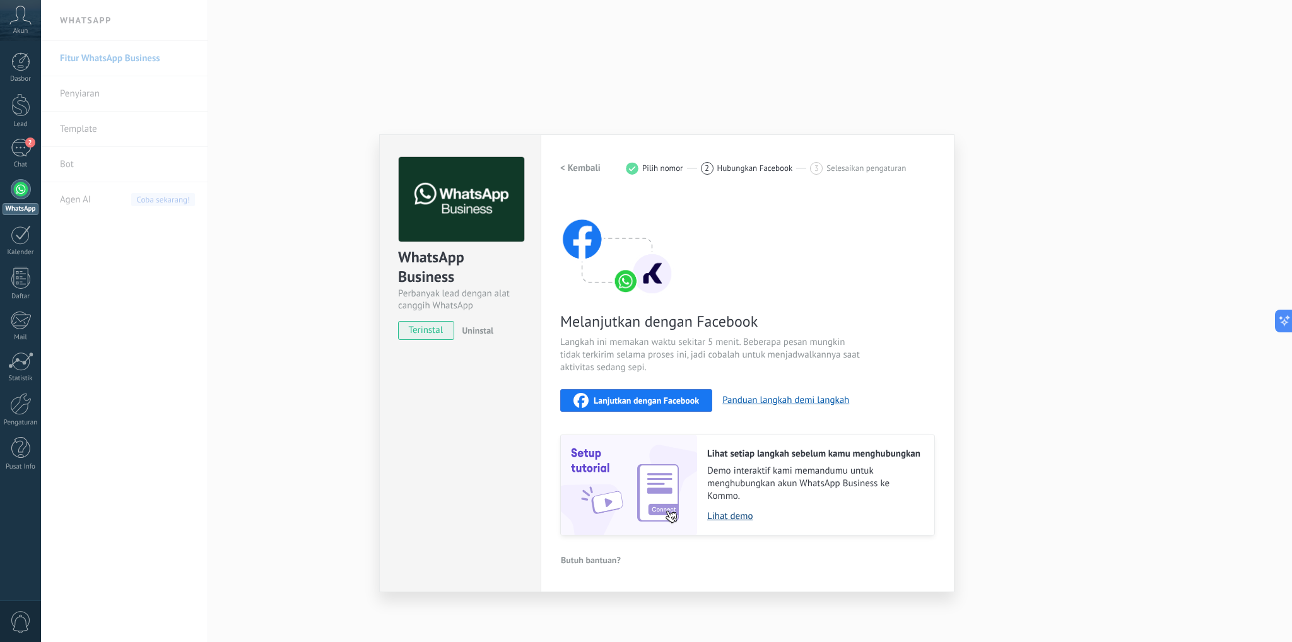
click at [729, 516] on link "Lihat demo" at bounding box center [814, 517] width 215 height 12
click at [287, 439] on div "WhatsApp Business Perbanyak lead dengan alat canggih WhatsApp terinstal Uninsta…" at bounding box center [666, 321] width 1251 height 642
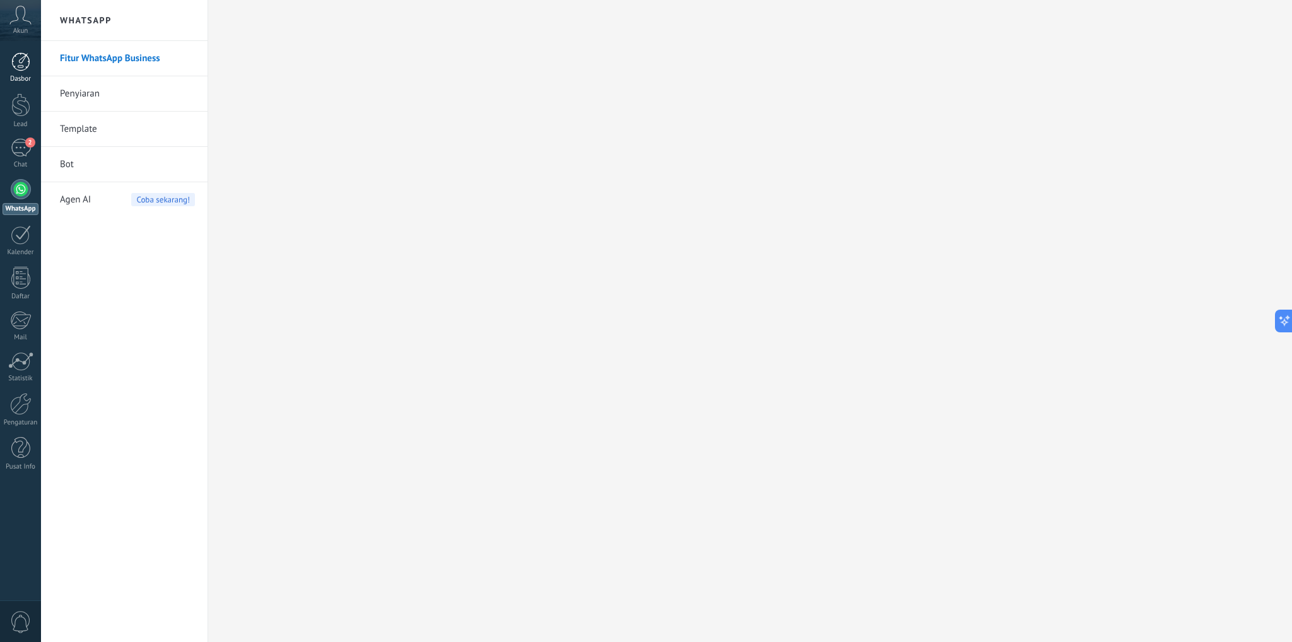
click at [15, 62] on div at bounding box center [20, 61] width 19 height 19
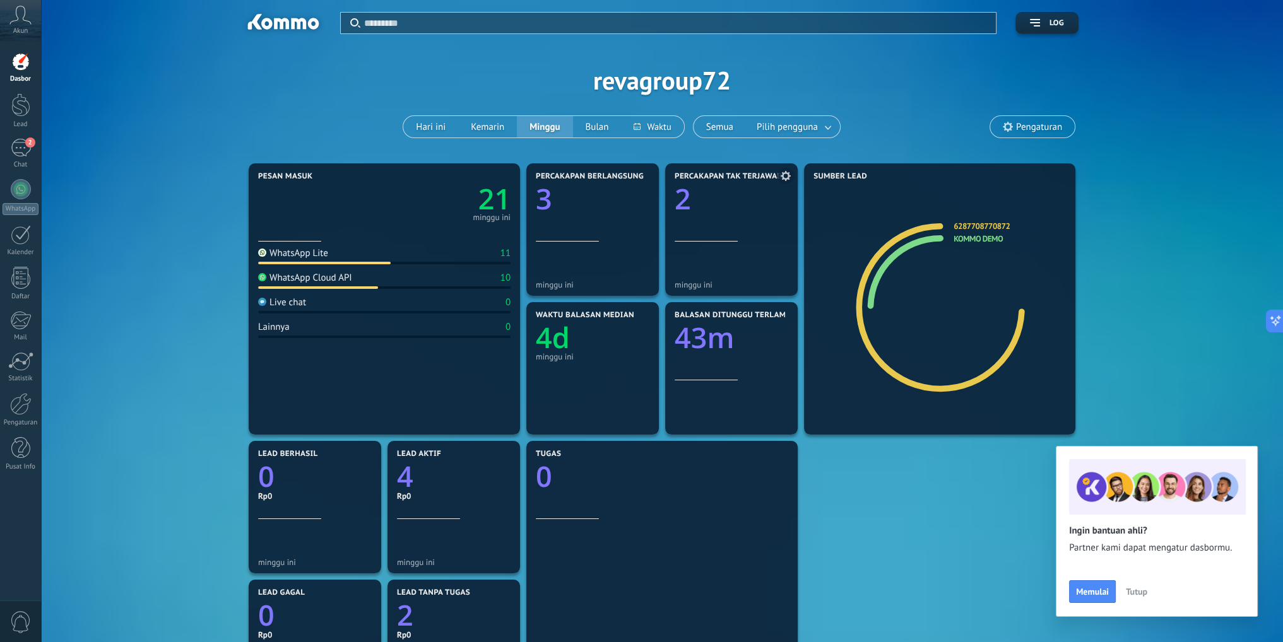
click at [704, 223] on div at bounding box center [732, 218] width 114 height 11
click at [705, 218] on div at bounding box center [732, 218] width 114 height 11
click at [15, 147] on div "2" at bounding box center [21, 148] width 20 height 18
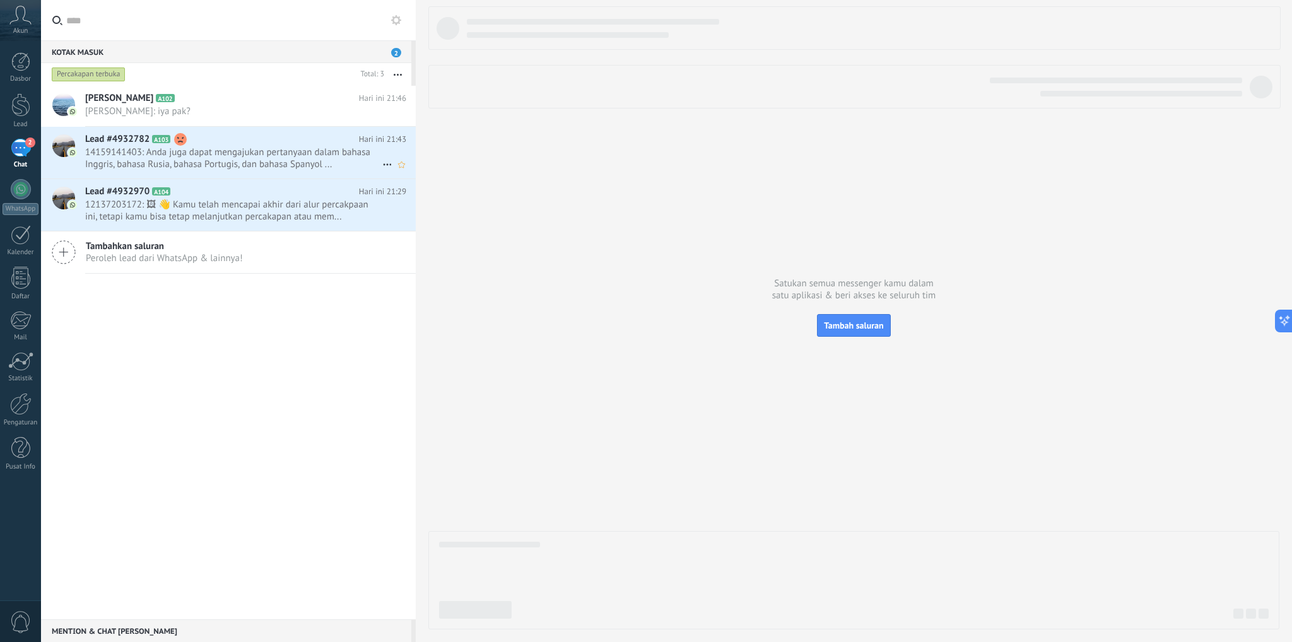
click at [194, 153] on span "14159141403: Anda juga dapat mengajukan pertanyaan dalam bahasa Inggris, bahasa…" at bounding box center [233, 158] width 297 height 24
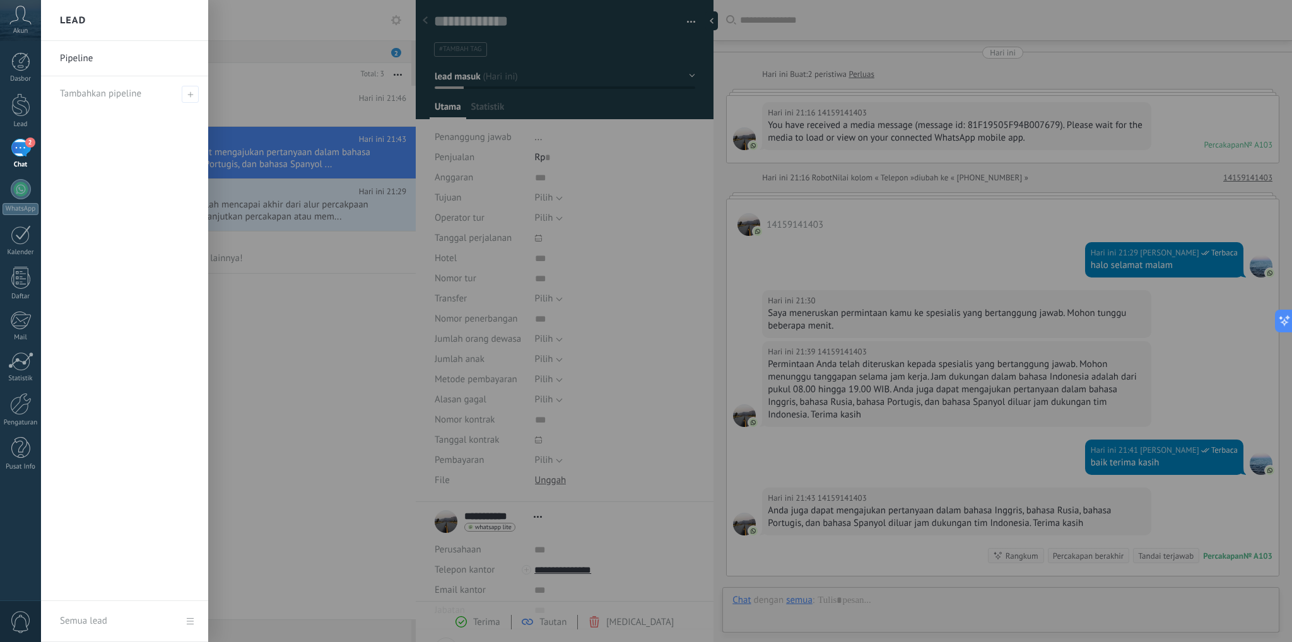
scroll to position [154, 0]
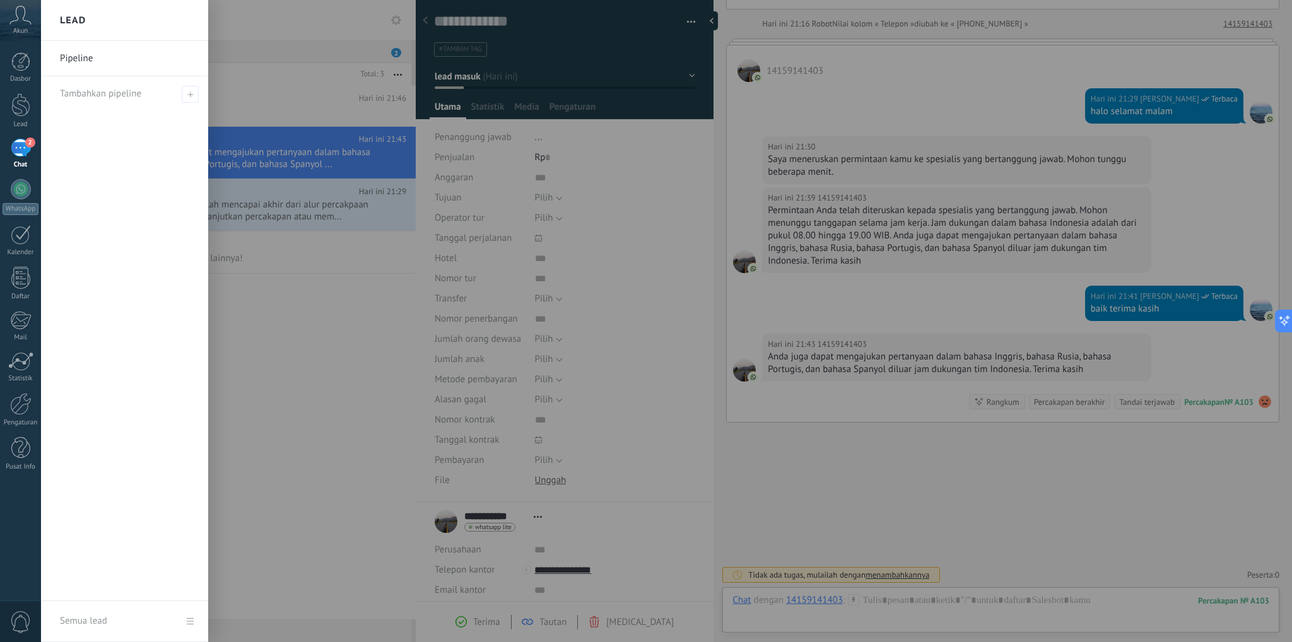
click at [1035, 553] on div at bounding box center [687, 321] width 1292 height 642
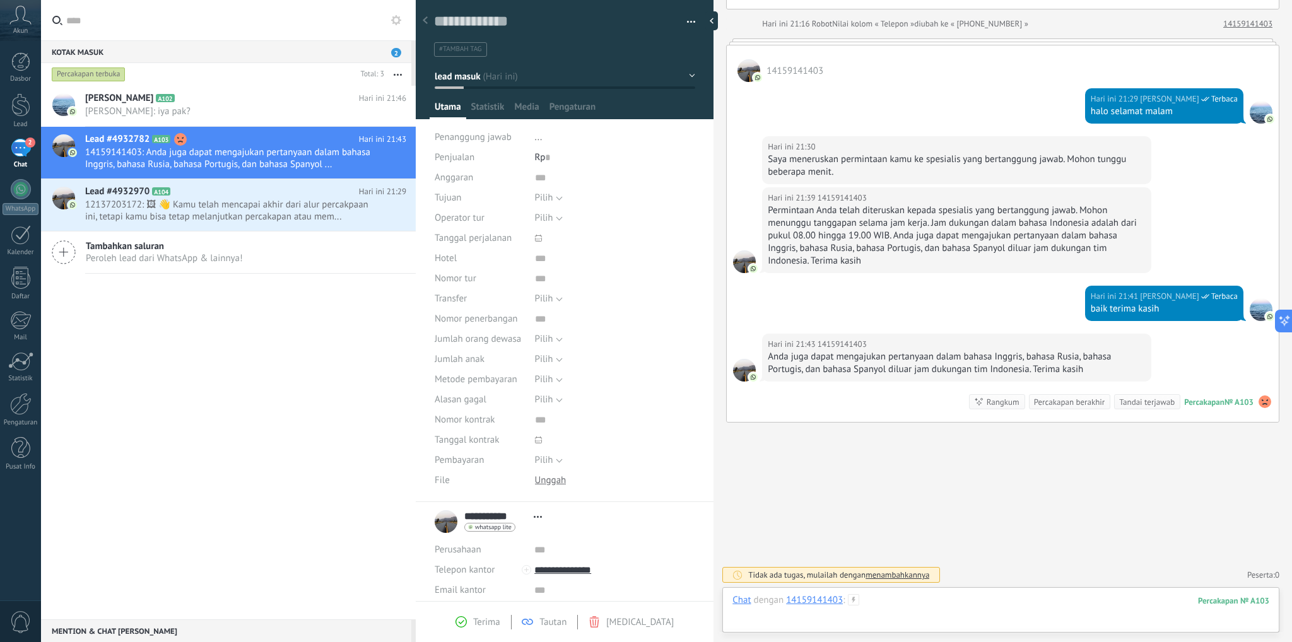
click at [942, 614] on div at bounding box center [1001, 613] width 537 height 38
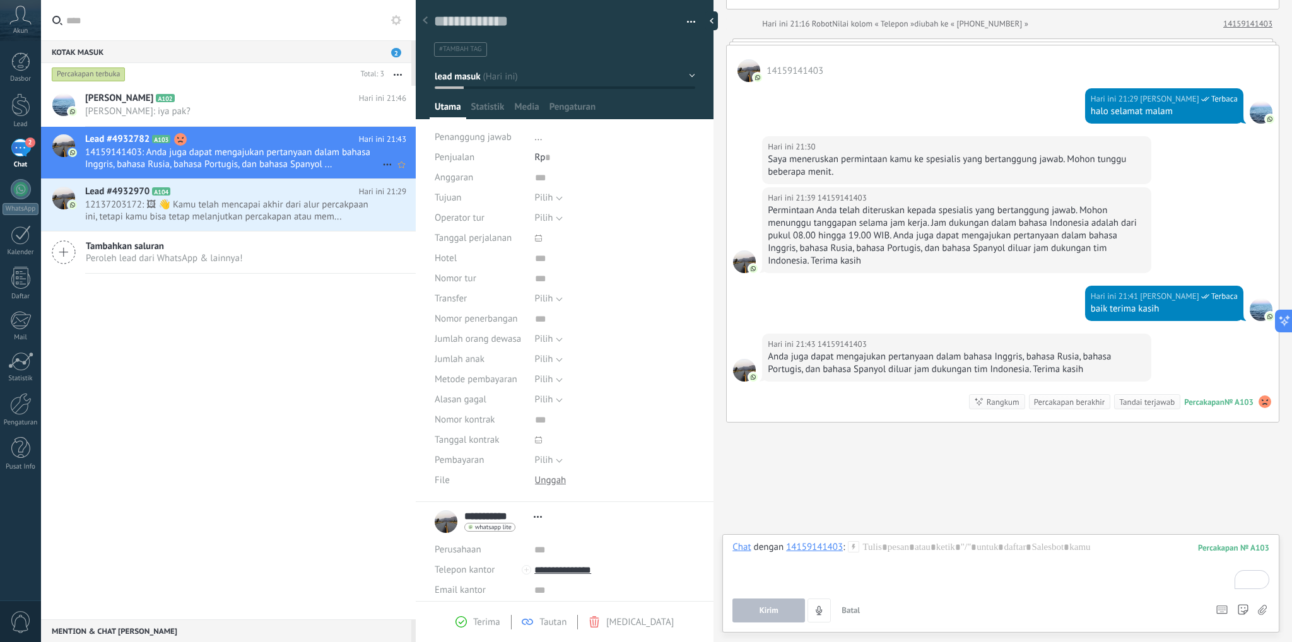
click at [383, 164] on use at bounding box center [387, 165] width 8 height 2
click at [464, 172] on span "Tandai terjawab" at bounding box center [433, 170] width 64 height 25
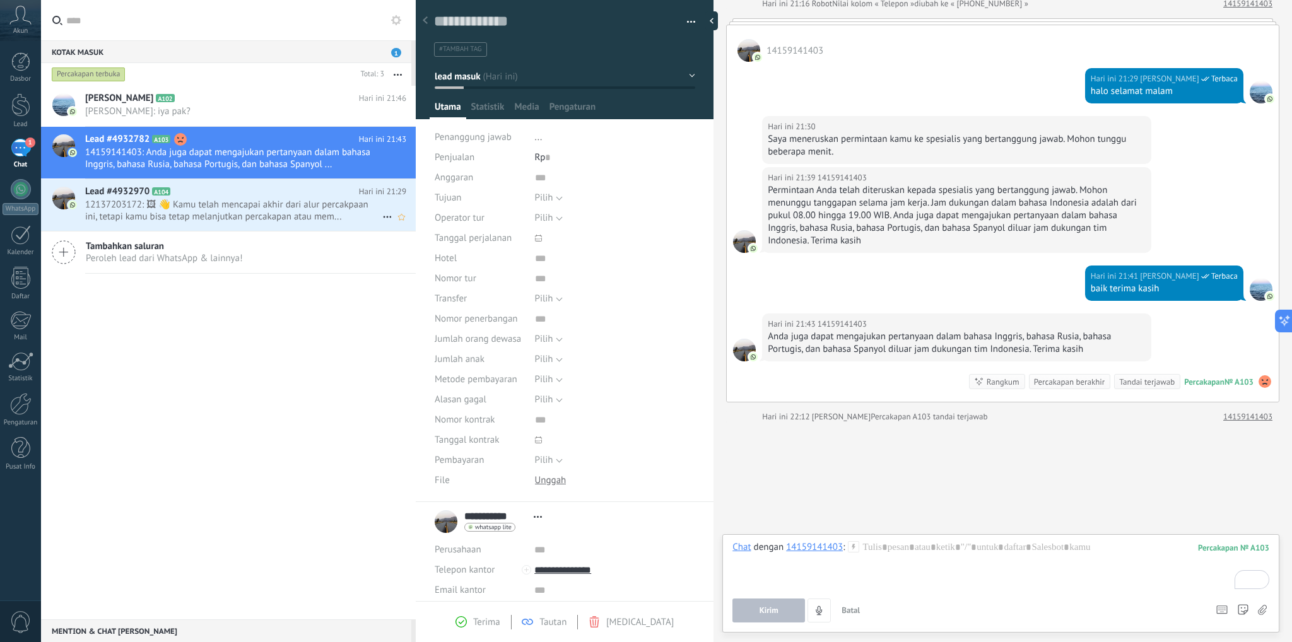
click at [382, 215] on icon at bounding box center [387, 217] width 15 height 15
drag, startPoint x: 408, startPoint y: 221, endPoint x: 390, endPoint y: 247, distance: 31.7
click at [409, 222] on span "Tandai terjawab" at bounding box center [433, 223] width 64 height 25
click at [307, 376] on div "saleh A102 Hari ini 21:46 saleh: iya pak? Lead #4932782 A103 A104" at bounding box center [228, 353] width 375 height 534
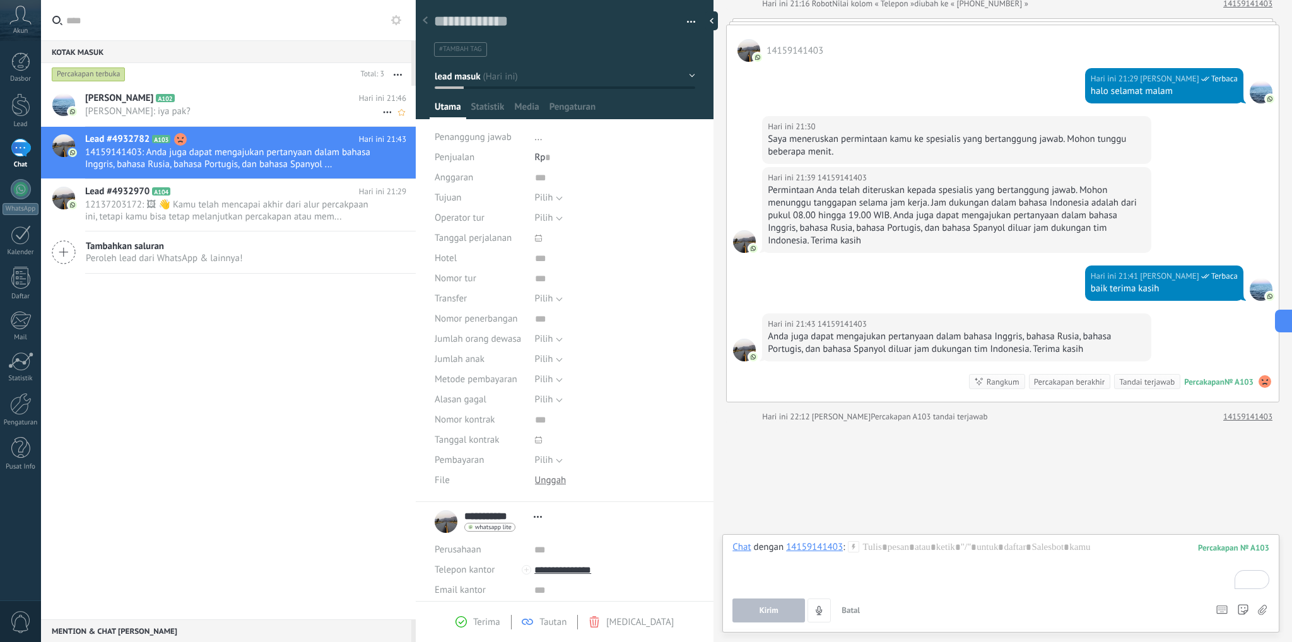
click at [234, 92] on h2 "saleh A102" at bounding box center [222, 98] width 274 height 13
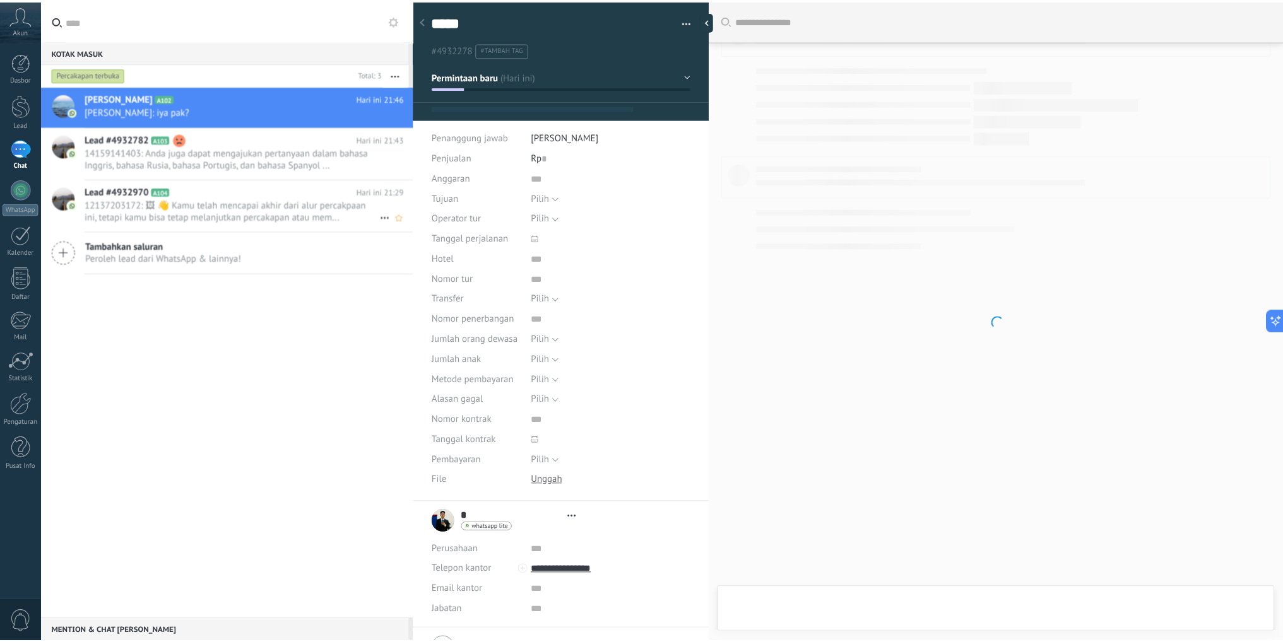
scroll to position [18, 0]
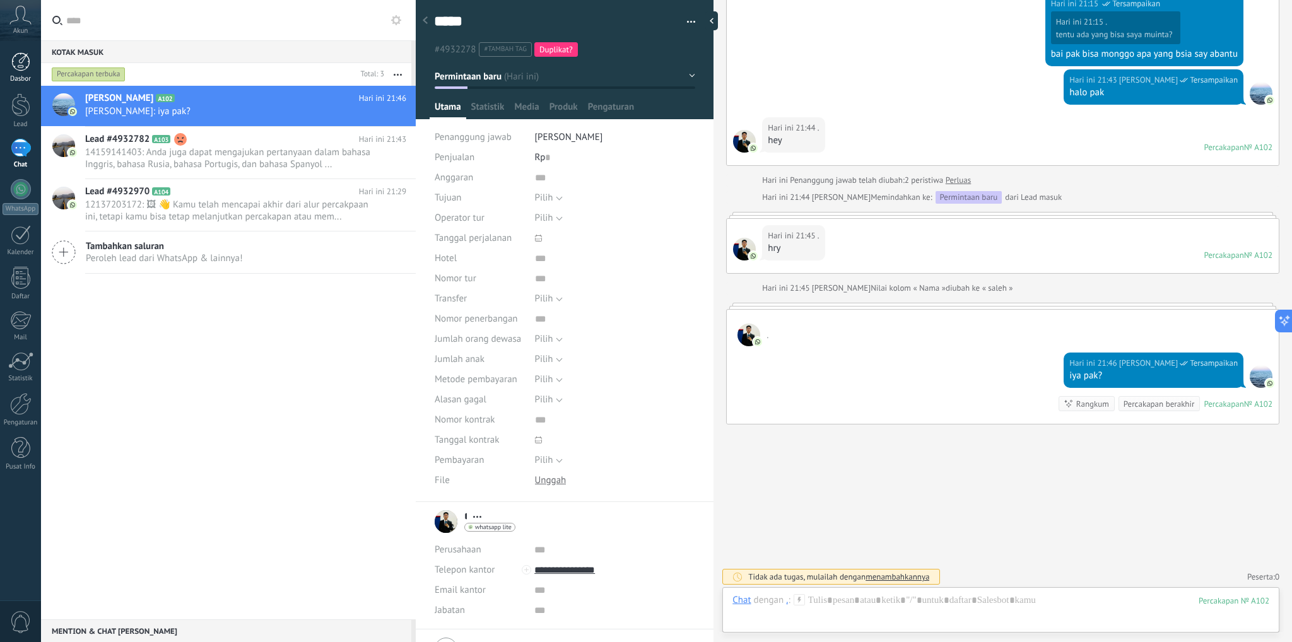
click at [18, 66] on div at bounding box center [20, 61] width 19 height 19
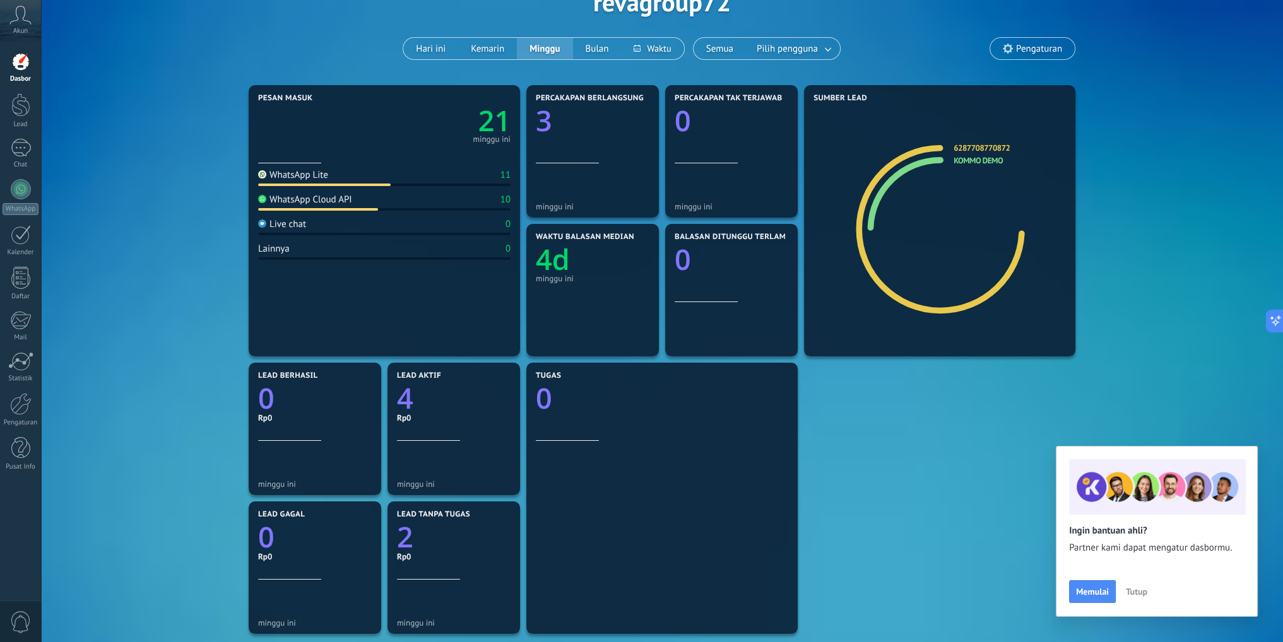
scroll to position [61, 0]
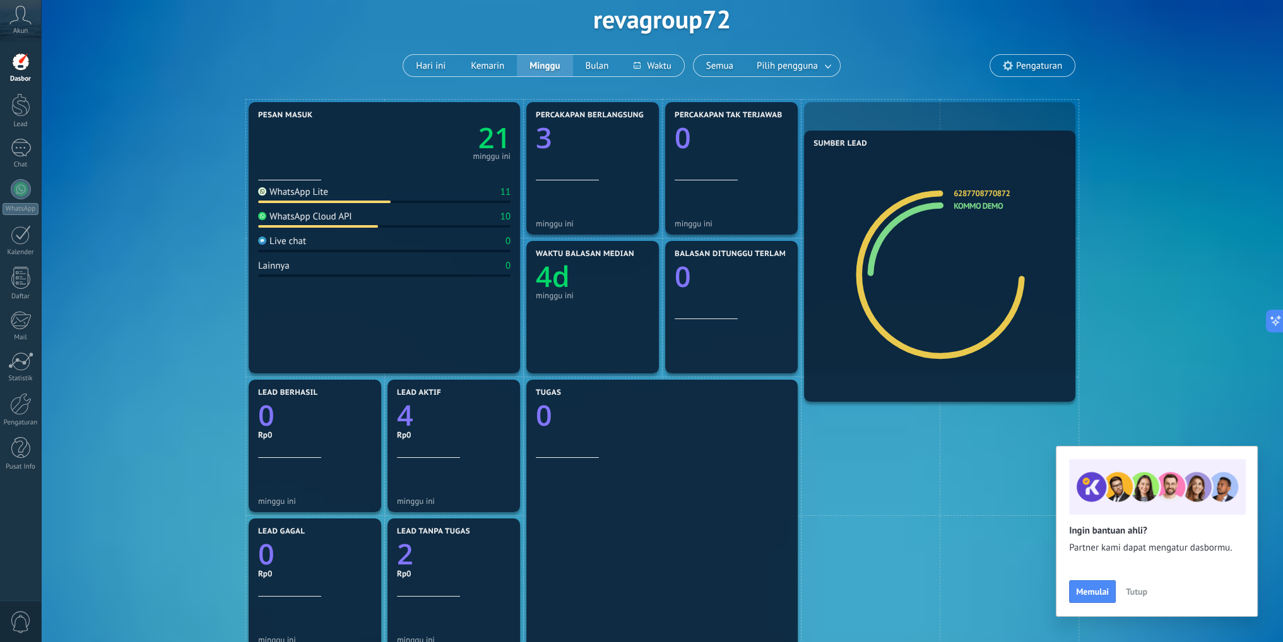
drag, startPoint x: 923, startPoint y: 273, endPoint x: 938, endPoint y: 297, distance: 28.7
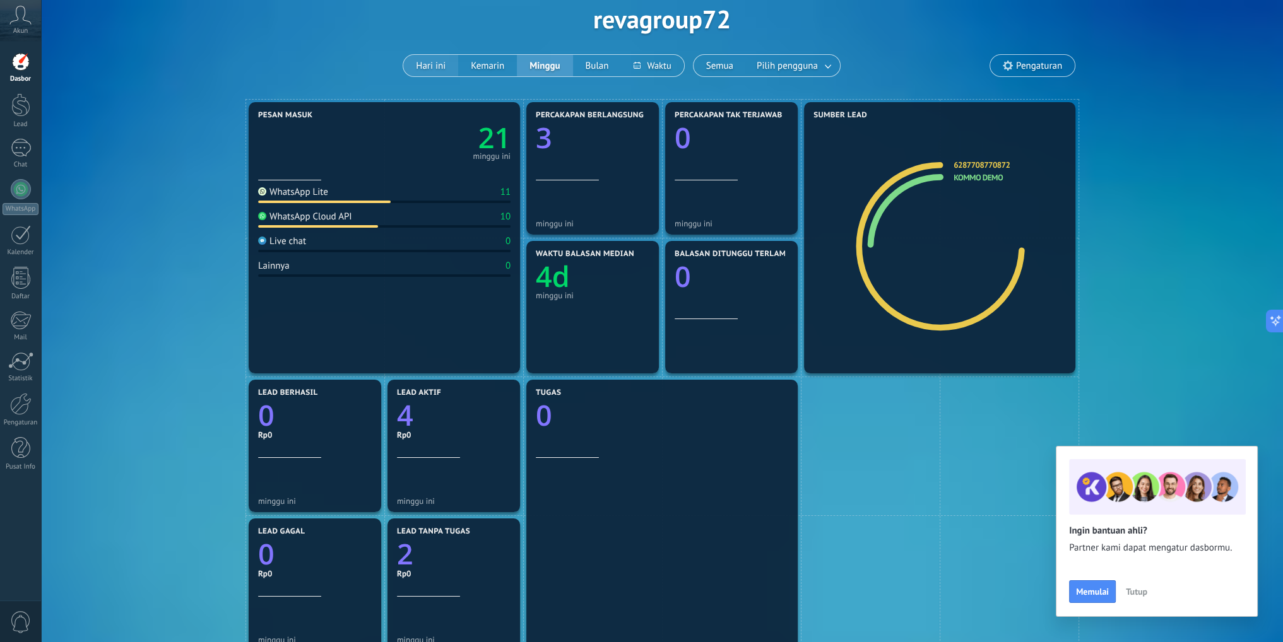
click at [449, 66] on button "Hari ini" at bounding box center [430, 65] width 55 height 21
click at [545, 294] on div "hari ini" at bounding box center [593, 295] width 114 height 9
click at [593, 293] on div "hari ini" at bounding box center [593, 295] width 114 height 9
click at [974, 178] on link "Kommo Demo" at bounding box center [977, 177] width 49 height 11
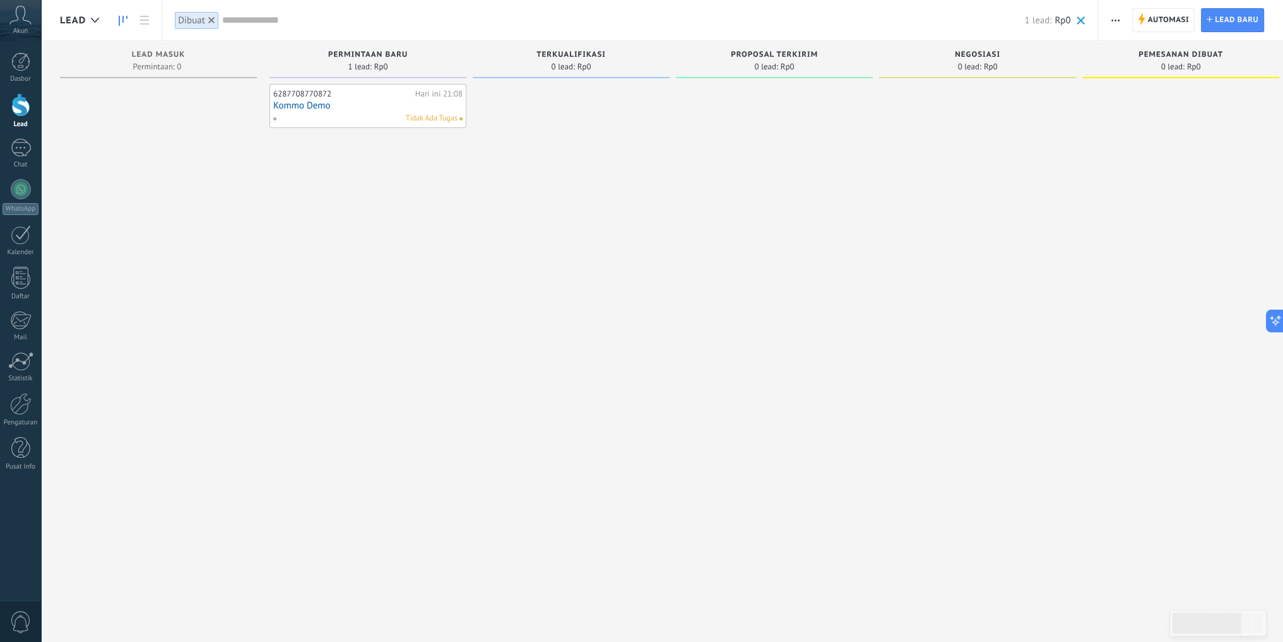
click at [347, 117] on div "Tidak Ada Tugas" at bounding box center [365, 118] width 185 height 11
click at [314, 104] on link "Kommo Demo" at bounding box center [367, 105] width 189 height 11
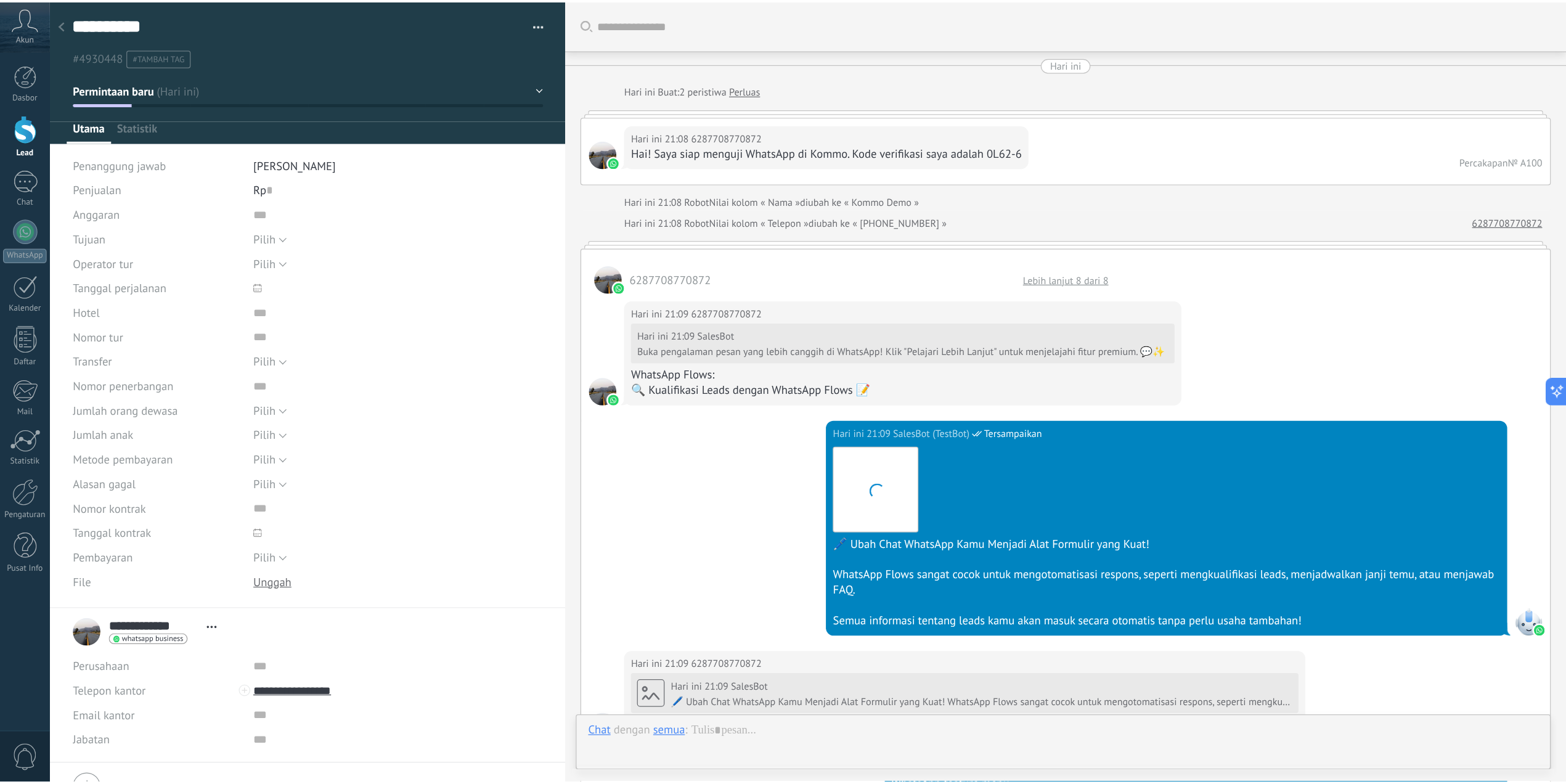
scroll to position [1696, 0]
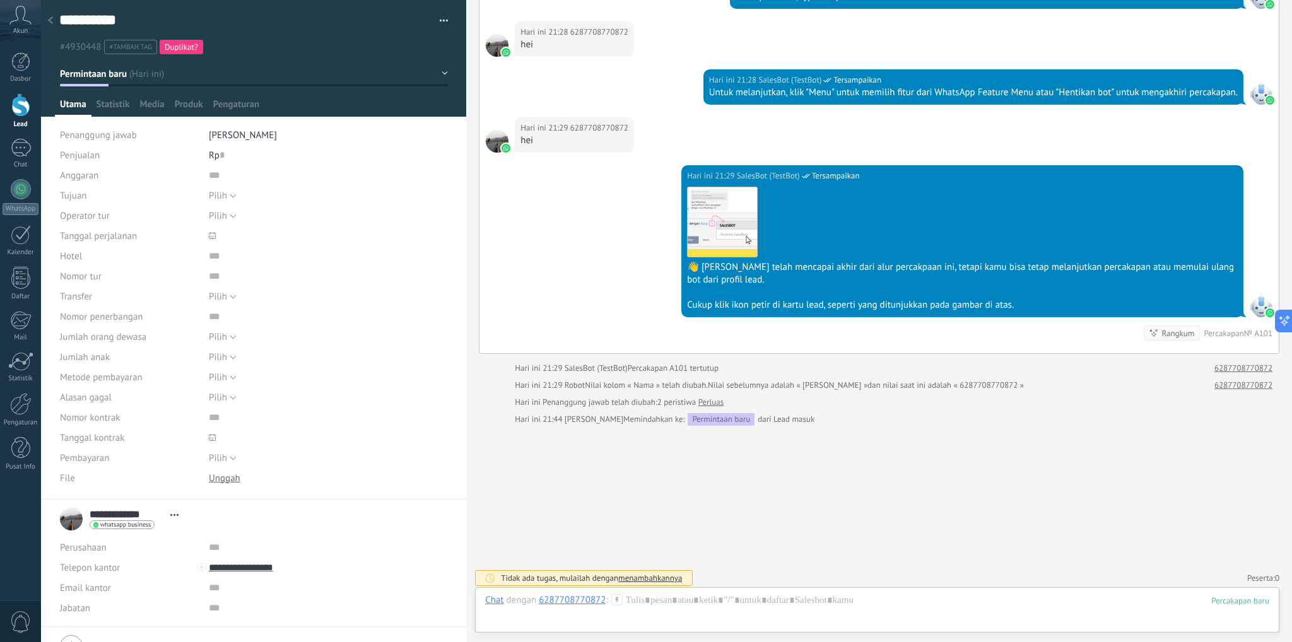
click at [51, 21] on icon at bounding box center [50, 20] width 5 height 8
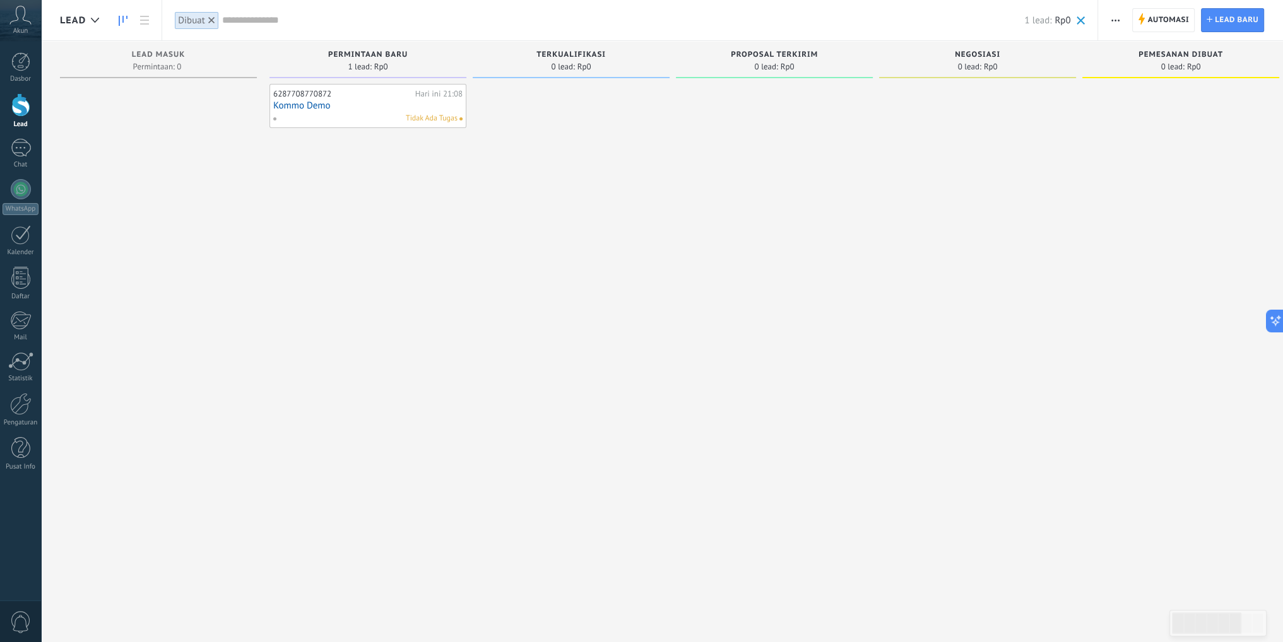
drag, startPoint x: 315, startPoint y: 185, endPoint x: 613, endPoint y: 203, distance: 299.0
click at [613, 203] on div "lead masuk Permintaan: 0 0 0 0 0 0 0 0 0 Permintaan baru 1 lead: Rp0 6287708770…" at bounding box center [882, 301] width 1644 height 521
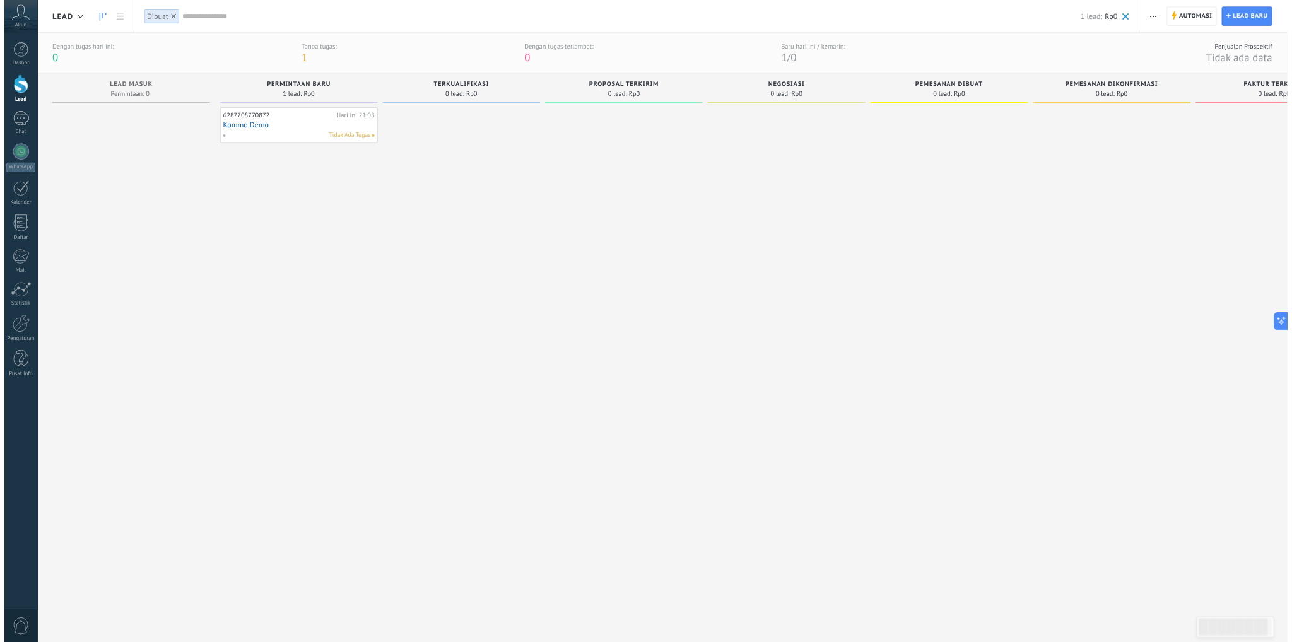
scroll to position [12, 0]
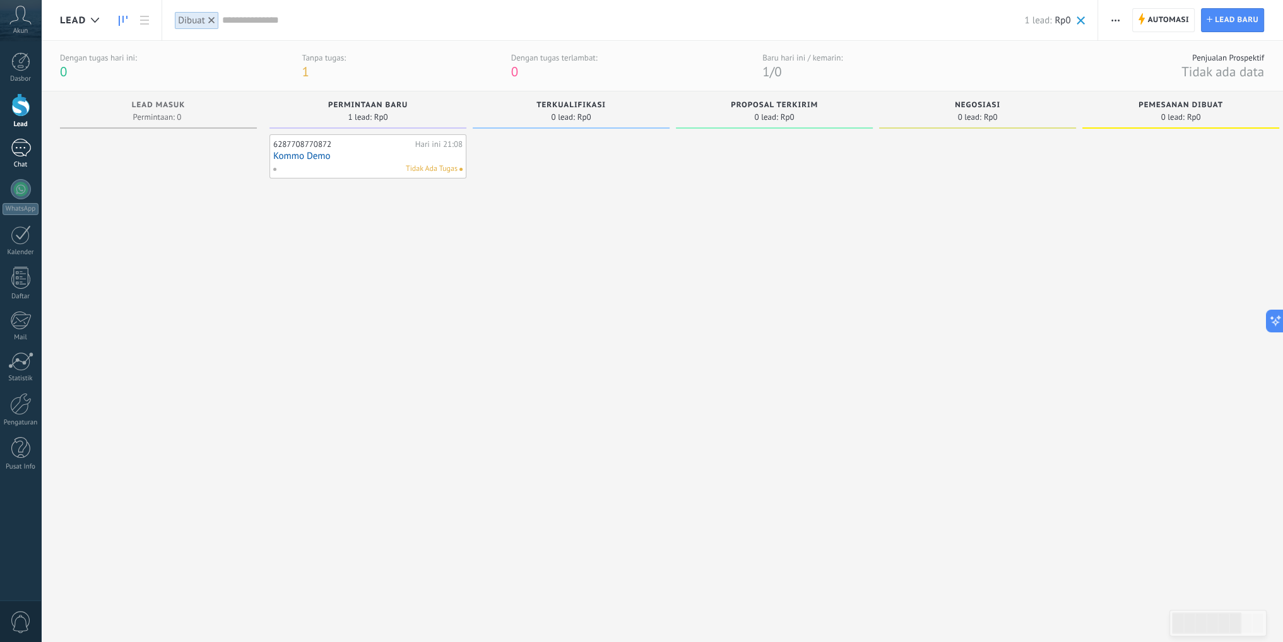
click at [15, 149] on div "1" at bounding box center [21, 148] width 20 height 18
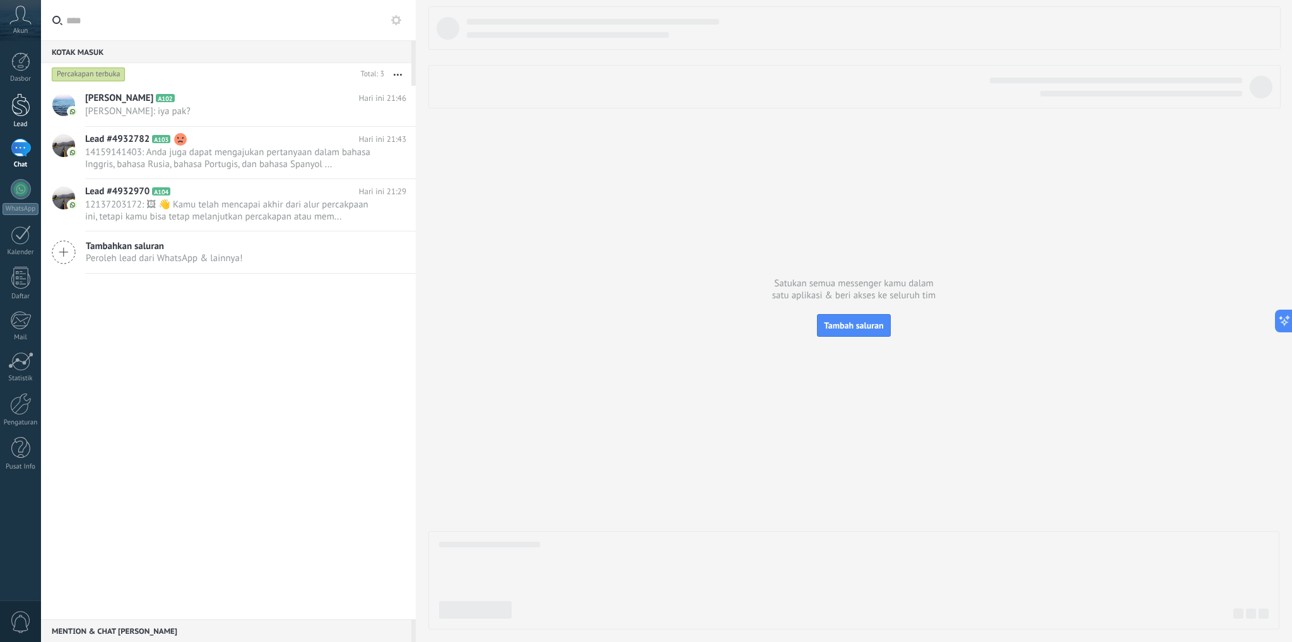
click at [24, 109] on div at bounding box center [20, 104] width 19 height 23
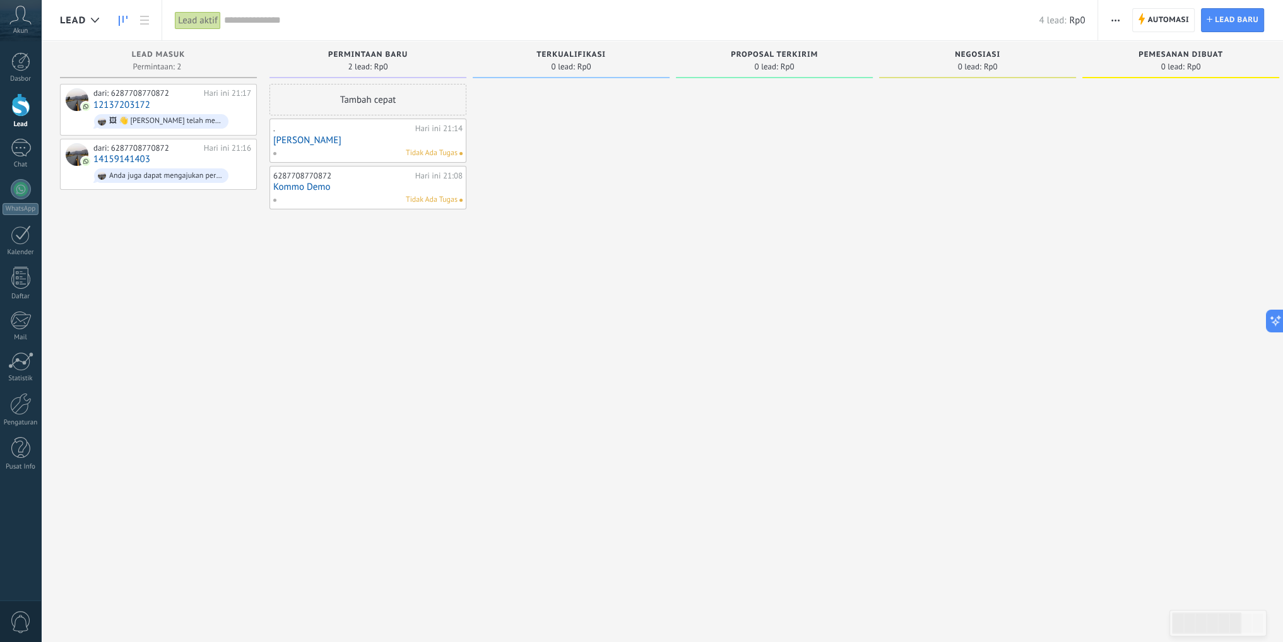
click at [333, 190] on link "Kommo Demo" at bounding box center [367, 187] width 189 height 11
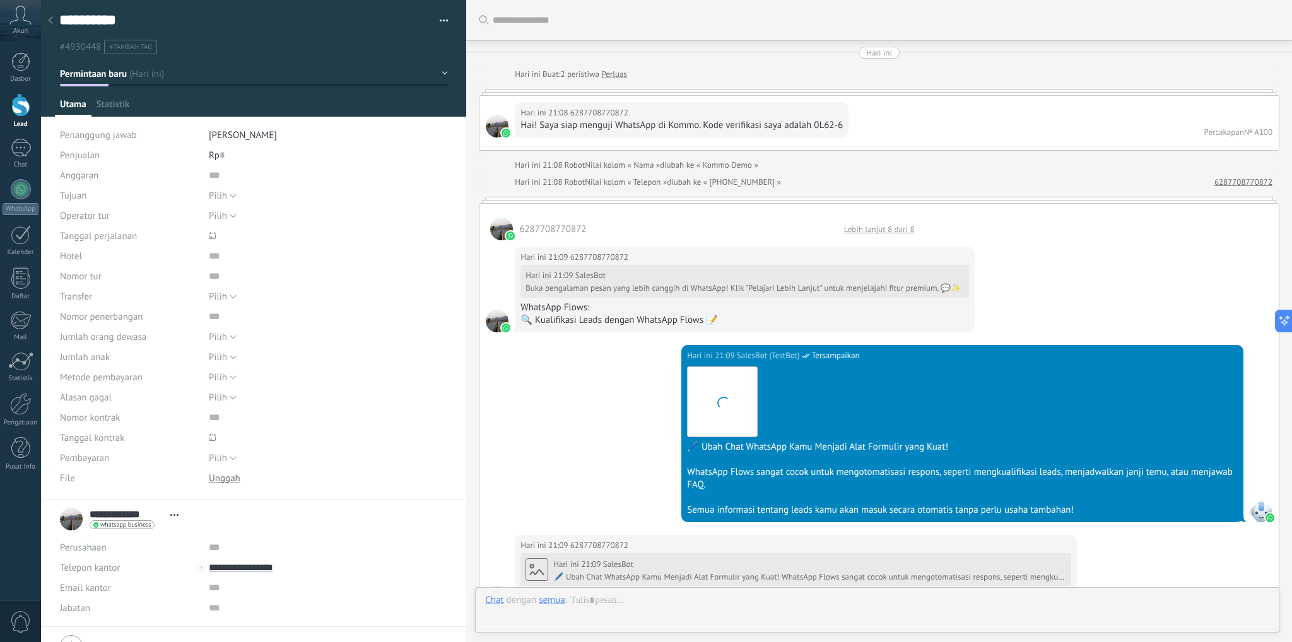
scroll to position [1737, 0]
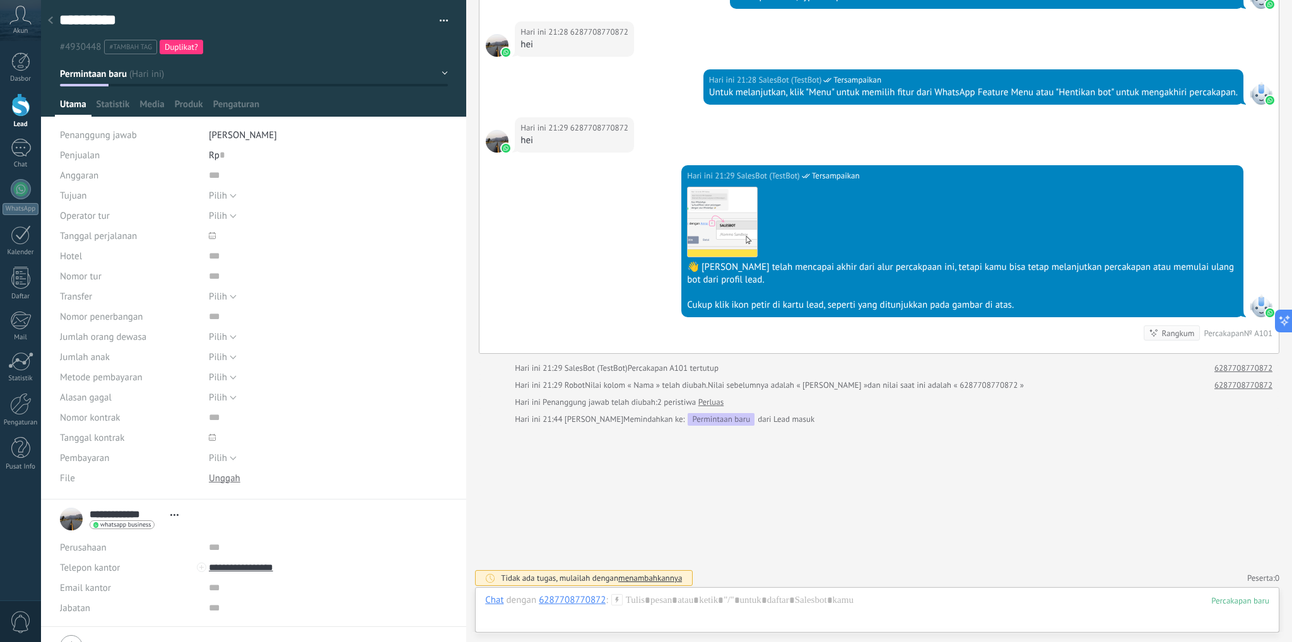
click at [50, 23] on use at bounding box center [50, 20] width 5 height 8
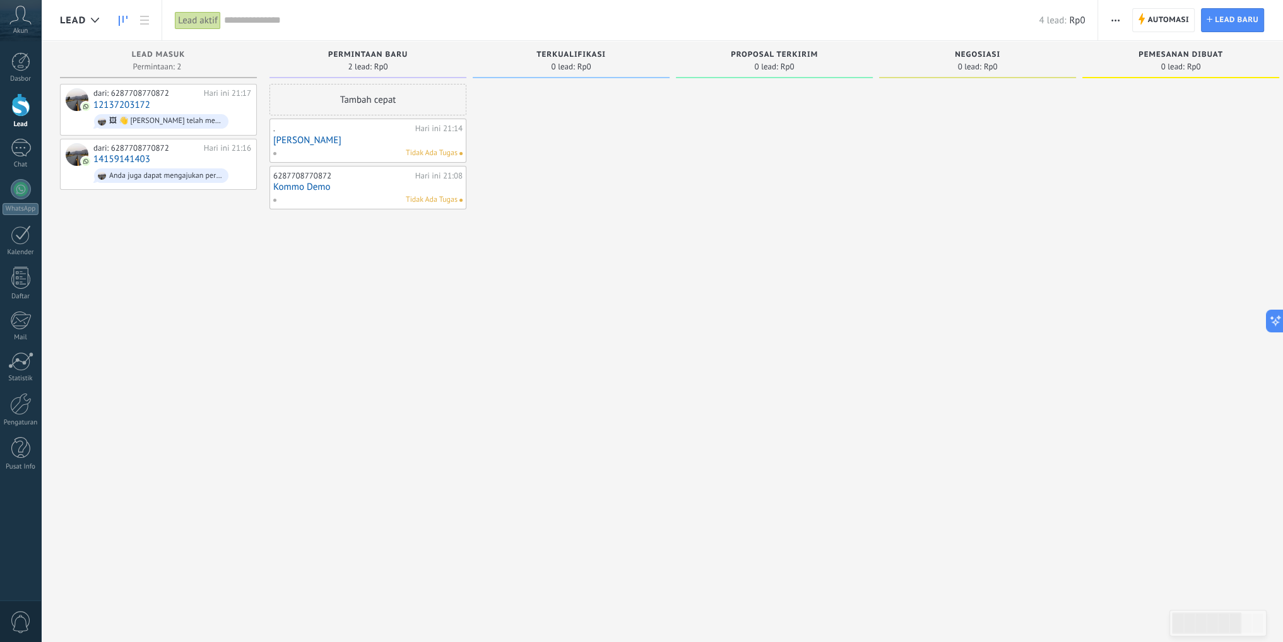
click at [273, 198] on span at bounding box center [280, 199] width 14 height 11
click at [370, 247] on div "Tambah cepat . Hari ini 21:14 saleh Tidak Ada Tugas 6287708770872 Hari ini 21:0…" at bounding box center [367, 323] width 197 height 478
drag, startPoint x: 338, startPoint y: 179, endPoint x: 305, endPoint y: 247, distance: 76.2
click at [298, 263] on div "Tambah cepat . Hari ini 21:14 saleh Tidak Ada Tugas 6287708770872 Hari ini 21:0…" at bounding box center [367, 323] width 197 height 478
click at [437, 185] on link "Kommo Demo" at bounding box center [367, 187] width 189 height 11
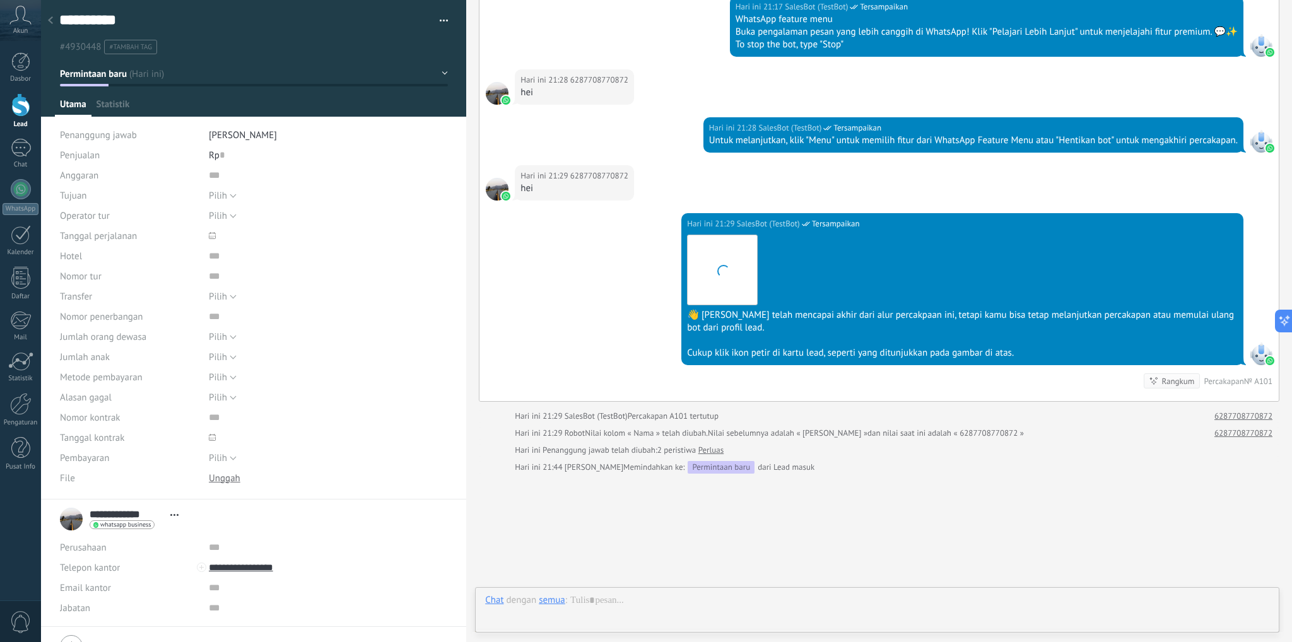
scroll to position [1737, 0]
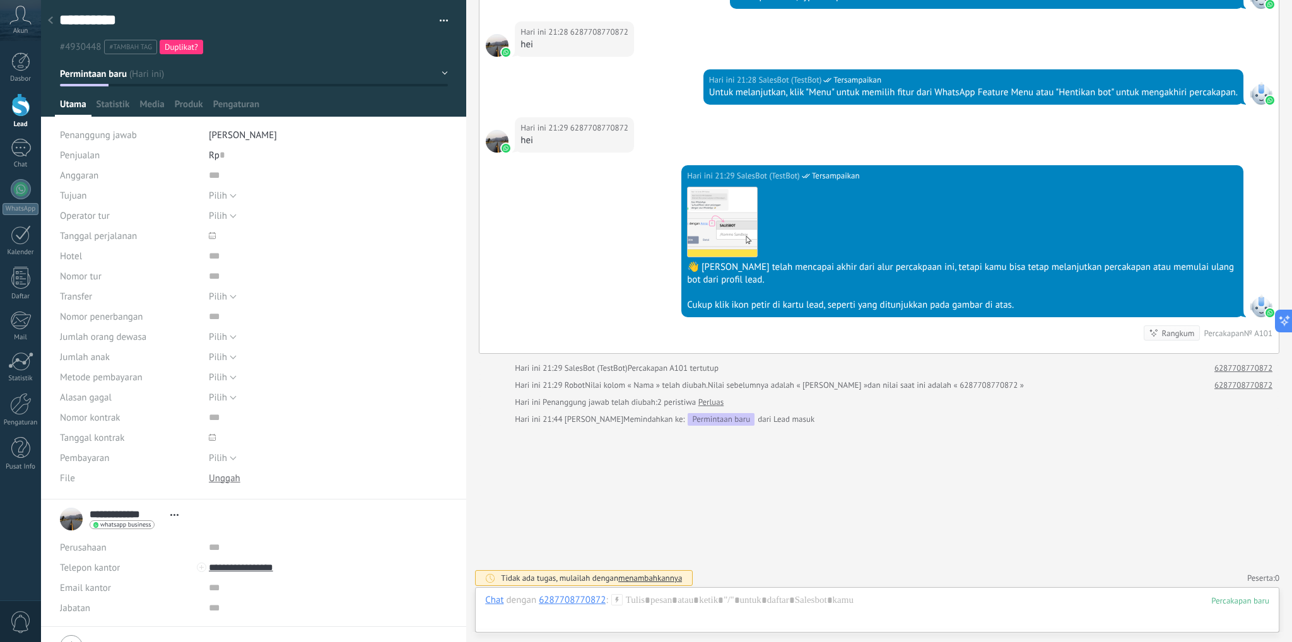
click at [444, 21] on button "button" at bounding box center [439, 20] width 18 height 19
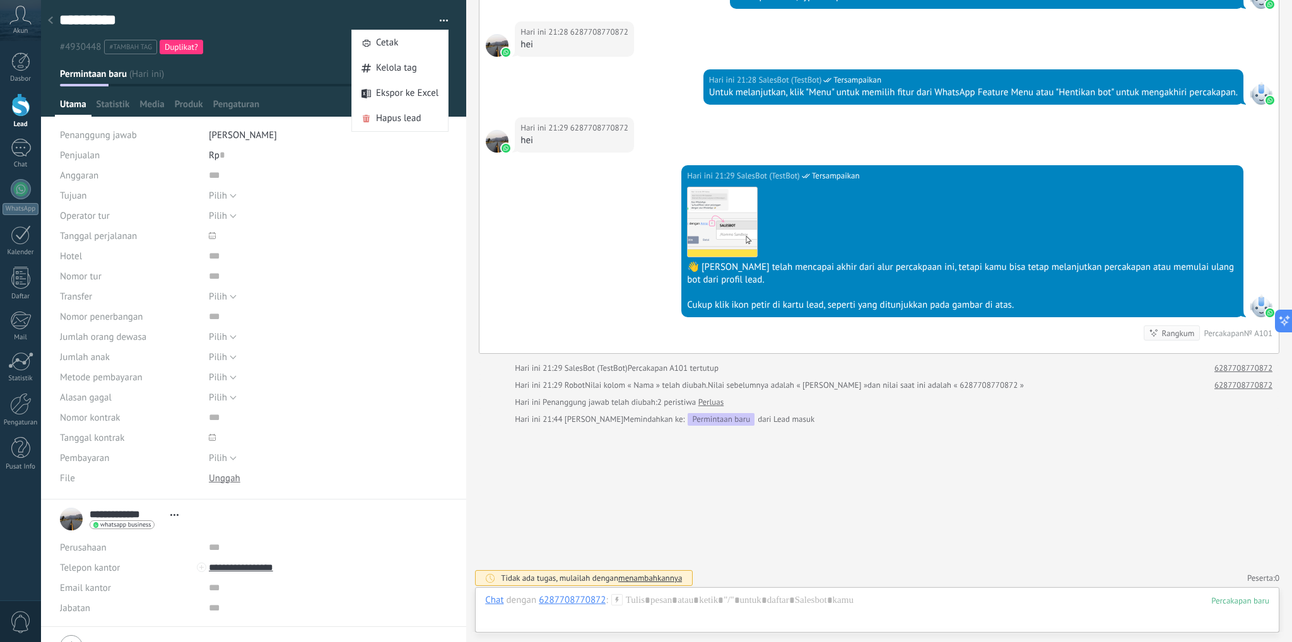
click at [296, 54] on ul "#4930448 #tambah tag Duplikat?" at bounding box center [251, 46] width 387 height 17
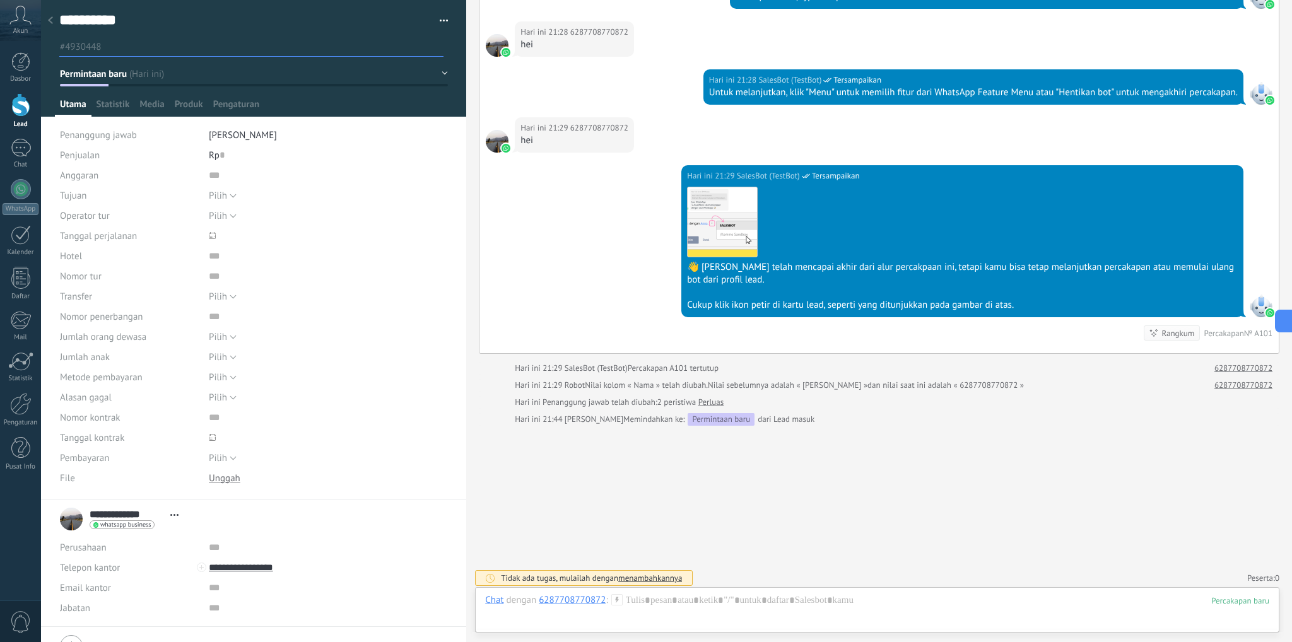
click at [375, 67] on button "Permintaan baru" at bounding box center [254, 73] width 388 height 23
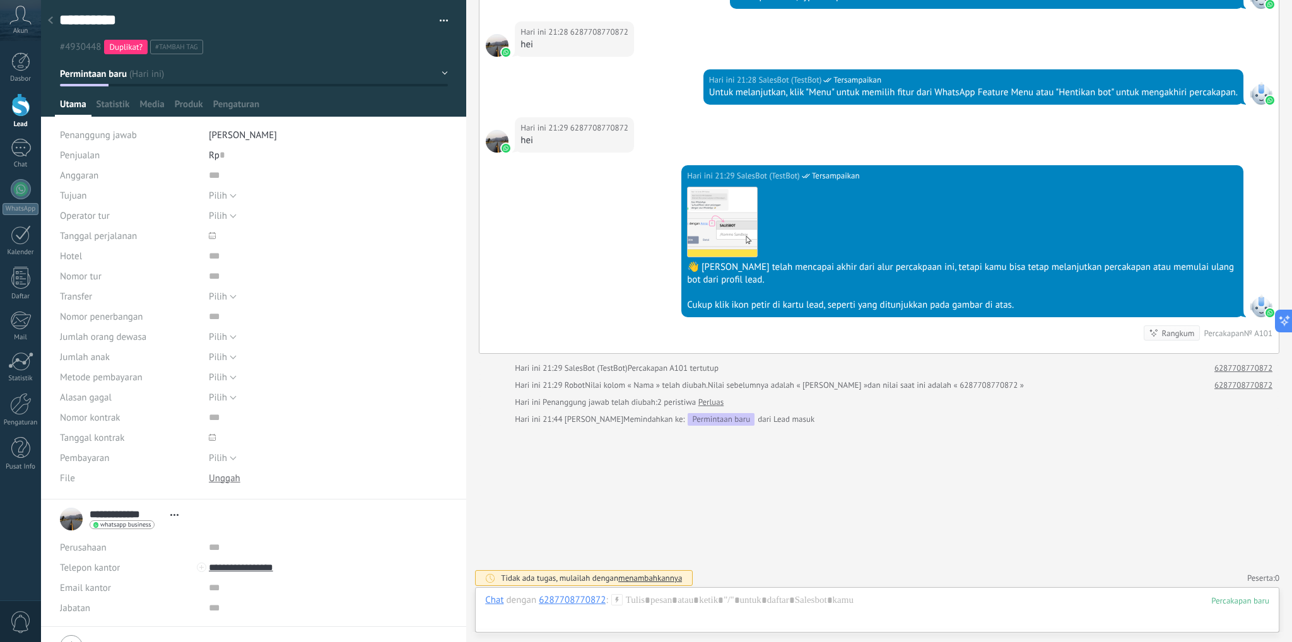
click at [135, 49] on span "Duplikat?" at bounding box center [125, 47] width 33 height 11
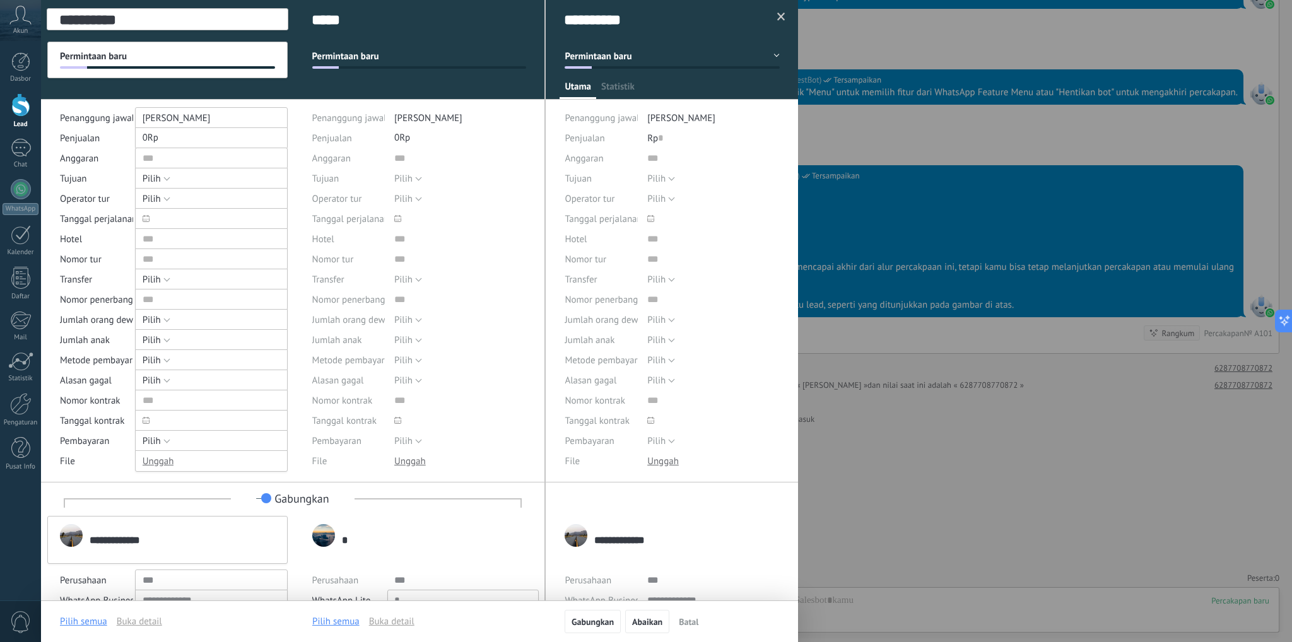
scroll to position [18, 0]
click at [777, 18] on span at bounding box center [781, 17] width 8 height 9
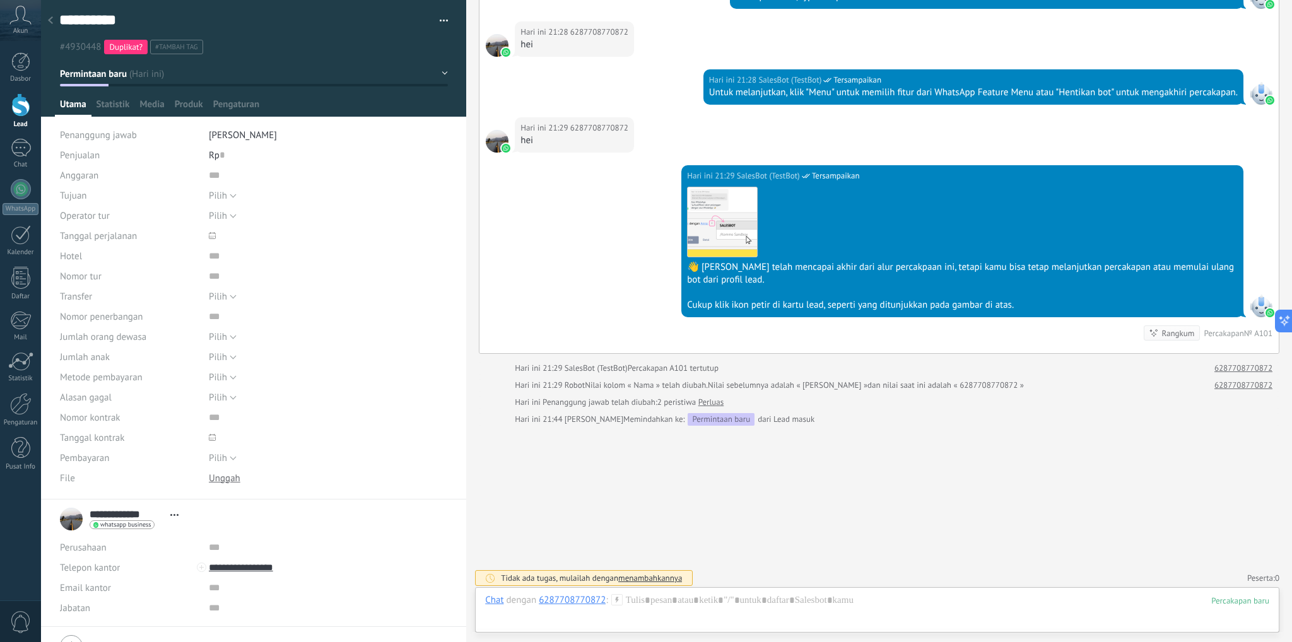
click at [126, 46] on span "Duplikat?" at bounding box center [125, 47] width 33 height 11
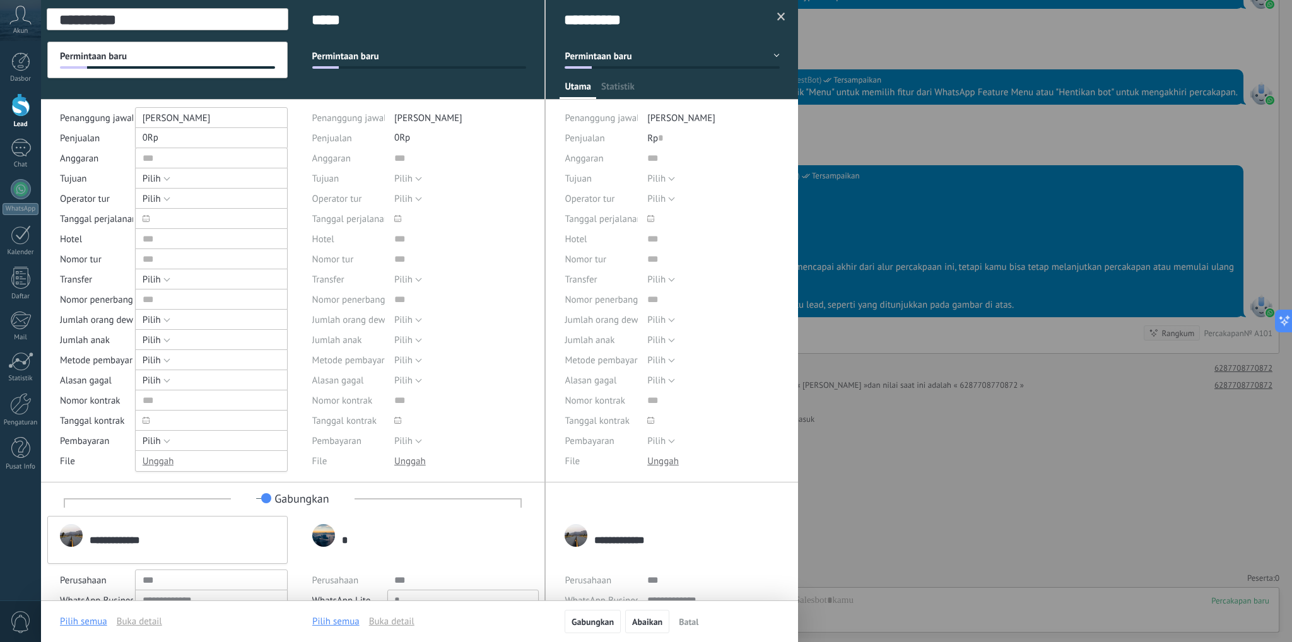
click at [779, 19] on span at bounding box center [781, 17] width 8 height 9
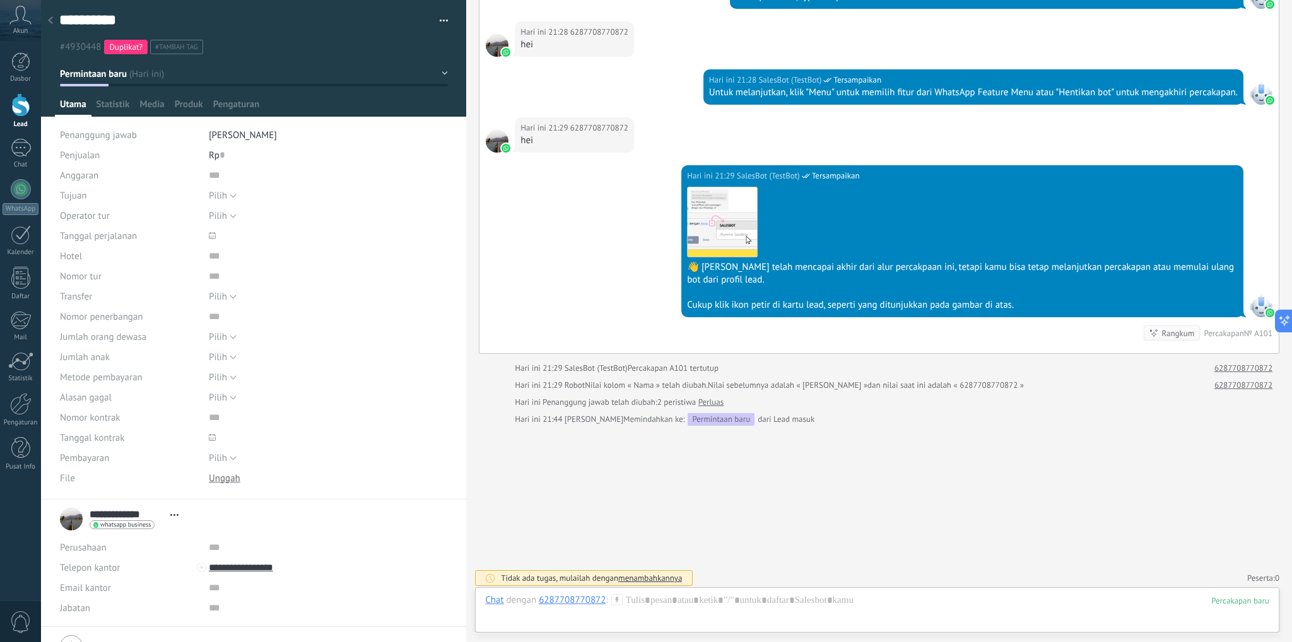
click at [51, 25] on div at bounding box center [51, 21] width 18 height 25
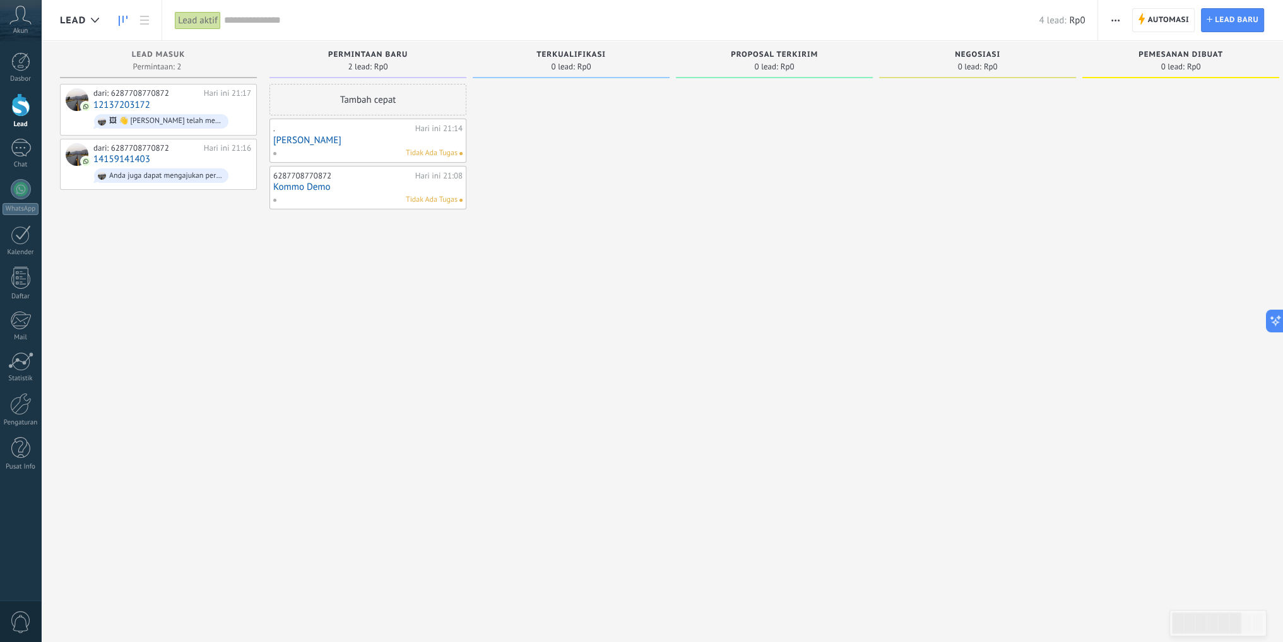
click at [331, 256] on div "Tambah cepat . Hari ini 21:14 saleh Tidak Ada Tugas 6287708770872 Hari ini 21:0…" at bounding box center [367, 323] width 197 height 478
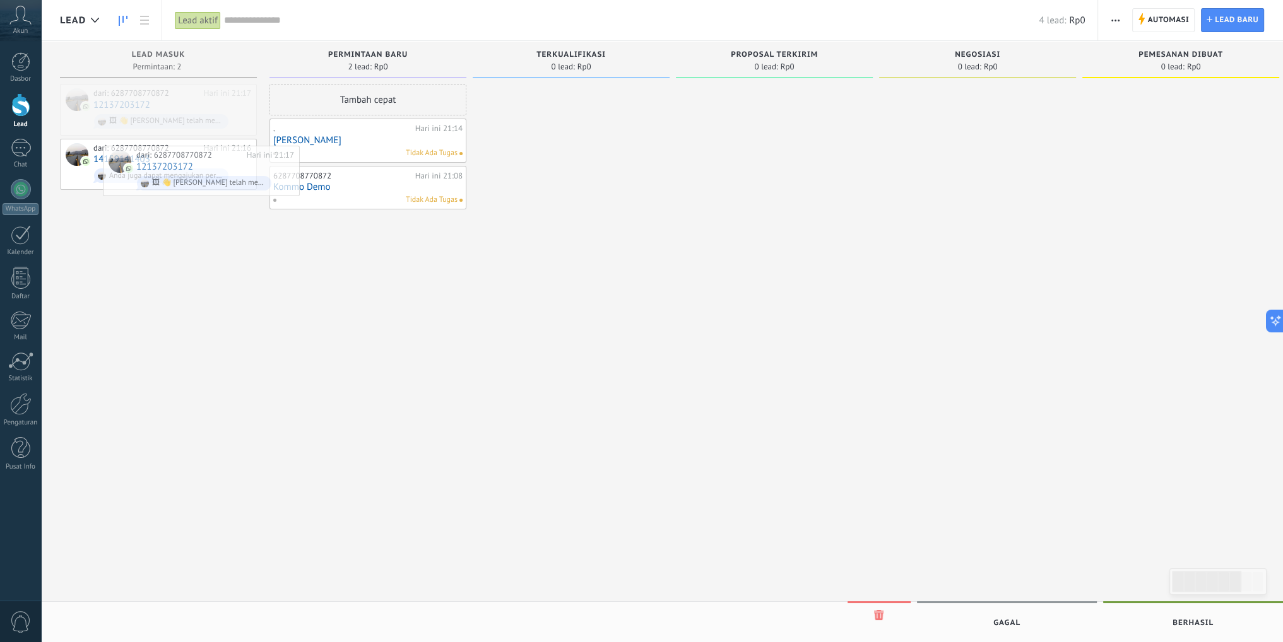
drag, startPoint x: 175, startPoint y: 106, endPoint x: 389, endPoint y: 295, distance: 285.7
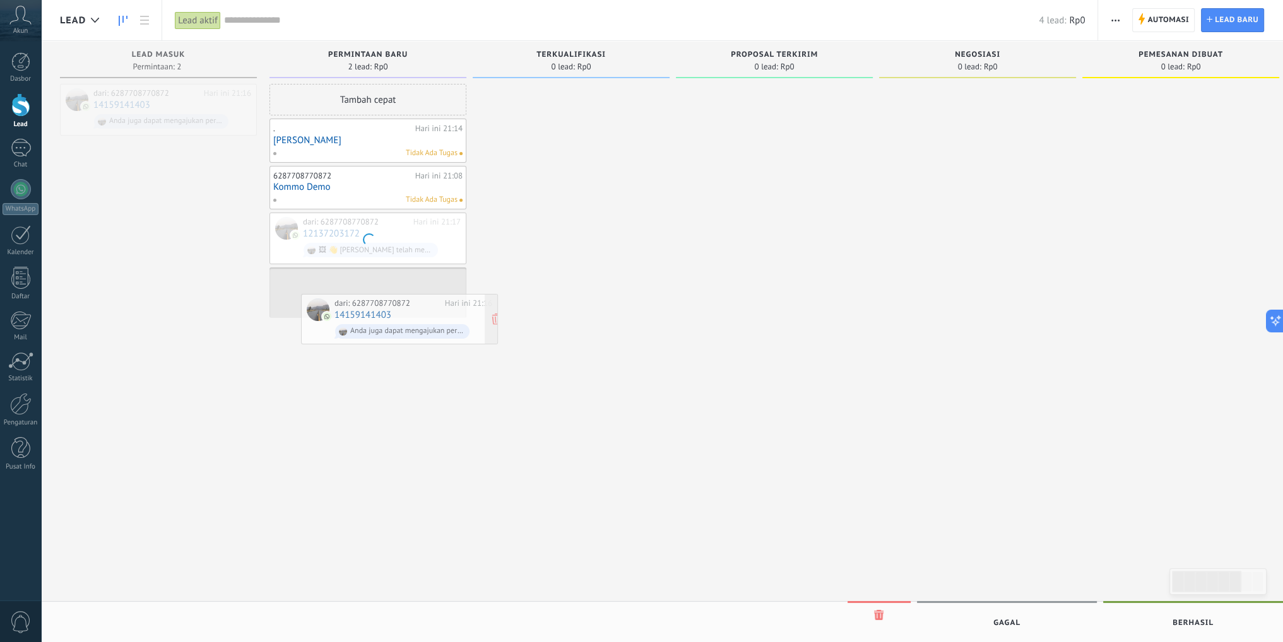
drag, startPoint x: 142, startPoint y: 97, endPoint x: 383, endPoint y: 307, distance: 319.8
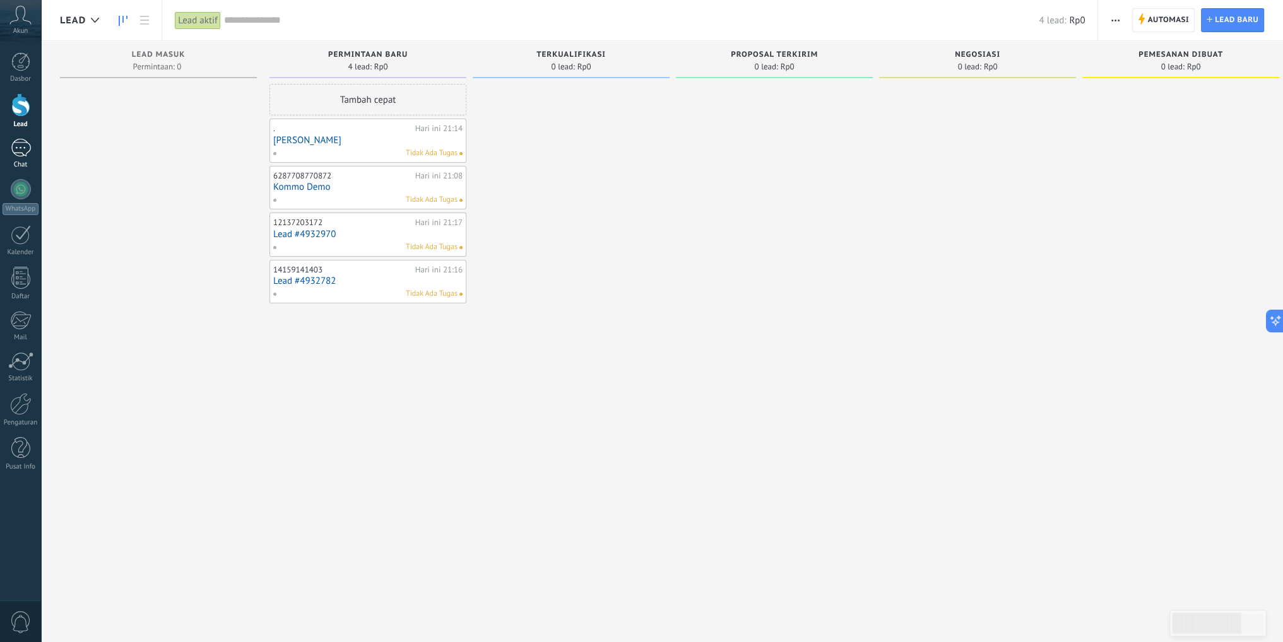
click at [13, 146] on div "1" at bounding box center [21, 148] width 20 height 18
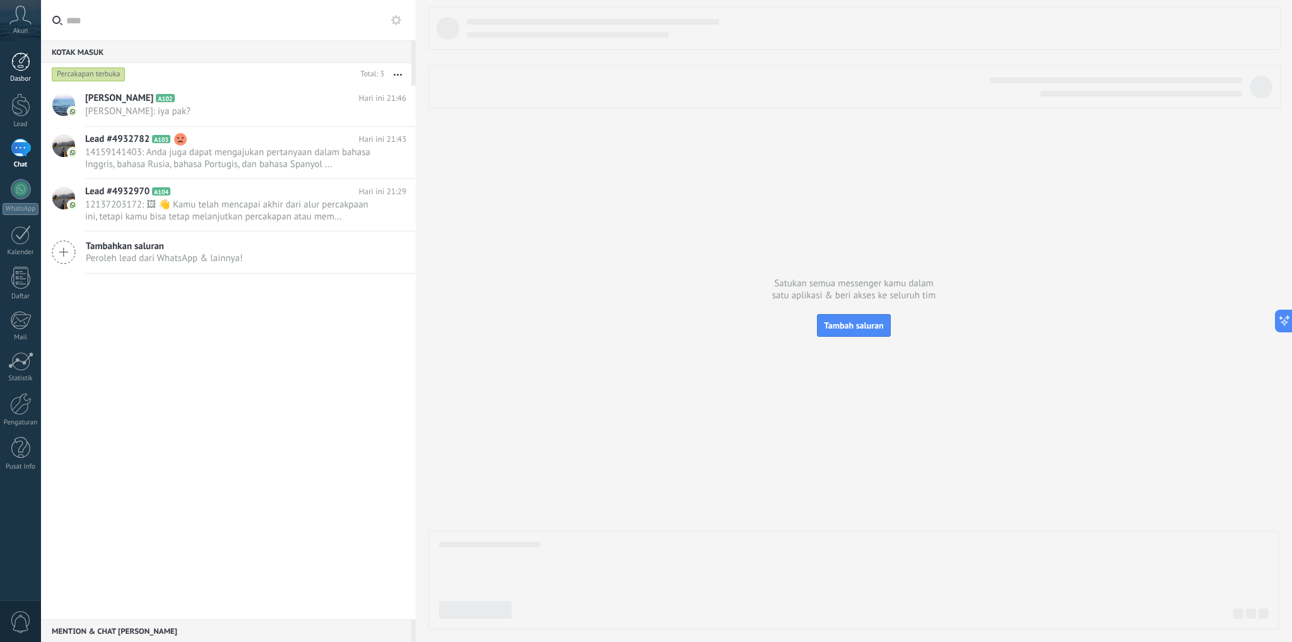
click at [25, 68] on div at bounding box center [20, 61] width 19 height 19
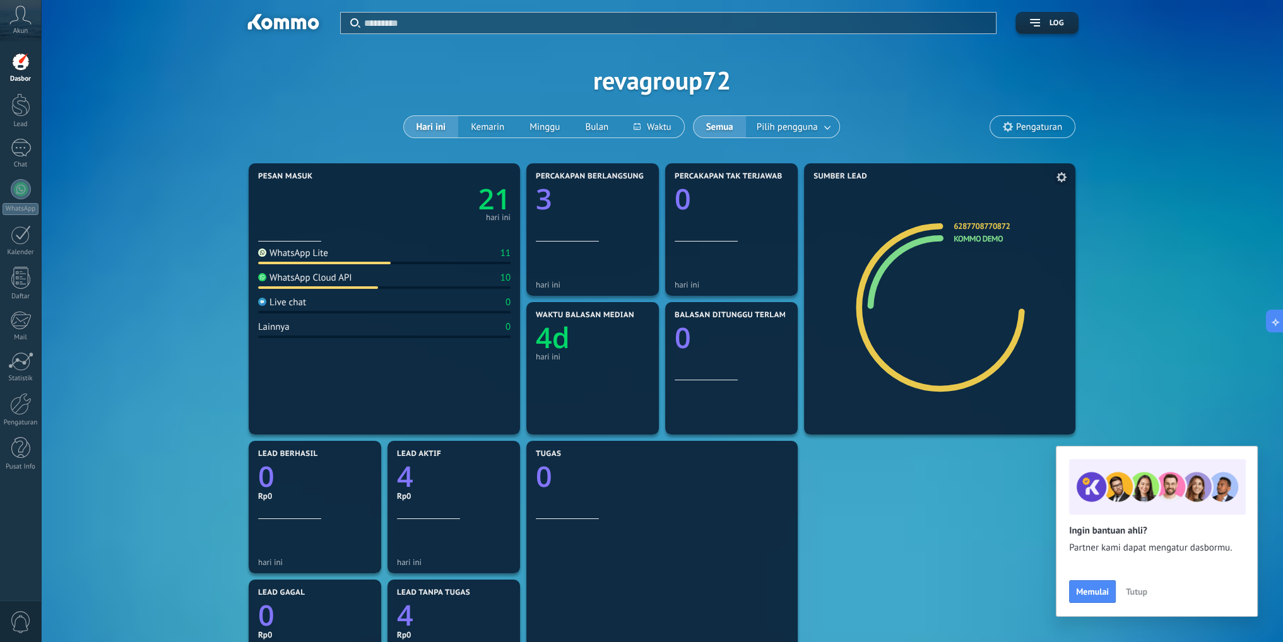
click at [980, 227] on link "6287708770872" at bounding box center [981, 226] width 56 height 11
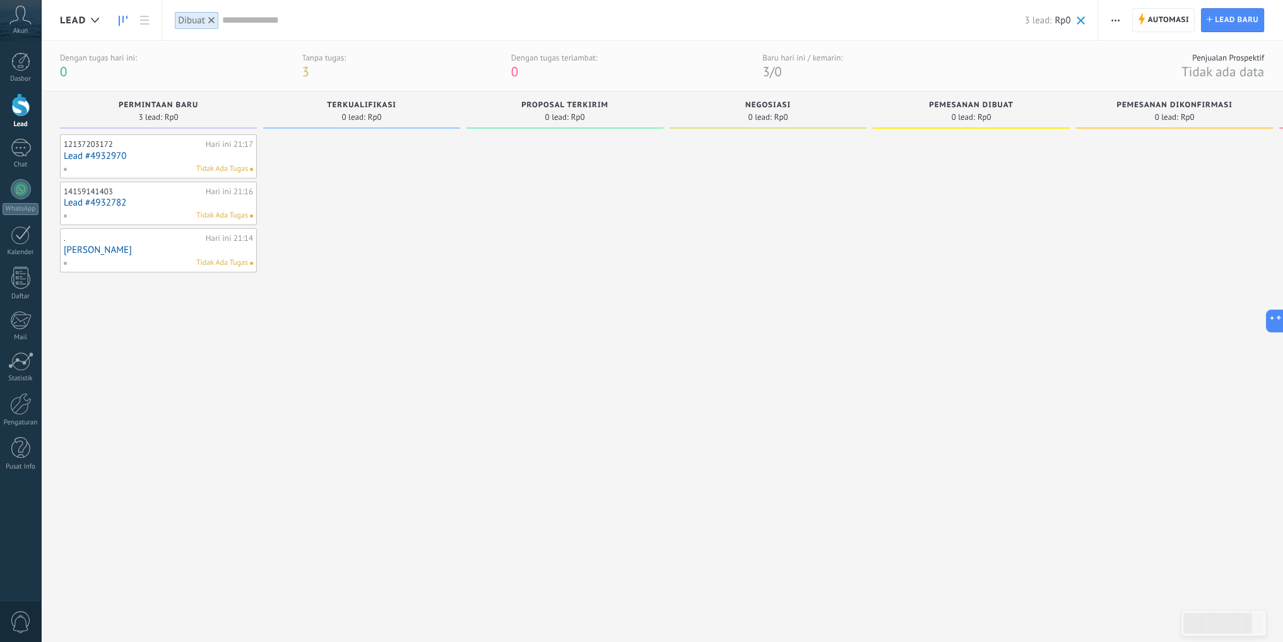
click at [24, 117] on link "Lead" at bounding box center [20, 110] width 41 height 35
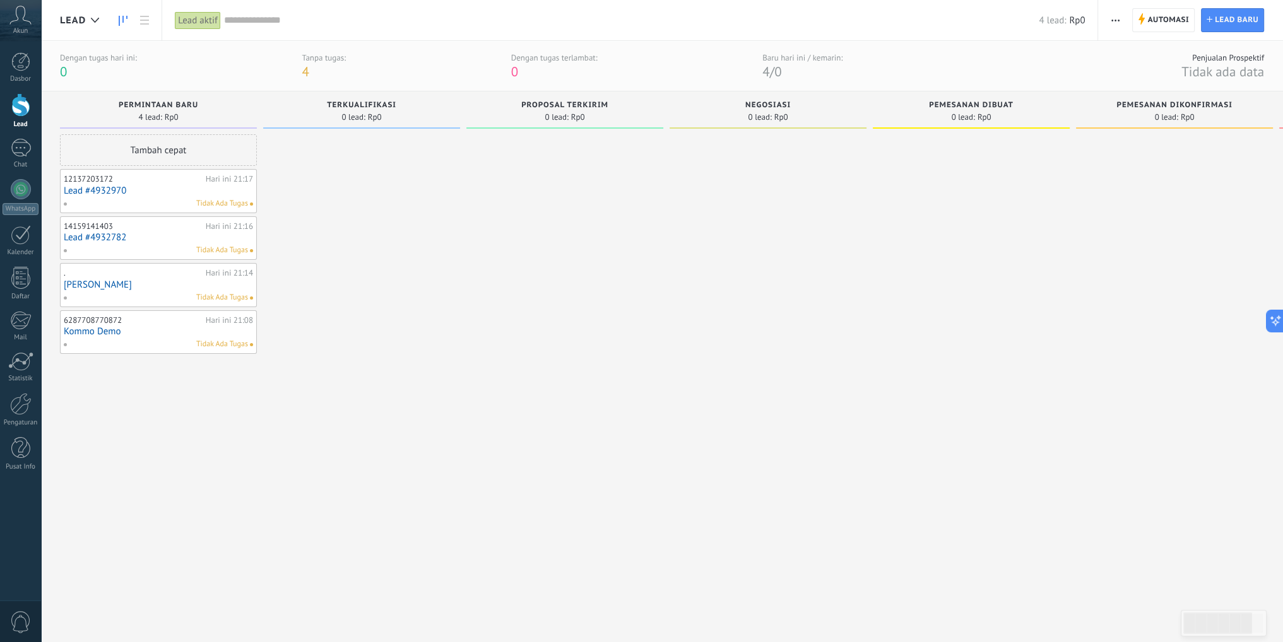
click at [239, 190] on link "Lead #4932970" at bounding box center [158, 191] width 189 height 11
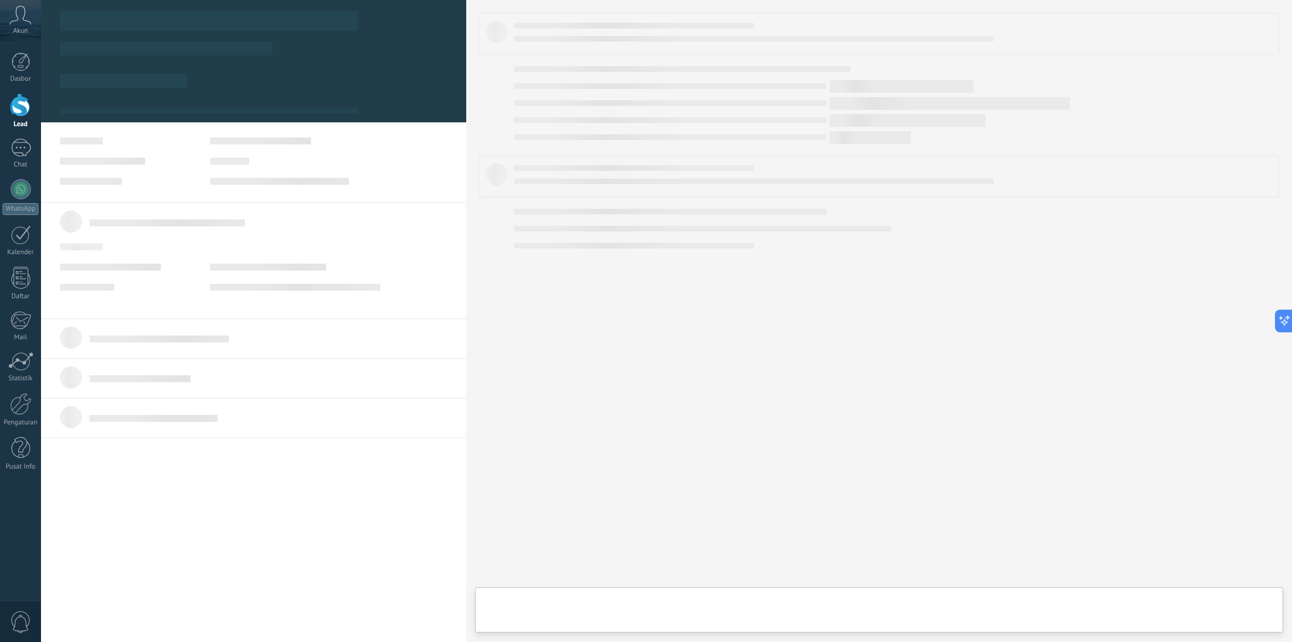
type textarea "**********"
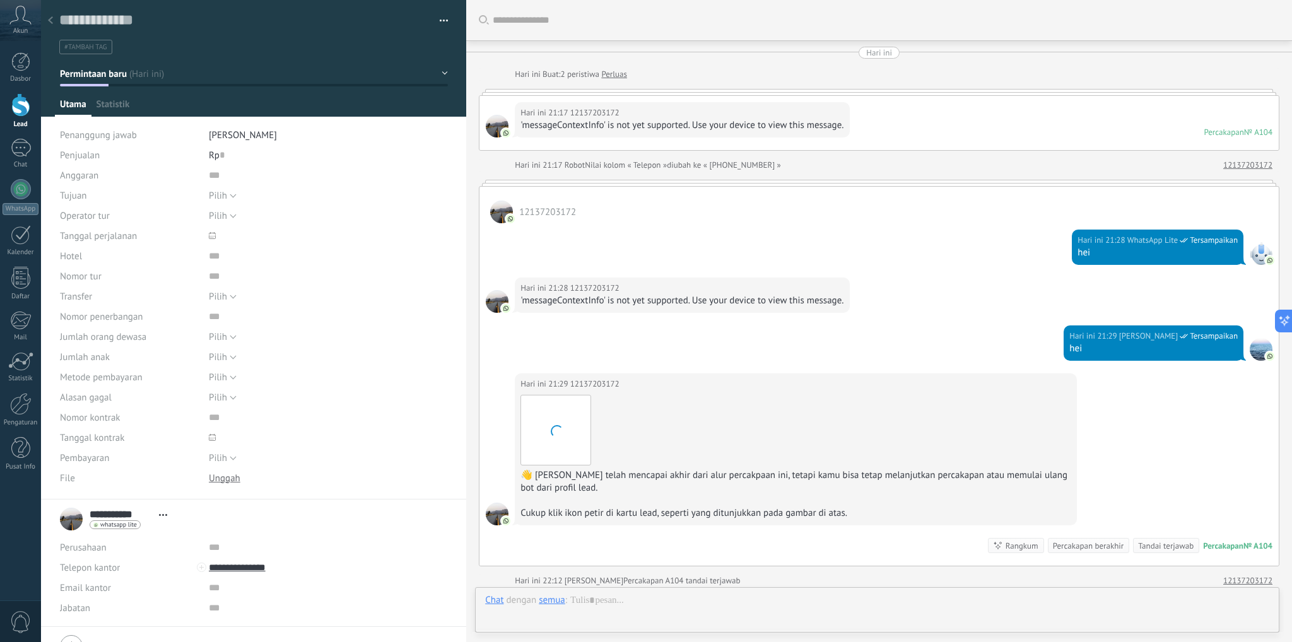
scroll to position [198, 0]
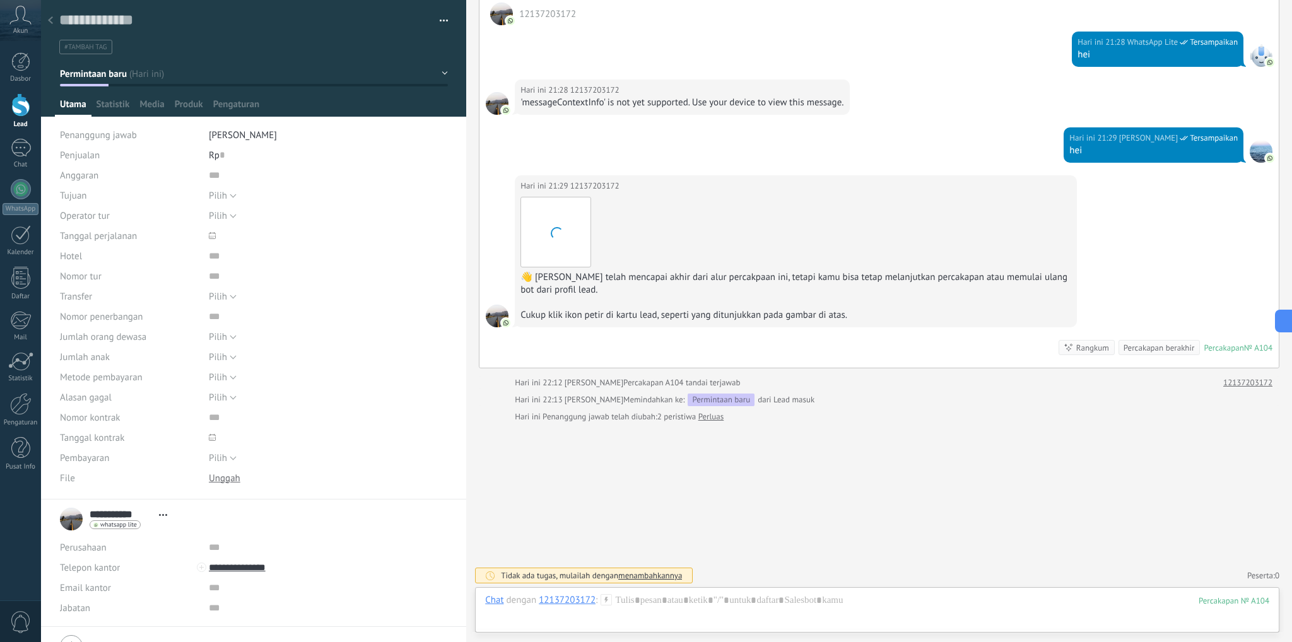
click at [442, 23] on span "button" at bounding box center [444, 22] width 9 height 3
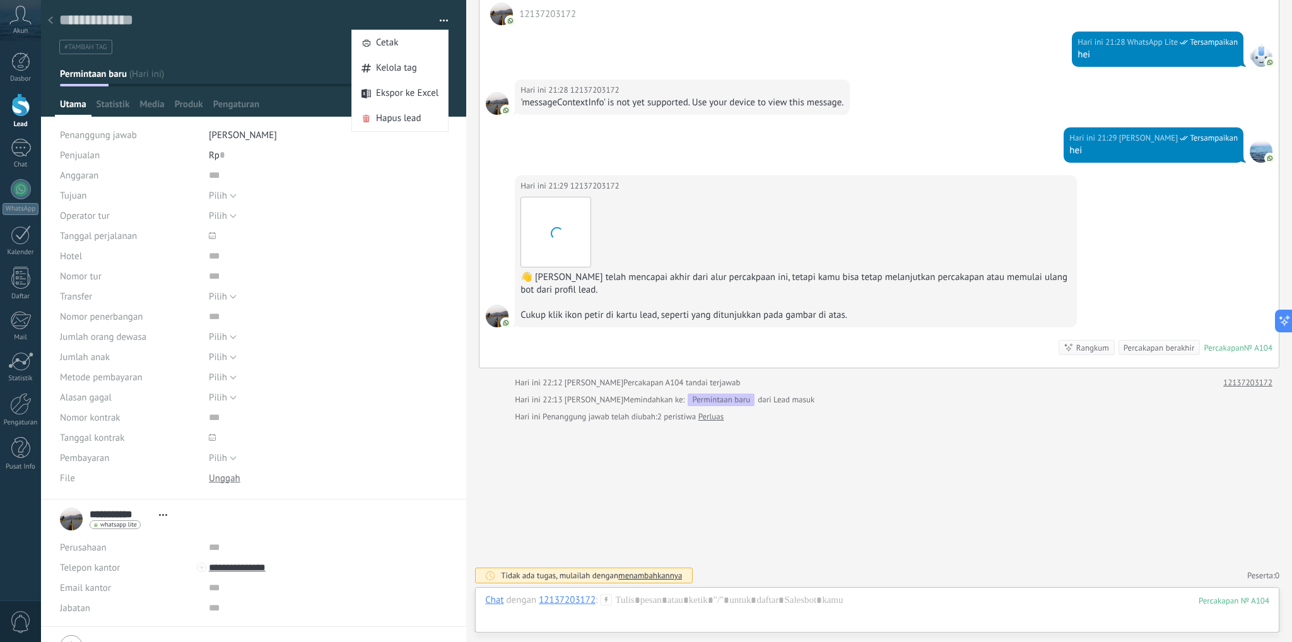
click at [442, 23] on span "button" at bounding box center [444, 22] width 9 height 3
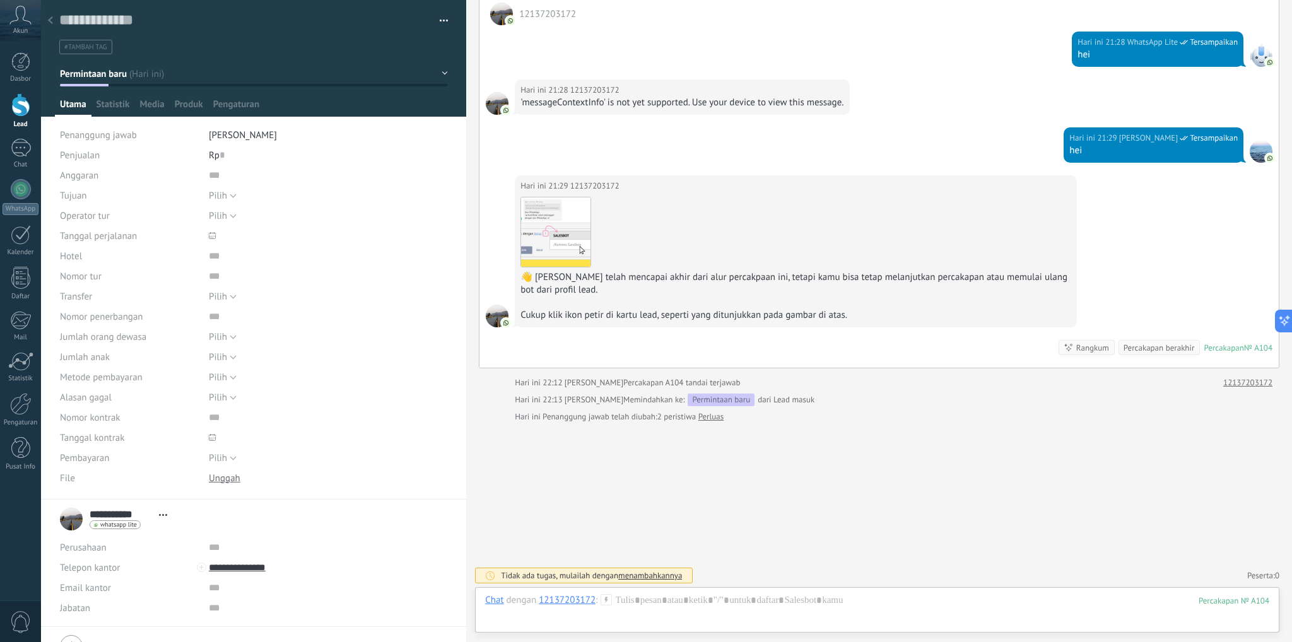
click at [442, 17] on button "button" at bounding box center [439, 20] width 18 height 19
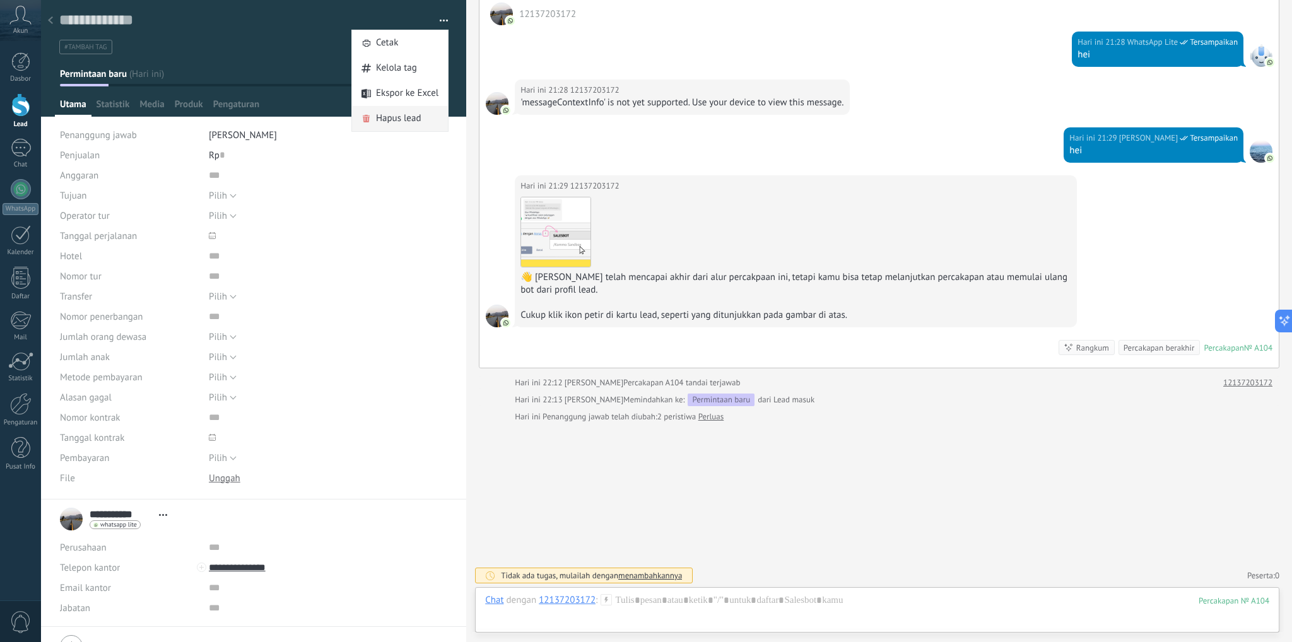
click at [402, 119] on span "Hapus lead" at bounding box center [398, 118] width 45 height 25
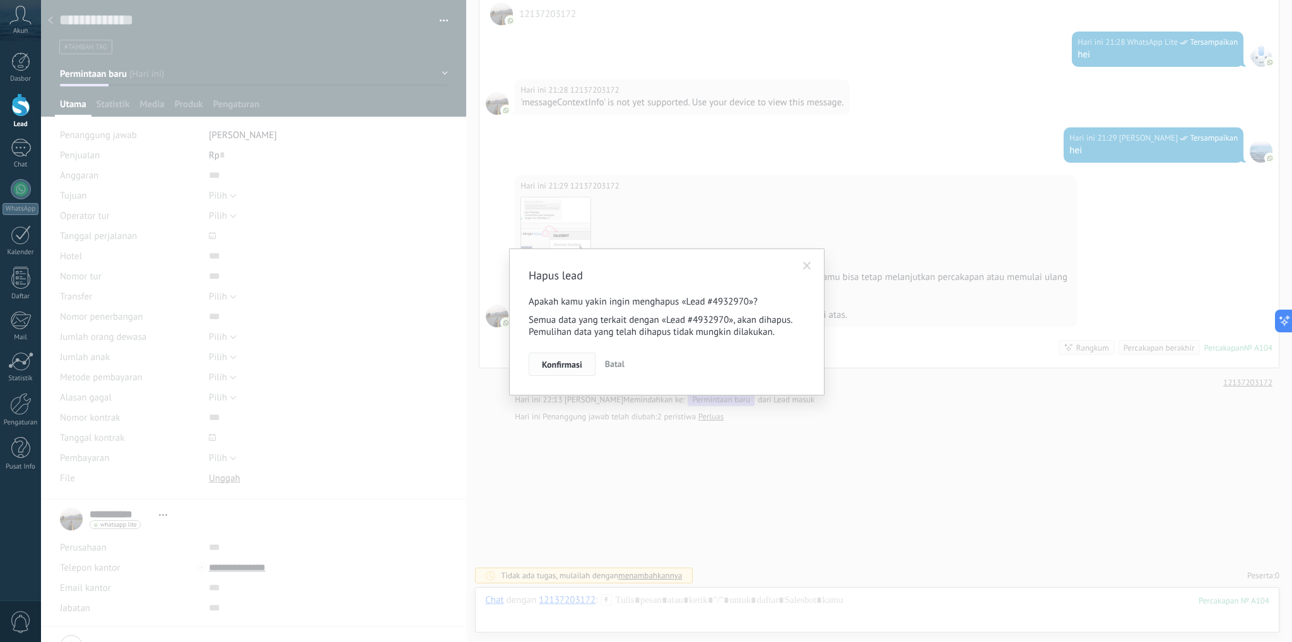
click at [581, 373] on button "Konfirmasi" at bounding box center [562, 365] width 67 height 24
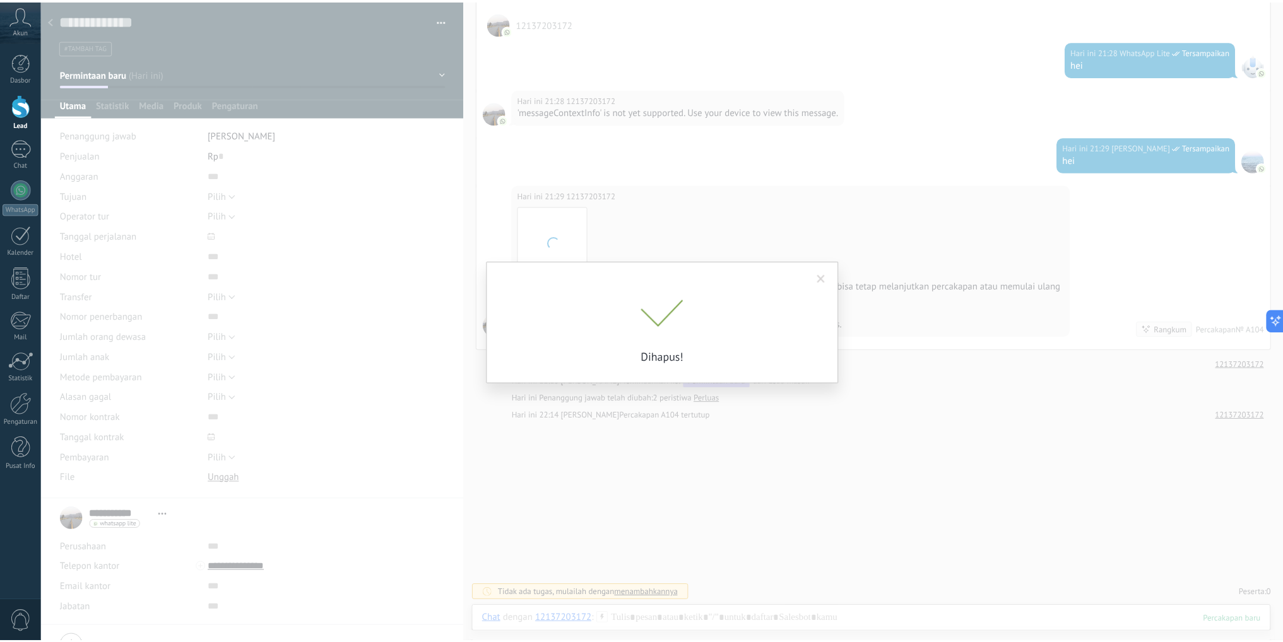
scroll to position [187, 0]
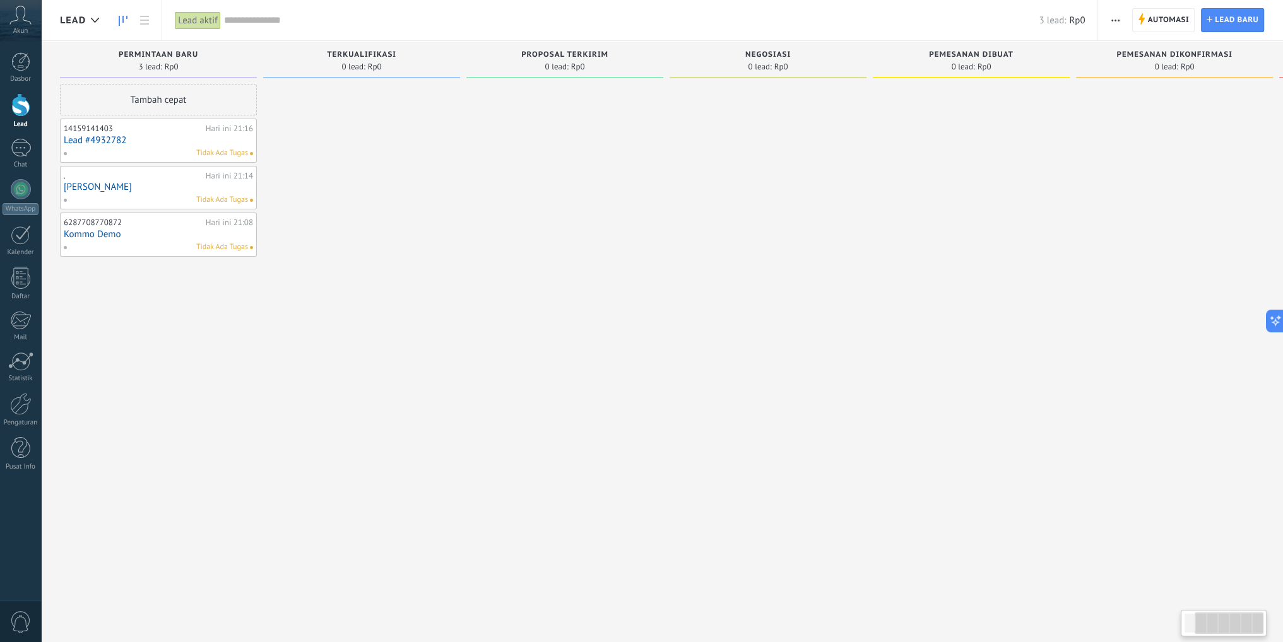
drag, startPoint x: 835, startPoint y: 310, endPoint x: 940, endPoint y: 336, distance: 107.3
click at [787, 336] on div at bounding box center [768, 323] width 197 height 478
click at [925, 336] on div "lead masuk Permintaan: 0 0 0 0 0 0 0 0 0 Permintaan baru 3 lead: Rp0 Tambah cep…" at bounding box center [777, 301] width 1435 height 521
